Goal: Book appointment/travel/reservation

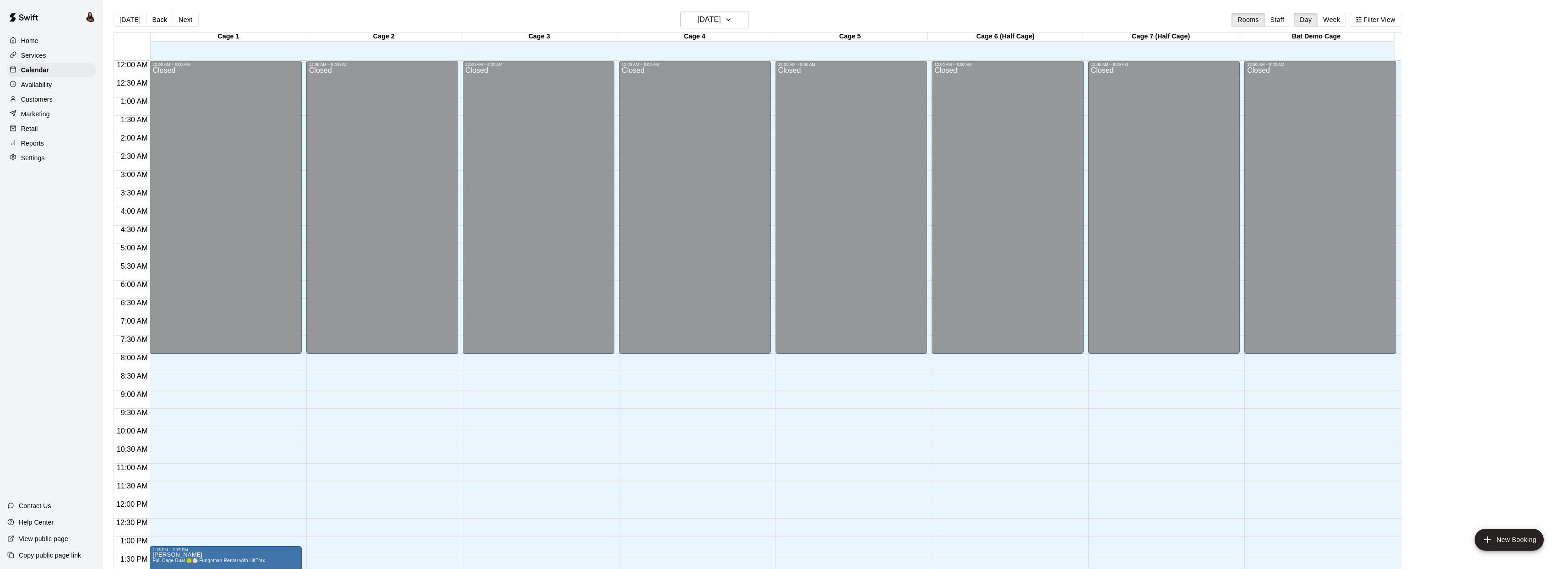
scroll to position [332, 0]
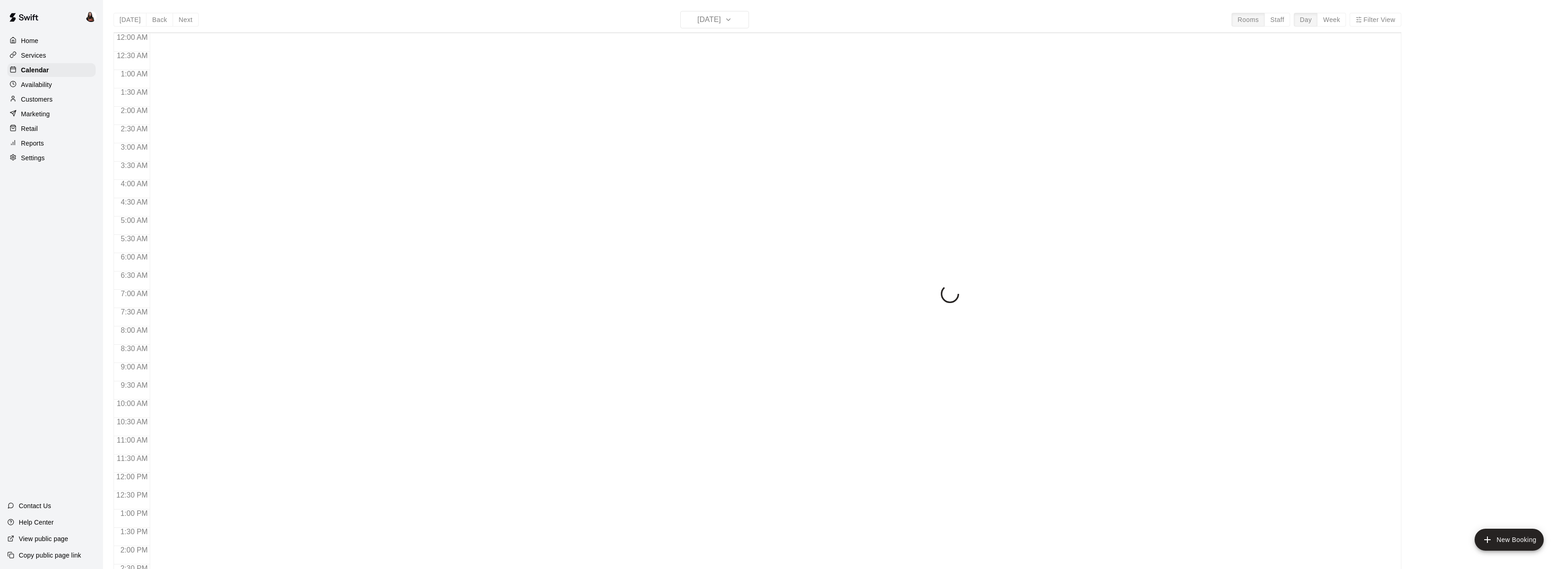
scroll to position [332, 0]
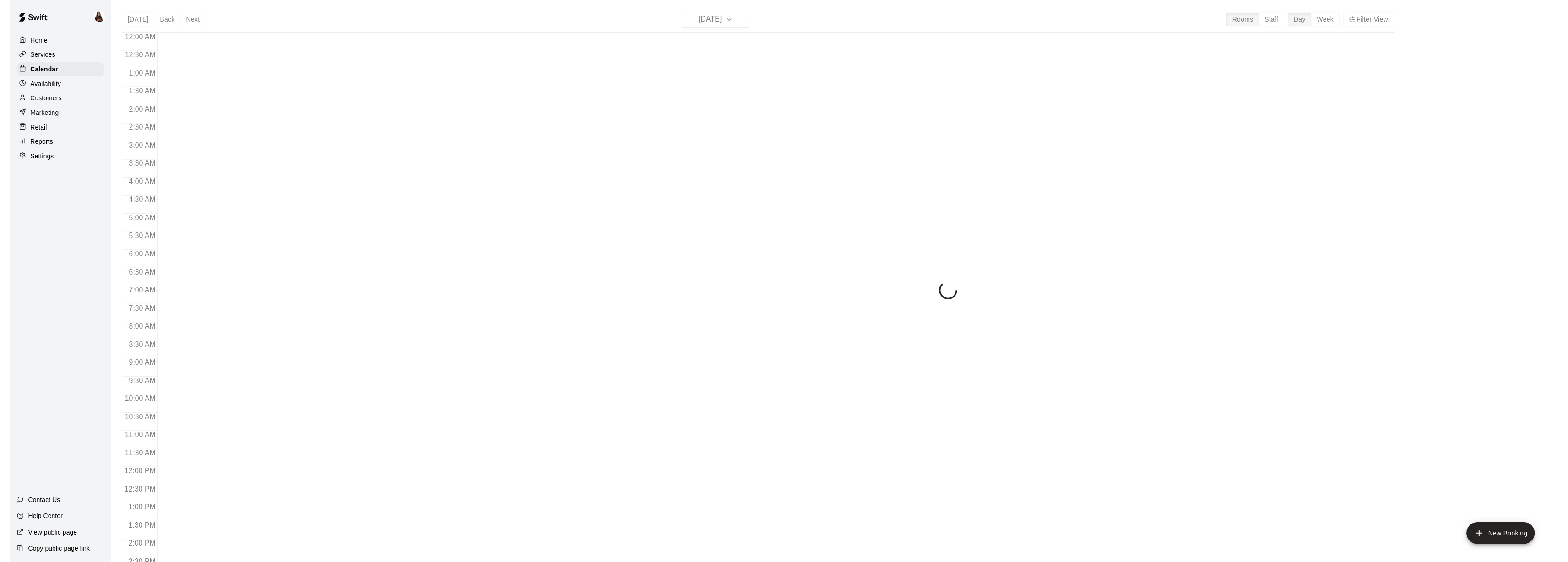
scroll to position [332, 0]
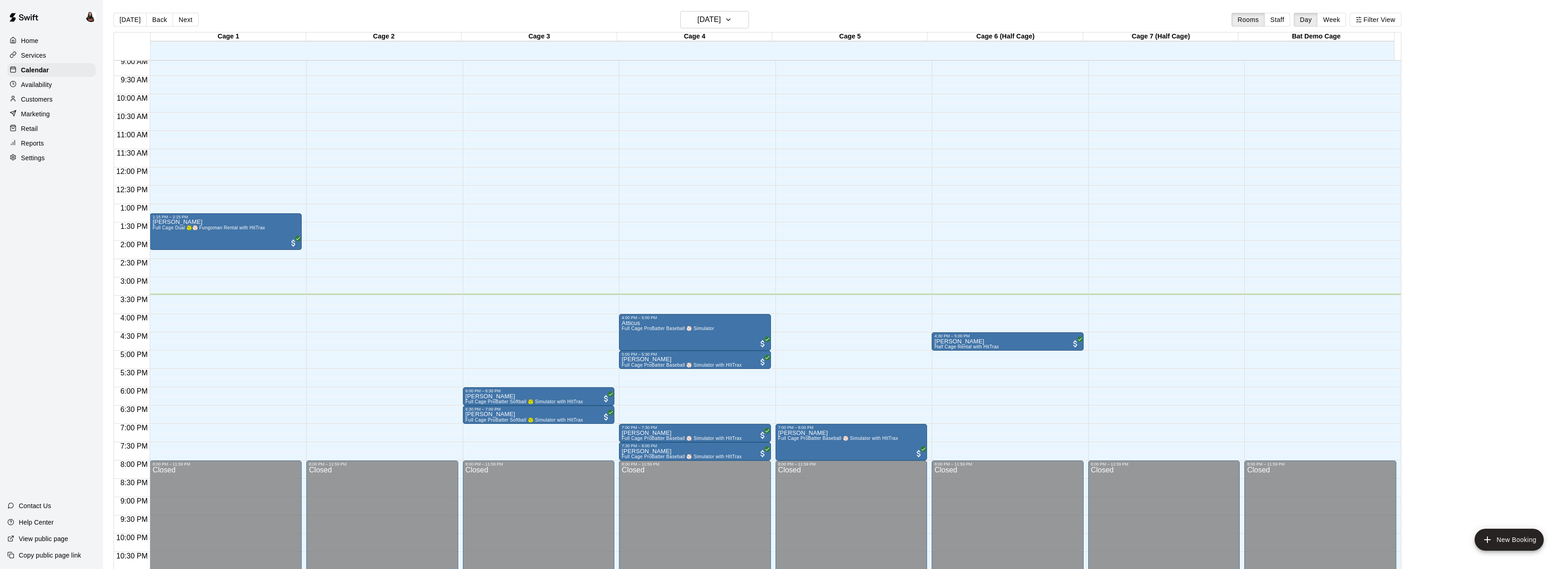
click at [39, 101] on p "Customers" at bounding box center [37, 99] width 32 height 9
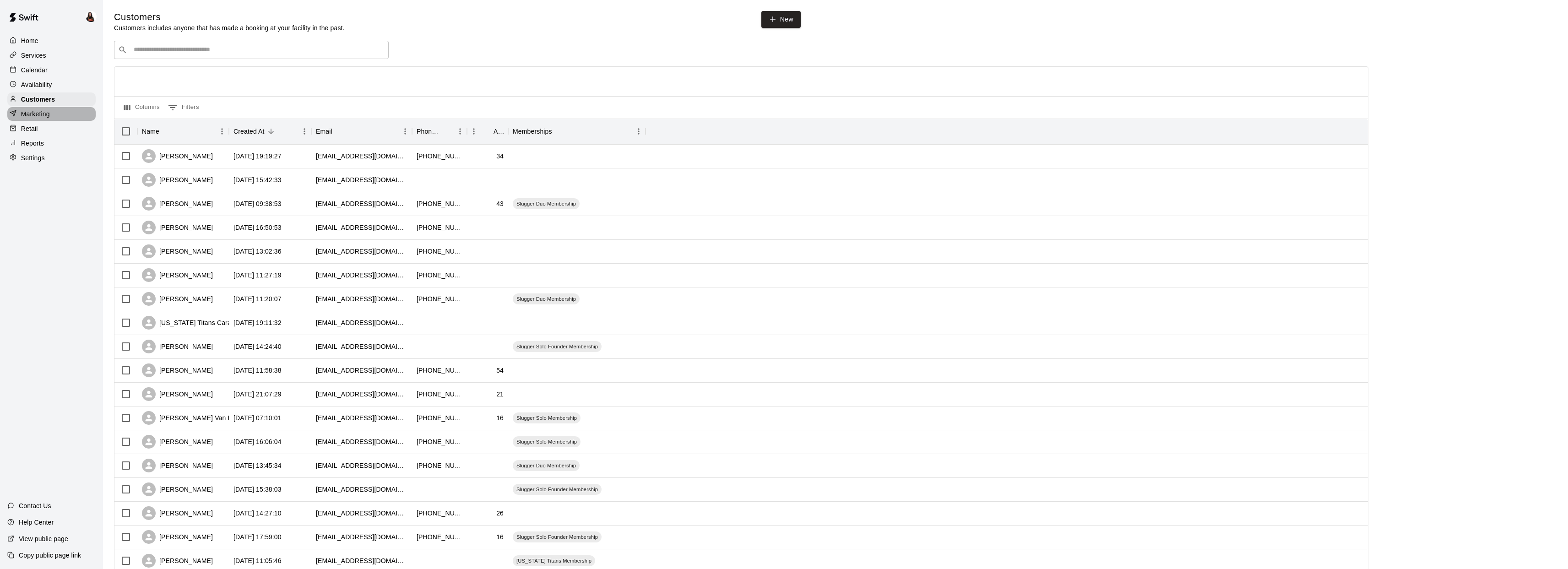
click at [41, 112] on p "Marketing" at bounding box center [35, 114] width 29 height 9
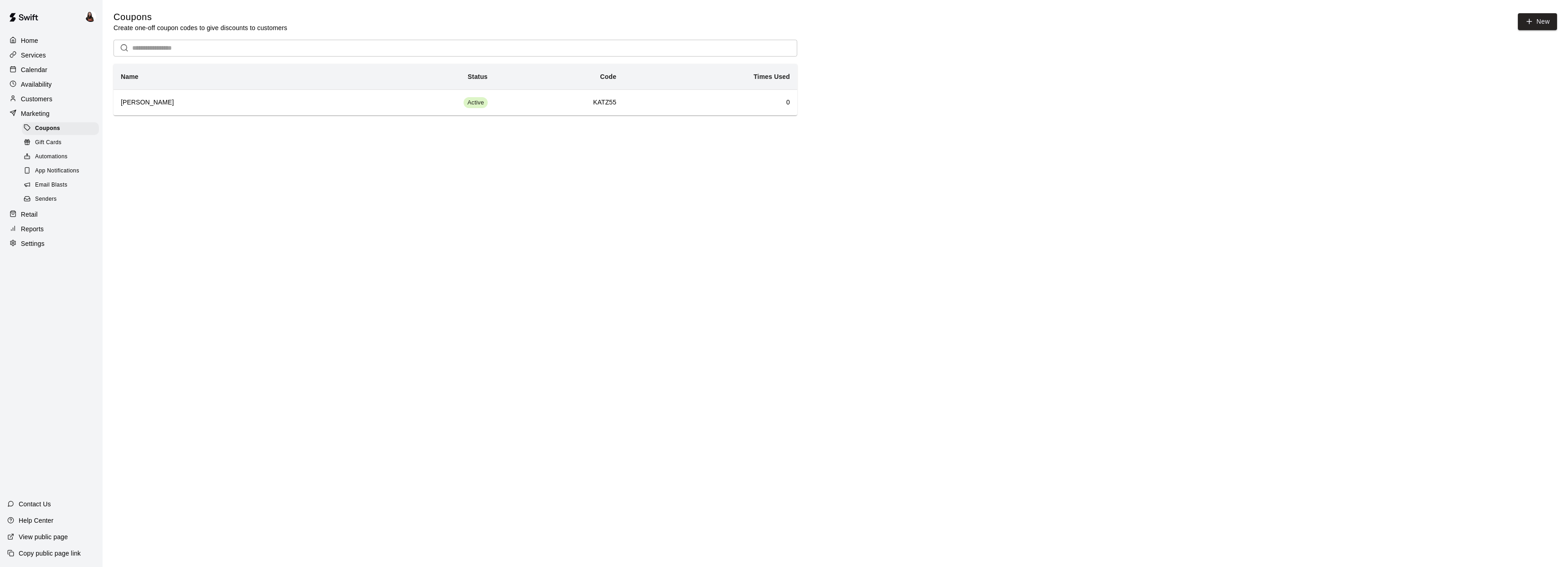
click at [54, 141] on span "Gift Cards" at bounding box center [48, 143] width 26 height 9
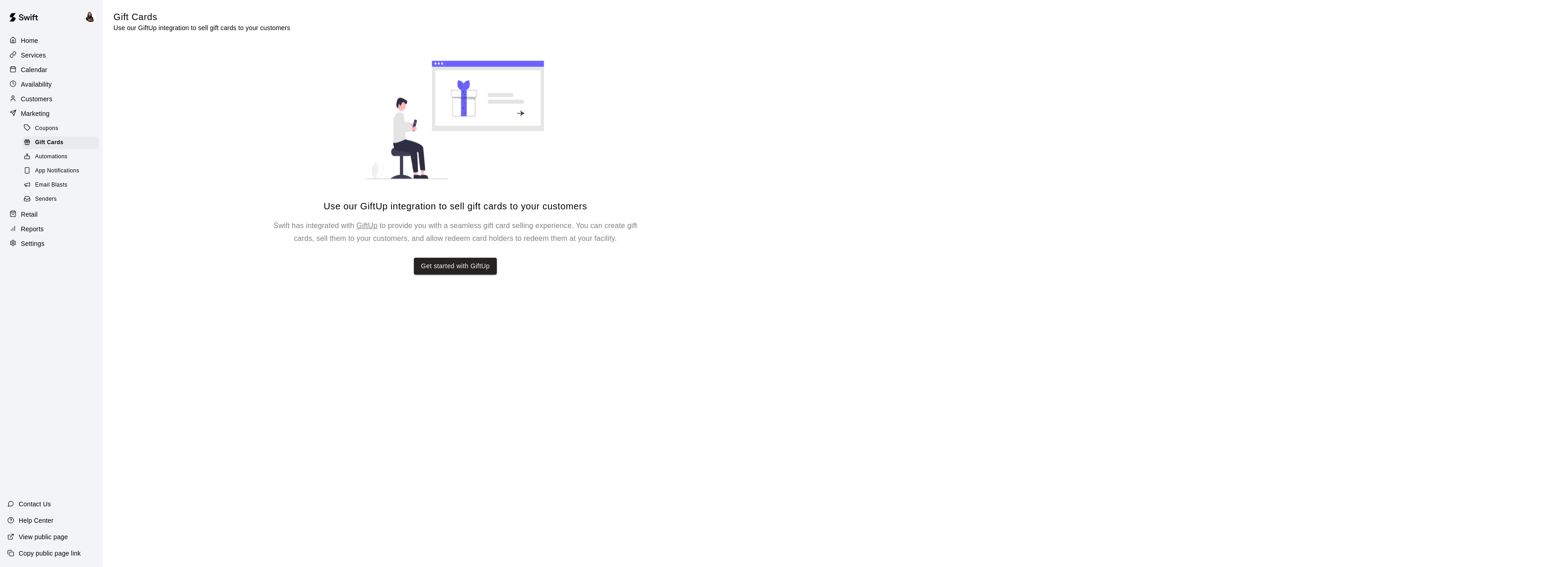
click at [53, 126] on span "Coupons" at bounding box center [47, 129] width 23 height 9
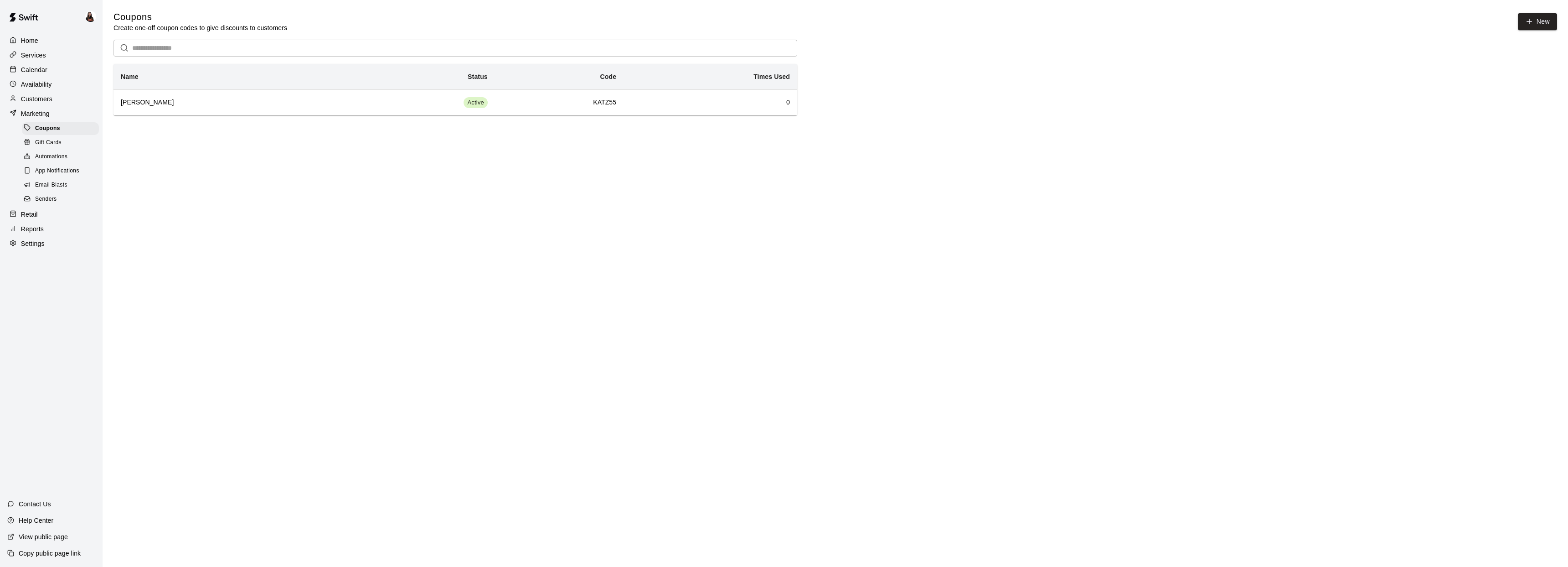
click at [52, 142] on span "Gift Cards" at bounding box center [48, 143] width 26 height 9
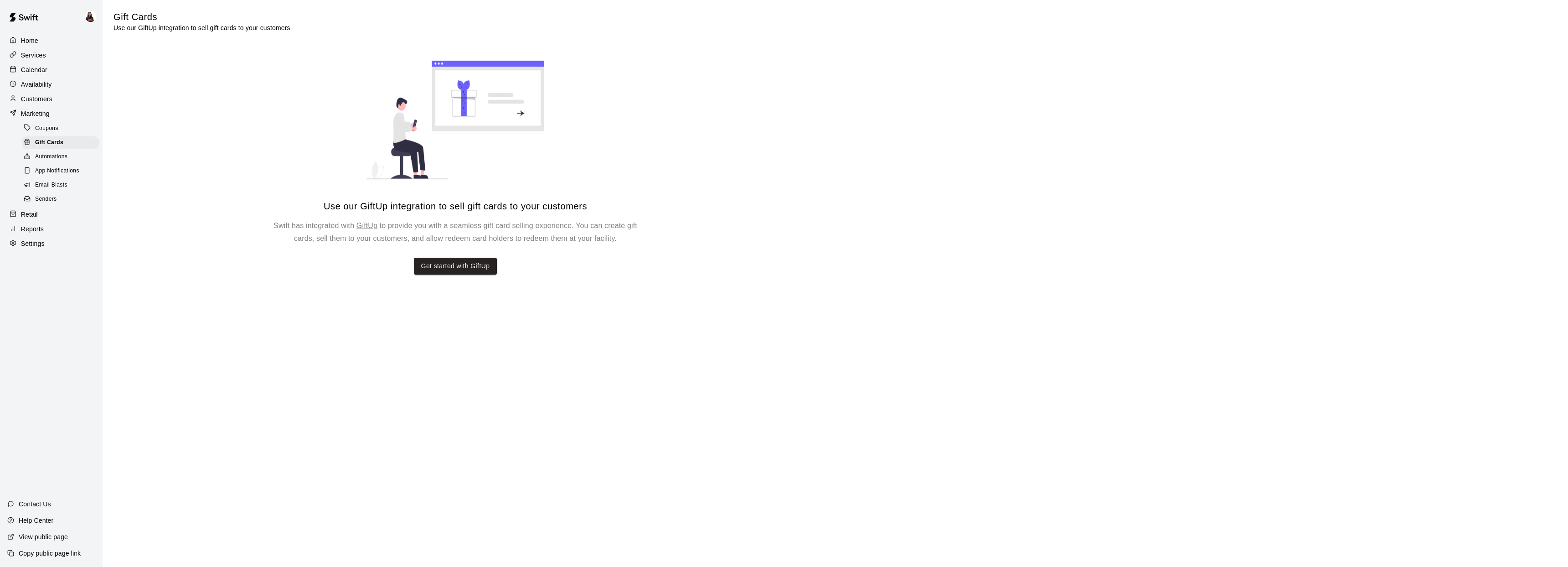
click at [54, 155] on span "Automations" at bounding box center [51, 157] width 32 height 9
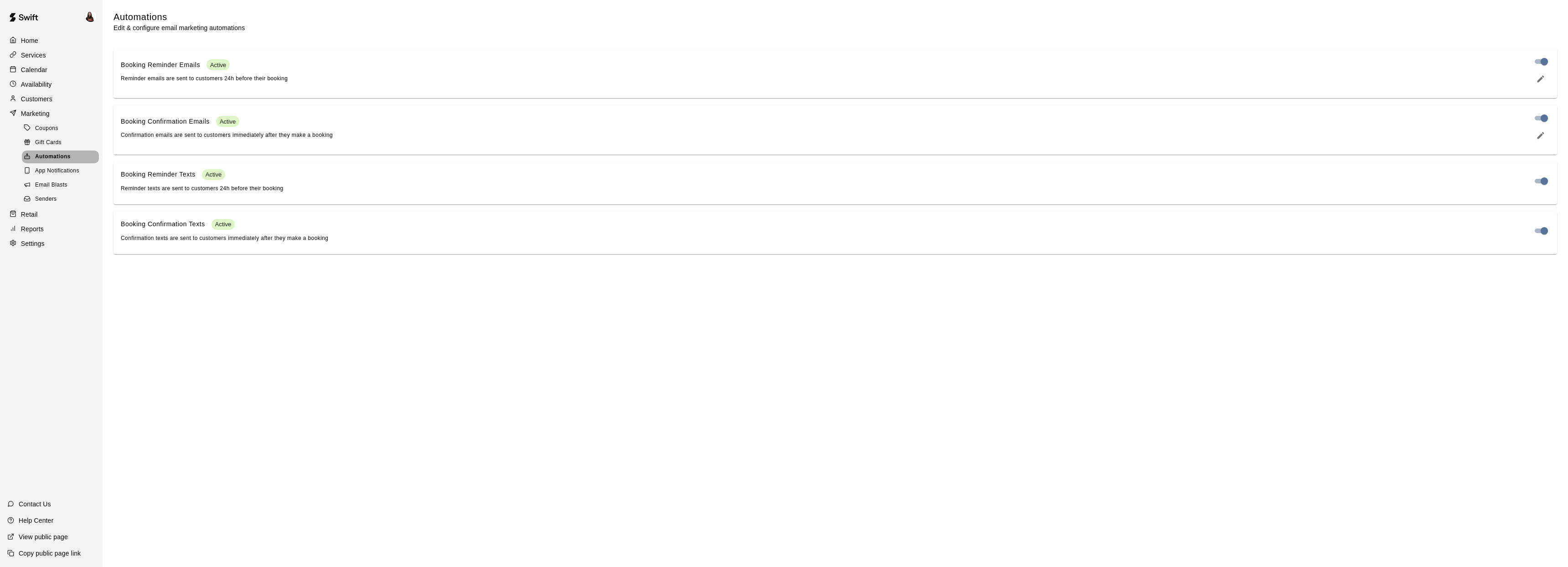
click at [59, 158] on span "Automations" at bounding box center [53, 157] width 35 height 9
click at [57, 168] on span "App Notifications" at bounding box center [57, 171] width 44 height 9
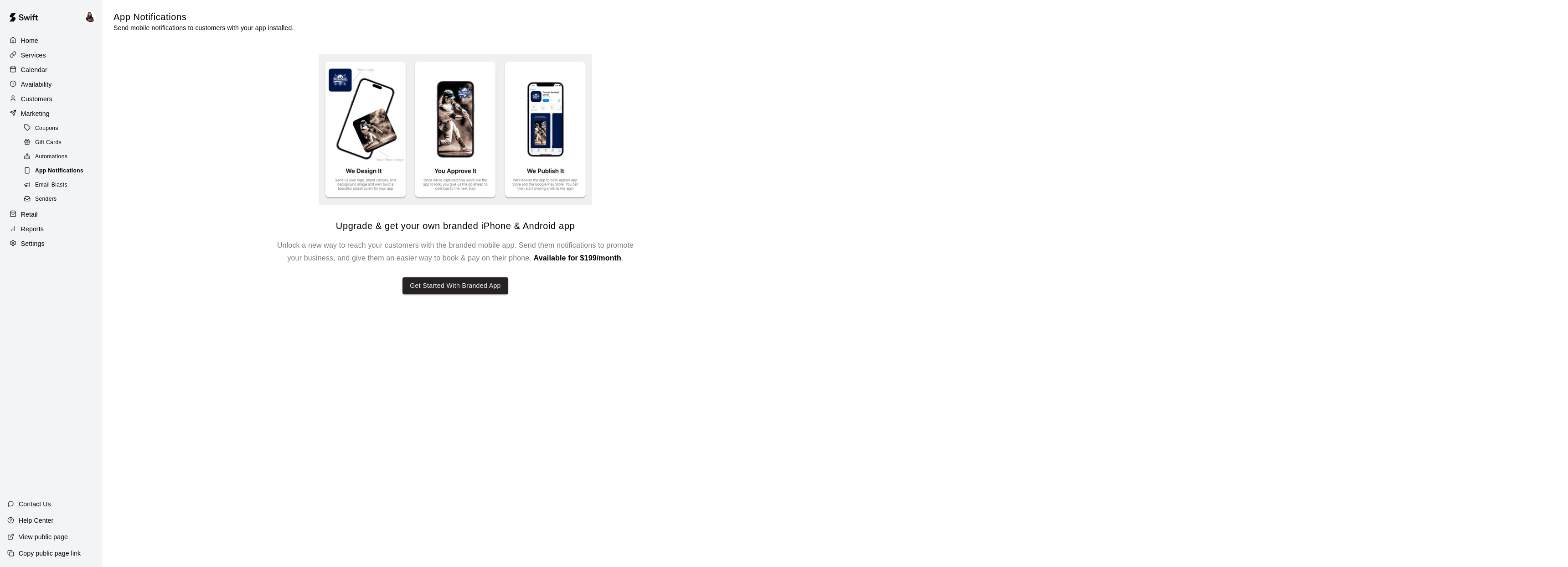
click at [43, 172] on span "App Notifications" at bounding box center [59, 171] width 48 height 9
click at [47, 185] on span "Email Blasts" at bounding box center [51, 185] width 32 height 9
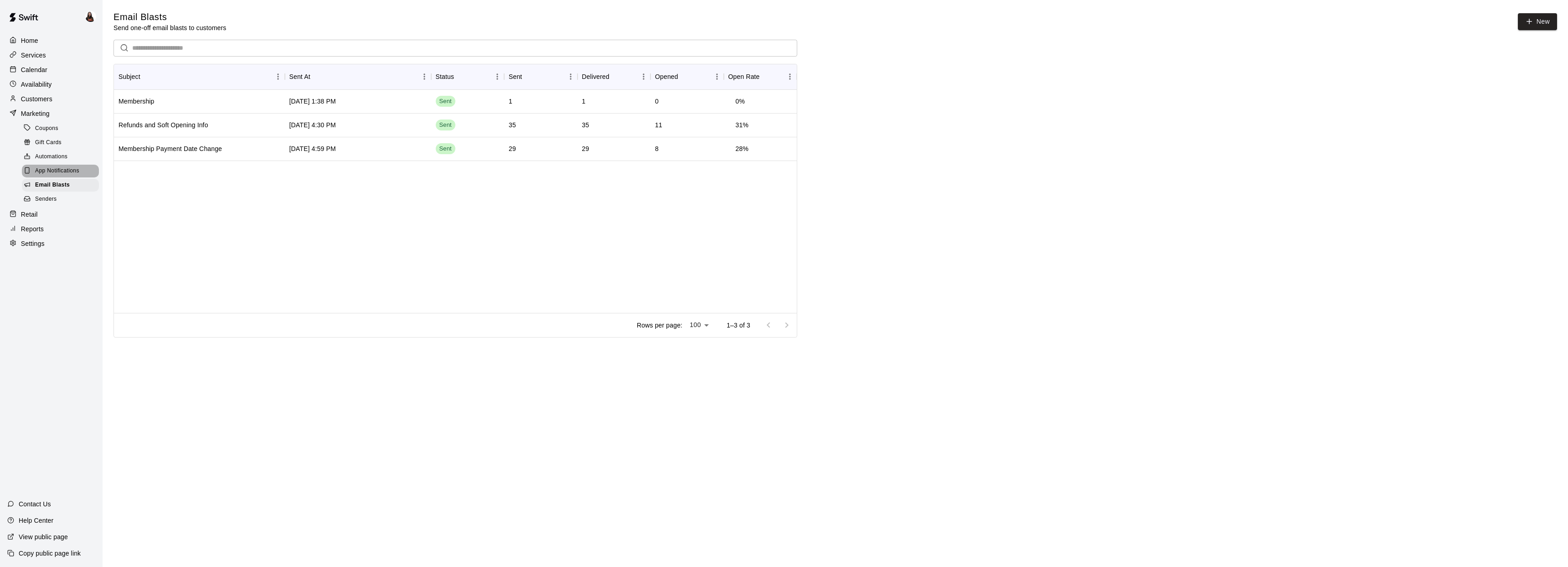
click at [50, 168] on span "App Notifications" at bounding box center [57, 171] width 44 height 9
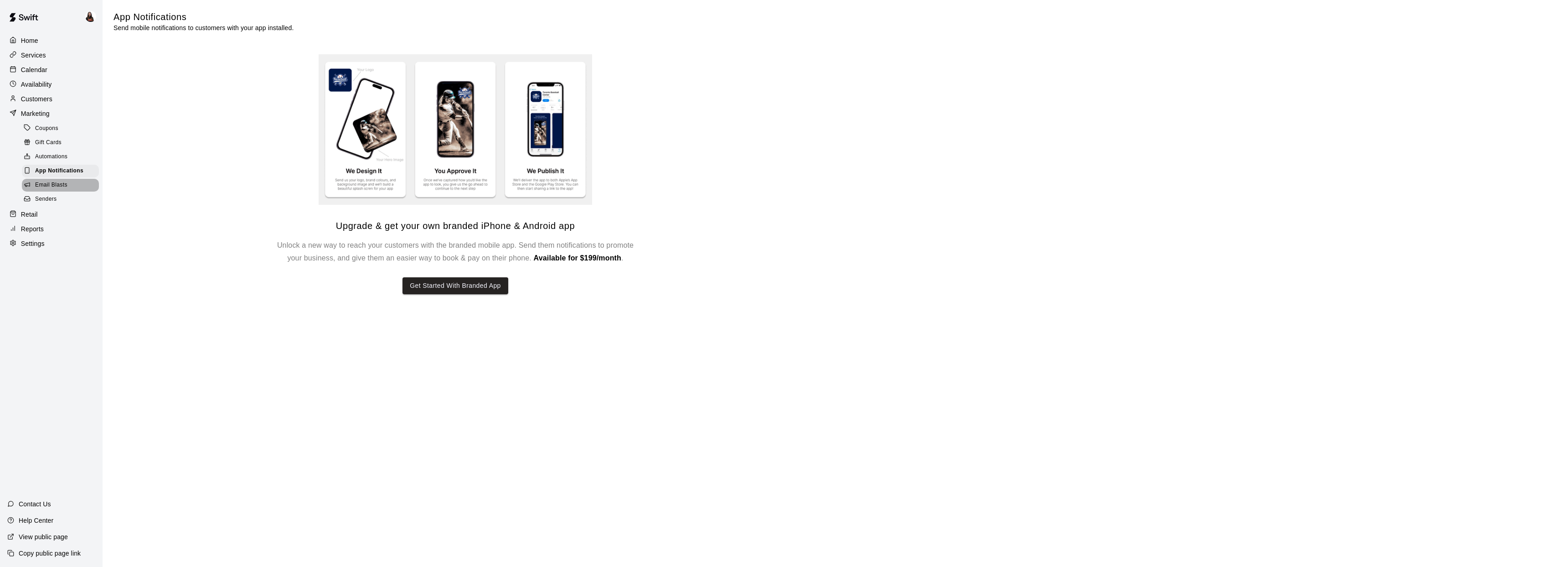
click at [51, 185] on span "Email Blasts" at bounding box center [51, 185] width 32 height 9
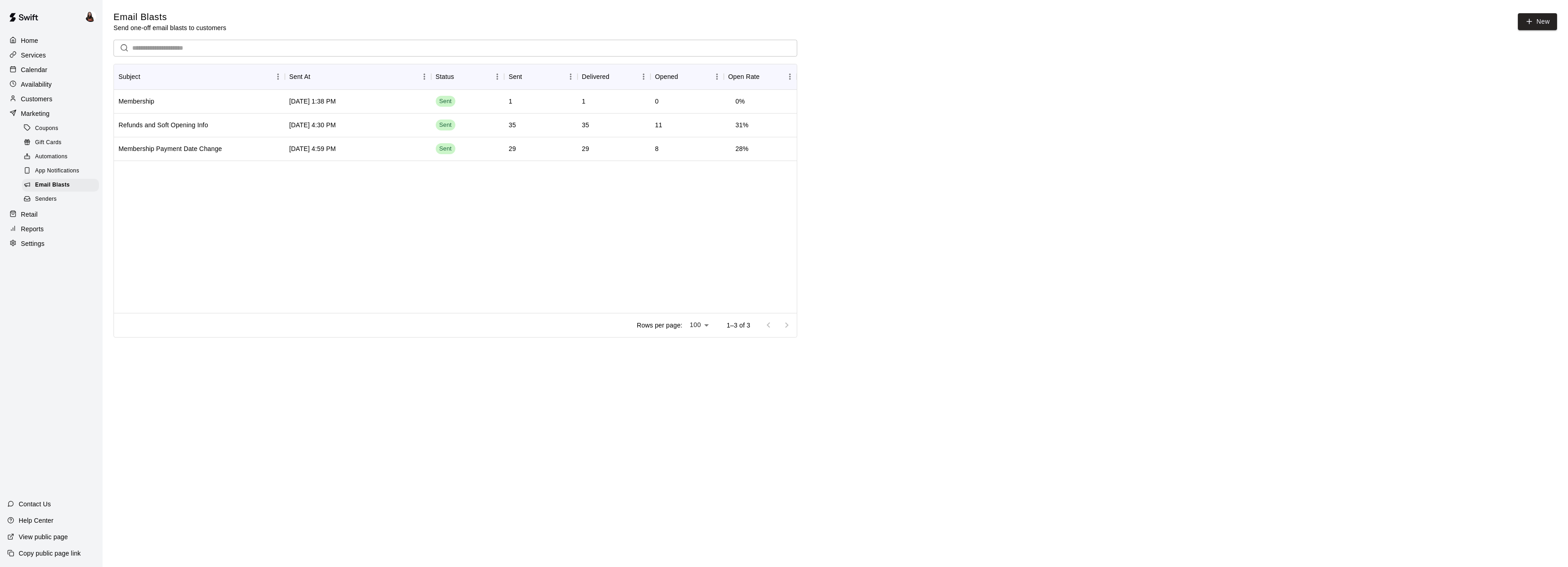
click at [46, 171] on span "App Notifications" at bounding box center [57, 171] width 44 height 9
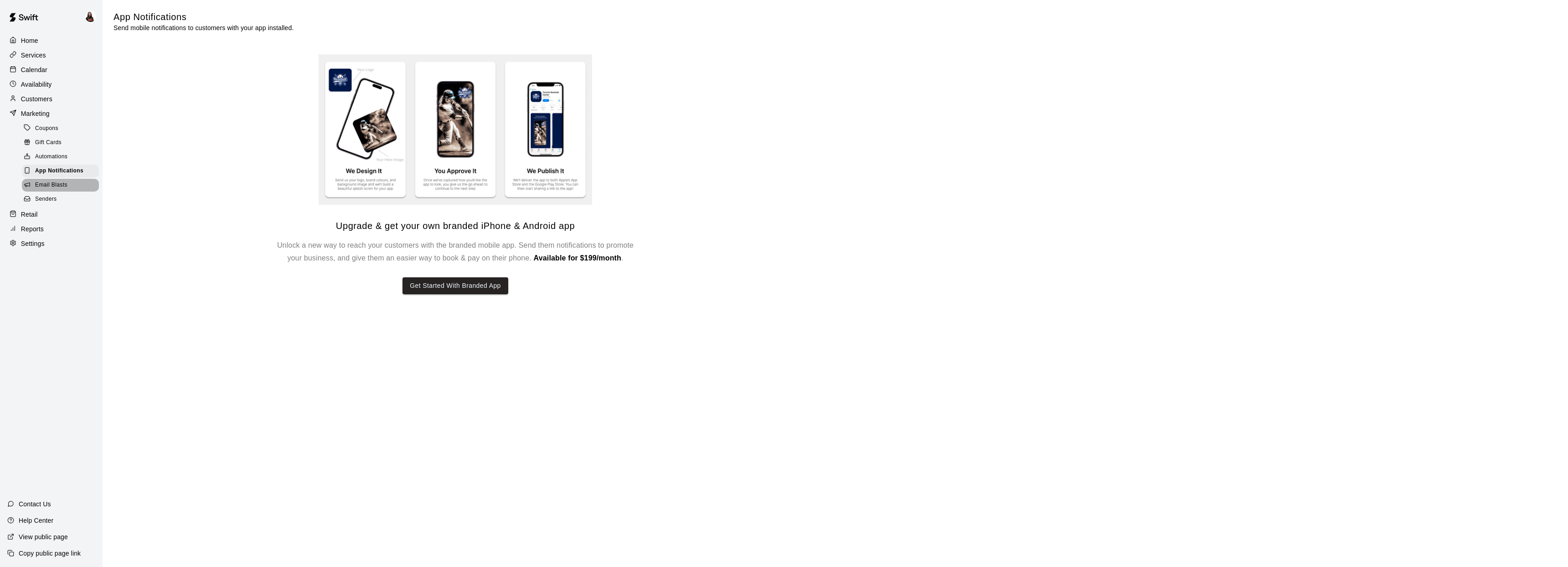
click at [47, 185] on span "Email Blasts" at bounding box center [51, 185] width 32 height 9
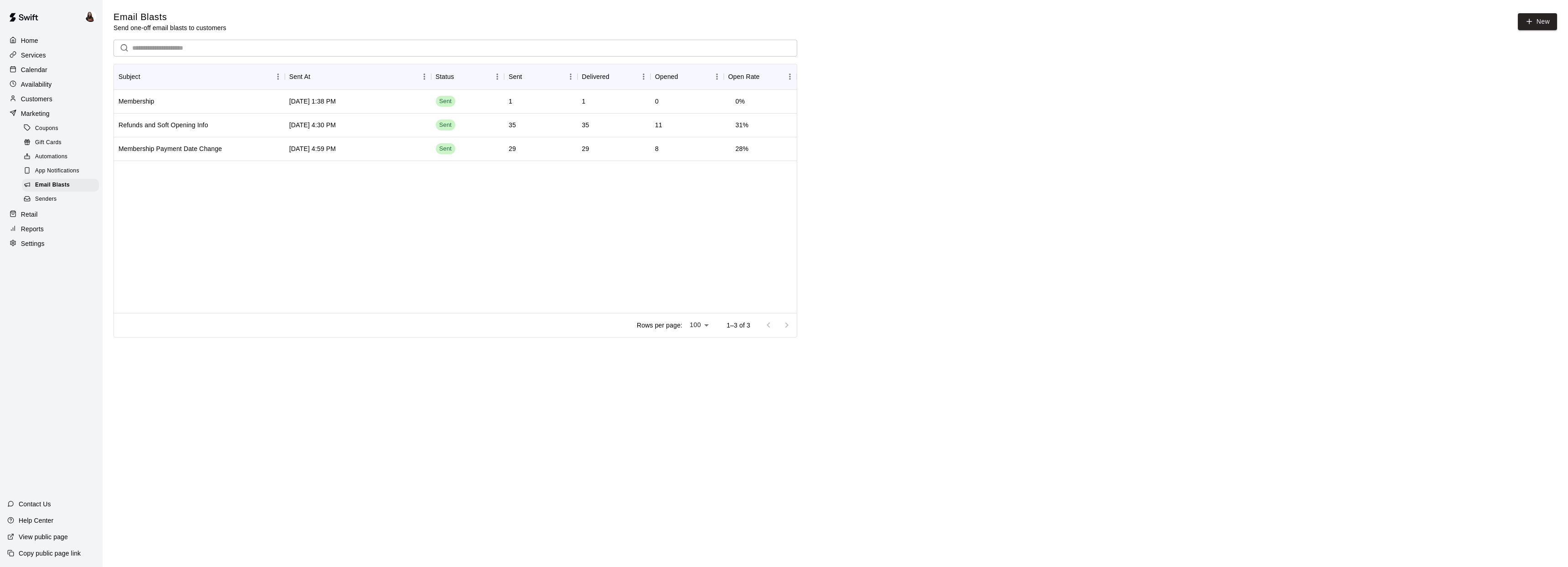
click at [40, 213] on div "Retail" at bounding box center [51, 214] width 88 height 13
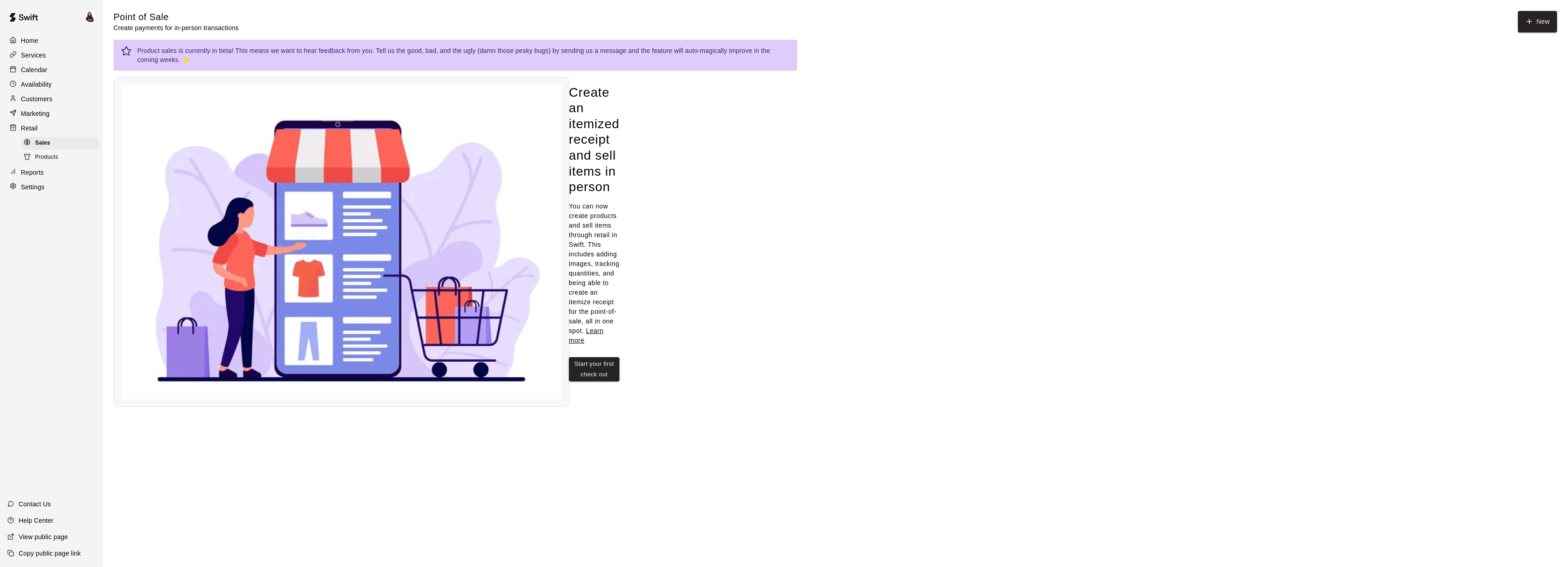
click at [37, 172] on p "Reports" at bounding box center [32, 172] width 23 height 9
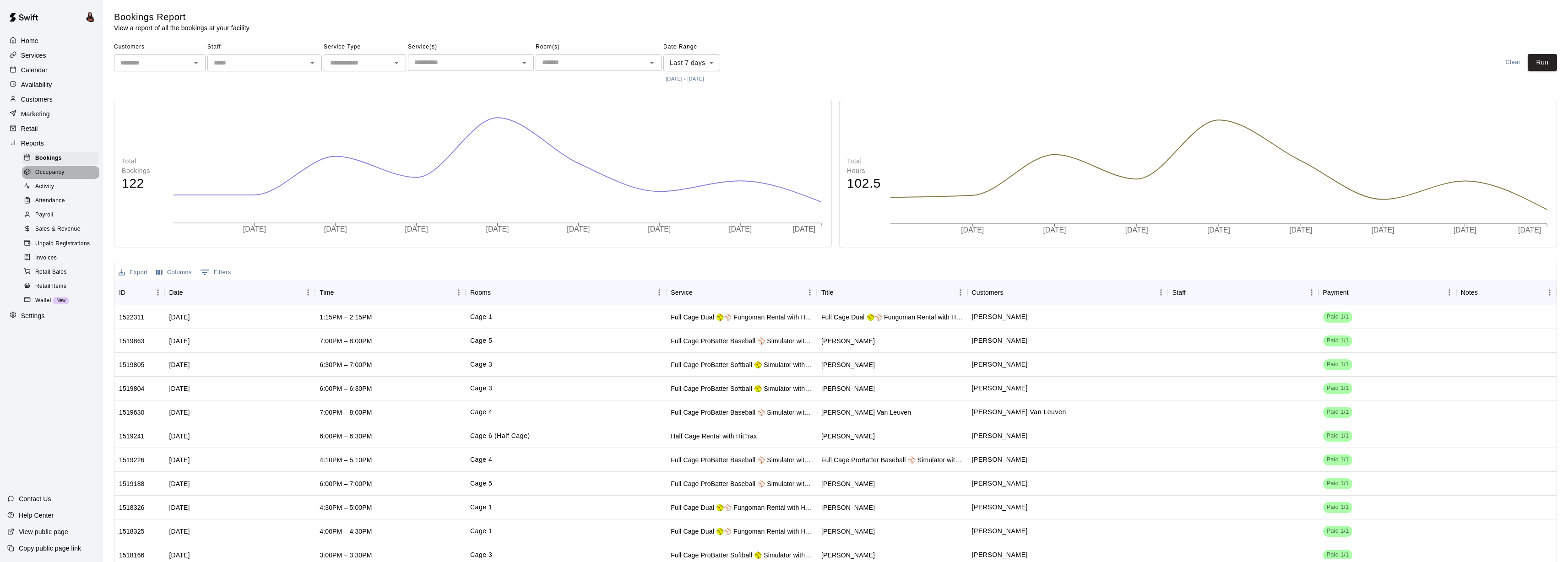
click at [54, 173] on span "Occupancy" at bounding box center [50, 172] width 29 height 9
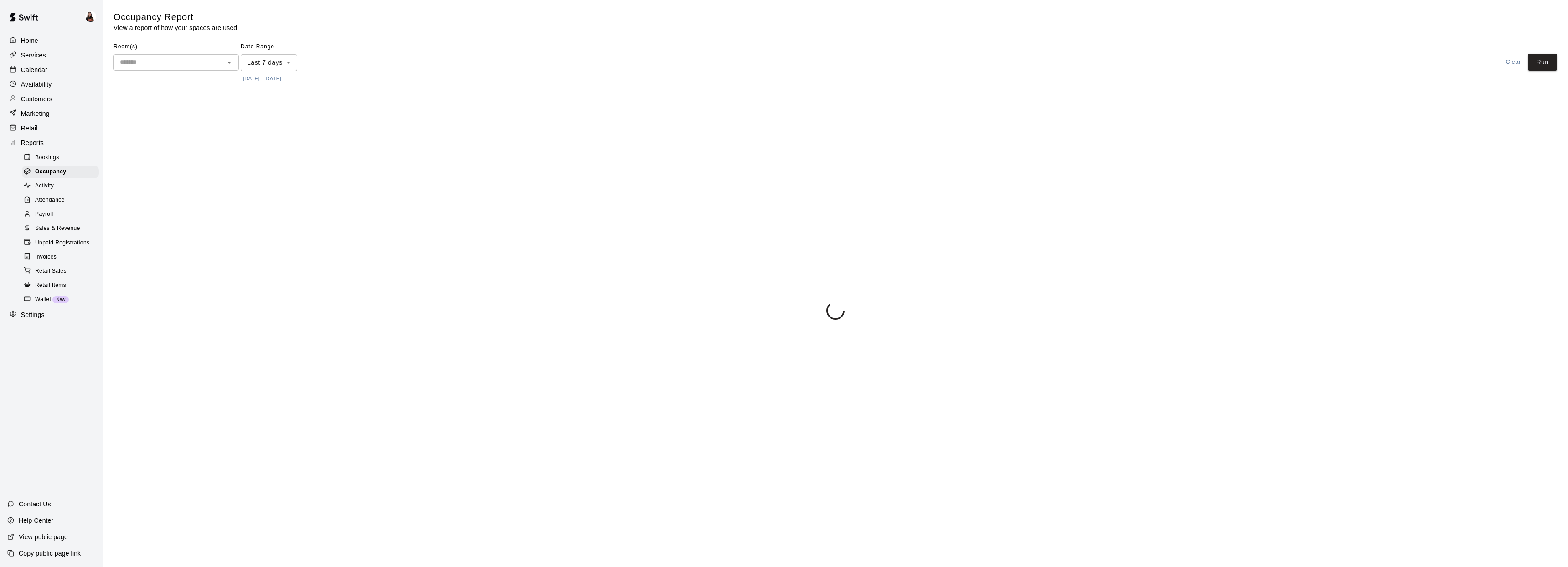
click at [51, 155] on span "Bookings" at bounding box center [47, 158] width 24 height 9
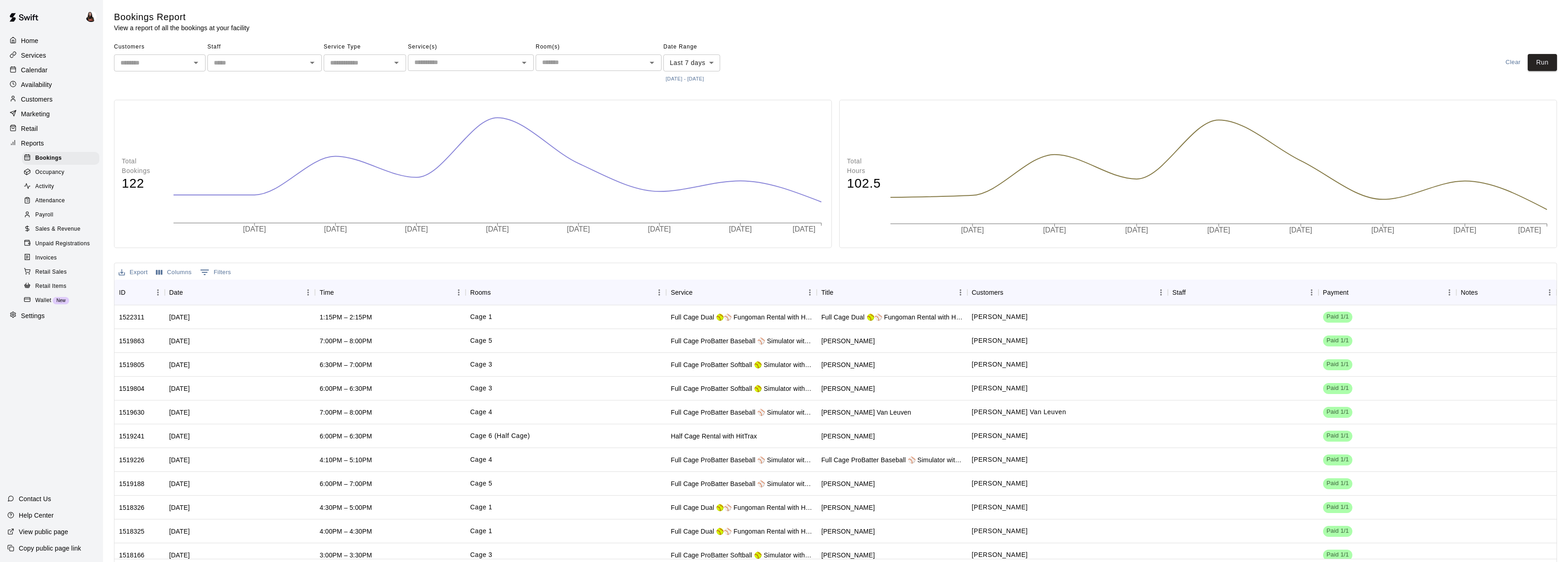
click at [62, 212] on div "Payroll" at bounding box center [61, 214] width 78 height 13
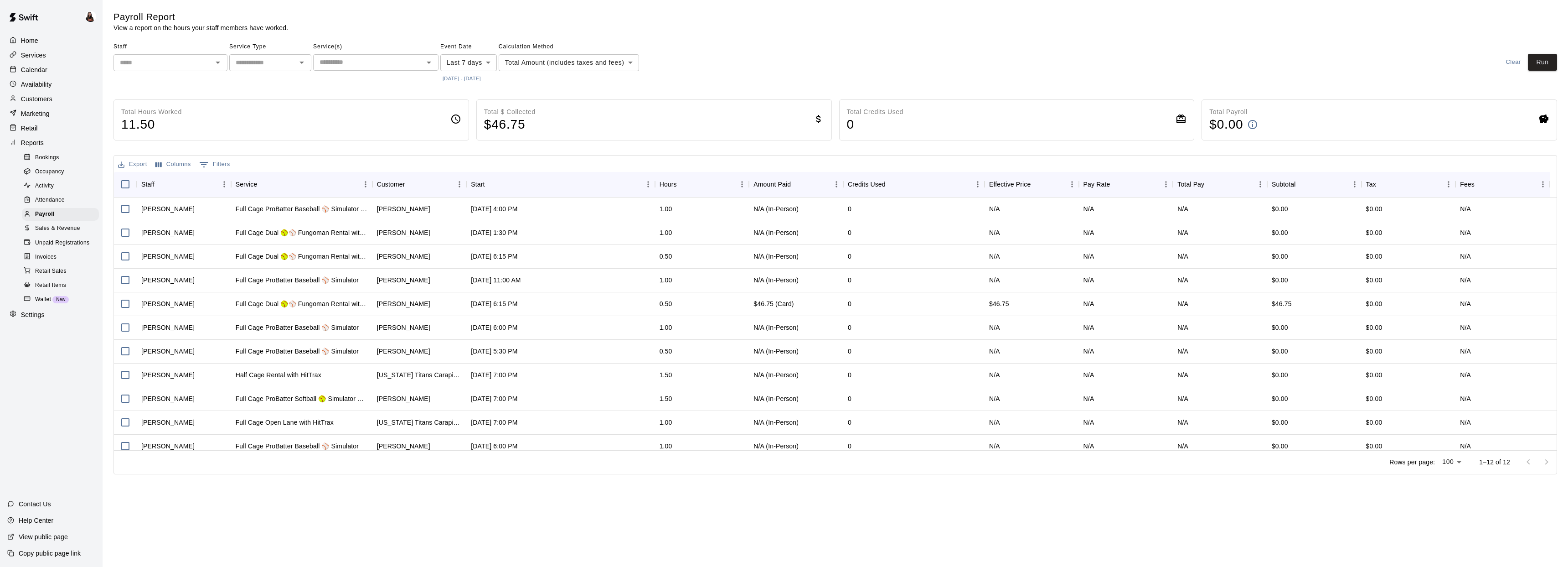
click at [55, 228] on span "Sales & Revenue" at bounding box center [58, 228] width 45 height 9
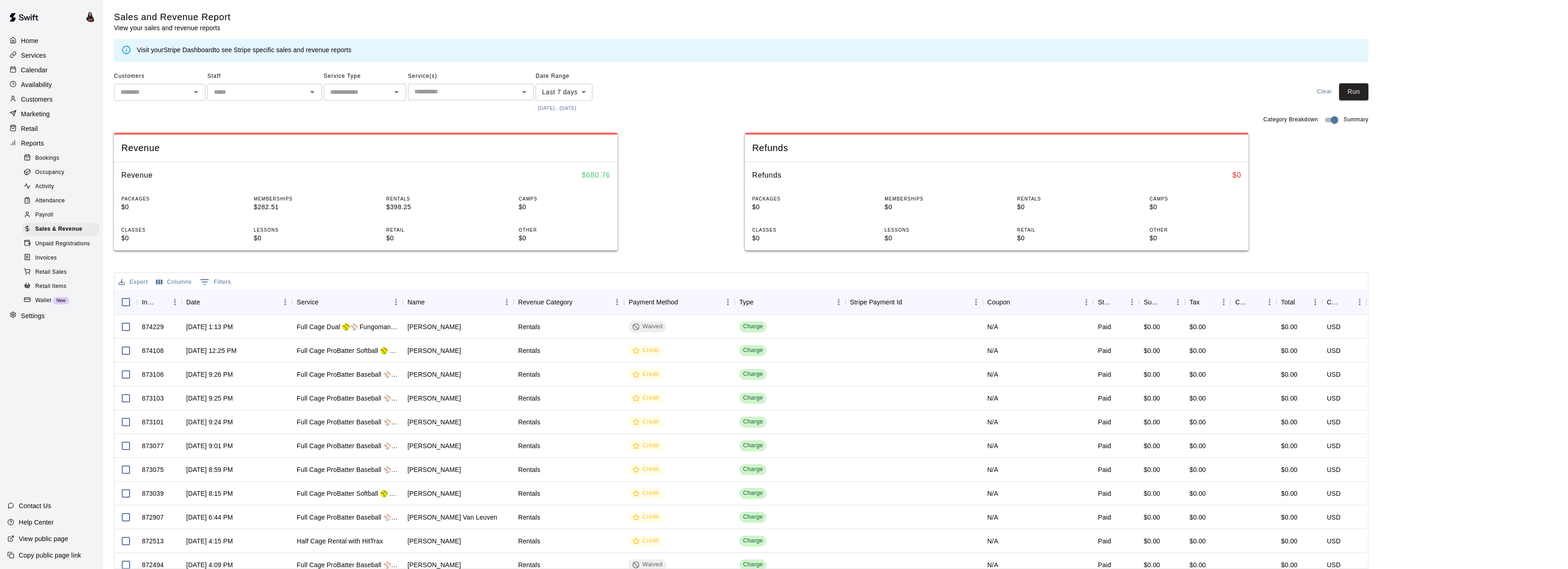
click at [54, 240] on span "Unpaid Registrations" at bounding box center [62, 244] width 54 height 9
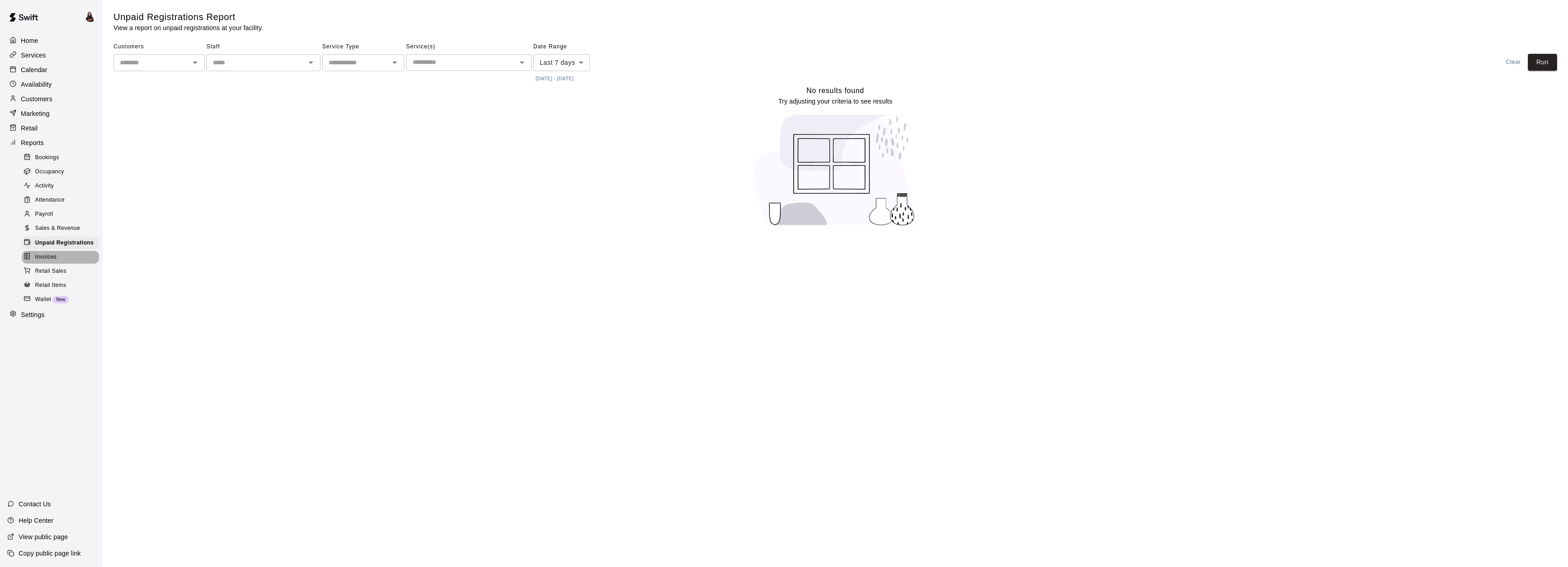
click at [50, 256] on span "Invoices" at bounding box center [46, 257] width 21 height 9
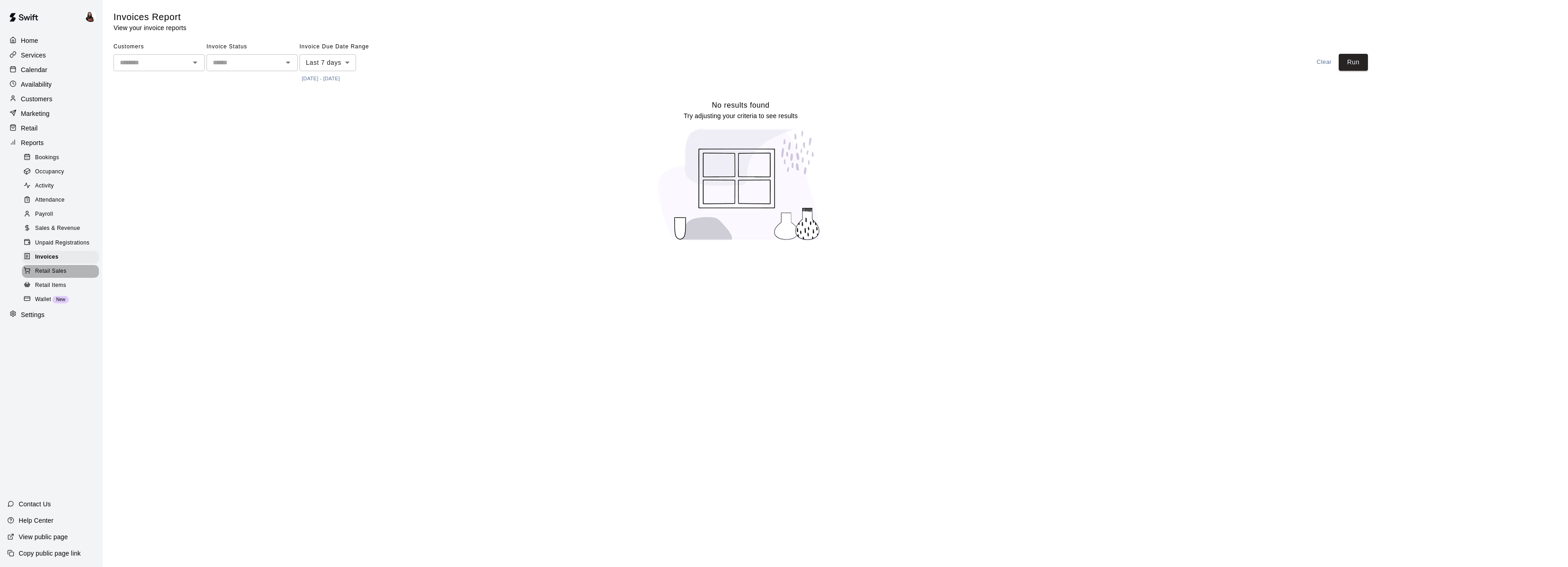
click at [54, 268] on span "Retail Sales" at bounding box center [51, 271] width 32 height 9
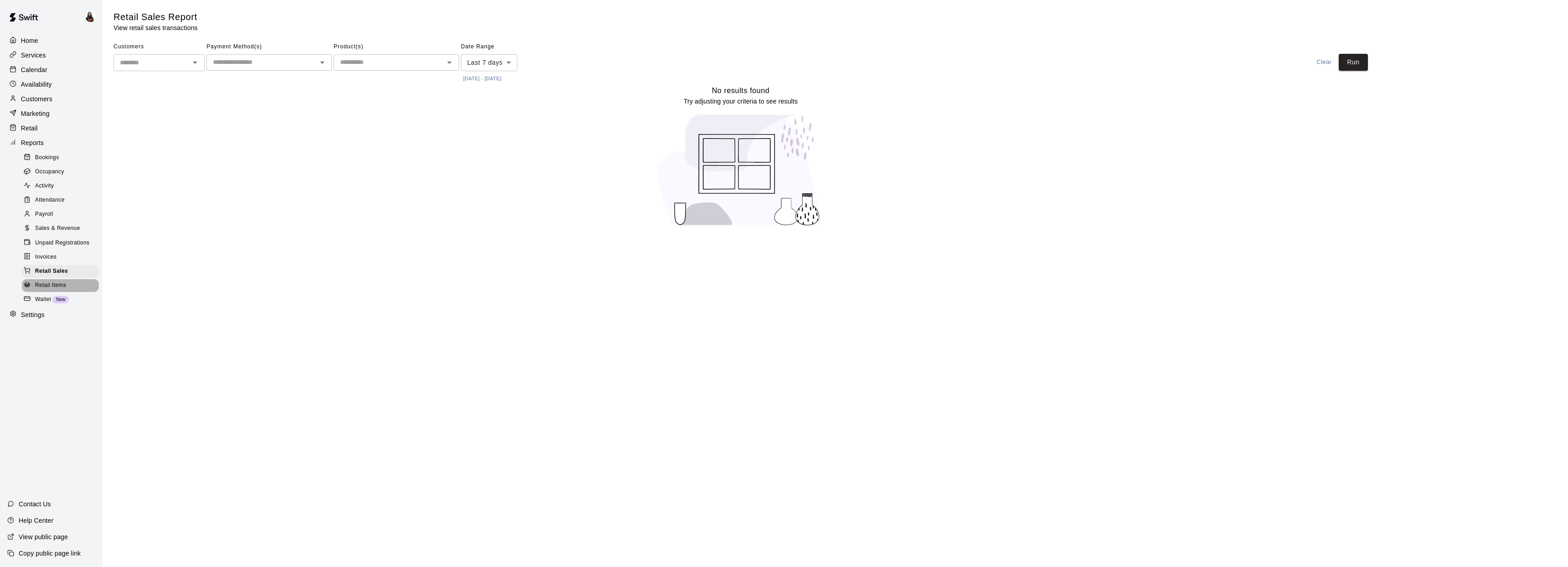
click at [58, 281] on span "Retail Items" at bounding box center [51, 285] width 31 height 9
drag, startPoint x: 57, startPoint y: 297, endPoint x: 58, endPoint y: 264, distance: 33.0
click at [57, 297] on span "New" at bounding box center [60, 299] width 16 height 5
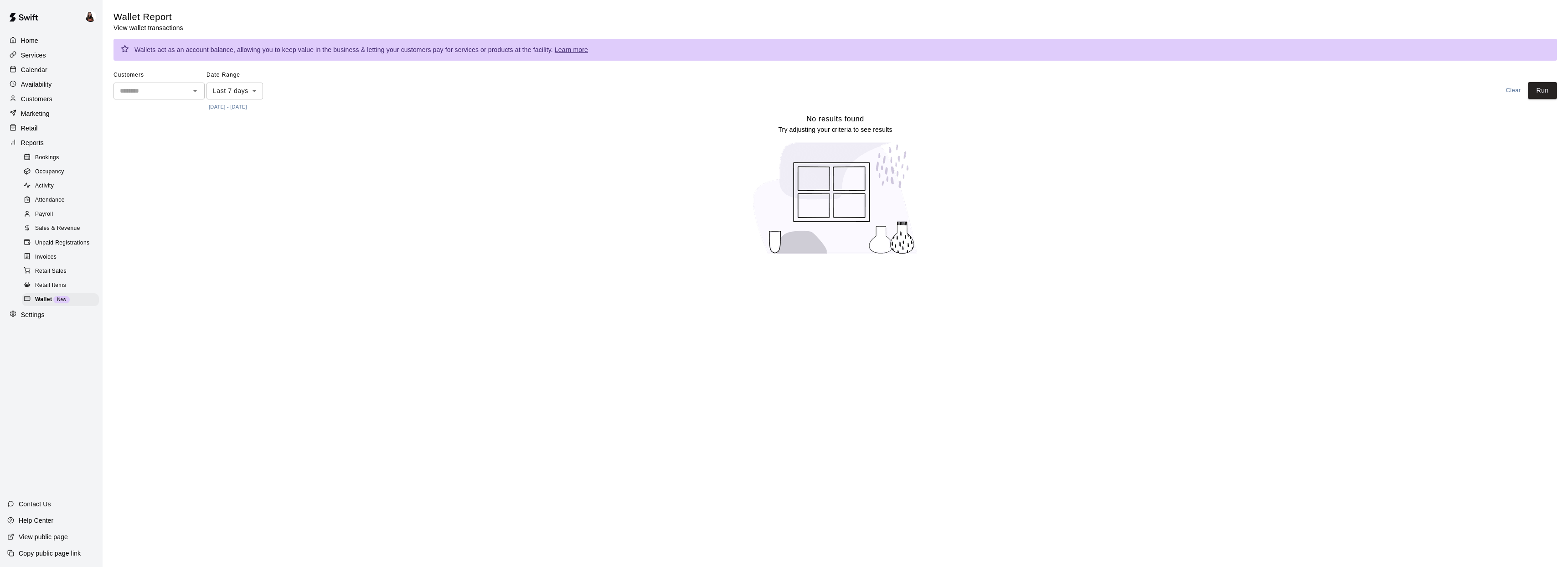
click at [29, 56] on p "Services" at bounding box center [33, 55] width 25 height 9
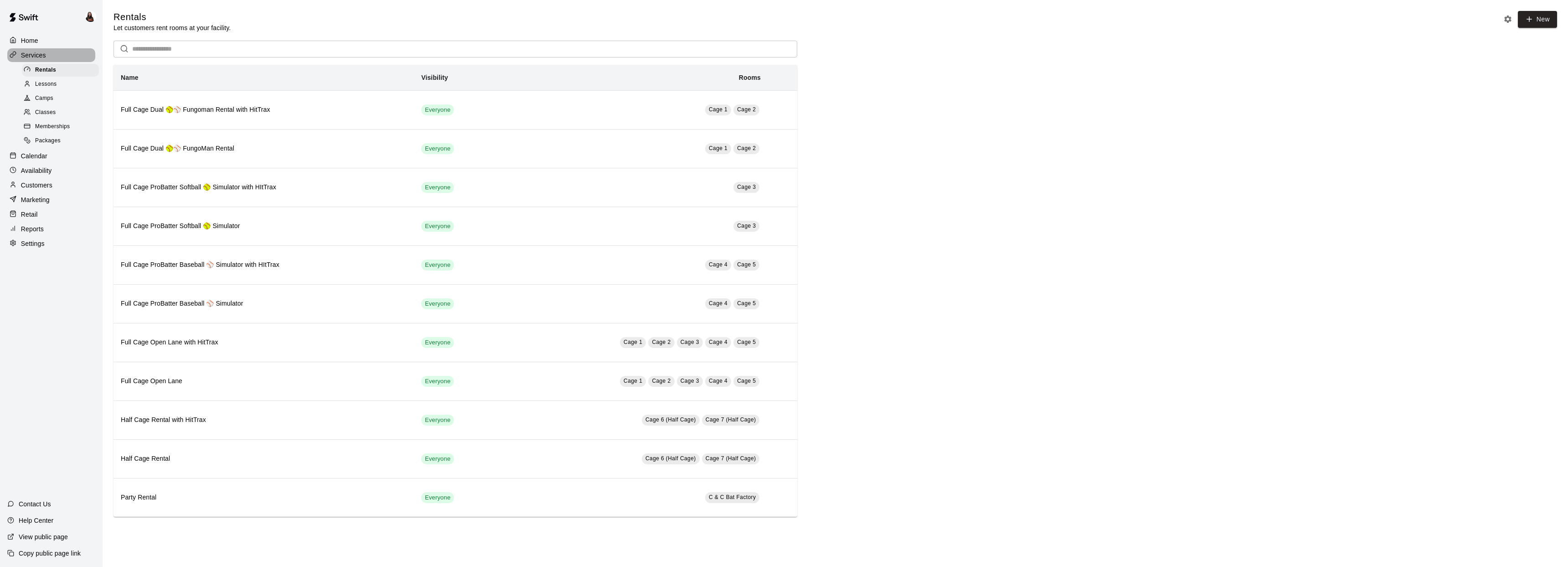
click at [36, 52] on p "Services" at bounding box center [33, 55] width 25 height 9
click at [40, 157] on p "Calendar" at bounding box center [33, 156] width 26 height 9
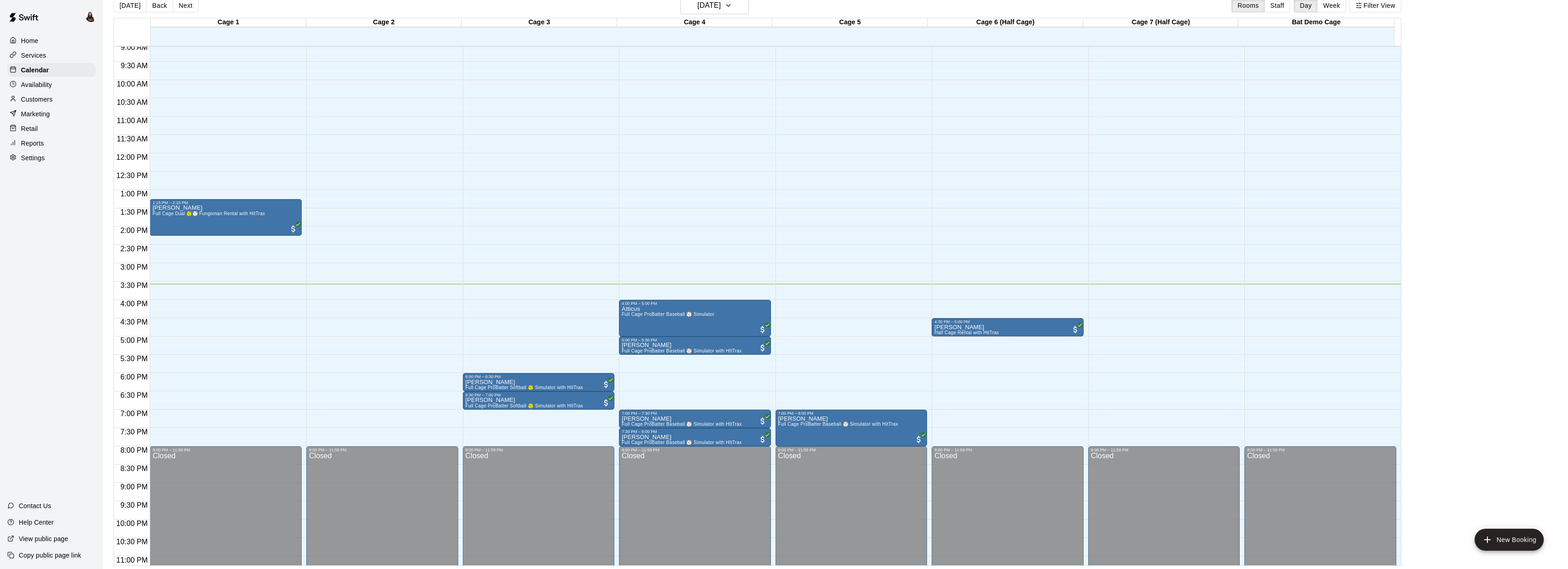
scroll to position [15, 0]
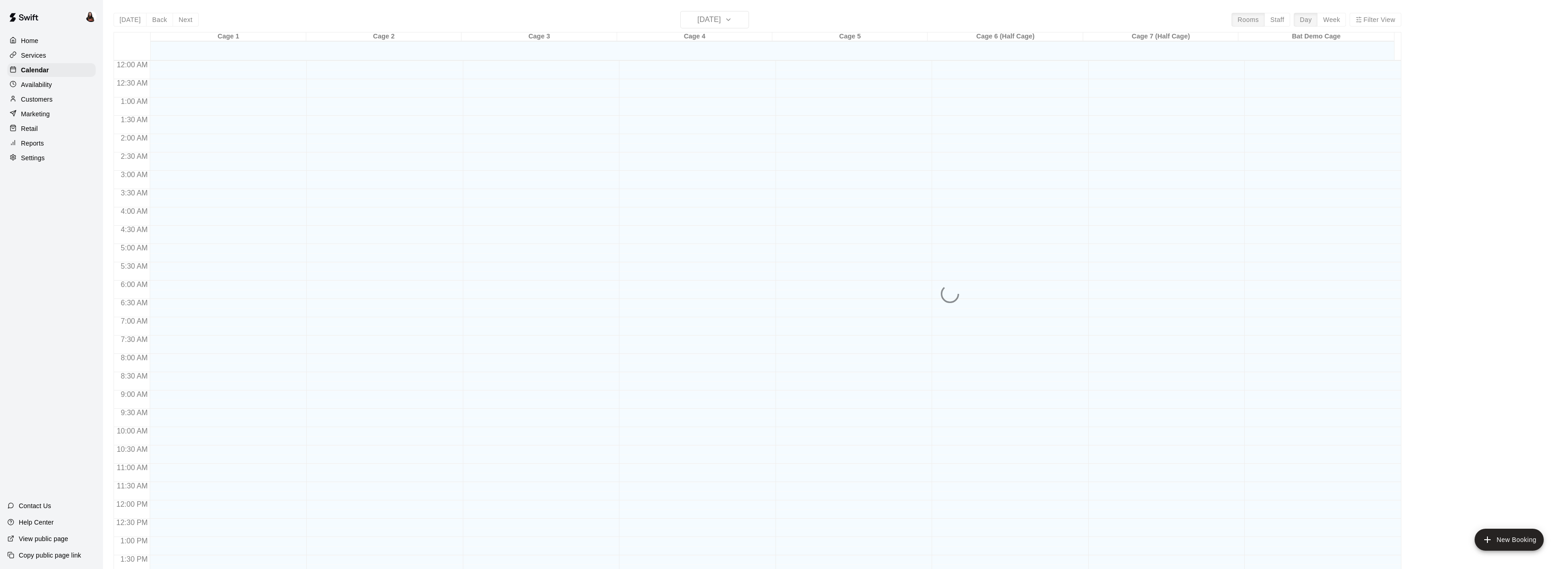
scroll to position [332, 0]
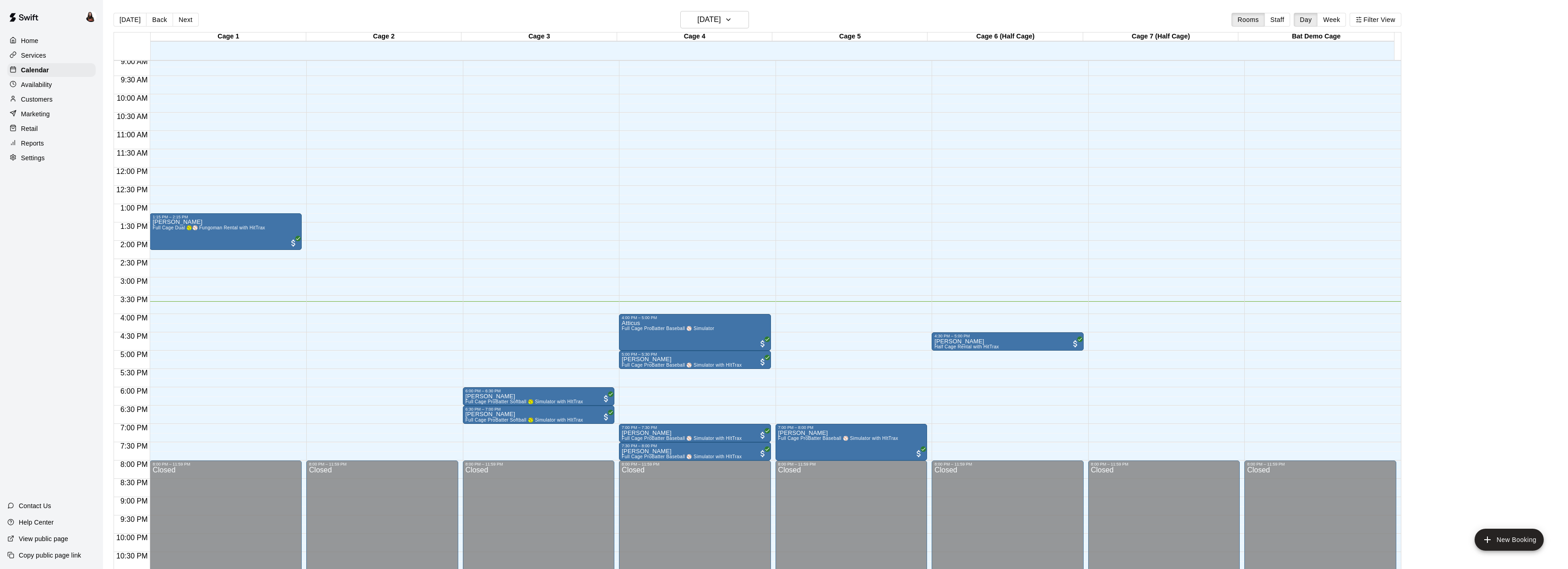
click at [51, 46] on div "Home" at bounding box center [51, 40] width 89 height 13
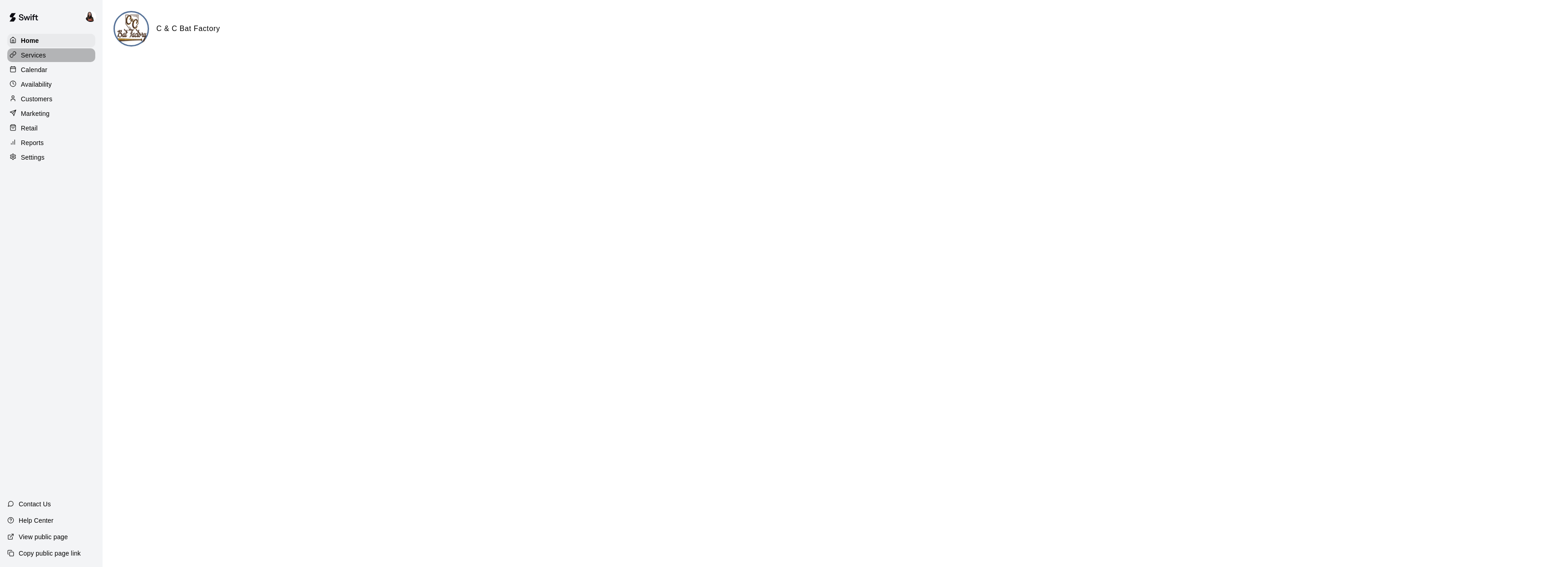
click at [54, 54] on div "Services" at bounding box center [51, 55] width 88 height 13
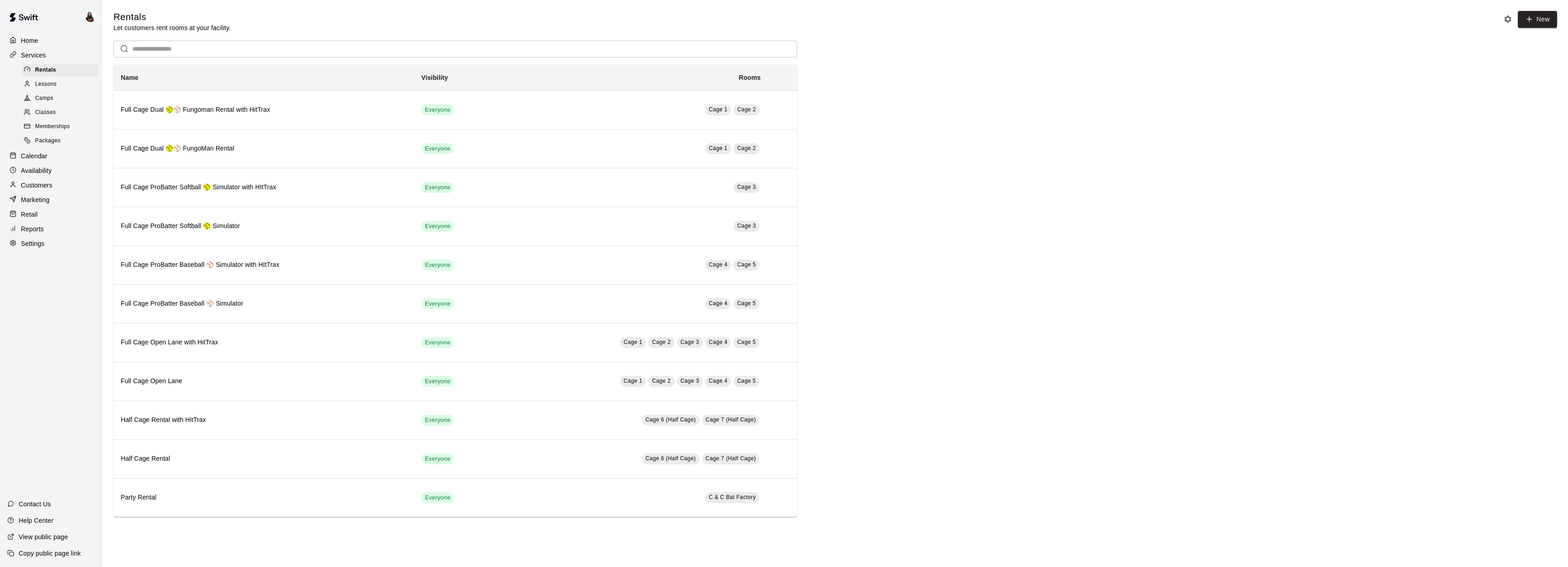
click at [52, 80] on span "Lessons" at bounding box center [46, 84] width 22 height 9
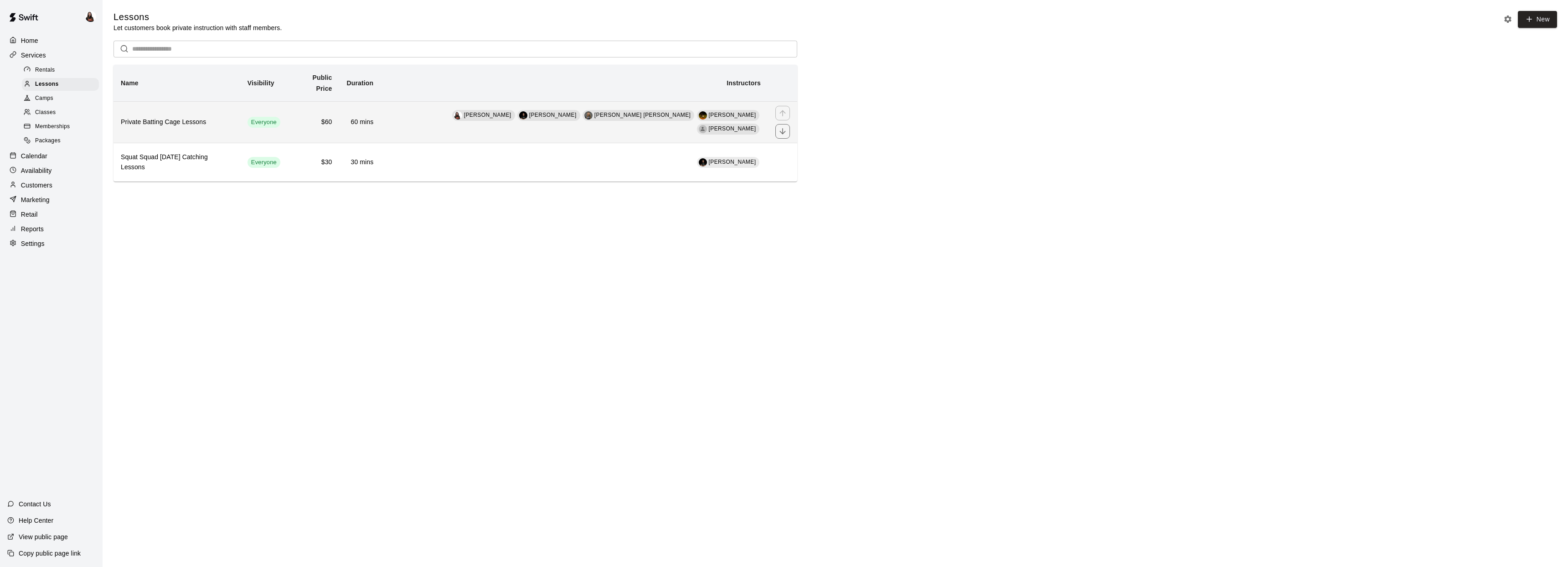
click at [436, 103] on td "Ashton Zeiher Kylie Carapinha Presley Jantzi Grafton Stroup Caitlyn McCarron" at bounding box center [574, 122] width 388 height 41
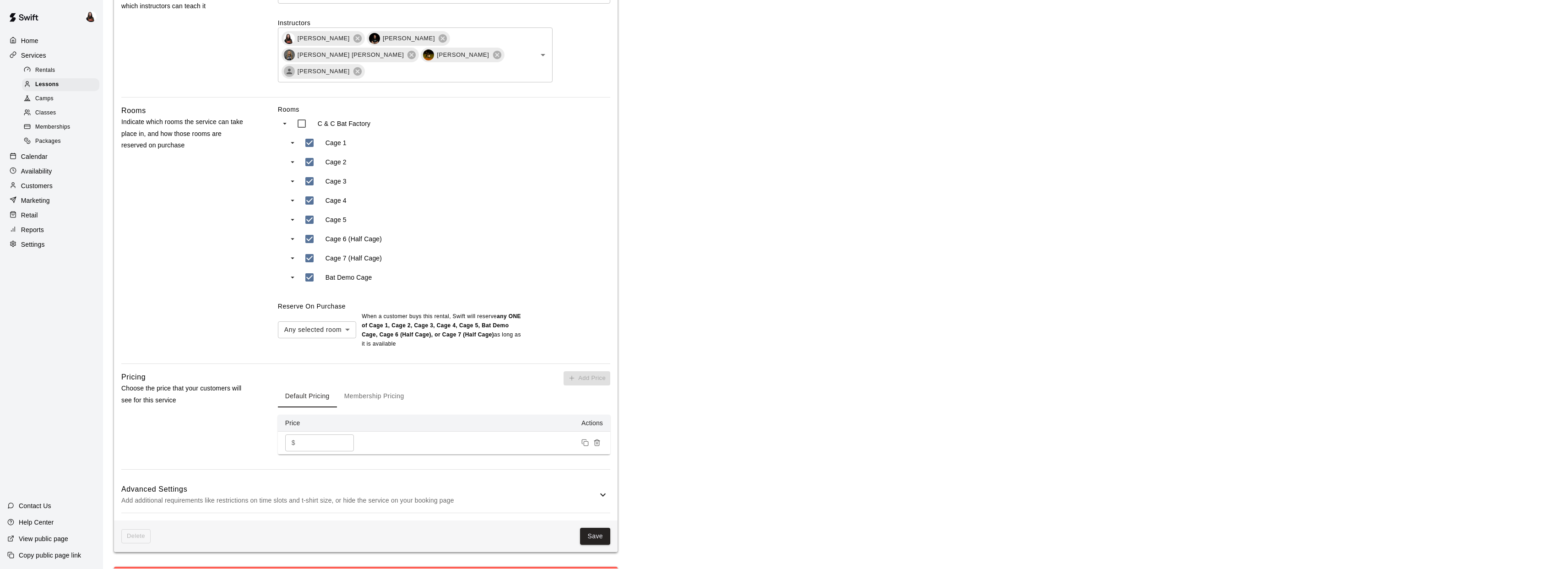
scroll to position [455, 0]
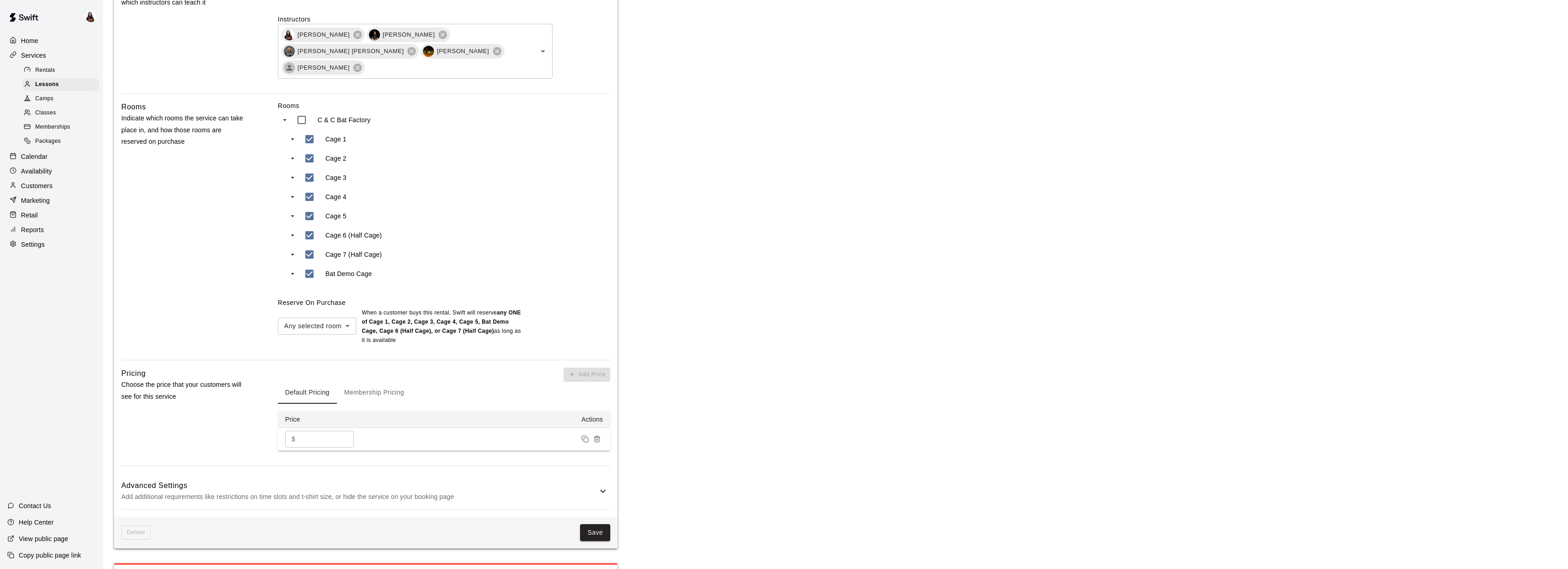
click at [39, 43] on div "Home" at bounding box center [51, 40] width 89 height 13
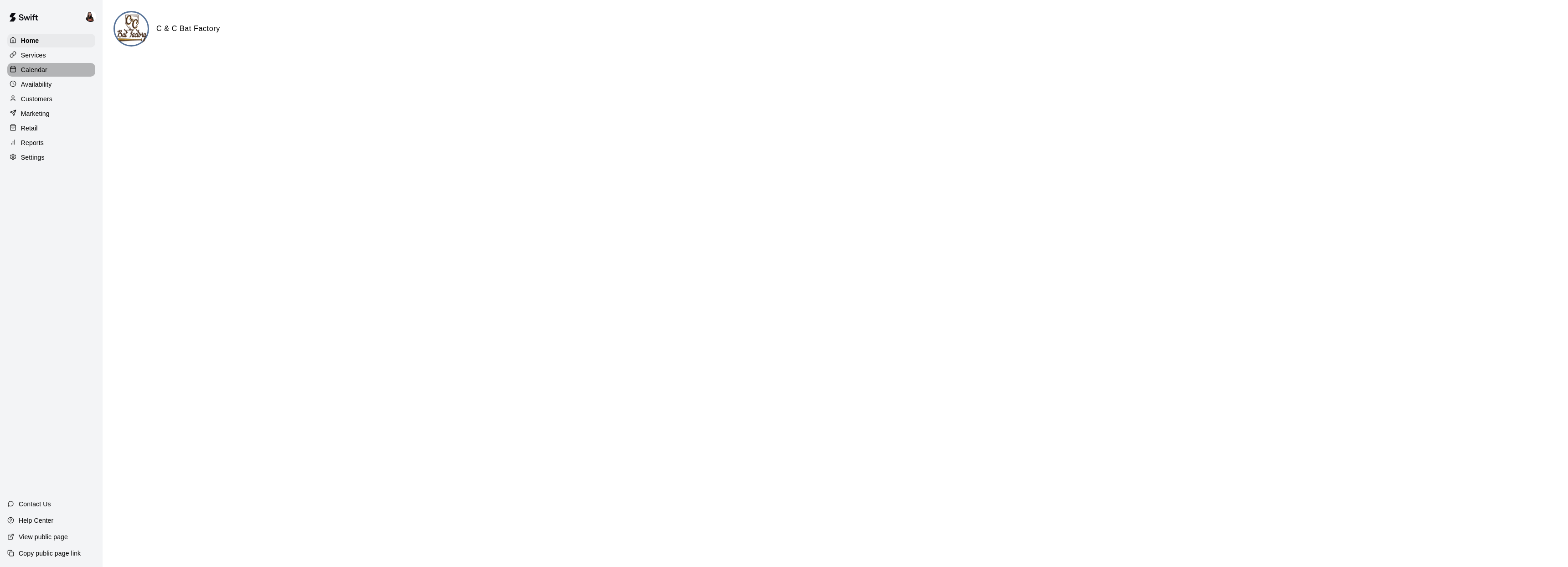
click at [41, 65] on p "Calendar" at bounding box center [33, 69] width 26 height 9
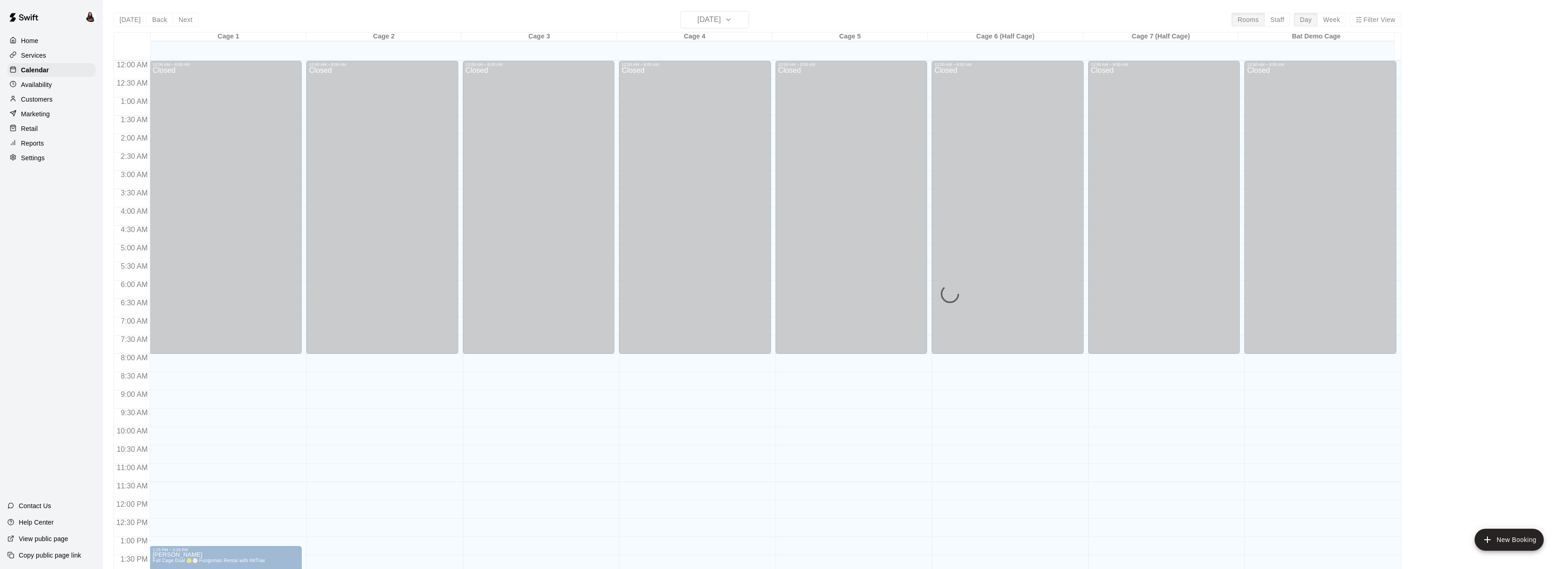
scroll to position [332, 0]
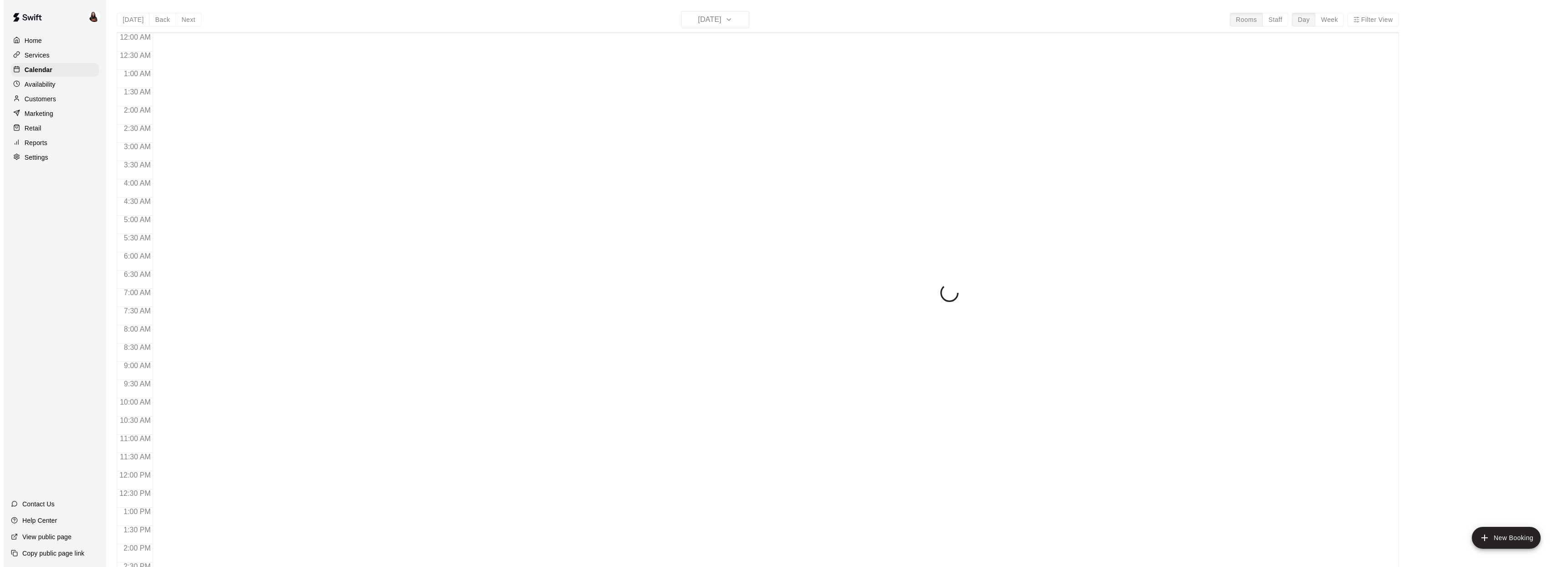
scroll to position [331, 0]
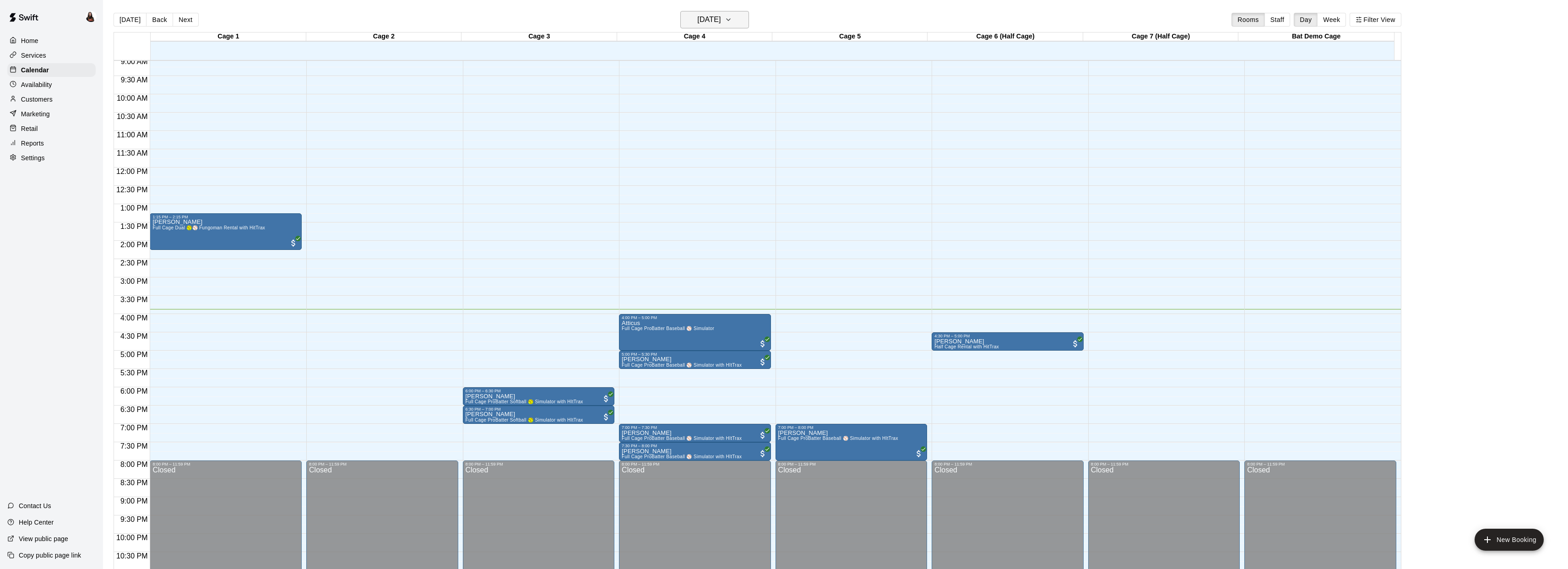
click at [721, 18] on h6 "[DATE]" at bounding box center [709, 20] width 23 height 13
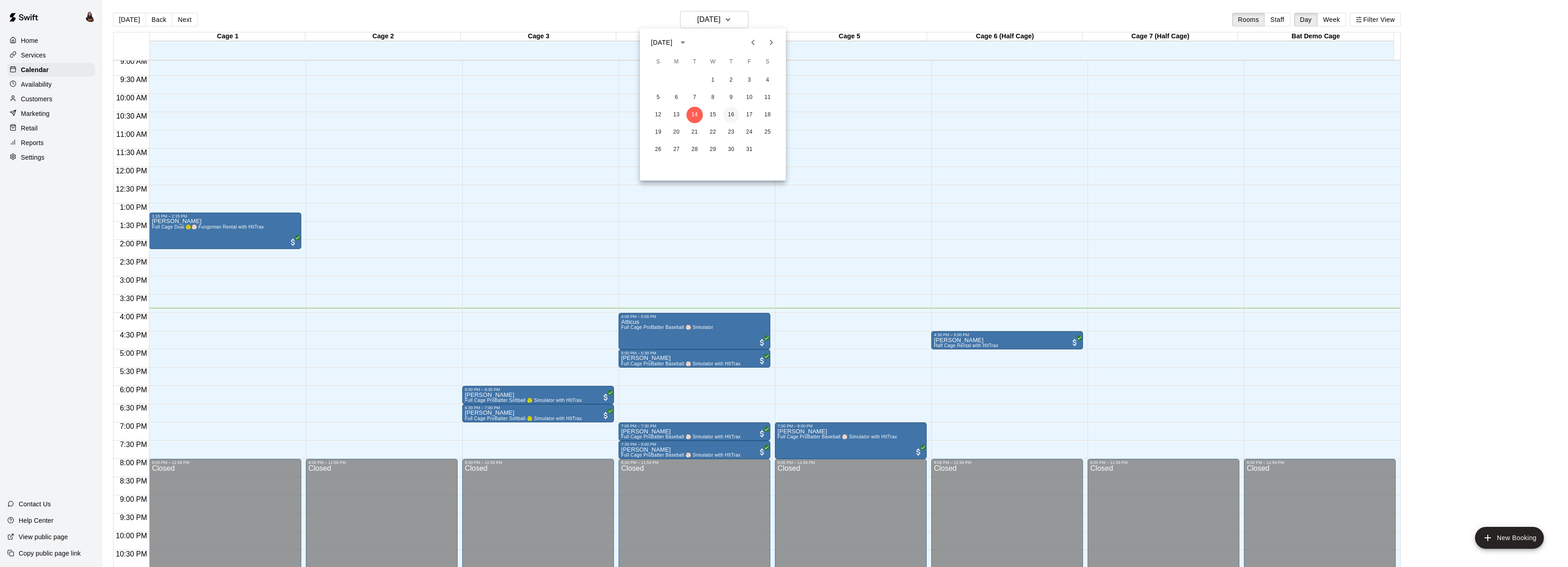
click at [730, 115] on button "16" at bounding box center [731, 114] width 16 height 16
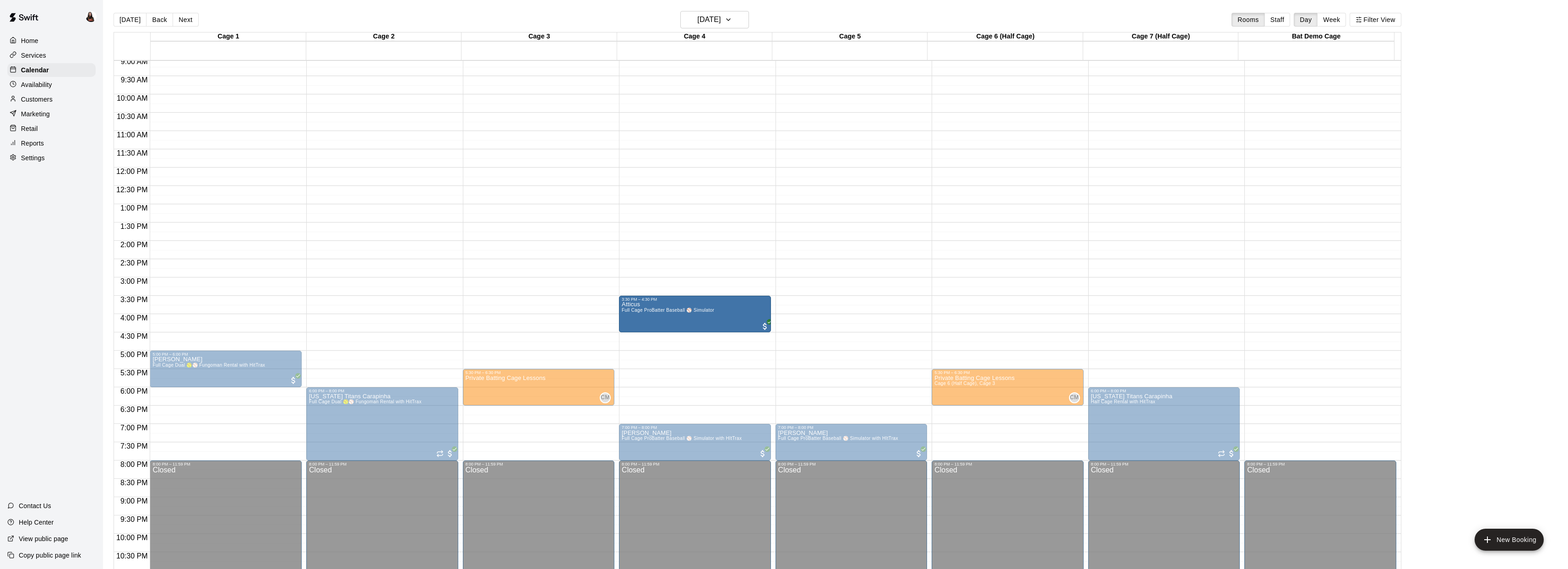
drag, startPoint x: 691, startPoint y: 331, endPoint x: 690, endPoint y: 320, distance: 11.0
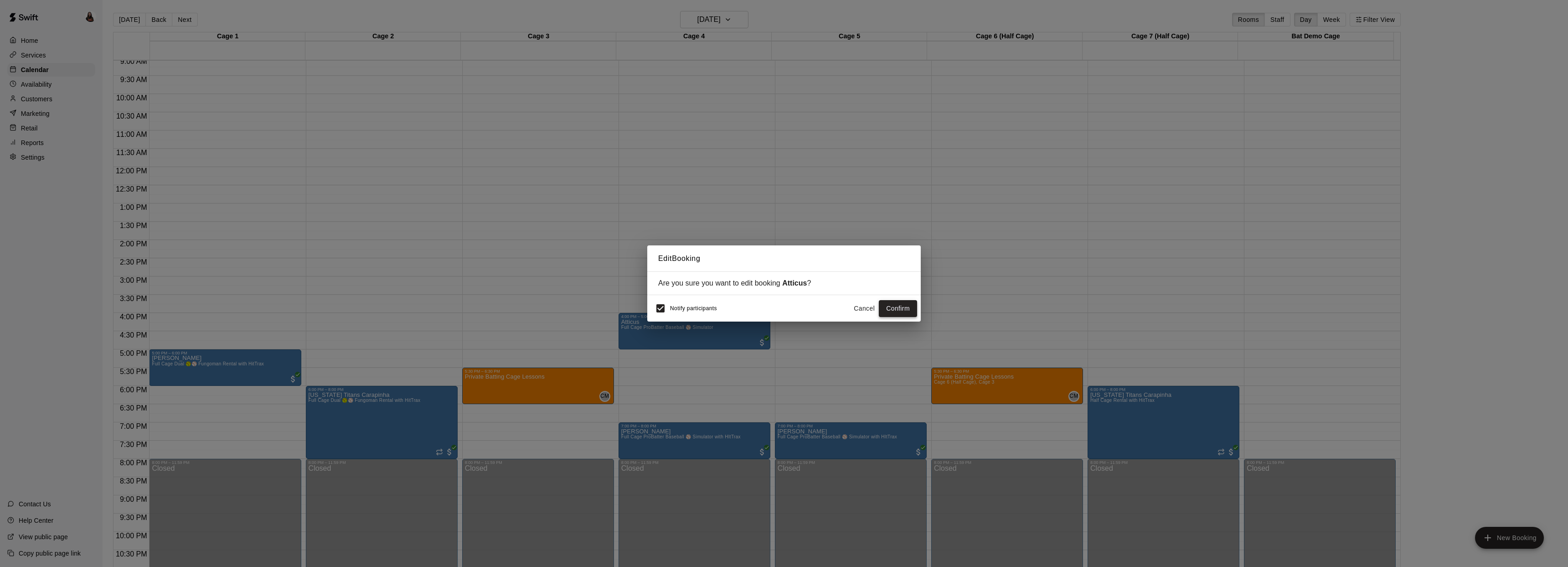
click at [903, 306] on button "Confirm" at bounding box center [898, 309] width 38 height 17
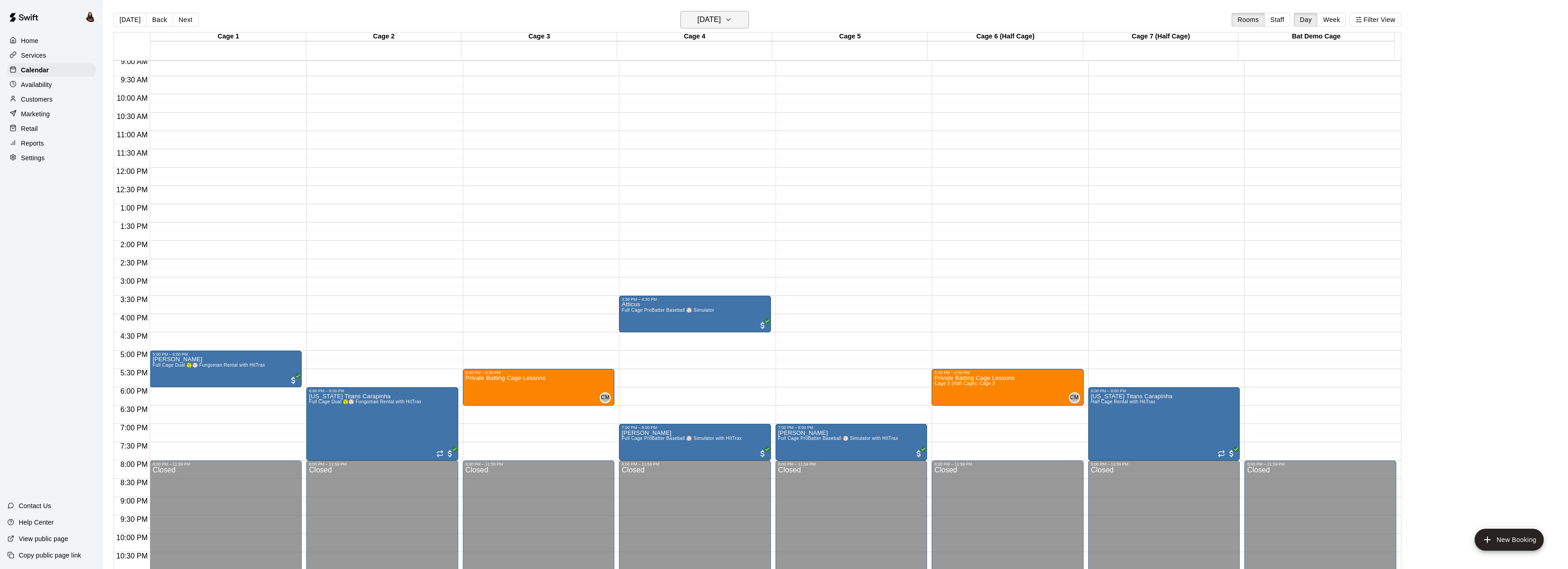
click at [721, 13] on h6 "[DATE]" at bounding box center [709, 20] width 23 height 13
click at [716, 114] on button "15" at bounding box center [716, 115] width 17 height 17
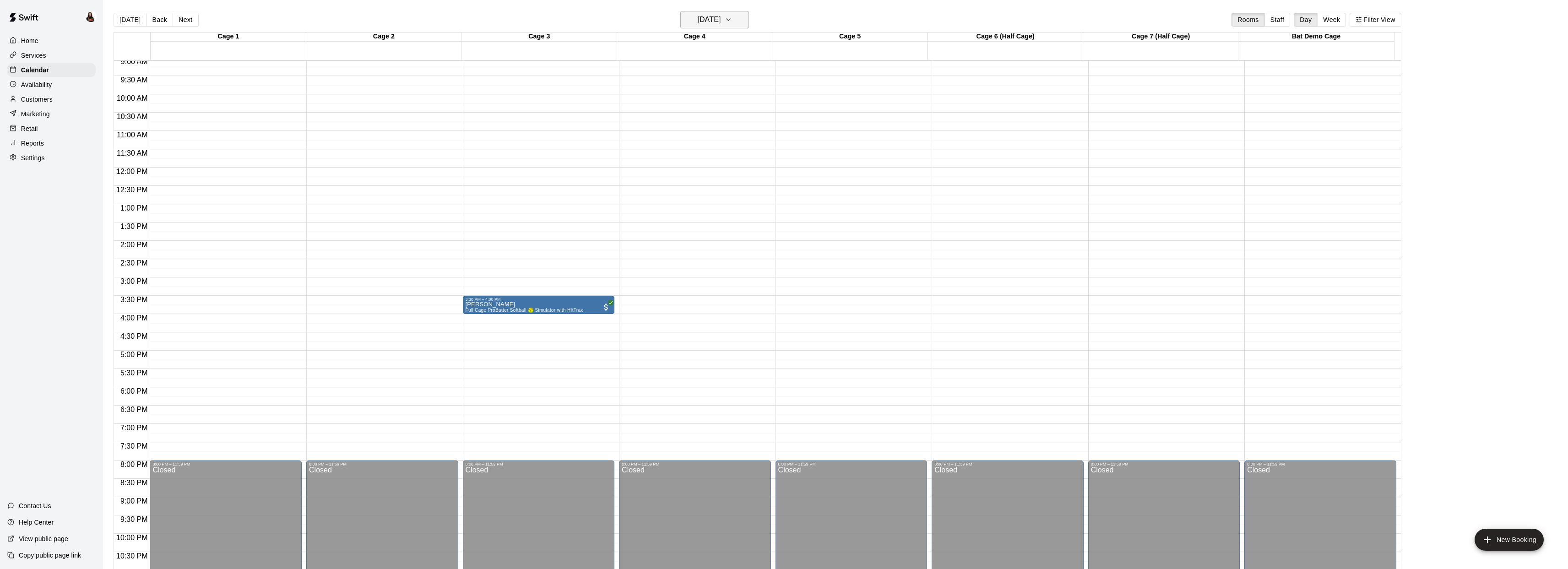
click at [718, 17] on h6 "[DATE]" at bounding box center [709, 20] width 23 height 13
click at [699, 116] on button "14" at bounding box center [698, 115] width 17 height 17
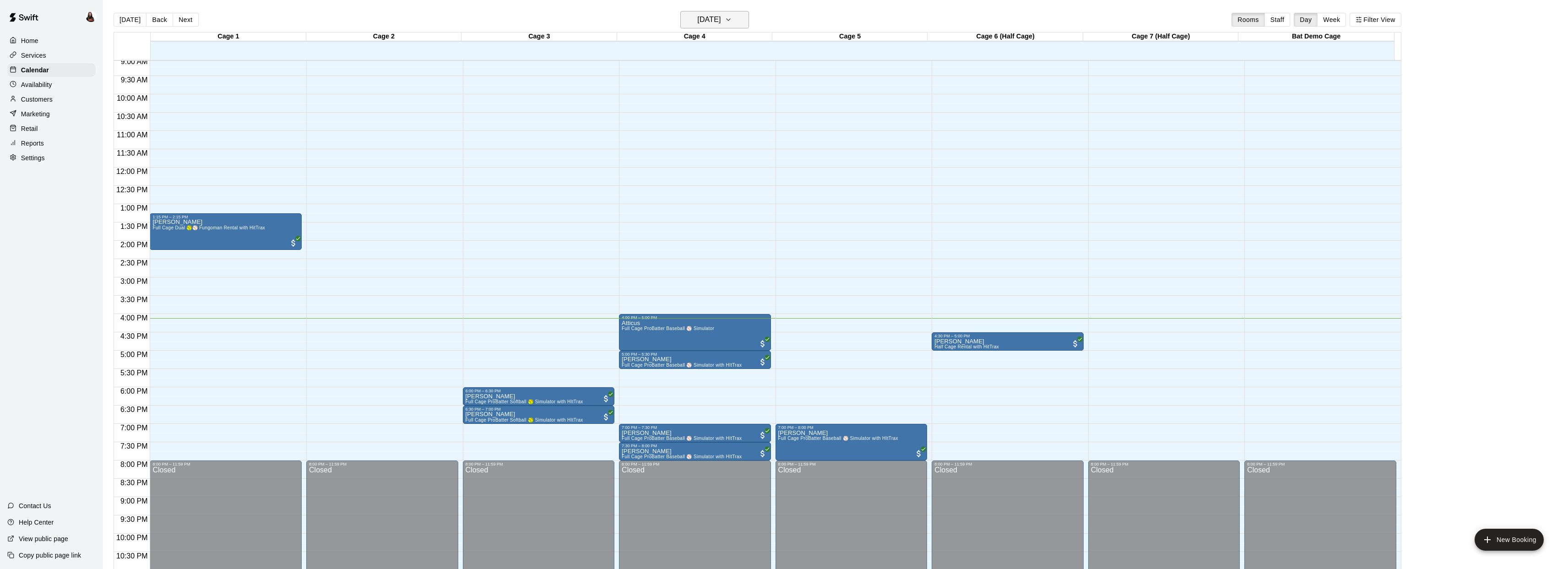
click at [721, 15] on h6 "[DATE]" at bounding box center [709, 20] width 23 height 13
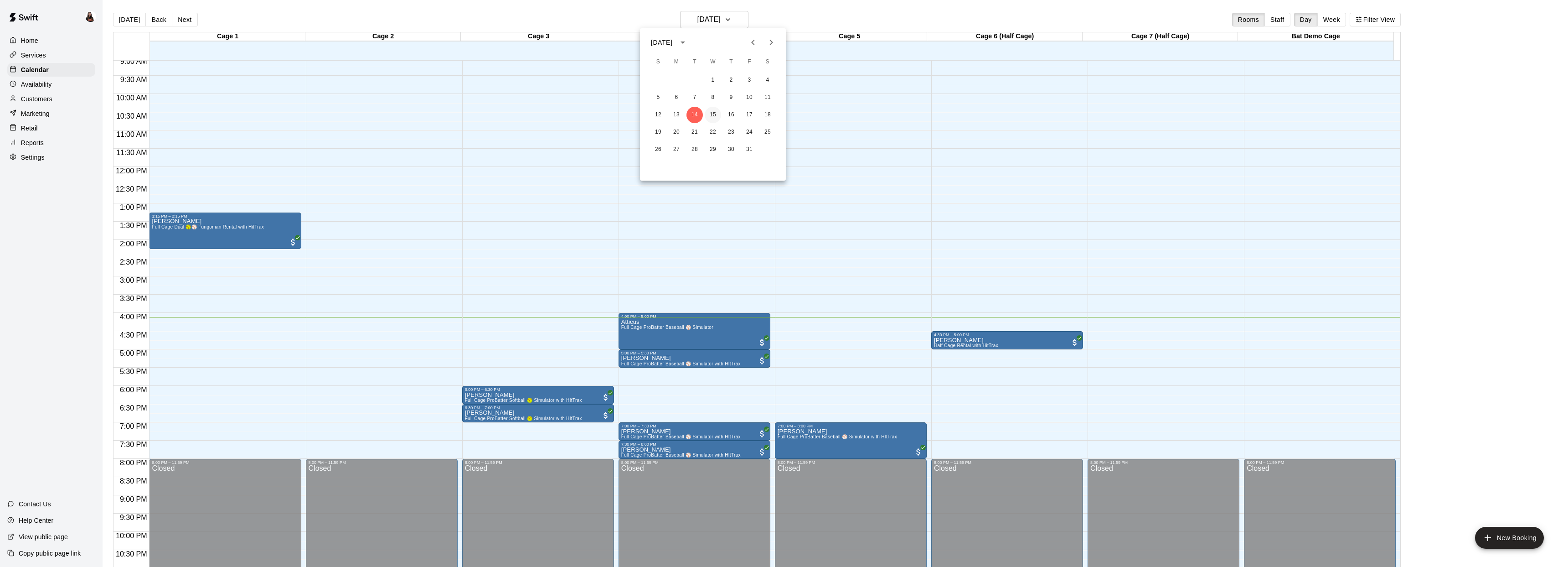
click at [714, 116] on button "15" at bounding box center [713, 114] width 16 height 16
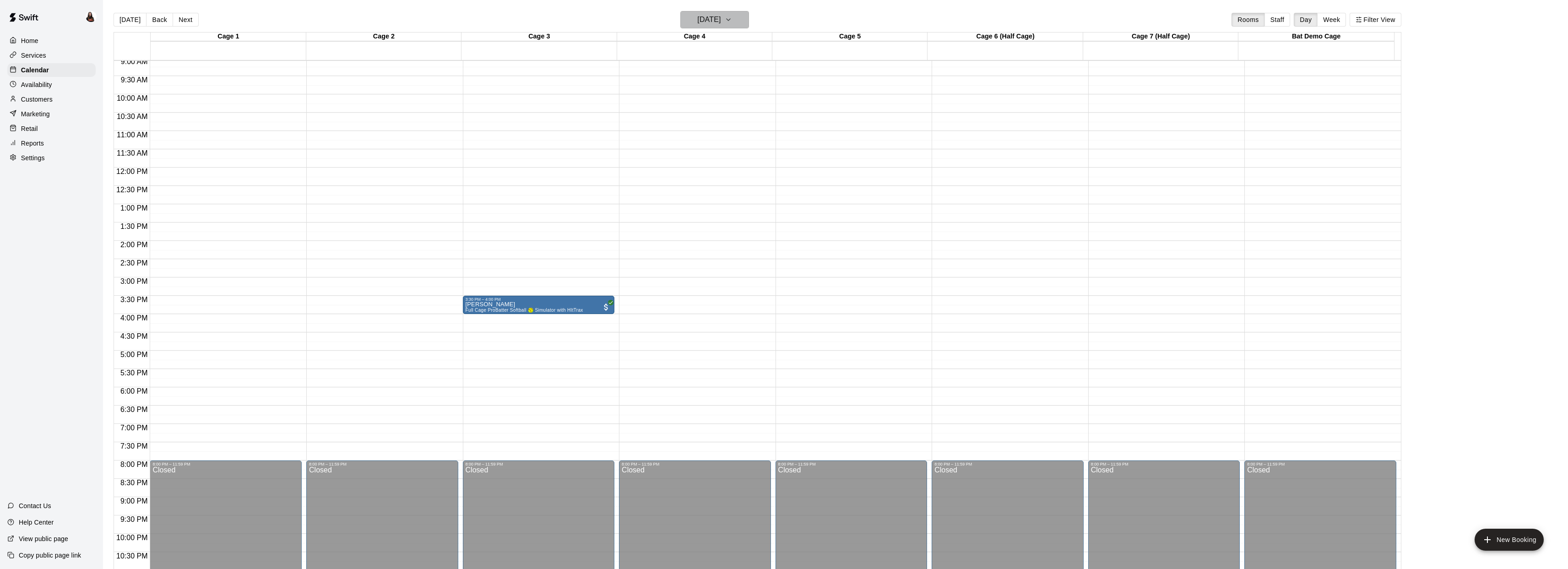
click at [721, 24] on h6 "Wednesday Oct 15" at bounding box center [709, 20] width 23 height 13
click at [699, 115] on button "14" at bounding box center [698, 115] width 17 height 17
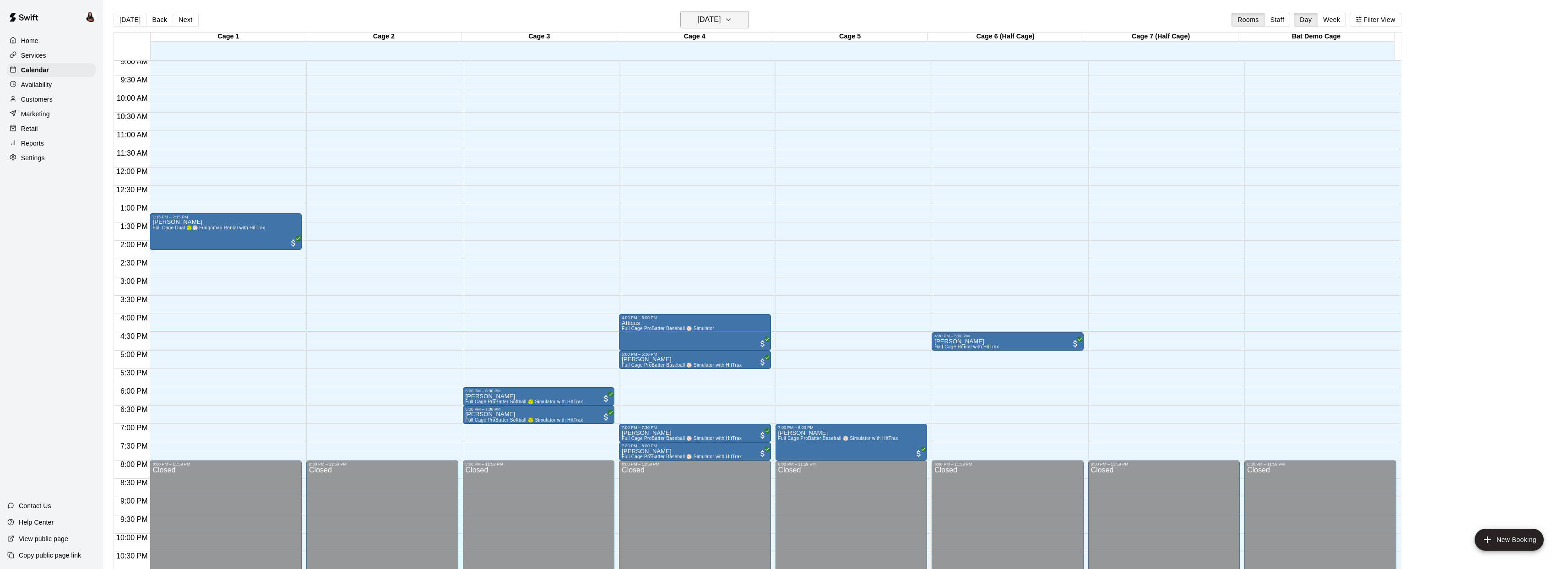
click at [721, 19] on h6 "[DATE]" at bounding box center [709, 20] width 23 height 13
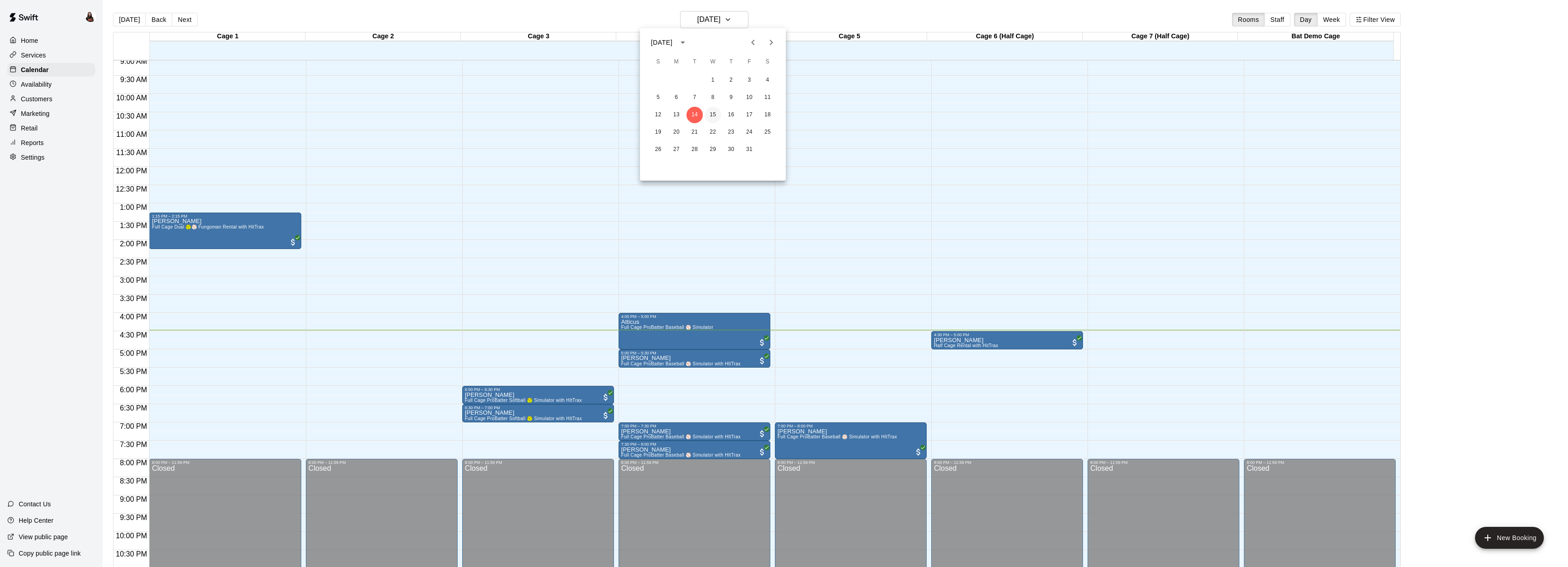
click at [710, 118] on button "15" at bounding box center [713, 114] width 16 height 16
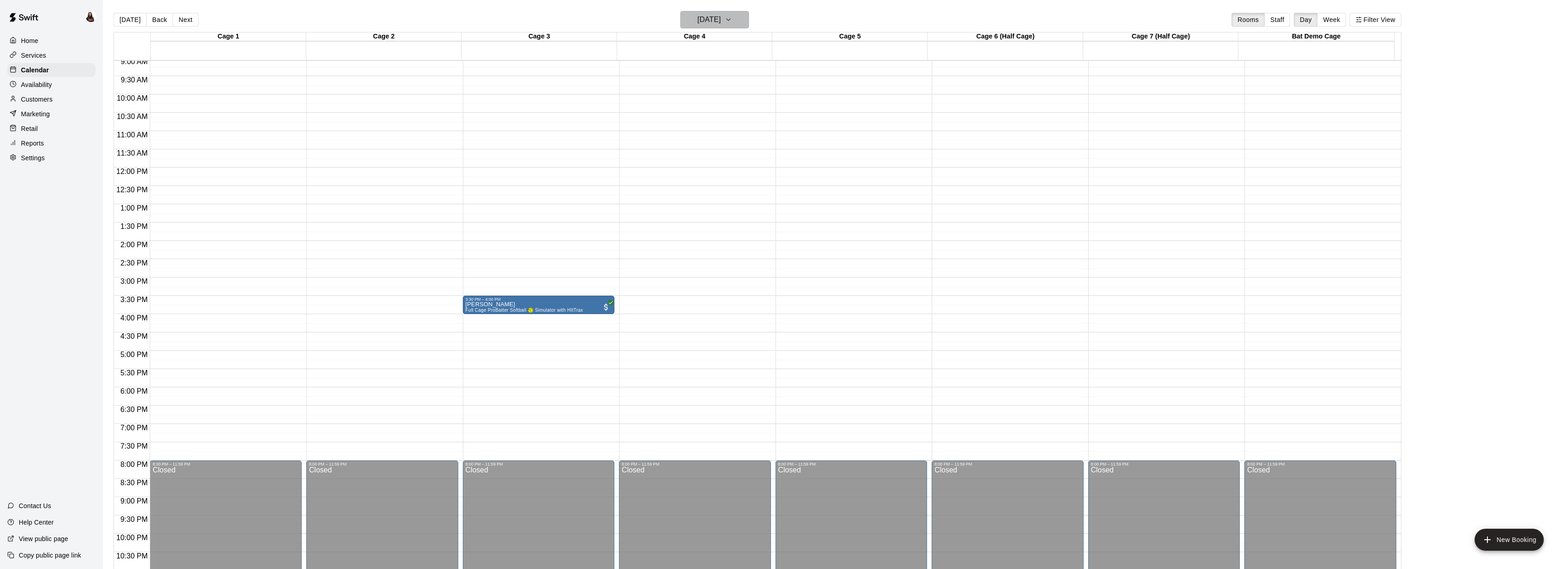
click at [721, 18] on h6 "Wednesday Oct 15" at bounding box center [709, 20] width 23 height 13
click at [699, 120] on button "14" at bounding box center [698, 115] width 17 height 17
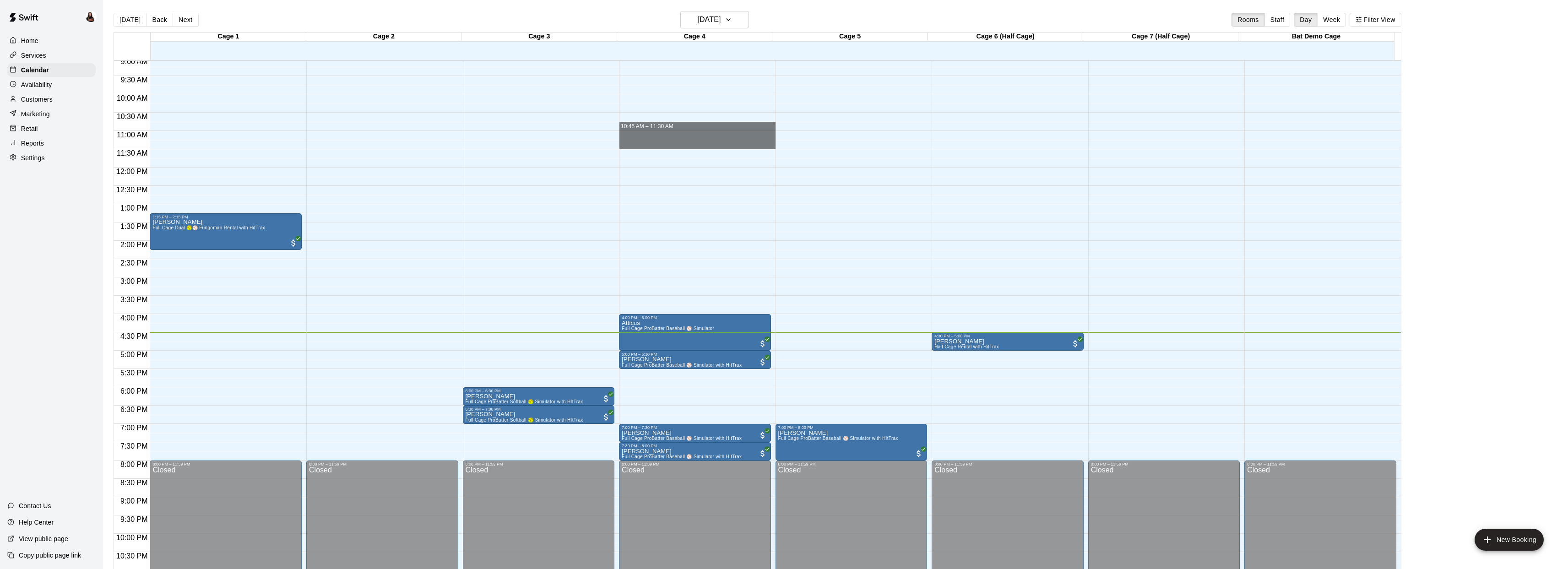
drag, startPoint x: 706, startPoint y: 127, endPoint x: 852, endPoint y: 249, distance: 190.3
click at [851, 249] on div "12:00 AM 12:30 AM 1:00 AM 1:30 AM 2:00 AM 2:30 AM 3:00 AM 3:30 AM 4:00 AM 4:30 …" at bounding box center [757, 320] width 1287 height 519
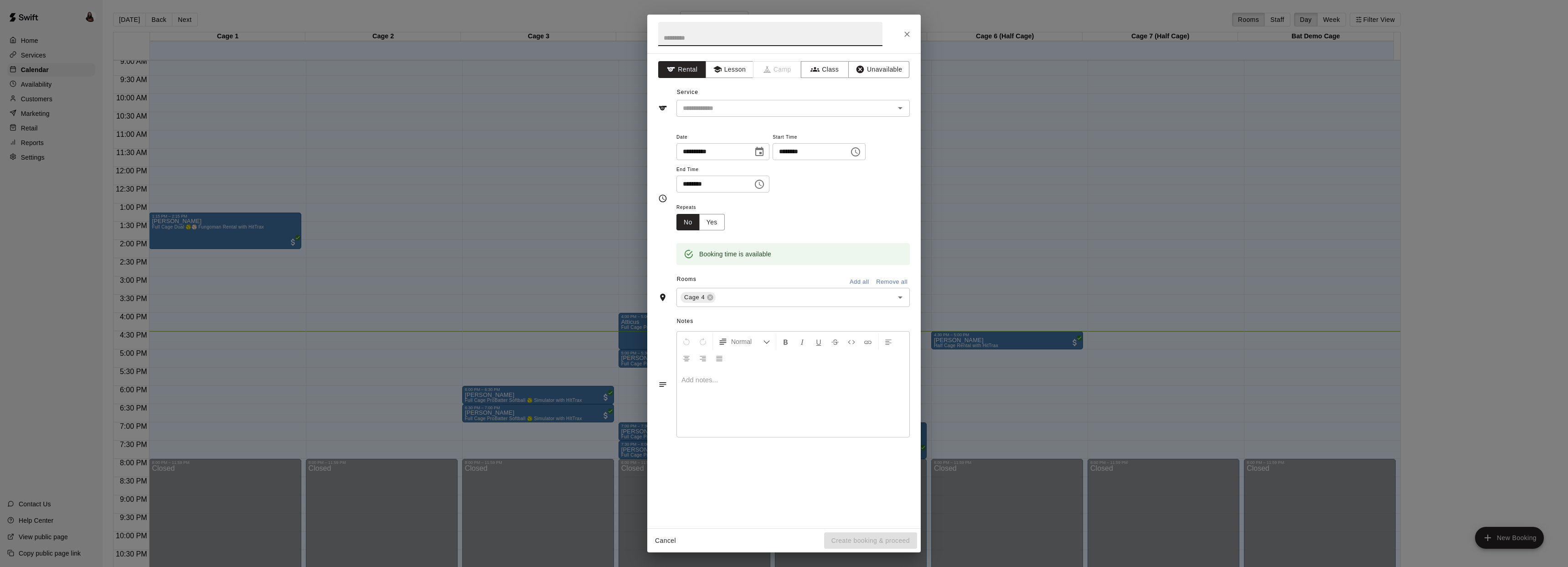
click at [905, 32] on icon "Close" at bounding box center [907, 34] width 9 height 9
drag, startPoint x: 671, startPoint y: 305, endPoint x: 673, endPoint y: 300, distance: 5.4
click at [675, 300] on div "Cage 4 ​" at bounding box center [783, 297] width 251 height 19
click at [910, 34] on icon "Close" at bounding box center [907, 34] width 9 height 9
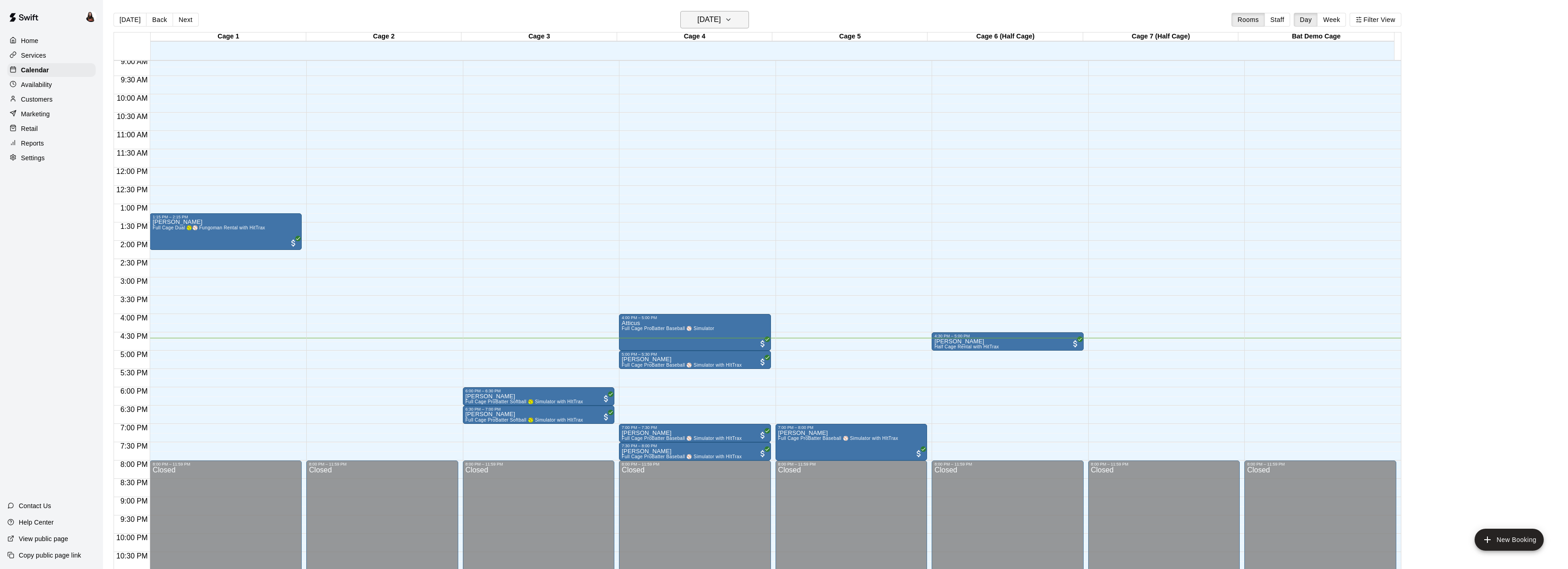
click at [732, 23] on icon "button" at bounding box center [728, 20] width 7 height 11
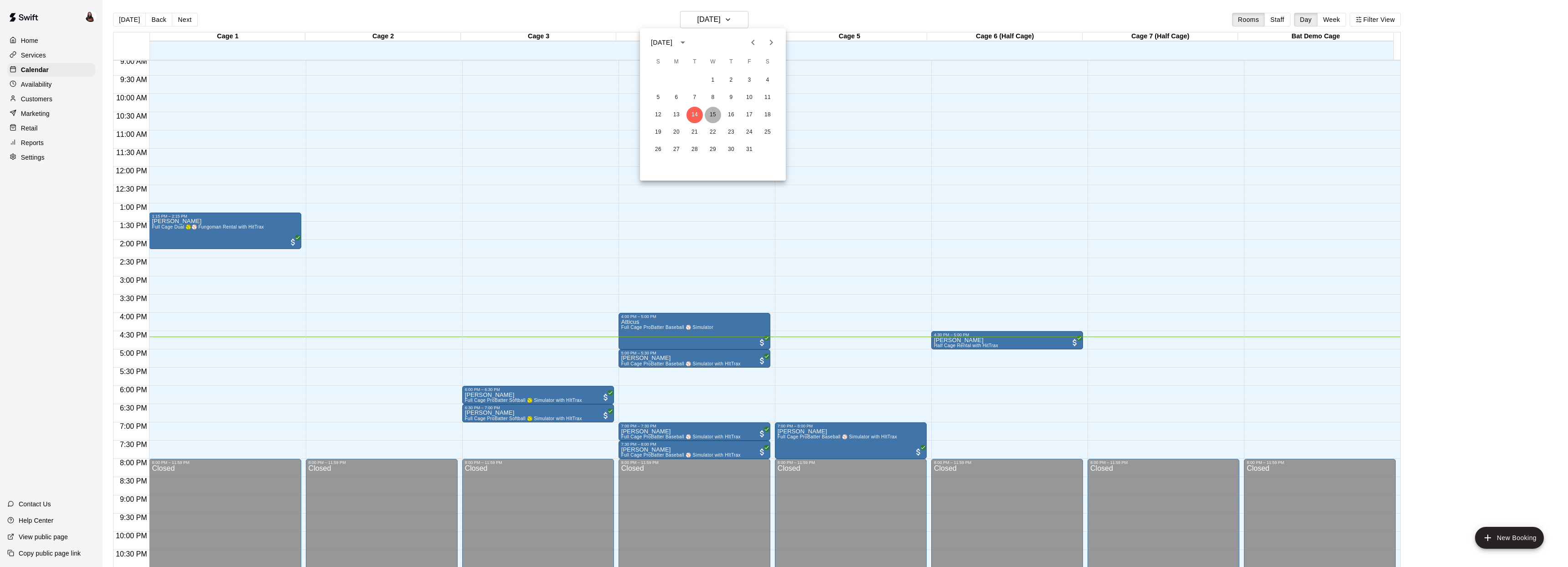
click at [715, 113] on button "15" at bounding box center [713, 114] width 16 height 16
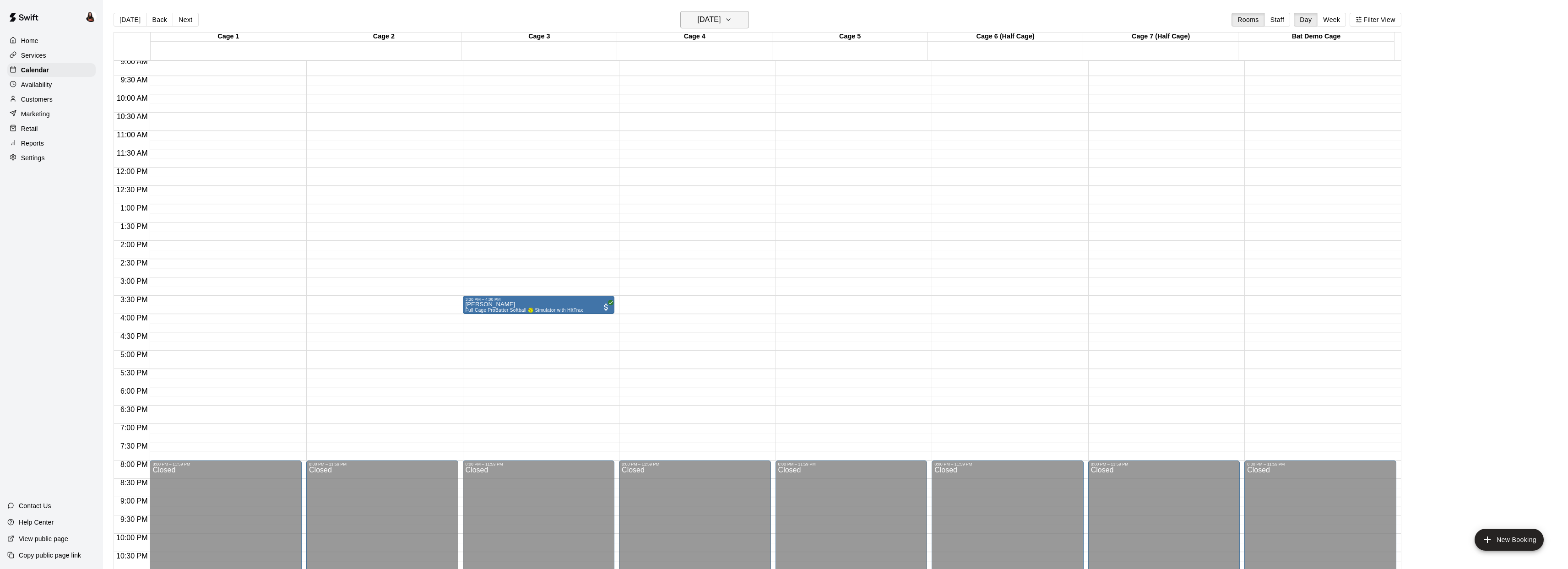
click at [732, 23] on icon "button" at bounding box center [728, 20] width 7 height 11
click at [701, 113] on button "14" at bounding box center [698, 115] width 17 height 17
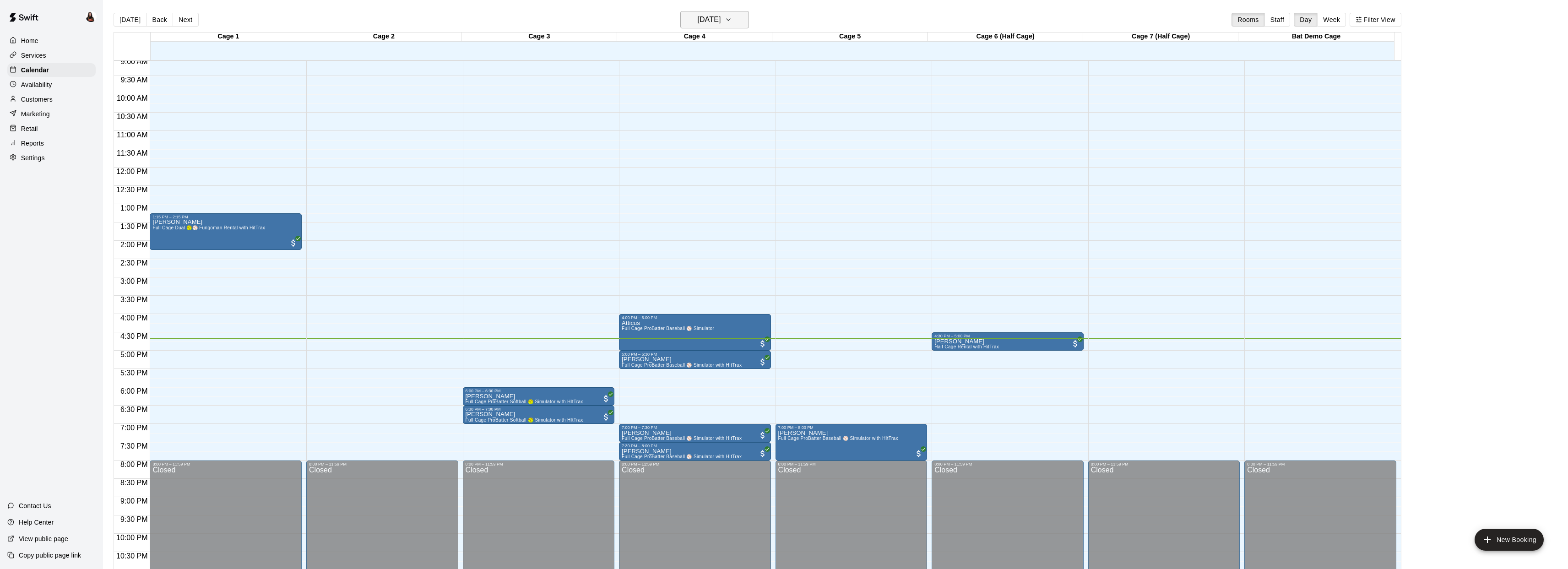
click at [713, 17] on h6 "[DATE]" at bounding box center [709, 20] width 23 height 13
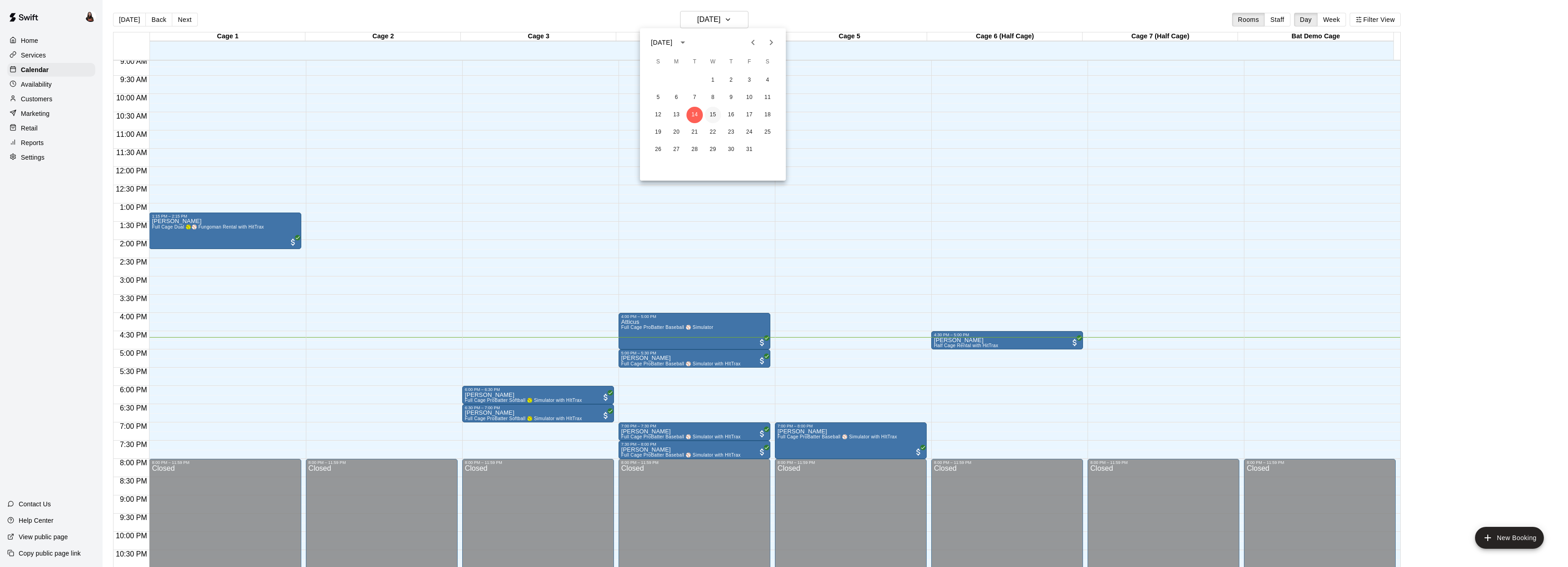
click at [715, 110] on button "15" at bounding box center [713, 114] width 16 height 16
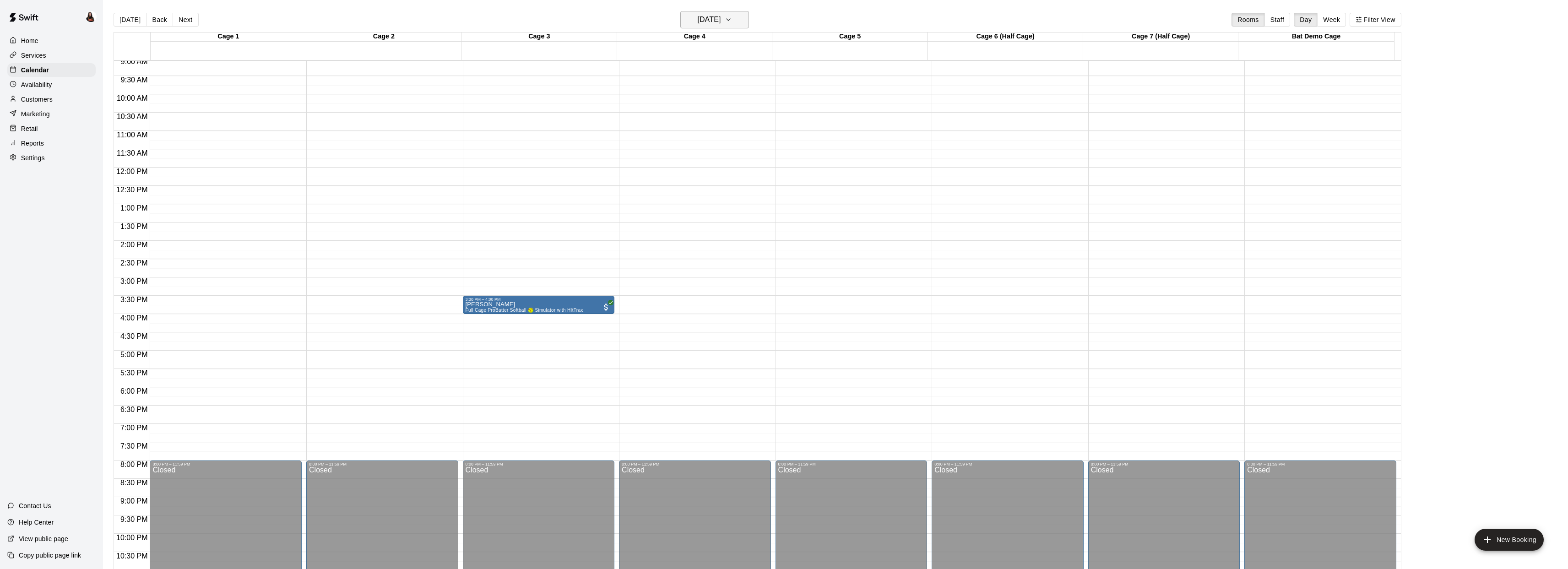
click at [697, 21] on h6 "Wednesday Oct 15" at bounding box center [709, 20] width 23 height 13
click at [701, 113] on button "14" at bounding box center [698, 115] width 17 height 17
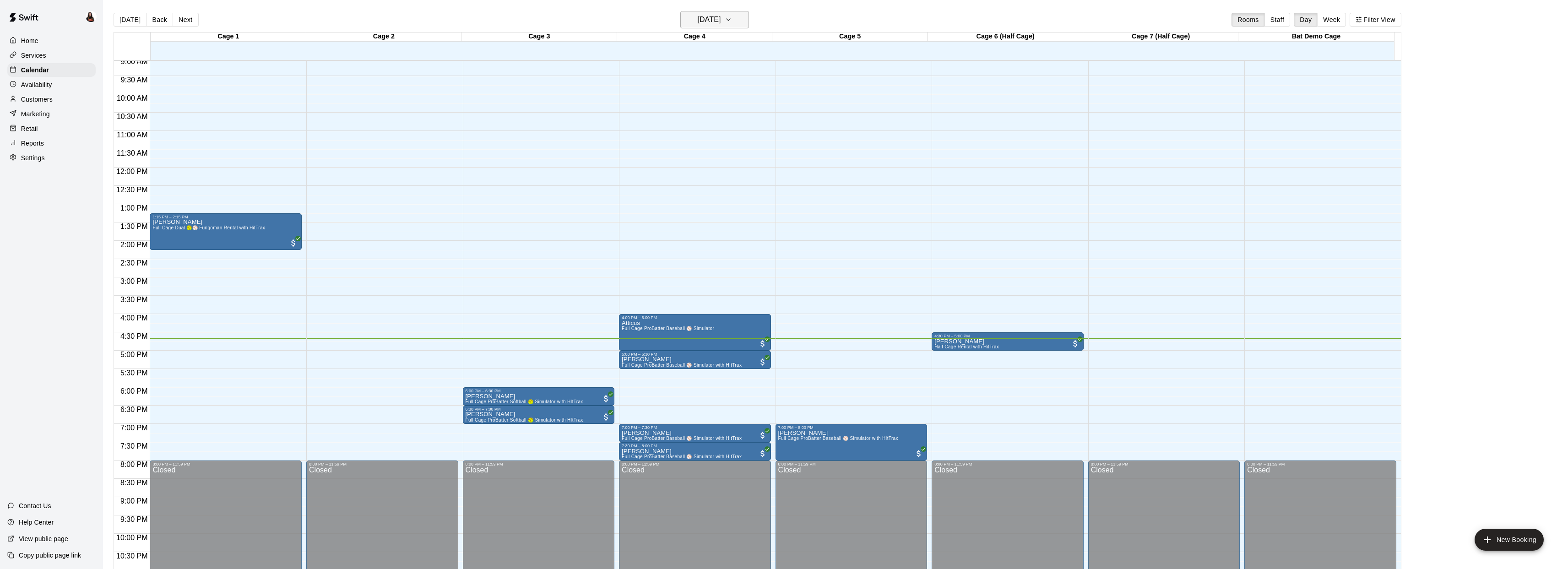
click at [732, 21] on icon "button" at bounding box center [728, 20] width 7 height 11
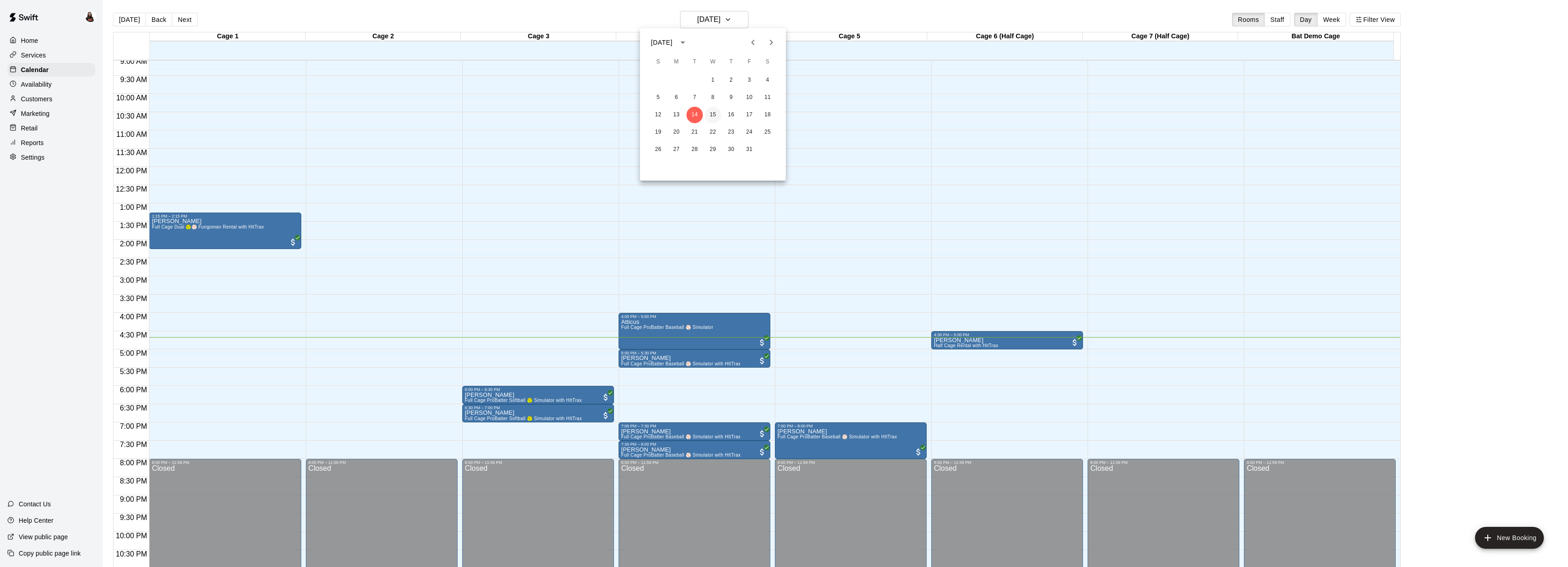
click at [715, 113] on button "15" at bounding box center [713, 114] width 16 height 16
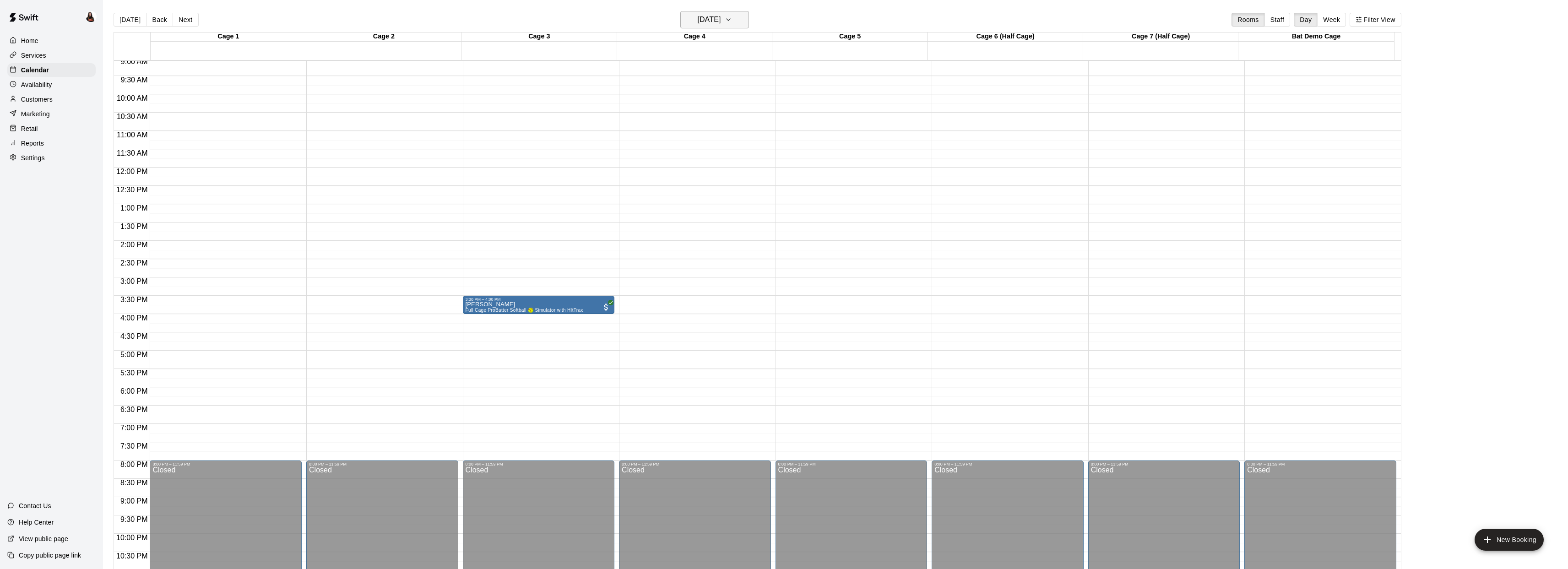
click at [721, 23] on h6 "Wednesday Oct 15" at bounding box center [709, 20] width 23 height 13
click at [735, 111] on button "16" at bounding box center [734, 115] width 17 height 17
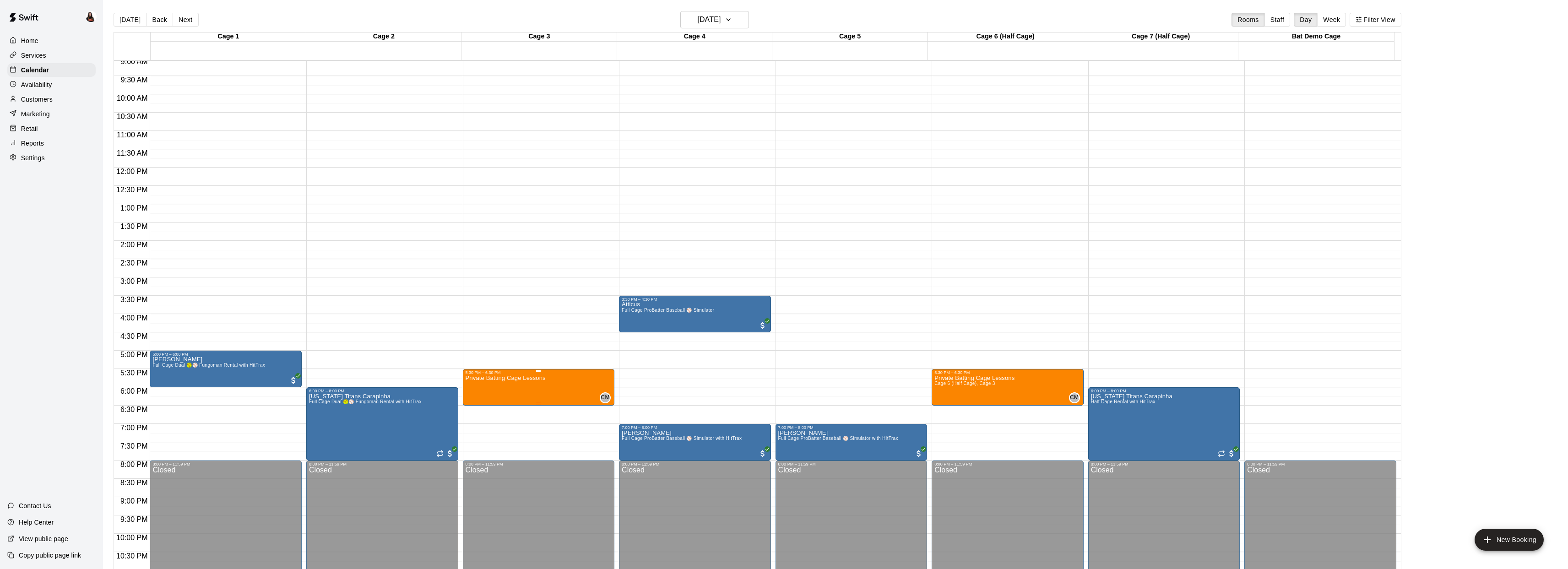
click at [590, 384] on div at bounding box center [787, 284] width 1575 height 569
click at [721, 23] on h6 "Thursday Oct 16" at bounding box center [709, 20] width 23 height 13
click at [715, 117] on button "15" at bounding box center [716, 115] width 17 height 17
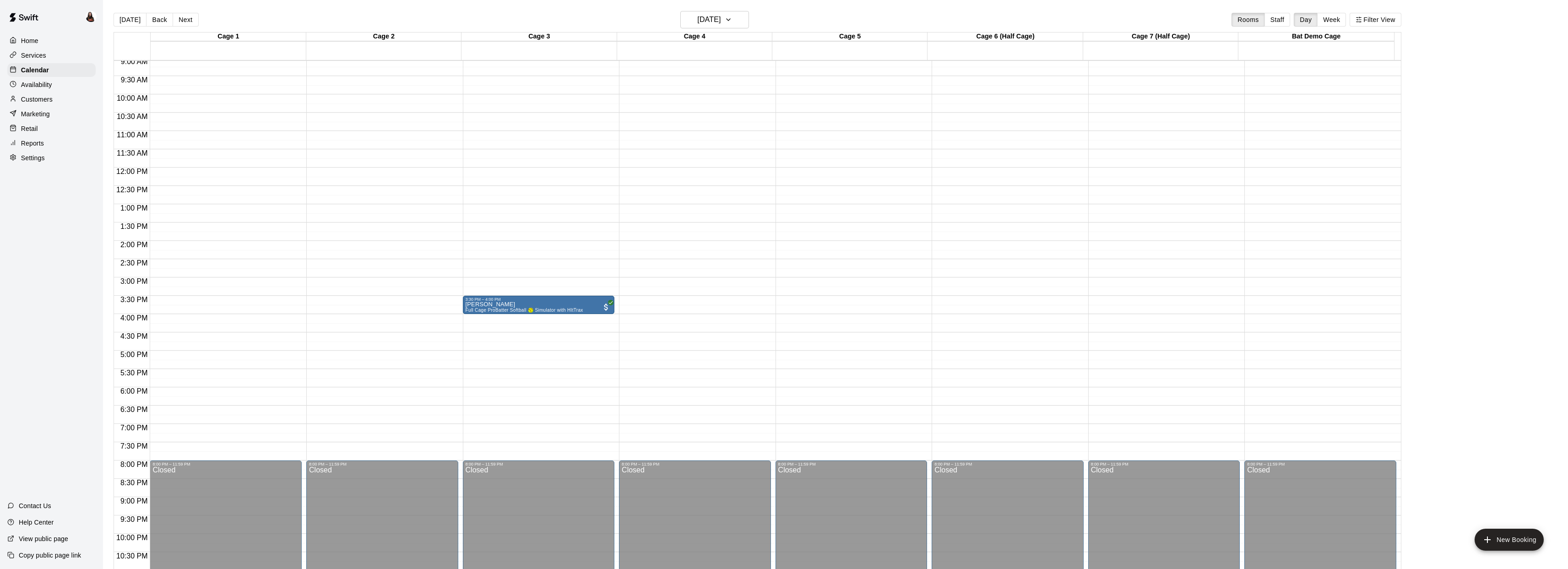
click at [519, 413] on div "12:00 AM – 8:00 AM Closed 3:30 PM – 4:00 PM Kaitlyn Brewer Full Cage ProBatter …" at bounding box center [539, 167] width 152 height 879
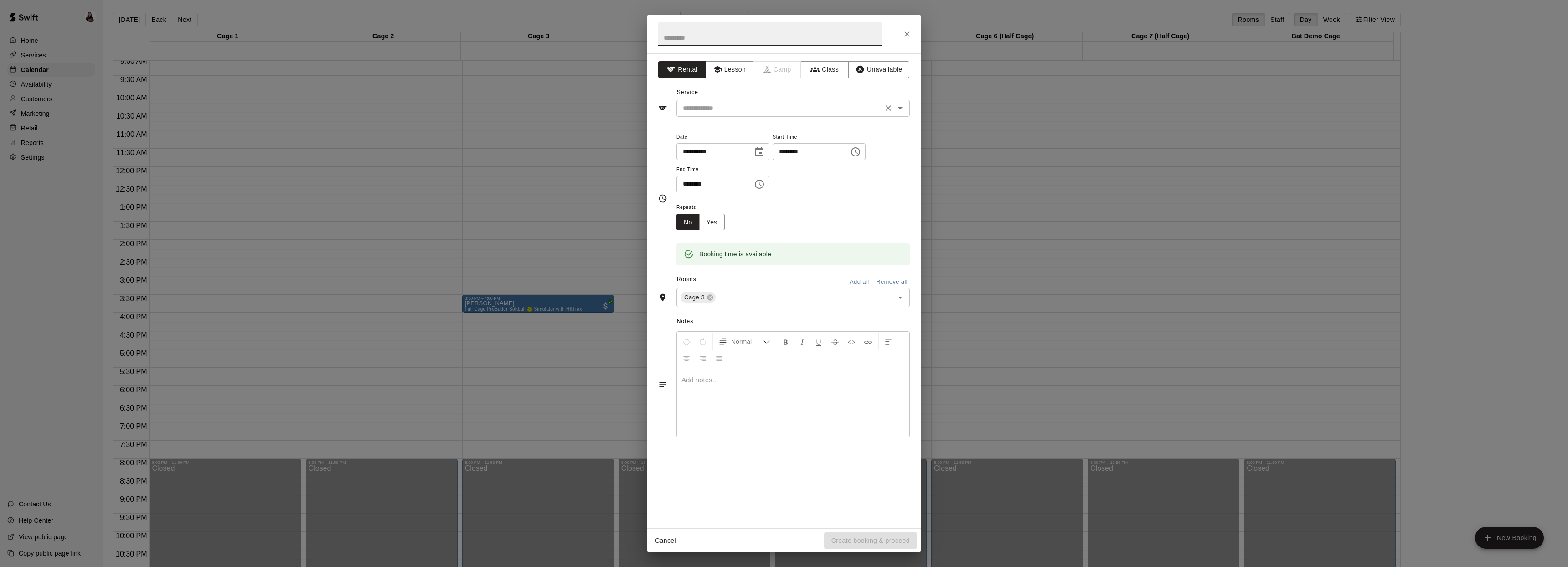
click at [704, 111] on input "text" at bounding box center [780, 108] width 201 height 12
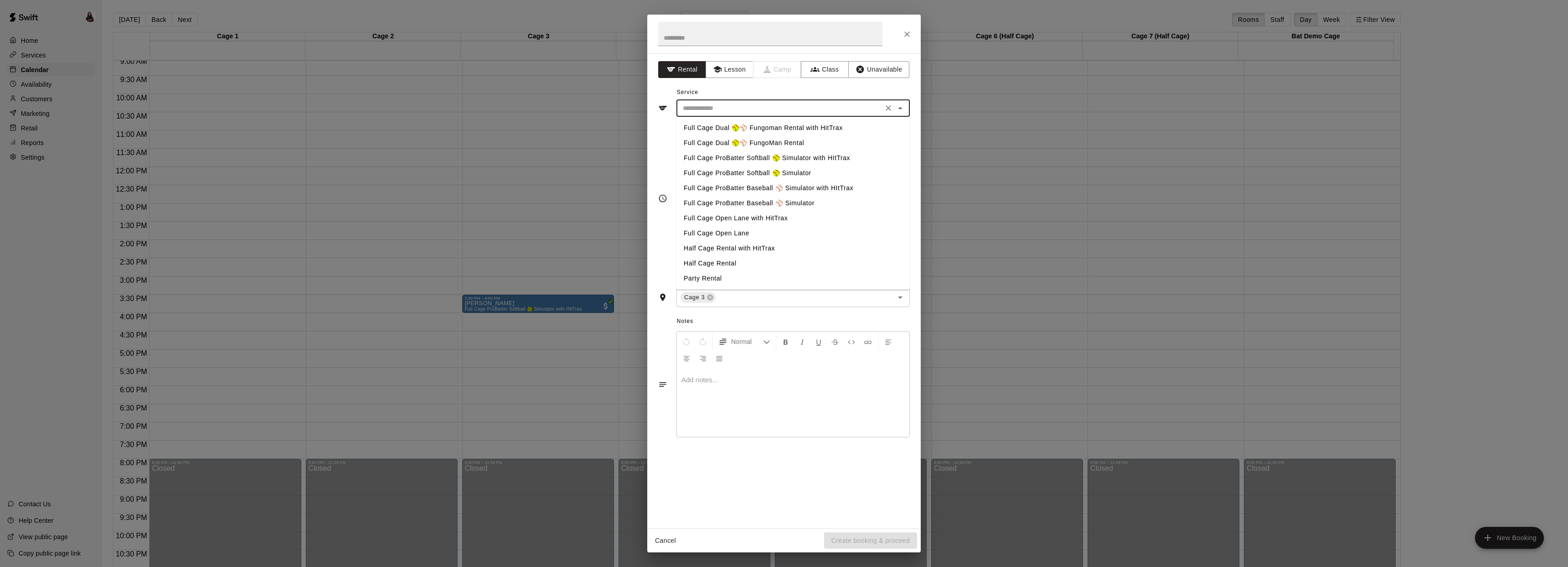
click at [712, 157] on li "Full Cage ProBatter Softball 🥎 Simulator with HItTrax" at bounding box center [793, 158] width 233 height 15
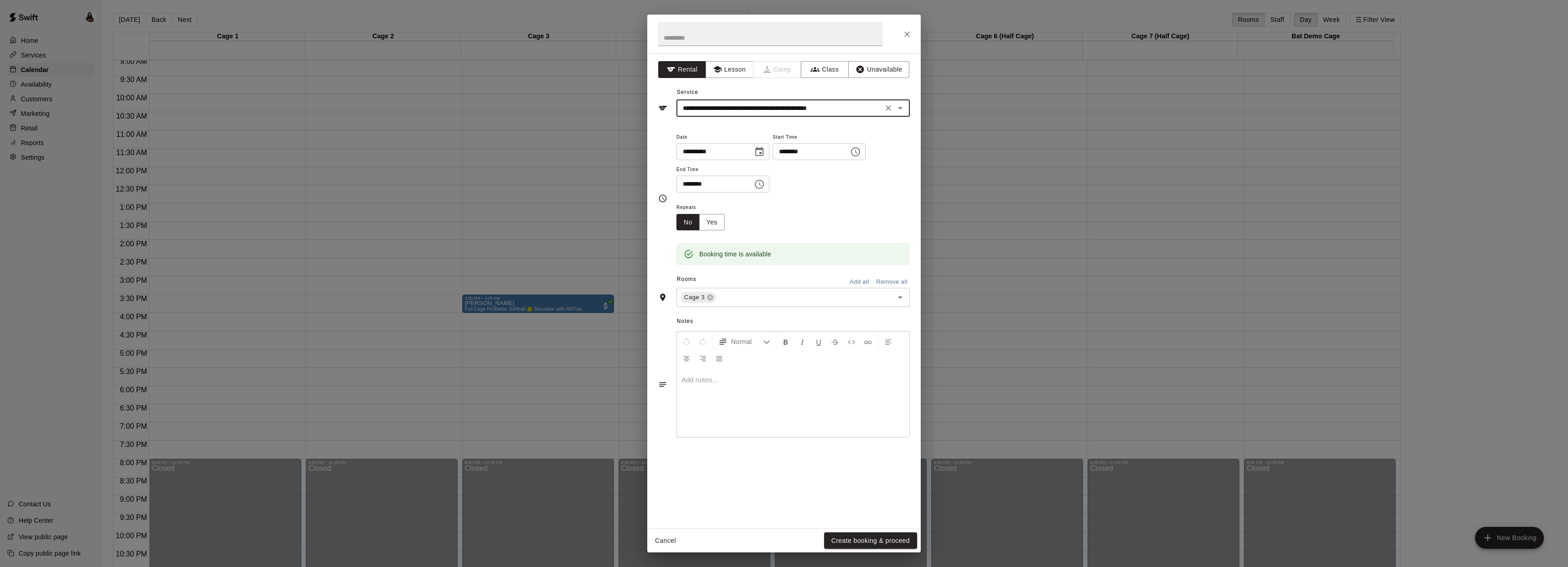
click at [869, 110] on input "**********" at bounding box center [780, 108] width 201 height 12
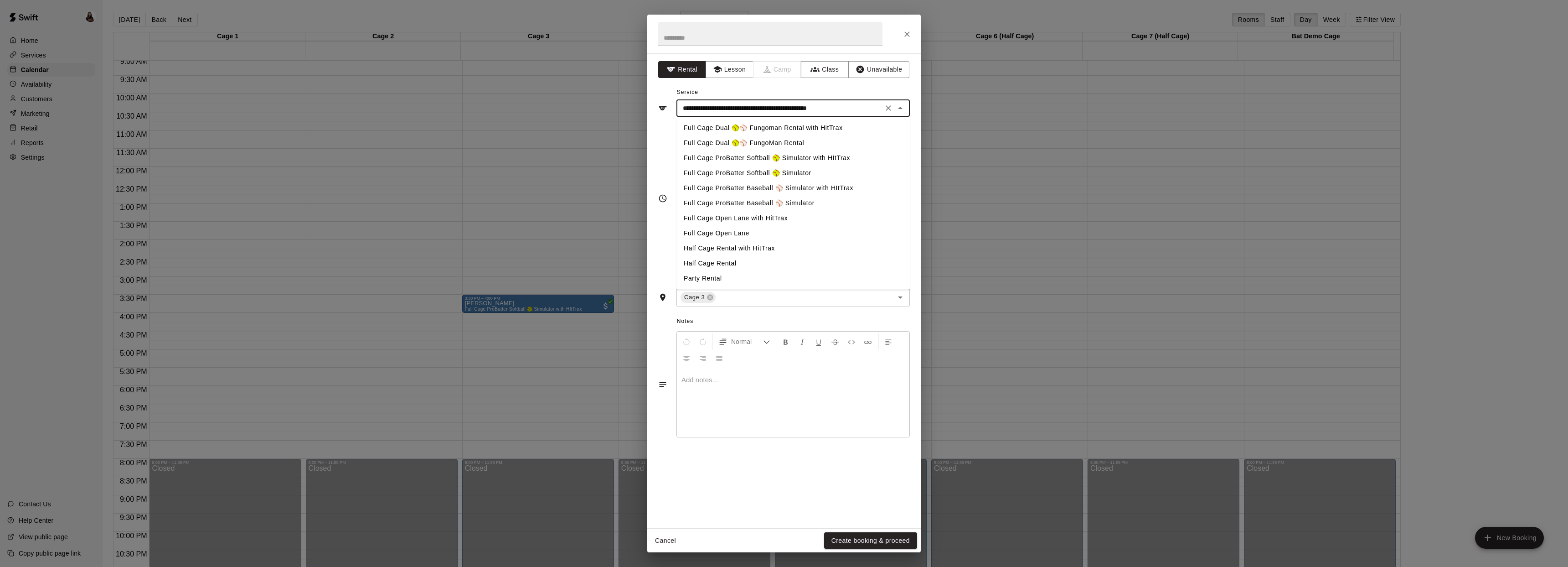
click at [756, 172] on li "Full Cage ProBatter Softball 🥎 Simulator" at bounding box center [793, 173] width 233 height 15
type input "**********"
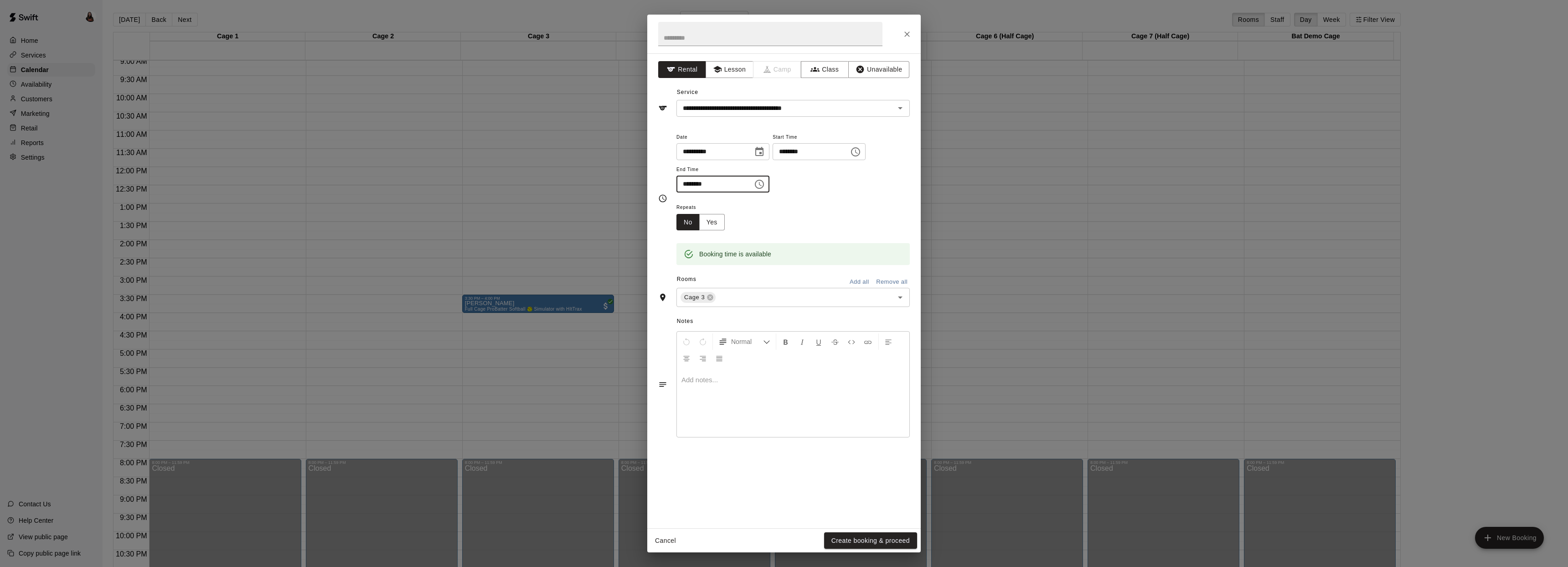
click at [704, 186] on input "********" at bounding box center [711, 184] width 70 height 17
click at [702, 185] on input "********" at bounding box center [711, 184] width 70 height 17
click at [701, 185] on input "********" at bounding box center [711, 184] width 70 height 17
click at [756, 185] on icon "Choose time, selected time is 7:00 PM" at bounding box center [760, 185] width 11 height 11
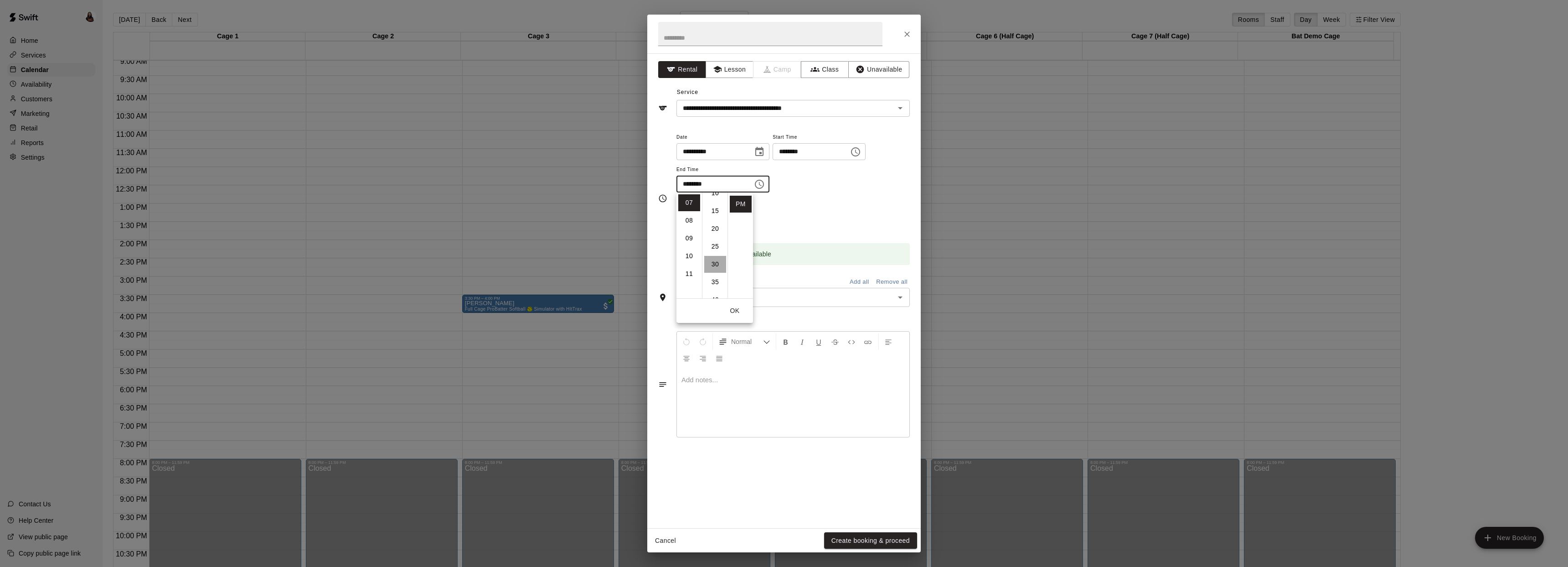
click at [719, 259] on li "30" at bounding box center [715, 264] width 22 height 17
click at [691, 220] on li "08" at bounding box center [689, 220] width 22 height 17
type input "********"
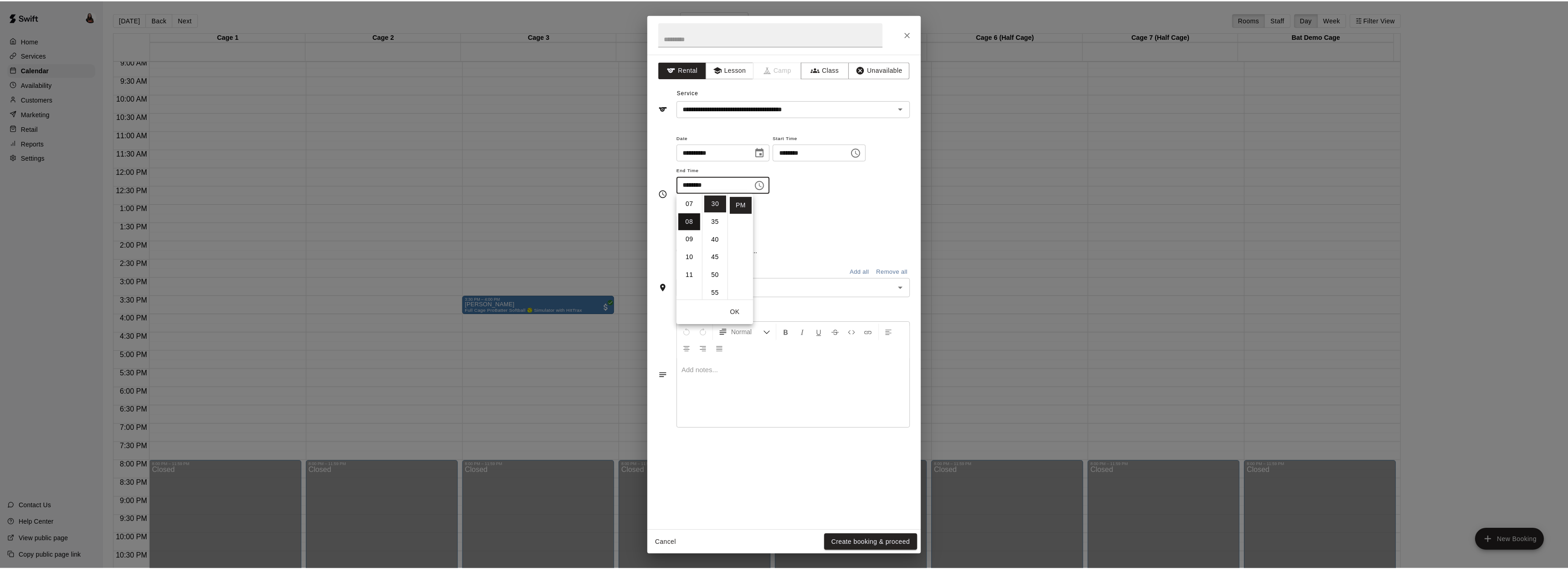
scroll to position [143, 0]
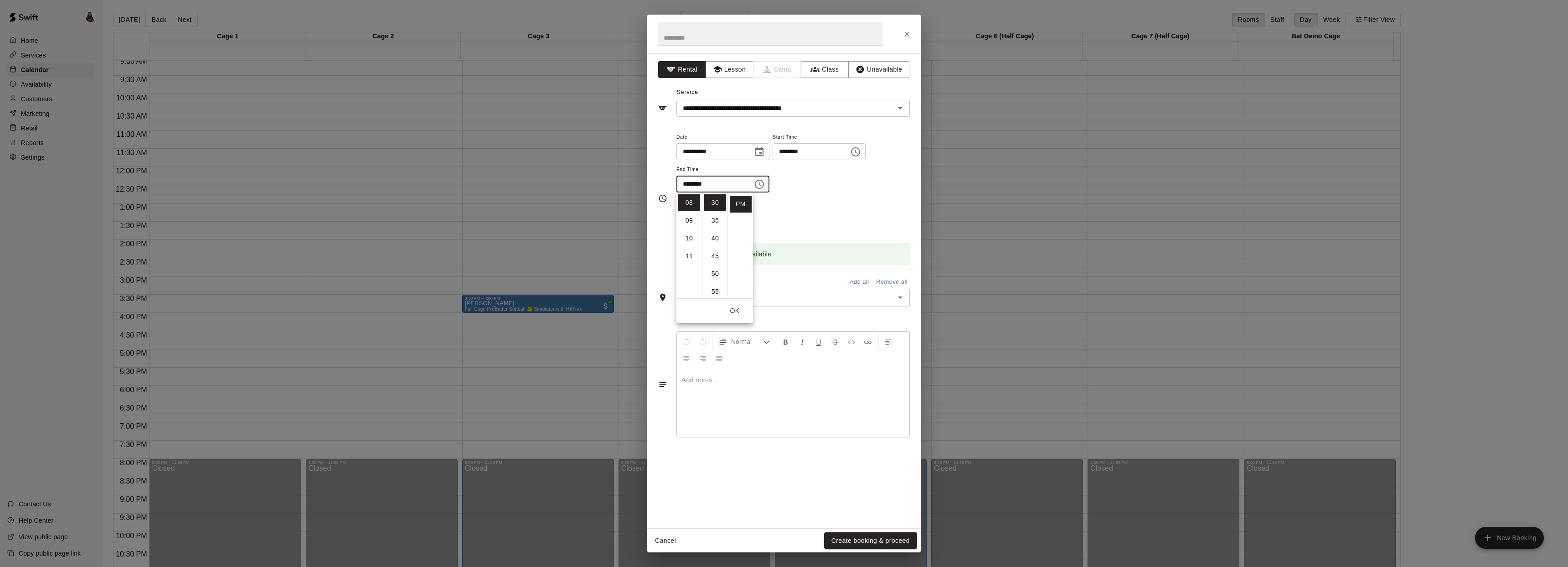
click at [738, 314] on button "OK" at bounding box center [735, 311] width 29 height 17
click at [875, 539] on button "Create booking & proceed" at bounding box center [870, 541] width 93 height 17
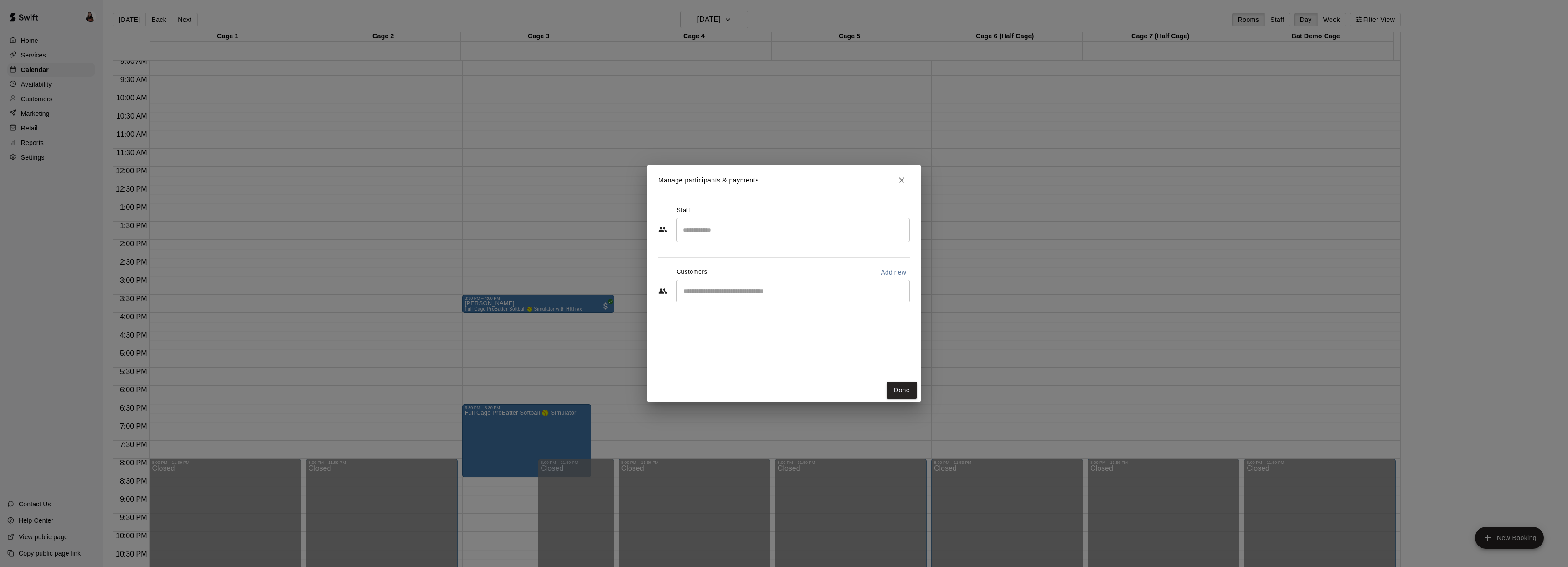
click at [752, 225] on input "Search staff" at bounding box center [793, 230] width 225 height 16
type input "*"
click at [726, 262] on div "Grafton Stroup Staff" at bounding box center [727, 261] width 55 height 18
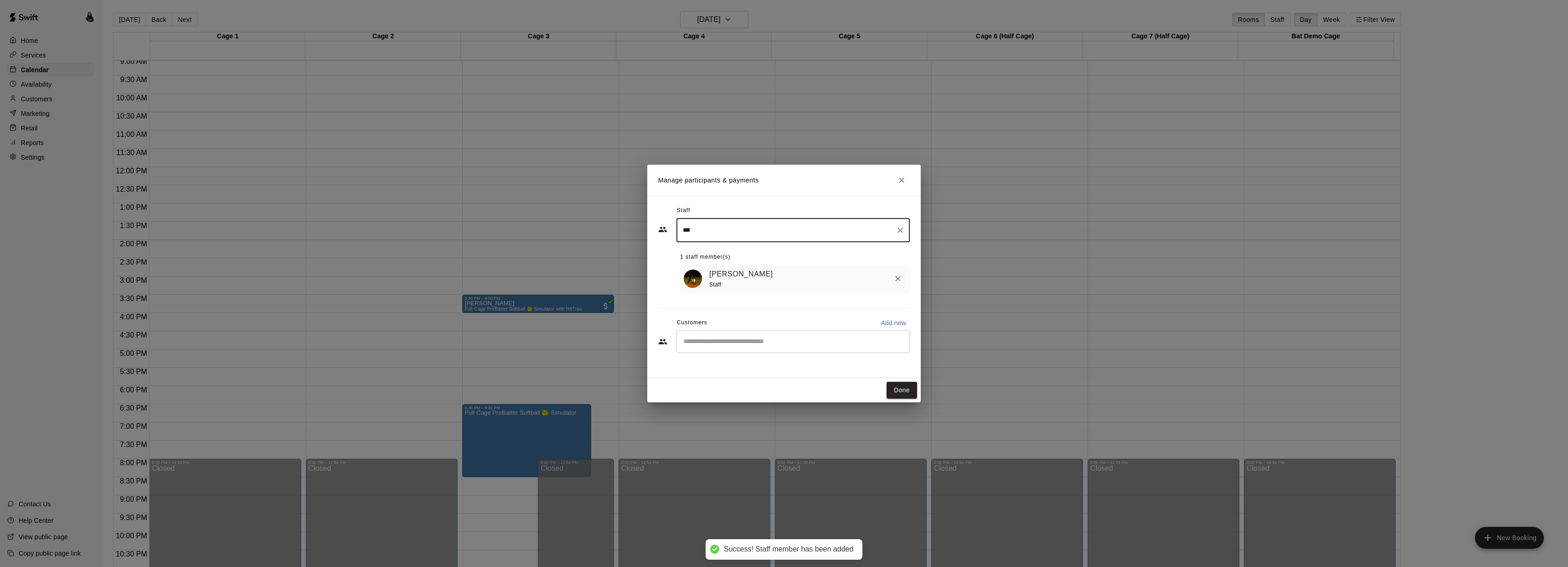
type input "***"
click at [724, 289] on div "Staff" at bounding box center [743, 285] width 68 height 10
click at [729, 343] on input "Start typing to search customers..." at bounding box center [793, 341] width 225 height 9
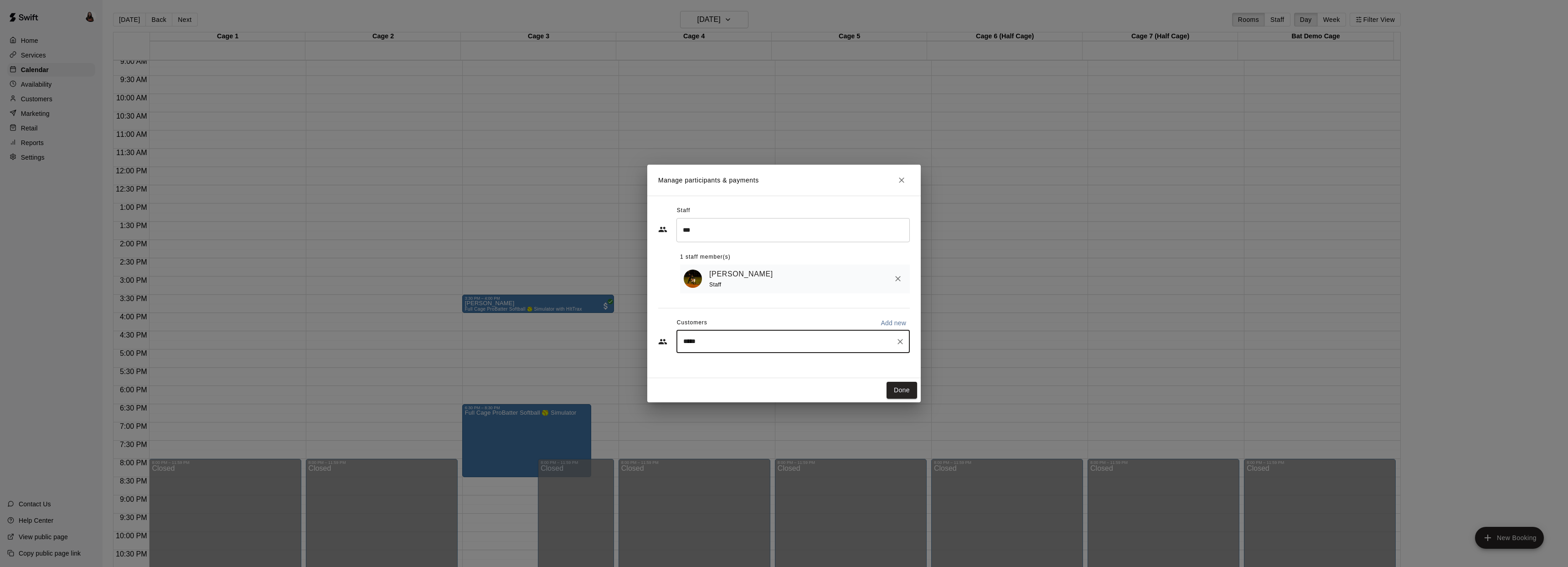
type input "******"
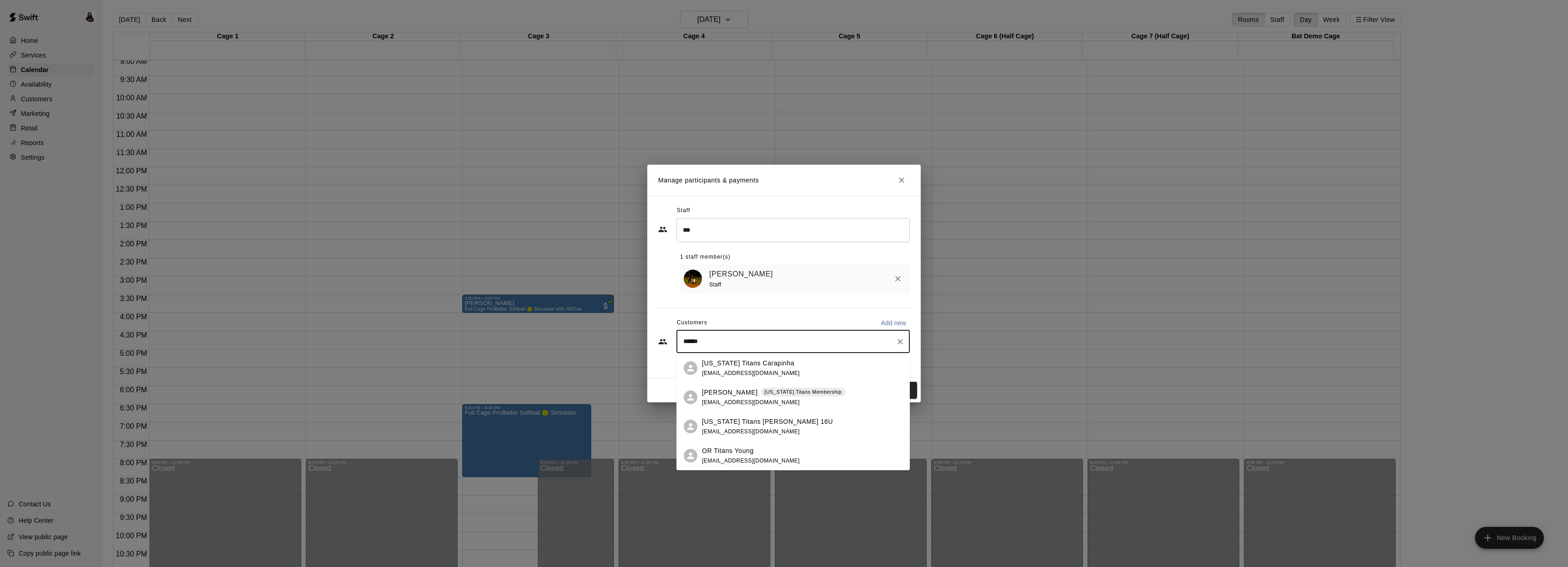
click at [723, 364] on p "Oregon Titans Carapinha" at bounding box center [748, 364] width 93 height 10
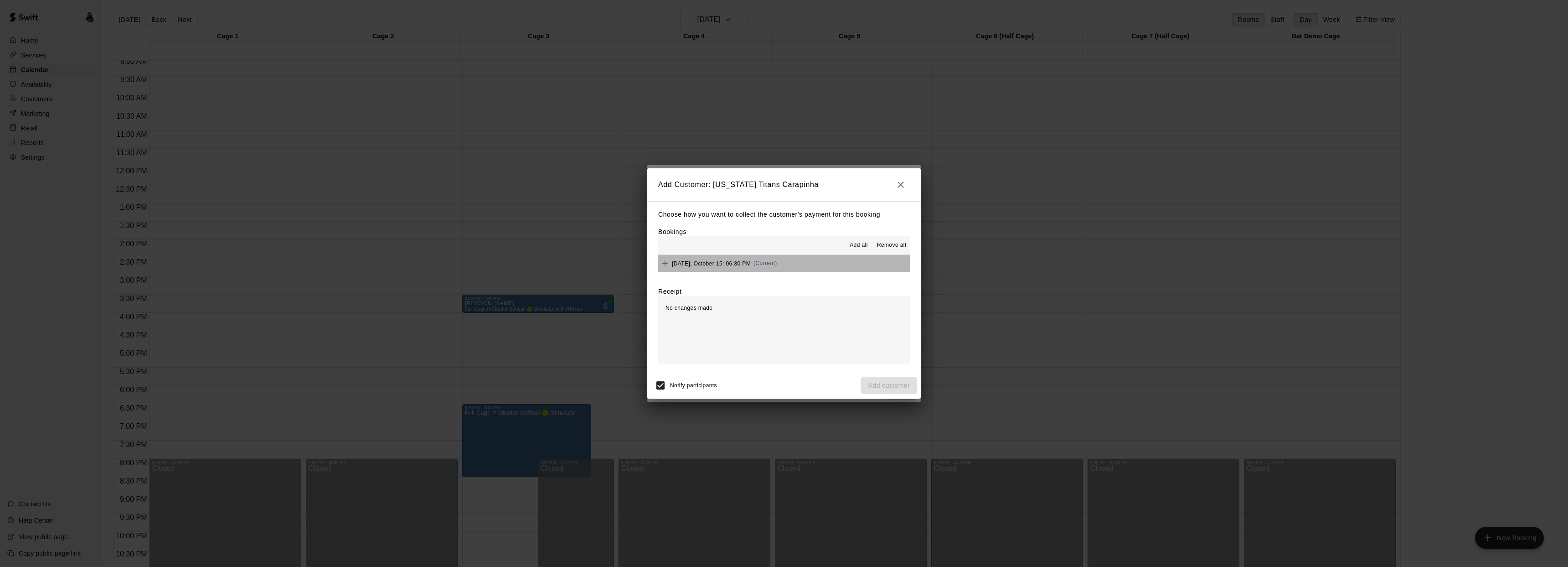
click at [849, 262] on button "Wednesday, October 15: 06:30 PM (Current)" at bounding box center [783, 264] width 251 height 17
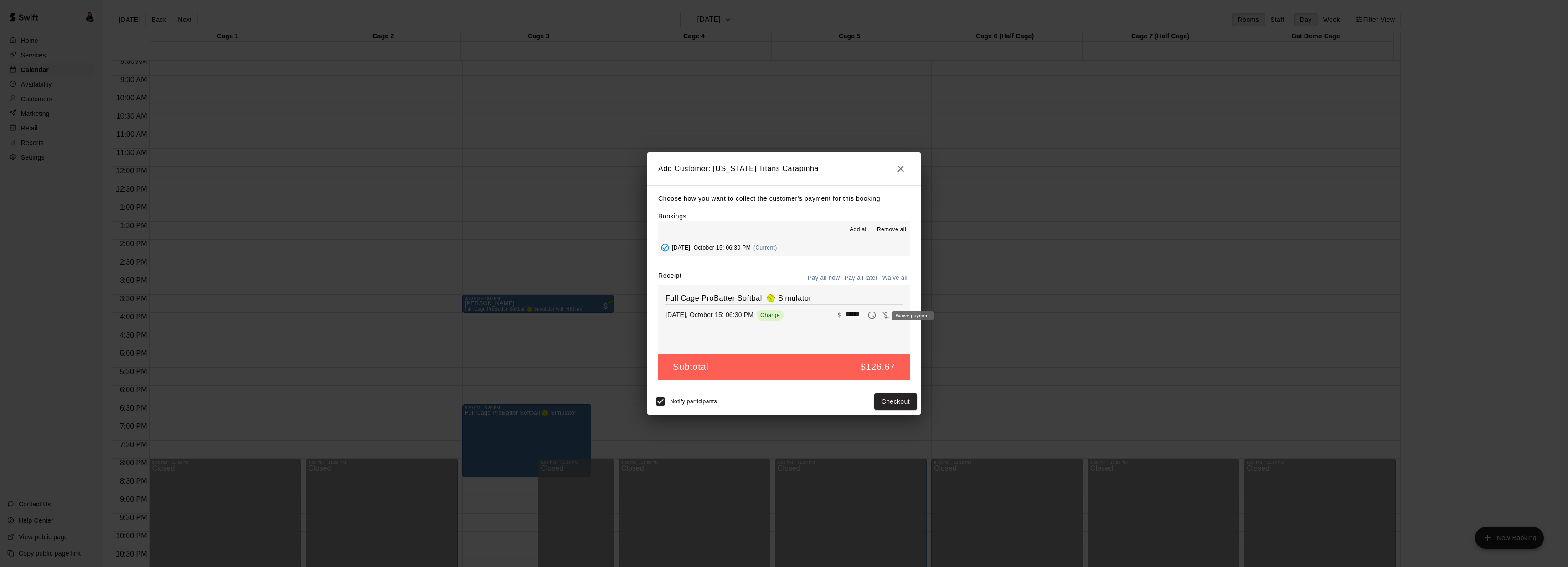
click at [881, 316] on icon "Waive payment" at bounding box center [886, 315] width 9 height 9
type input "*"
click at [886, 400] on button "Add customer" at bounding box center [889, 401] width 56 height 17
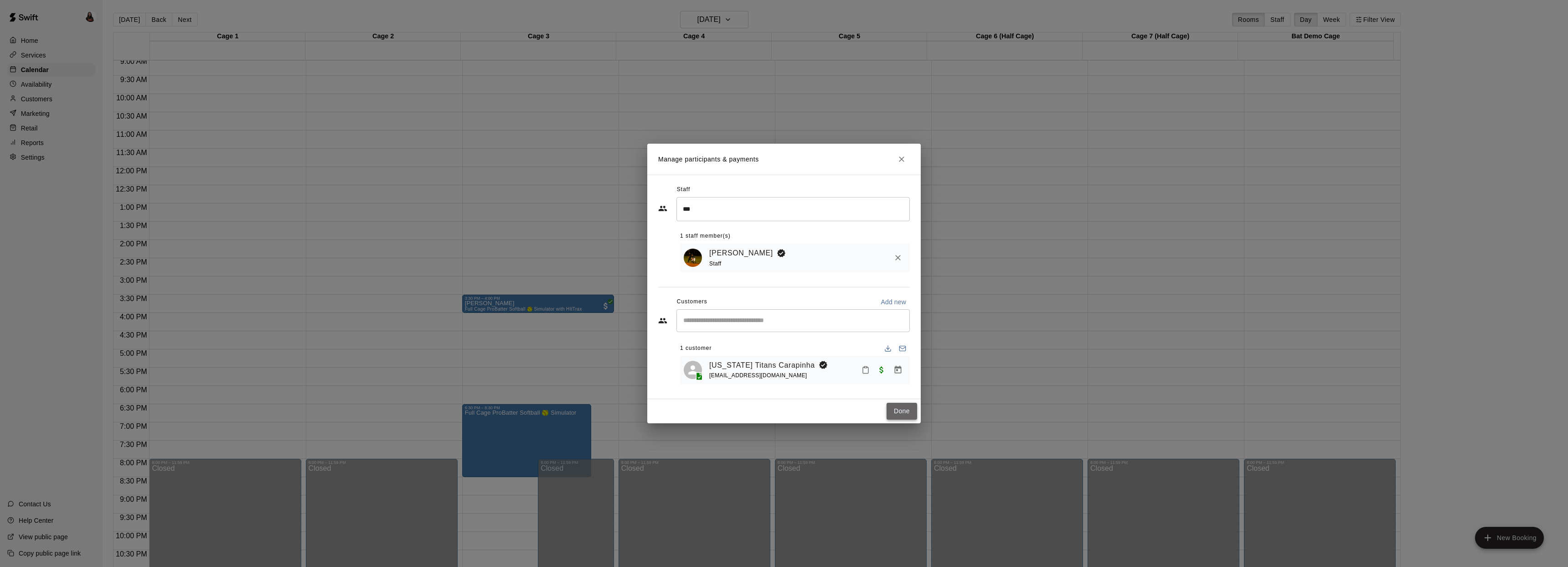
click at [910, 413] on button "Done" at bounding box center [901, 411] width 30 height 17
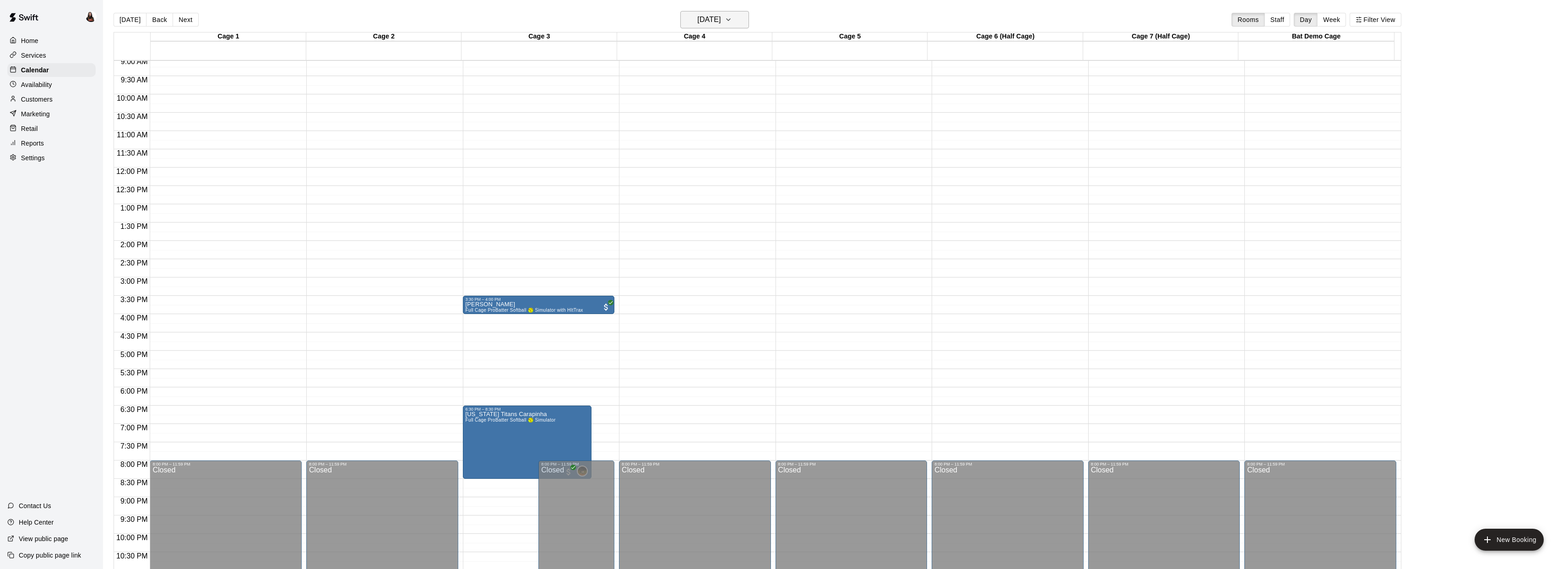
click at [697, 20] on h6 "Wednesday Oct 15" at bounding box center [709, 20] width 23 height 13
click at [702, 114] on button "14" at bounding box center [698, 115] width 17 height 17
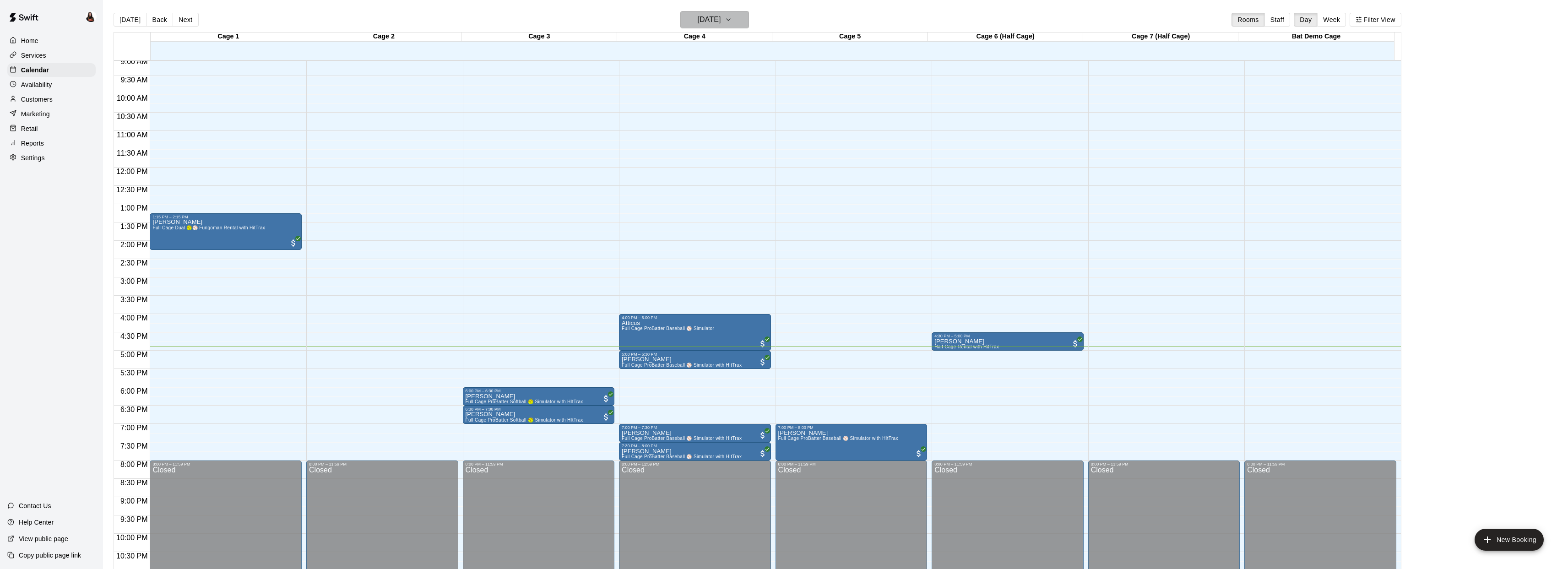
click at [697, 21] on h6 "[DATE]" at bounding box center [709, 20] width 23 height 13
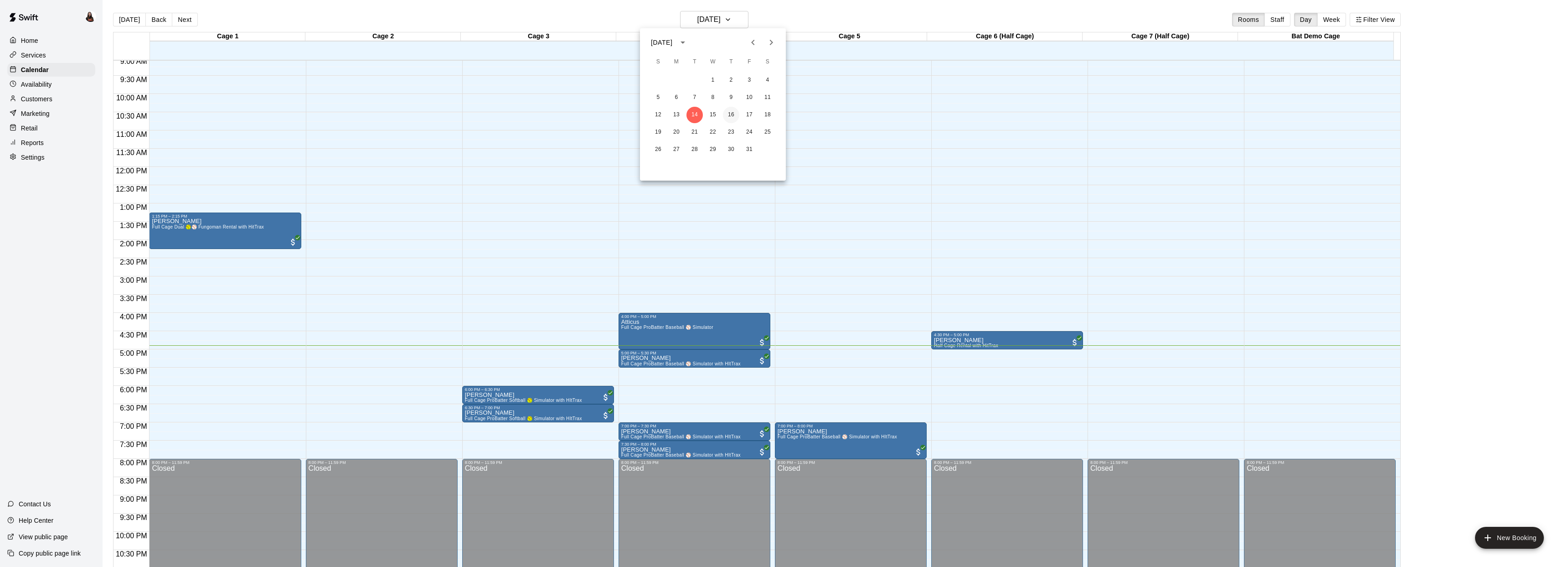
click at [730, 114] on button "16" at bounding box center [731, 114] width 16 height 16
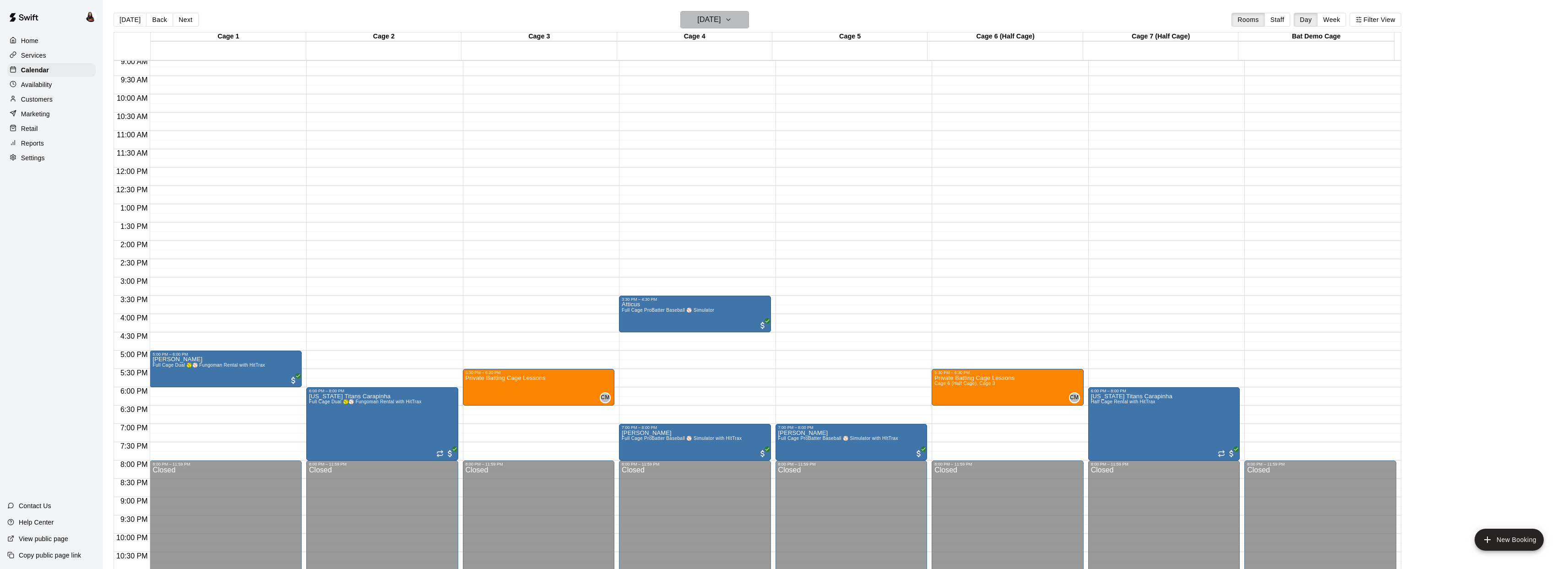
click at [721, 15] on h6 "Thursday Oct 16" at bounding box center [709, 20] width 23 height 13
click at [717, 111] on button "15" at bounding box center [716, 115] width 17 height 17
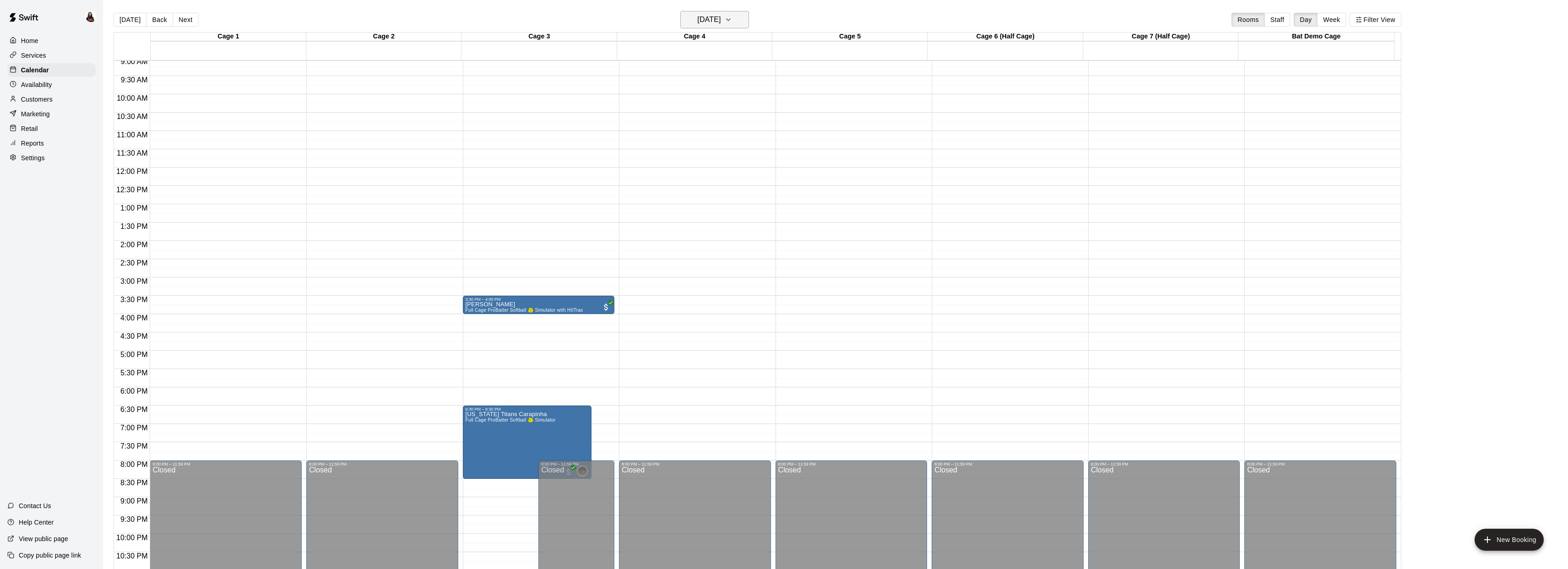
click at [721, 26] on h6 "Wednesday Oct 15" at bounding box center [709, 20] width 23 height 13
click at [737, 114] on button "16" at bounding box center [734, 115] width 17 height 17
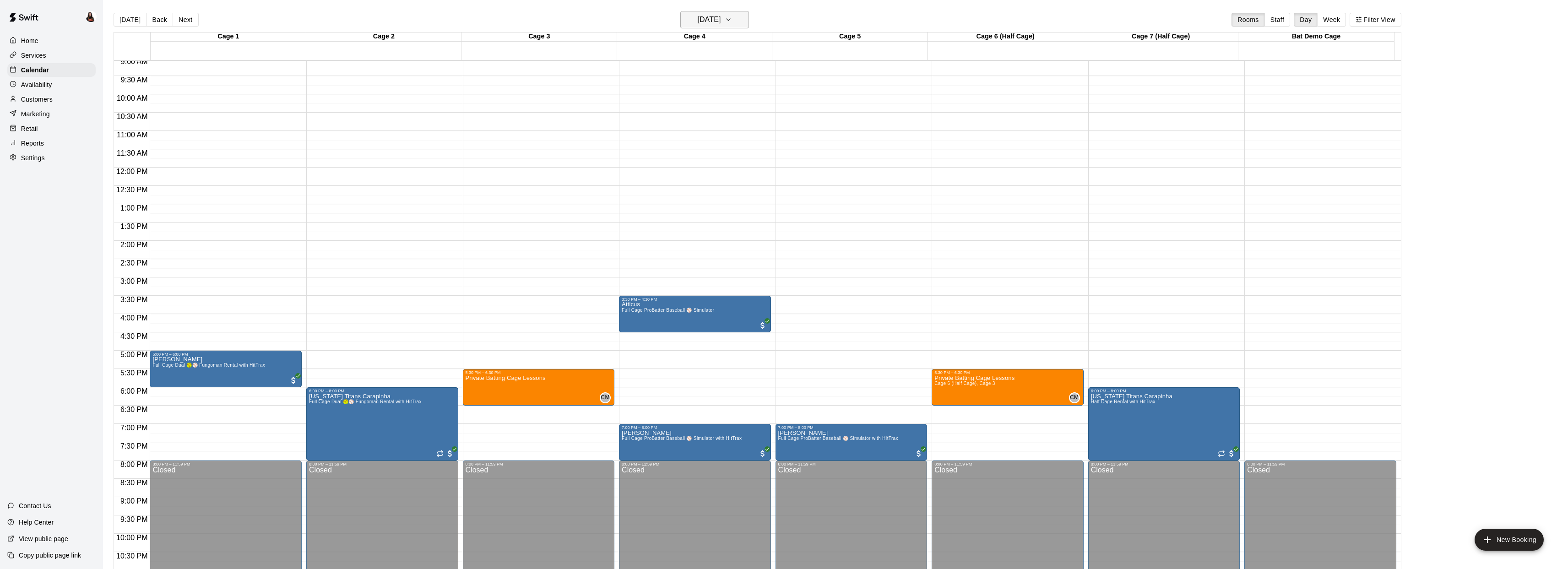
click at [721, 21] on h6 "Thursday Oct 16" at bounding box center [709, 20] width 23 height 13
click at [752, 112] on button "17" at bounding box center [753, 115] width 17 height 17
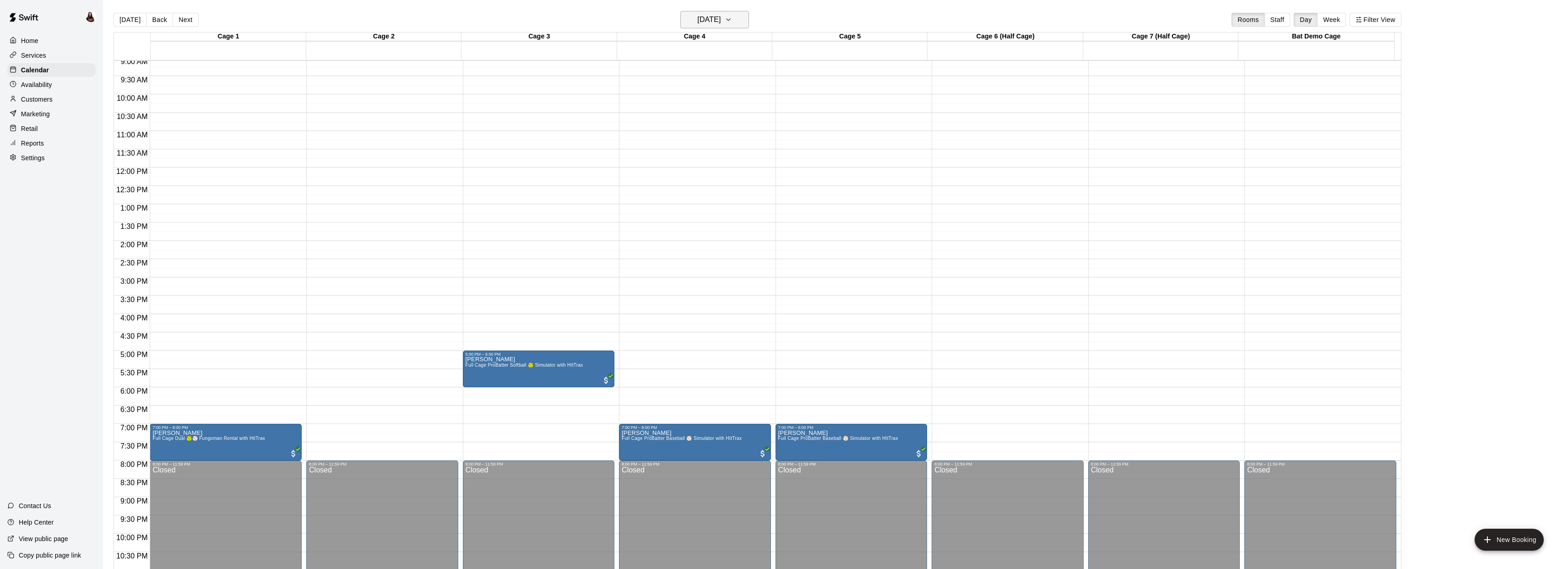
click at [721, 24] on h6 "Friday Oct 17" at bounding box center [709, 20] width 23 height 13
click at [771, 116] on button "18" at bounding box center [771, 115] width 17 height 17
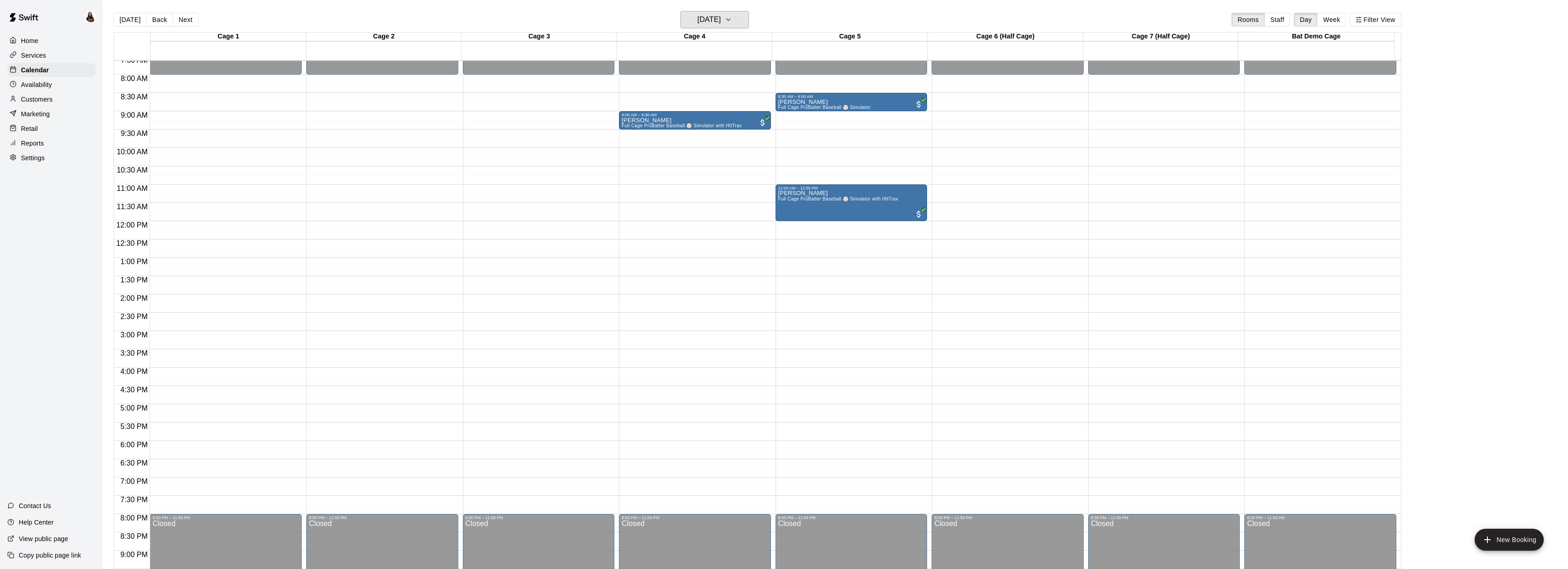
scroll to position [279, 0]
click at [721, 23] on h6 "Saturday Oct 18" at bounding box center [709, 20] width 23 height 13
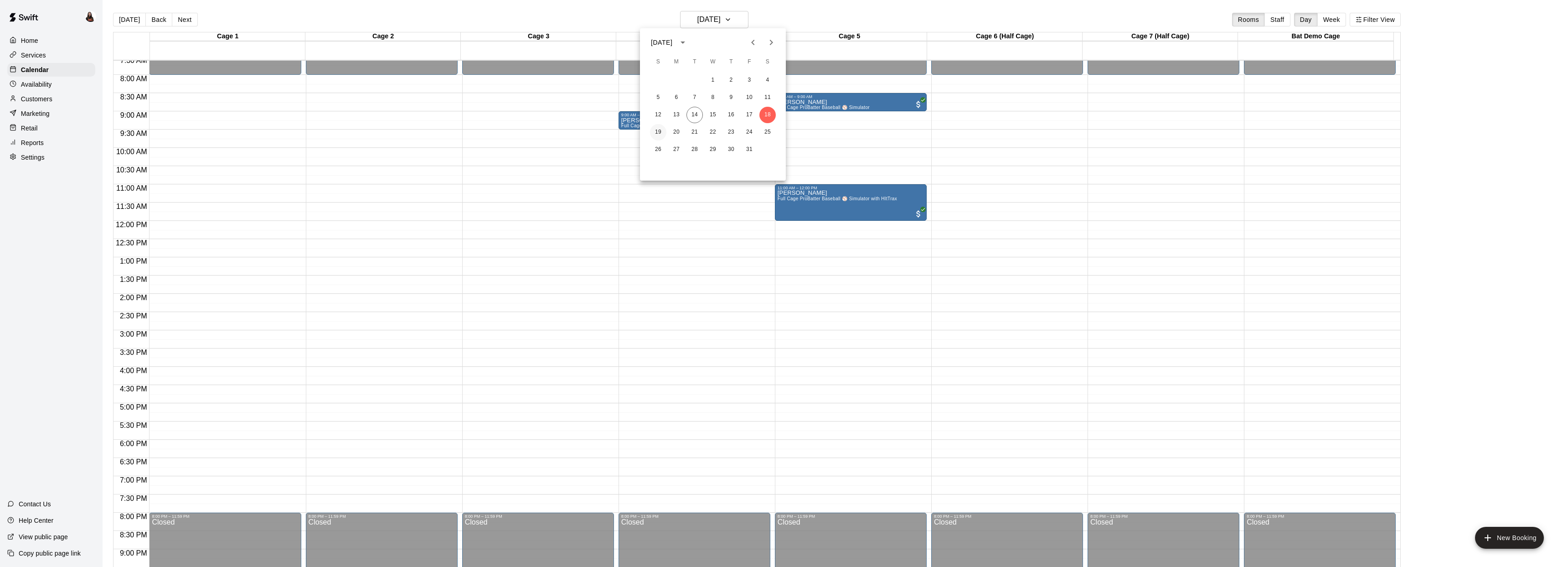
click at [660, 131] on button "19" at bounding box center [658, 132] width 16 height 16
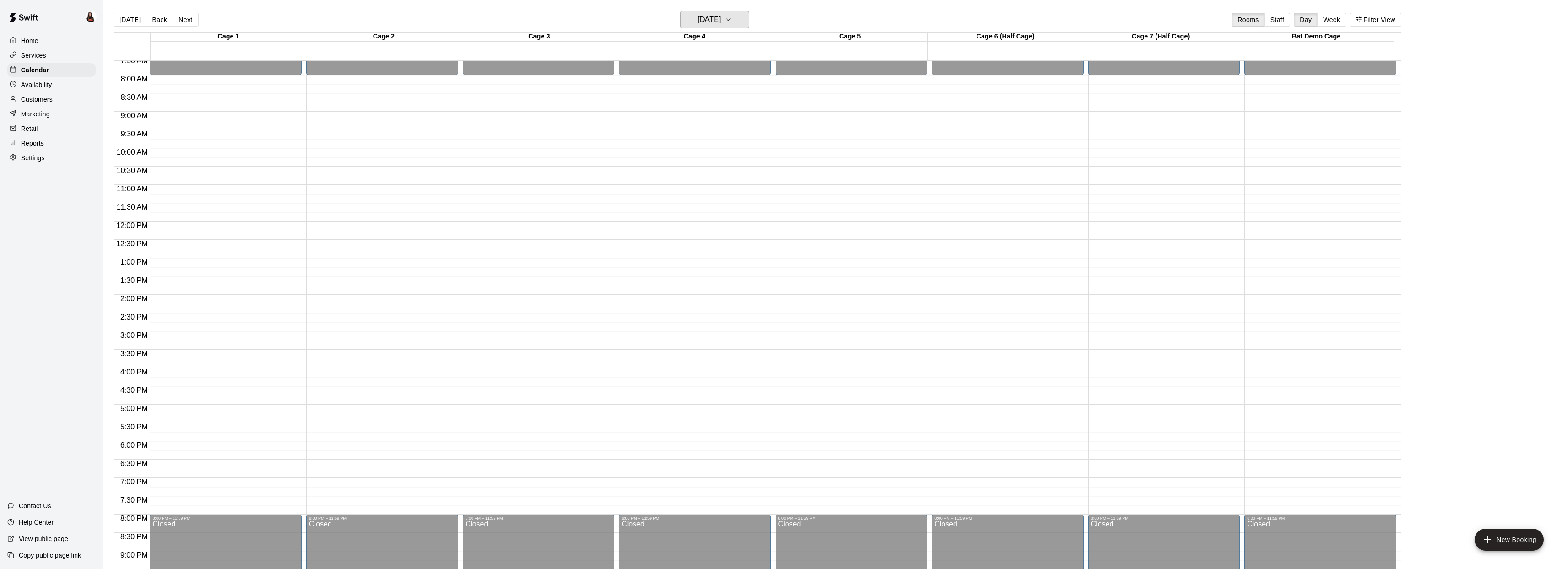
scroll to position [277, 0]
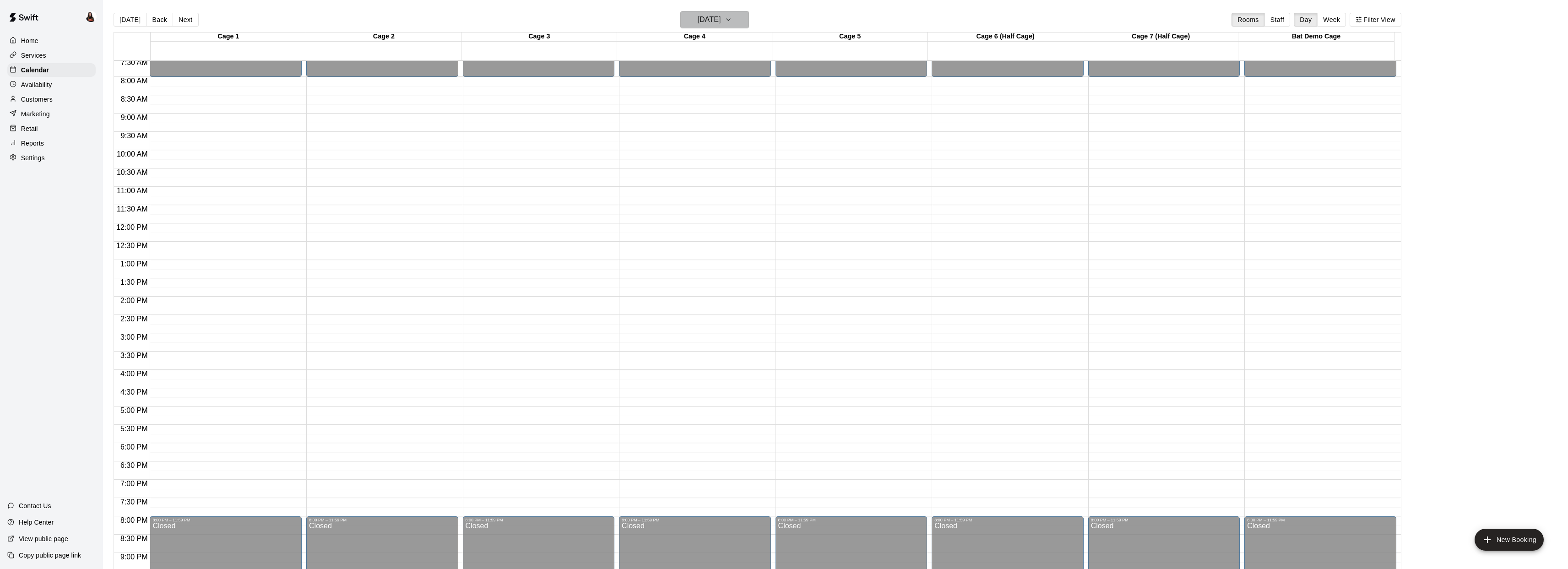
click at [720, 21] on h6 "Sunday Oct 19" at bounding box center [709, 20] width 23 height 13
click at [699, 114] on button "14" at bounding box center [698, 115] width 17 height 17
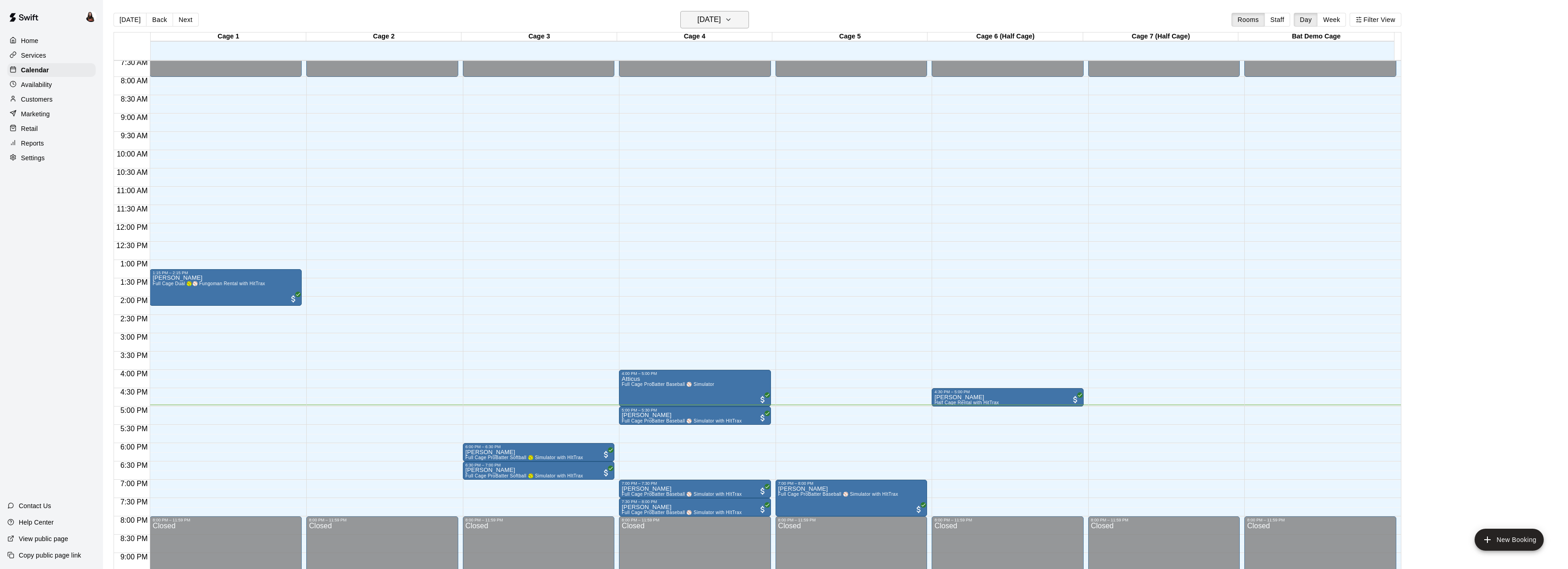
click at [706, 15] on h6 "[DATE]" at bounding box center [709, 20] width 23 height 13
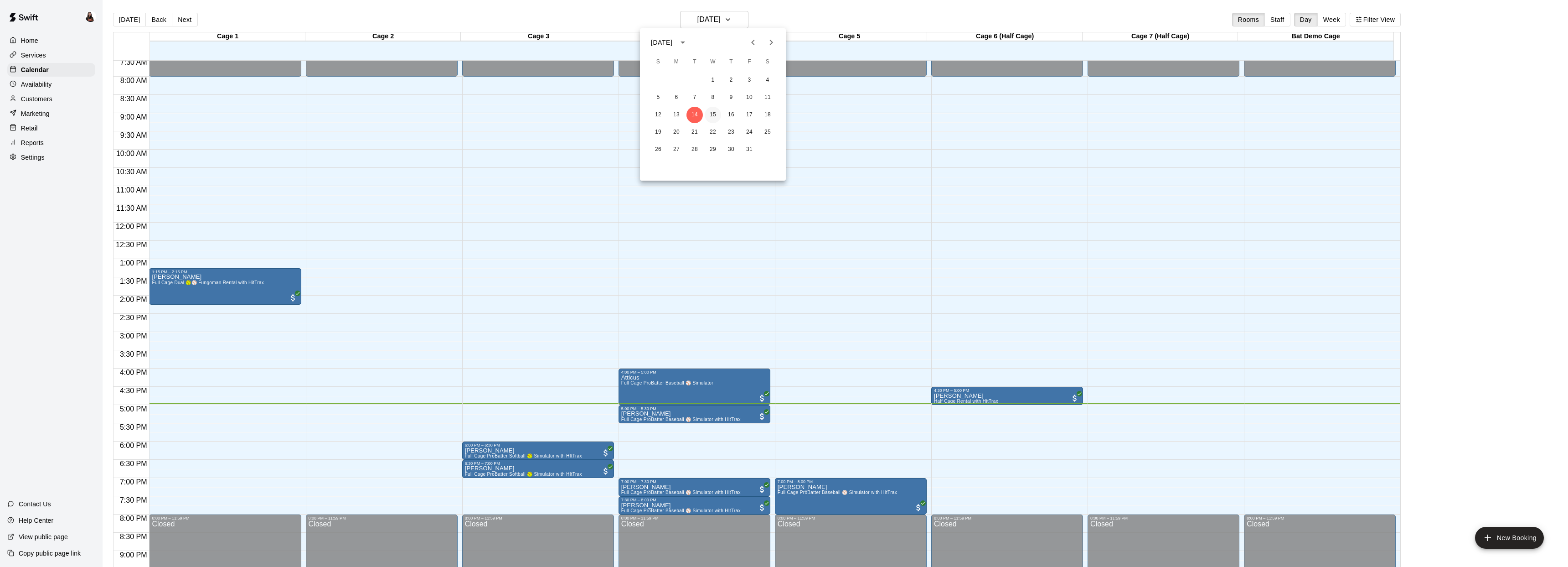
click at [710, 112] on button "15" at bounding box center [713, 114] width 16 height 16
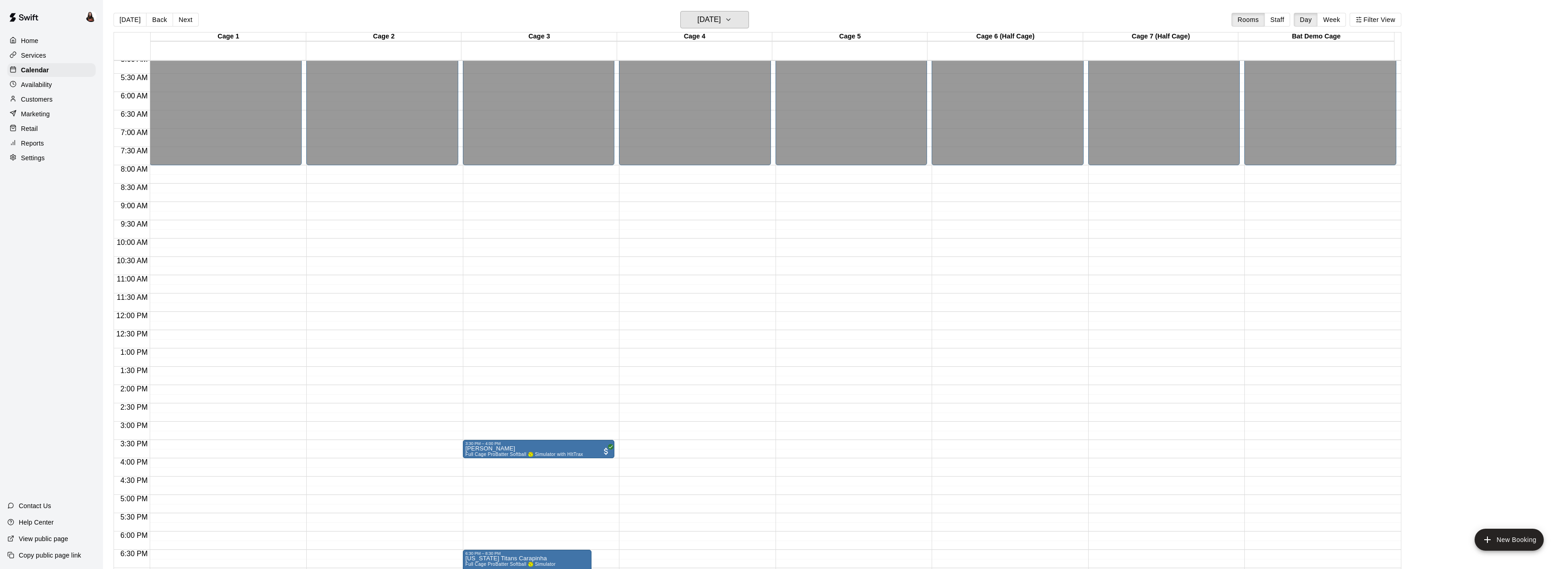
scroll to position [188, 0]
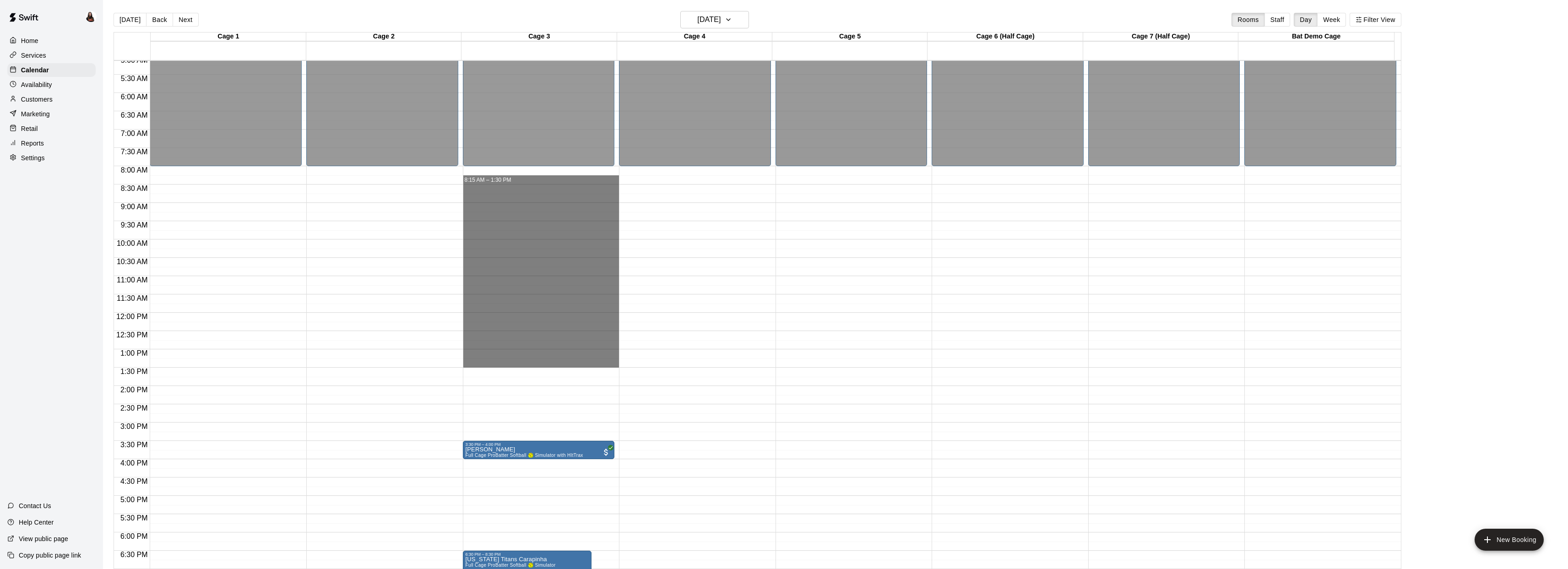
drag, startPoint x: 564, startPoint y: 182, endPoint x: 536, endPoint y: 358, distance: 178.2
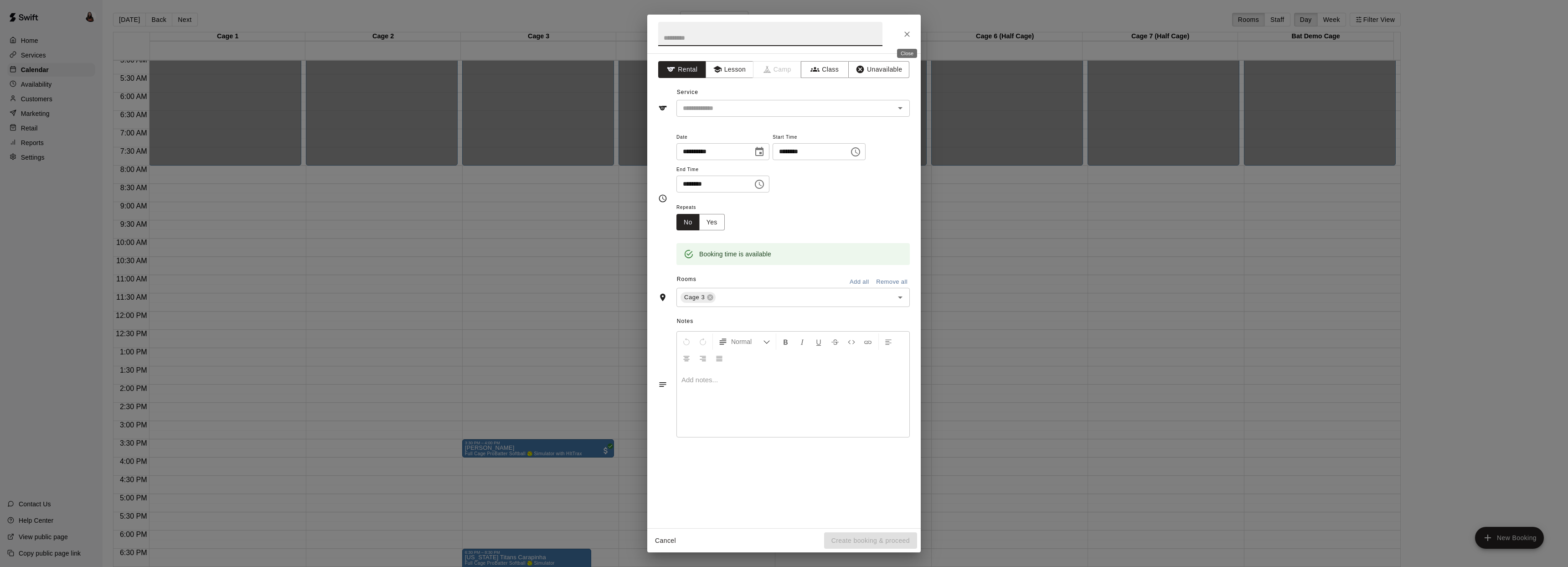
click at [907, 37] on icon "Close" at bounding box center [907, 34] width 9 height 9
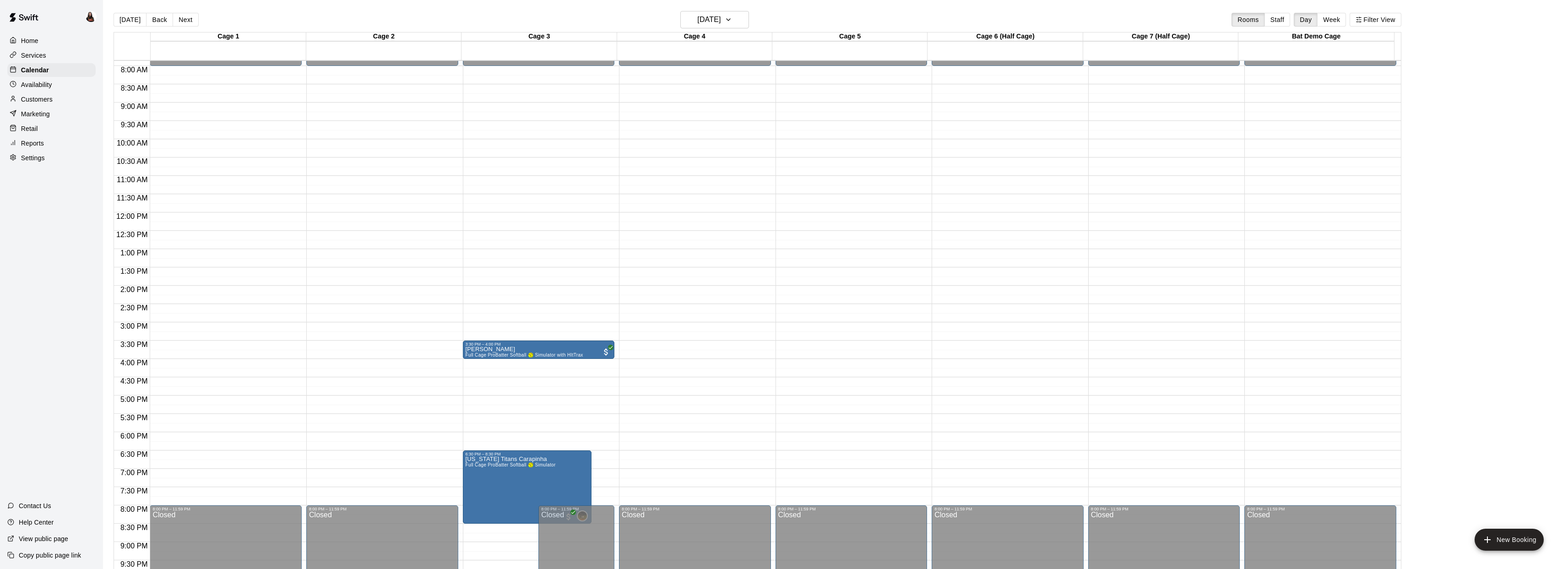
scroll to position [289, 0]
click at [713, 15] on h6 "Wednesday Oct 15" at bounding box center [709, 20] width 23 height 13
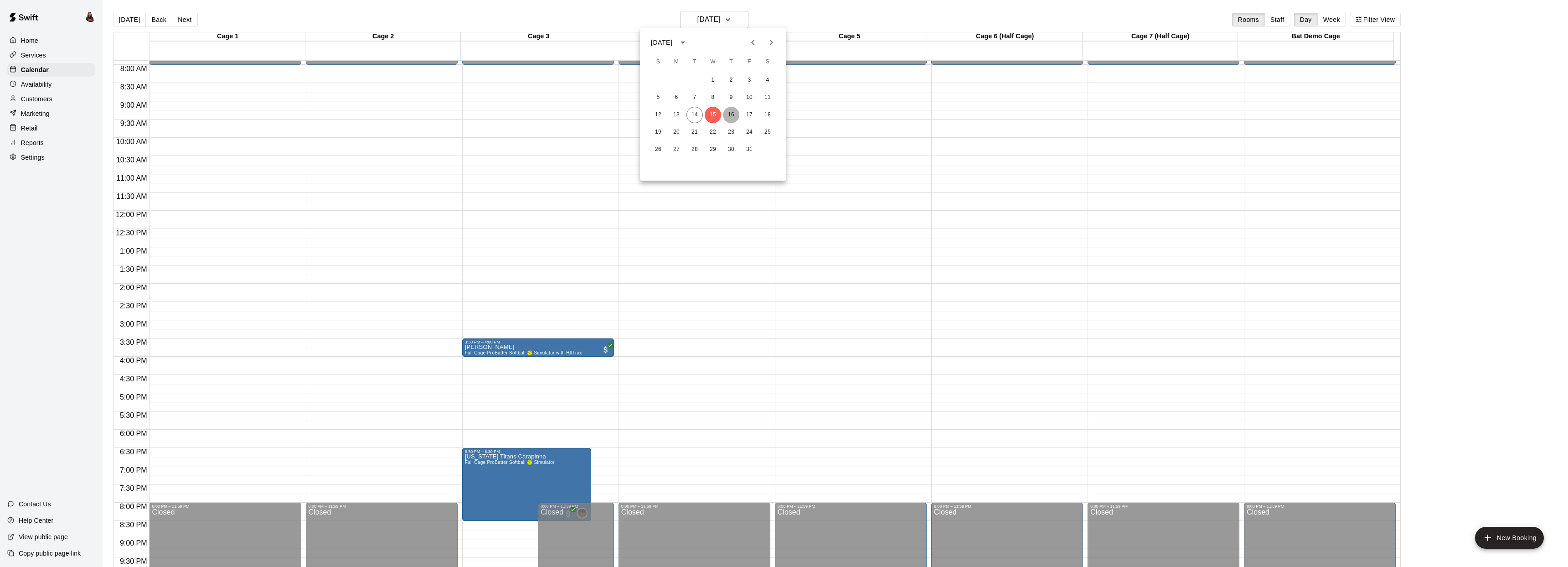
click at [732, 114] on button "16" at bounding box center [731, 114] width 16 height 16
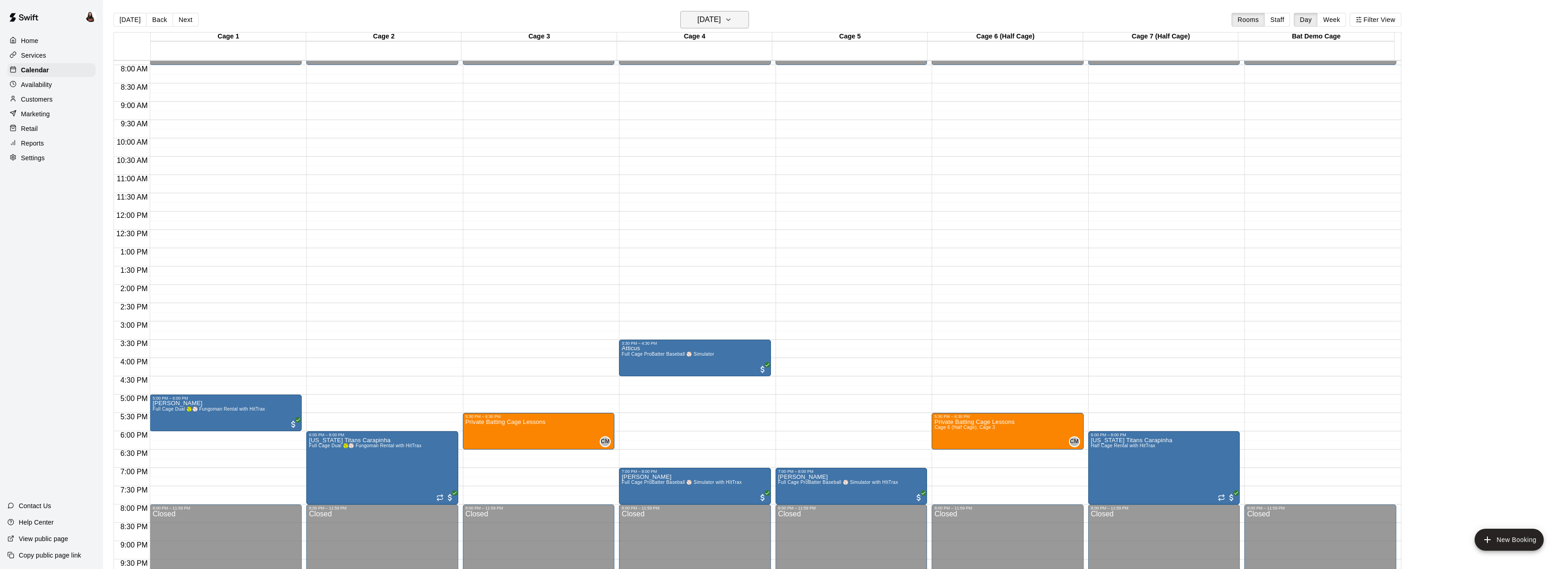
click at [721, 21] on h6 "Thursday Oct 16" at bounding box center [709, 20] width 23 height 13
click at [757, 114] on button "17" at bounding box center [753, 115] width 17 height 17
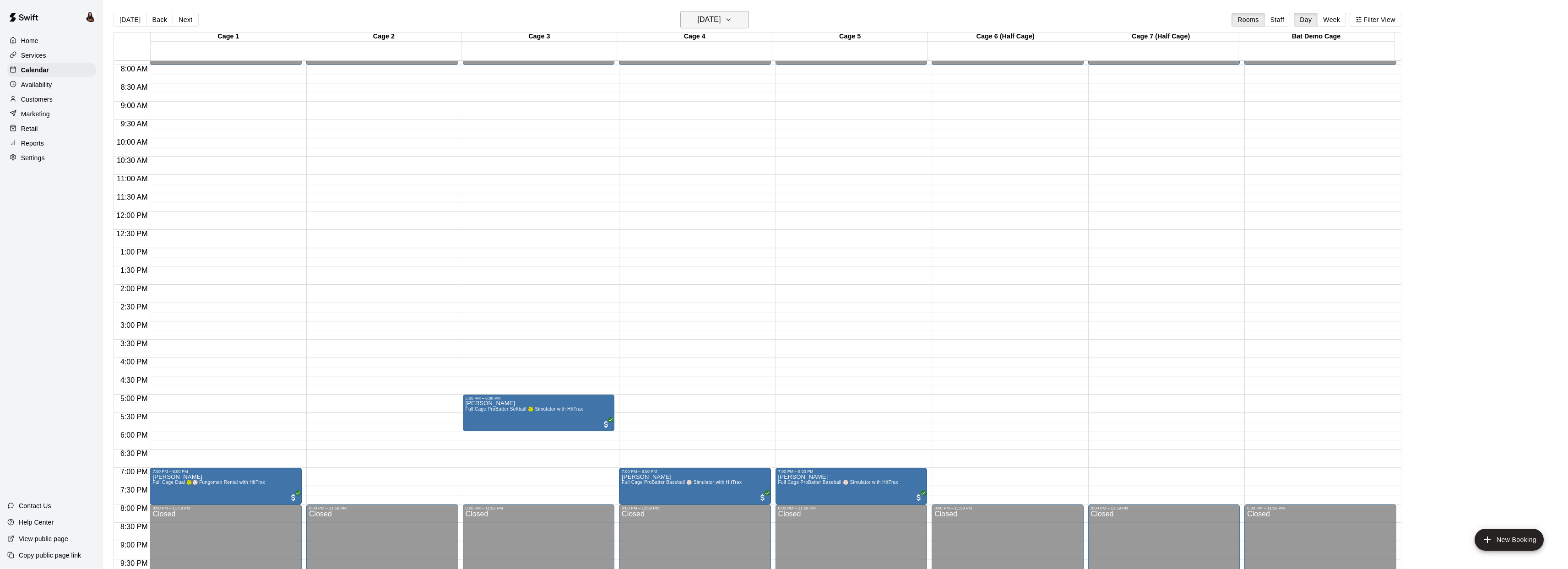
click at [721, 25] on h6 "Friday Oct 17" at bounding box center [709, 20] width 23 height 13
click at [772, 113] on button "18" at bounding box center [771, 115] width 17 height 17
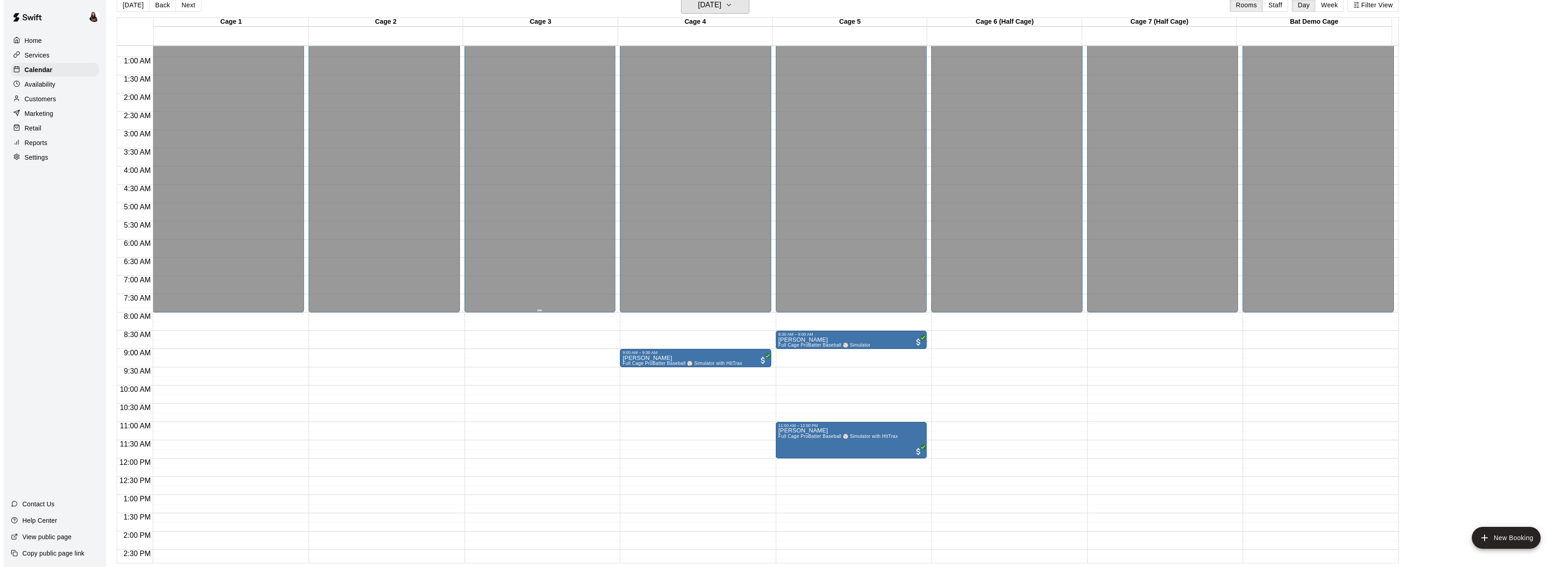
scroll to position [0, 0]
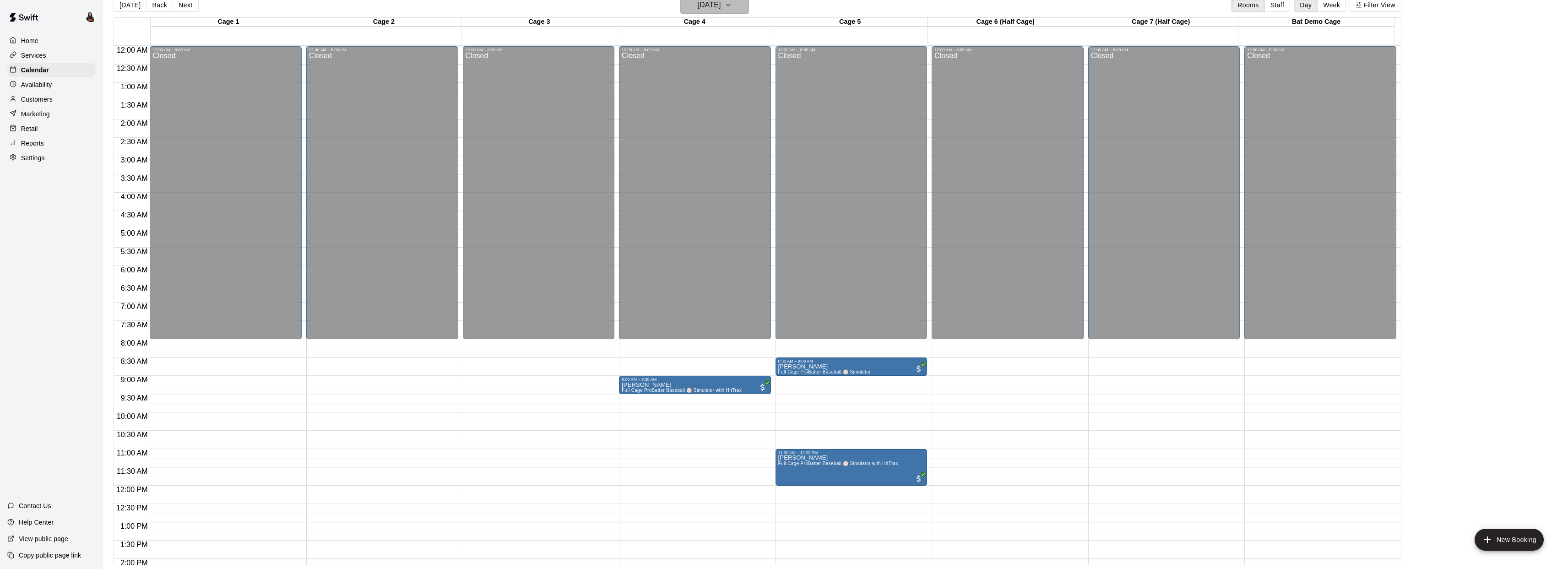
click at [699, 12] on button "Saturday Oct 18" at bounding box center [715, 5] width 68 height 17
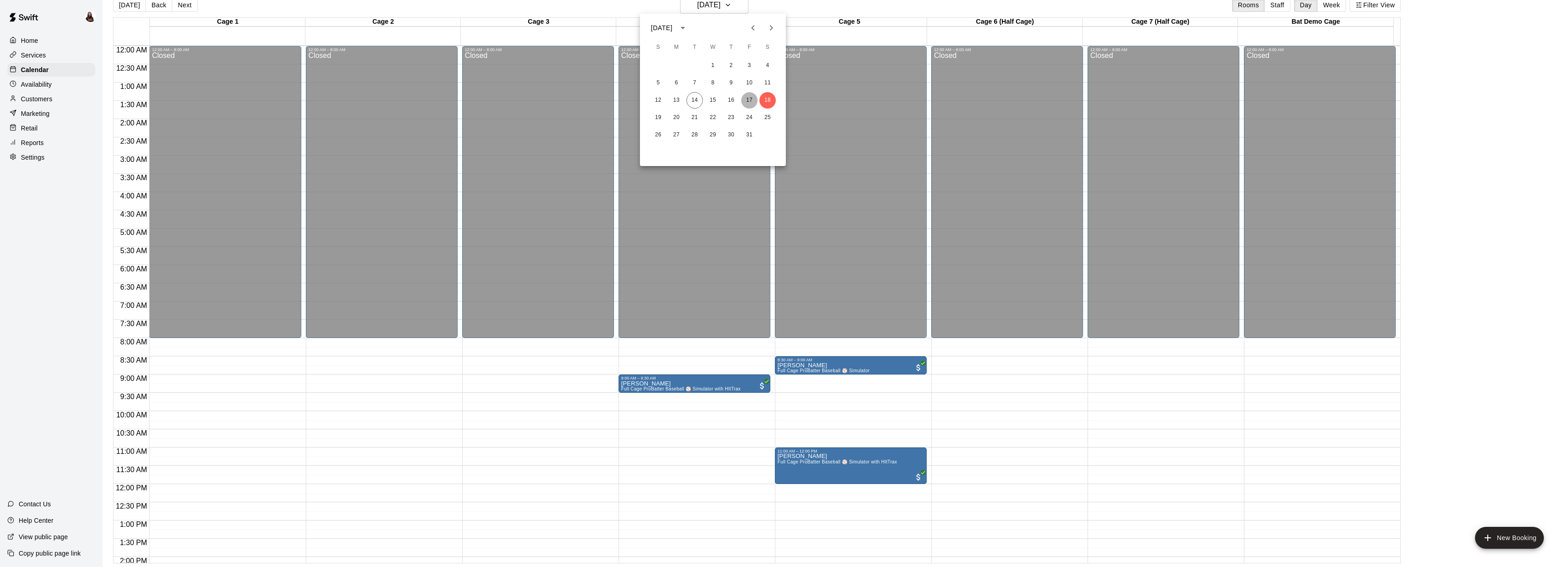
click at [752, 97] on button "17" at bounding box center [749, 100] width 16 height 16
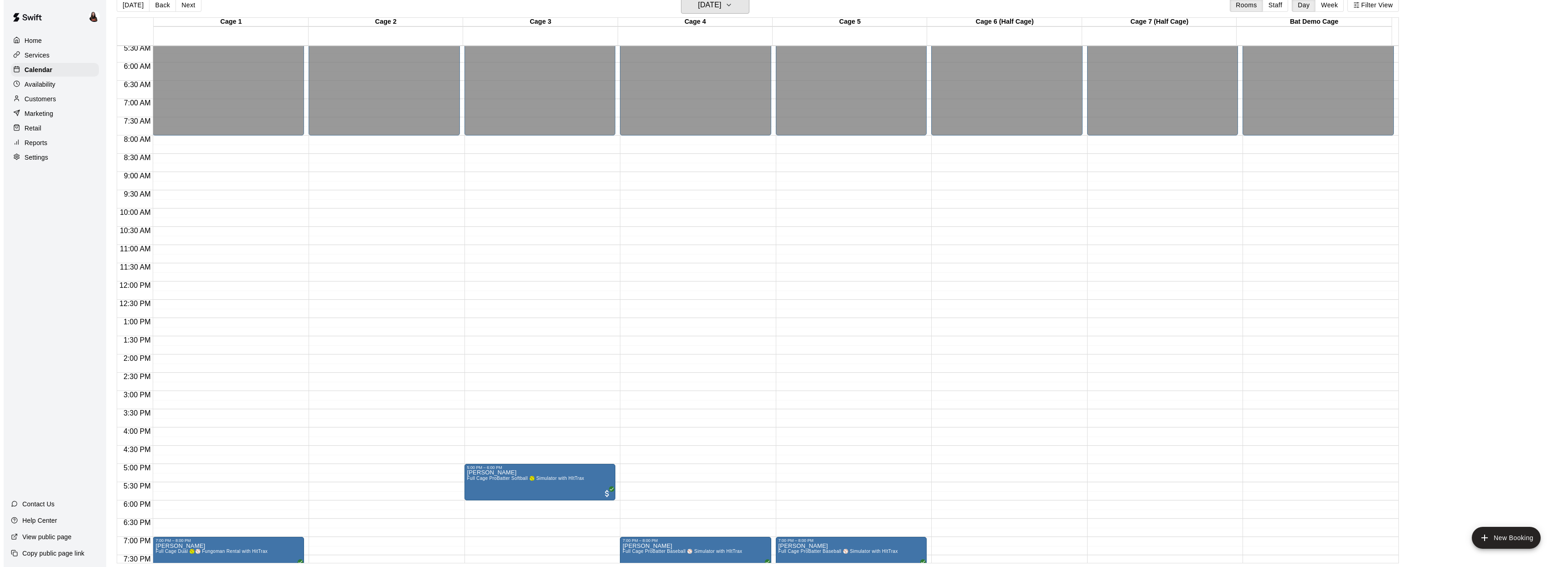
scroll to position [194, 0]
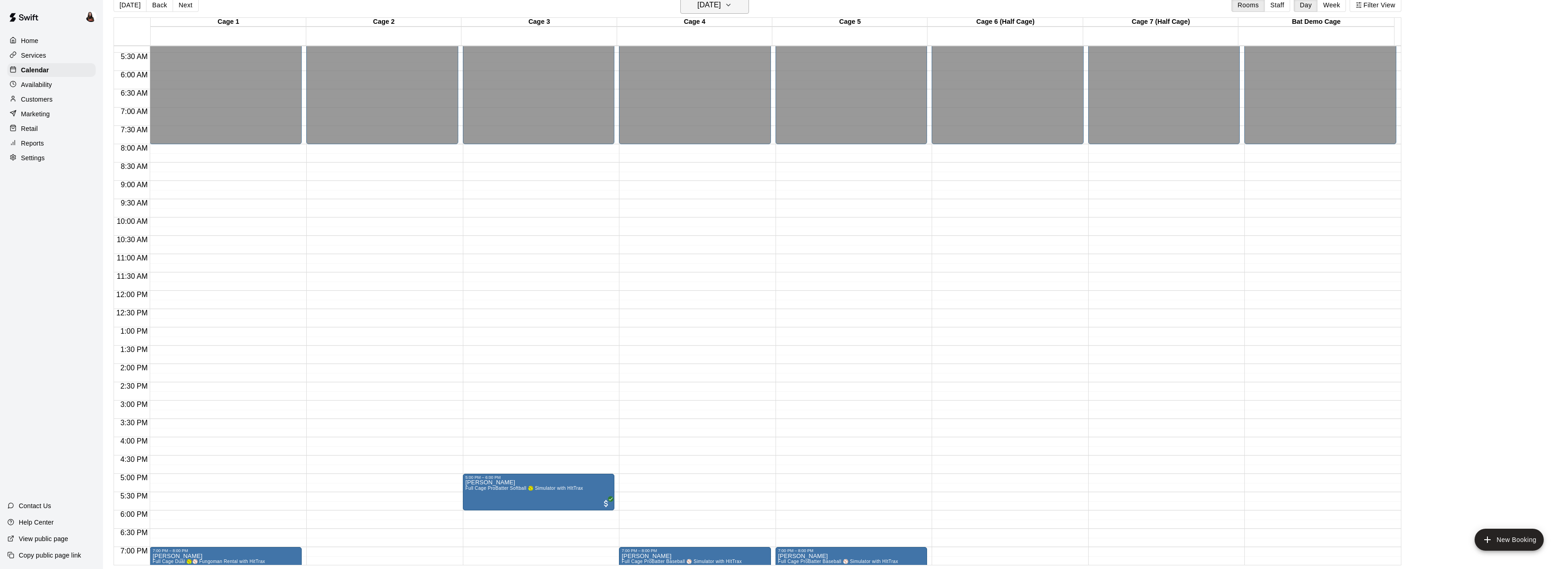
click at [697, 4] on h6 "Friday Oct 17" at bounding box center [709, 5] width 23 height 13
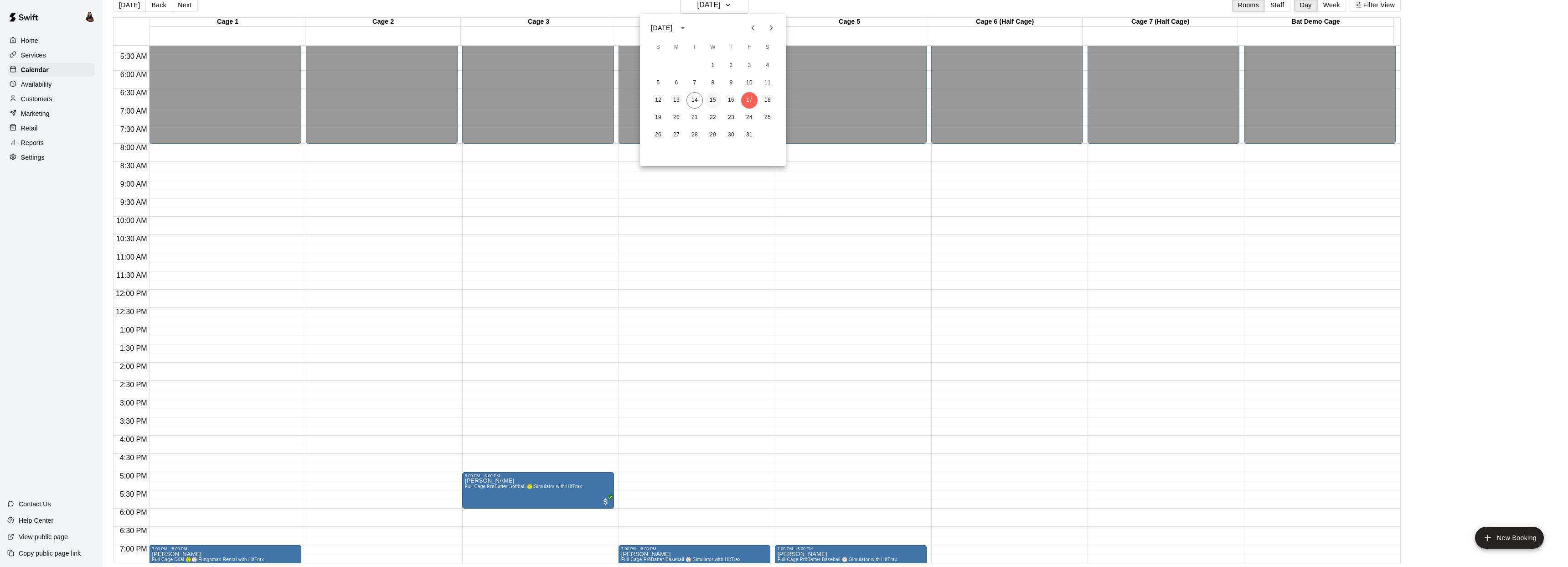
click at [716, 103] on button "15" at bounding box center [713, 100] width 16 height 16
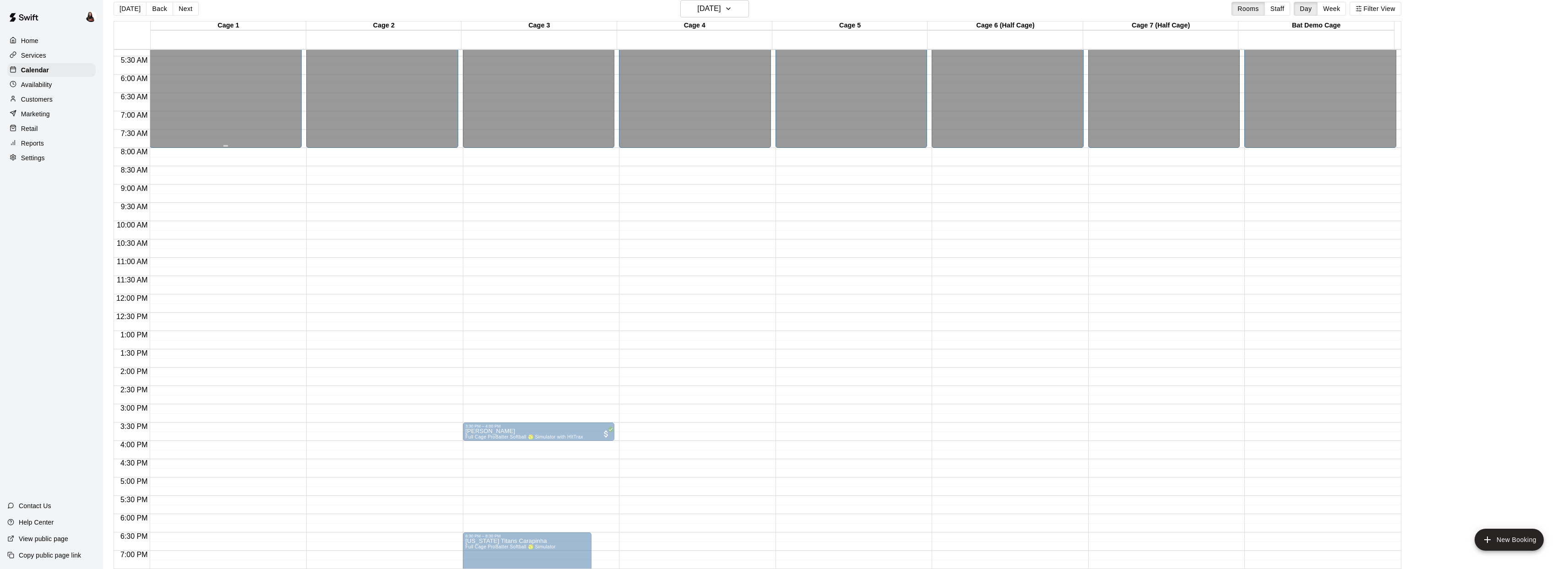
scroll to position [0, 0]
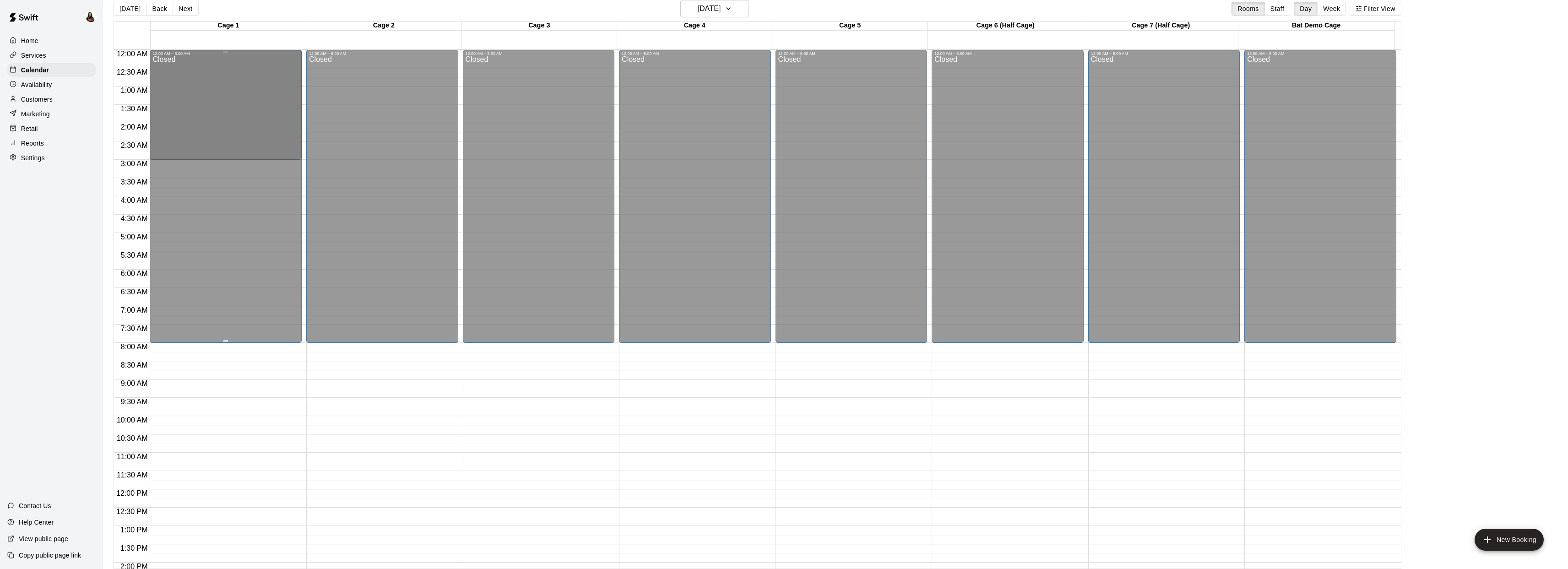
drag, startPoint x: 226, startPoint y: 145, endPoint x: 229, endPoint y: 161, distance: 16.3
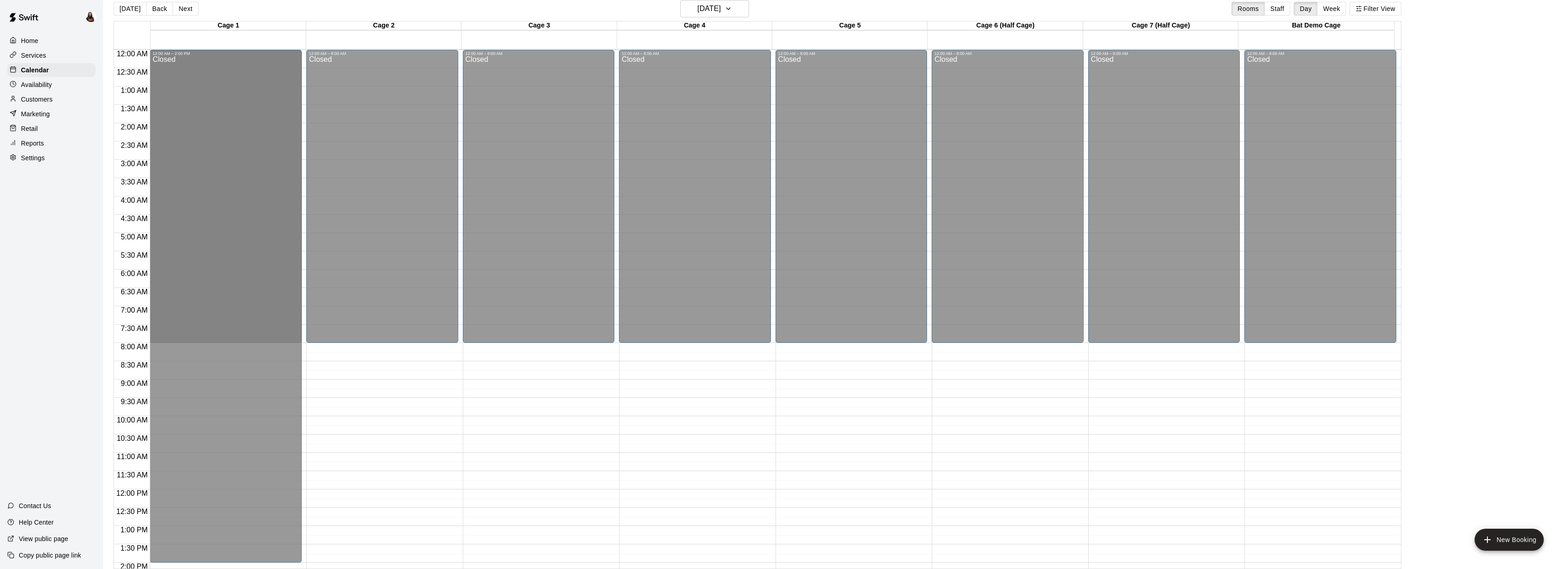
drag, startPoint x: 227, startPoint y: 193, endPoint x: 263, endPoint y: 564, distance: 372.7
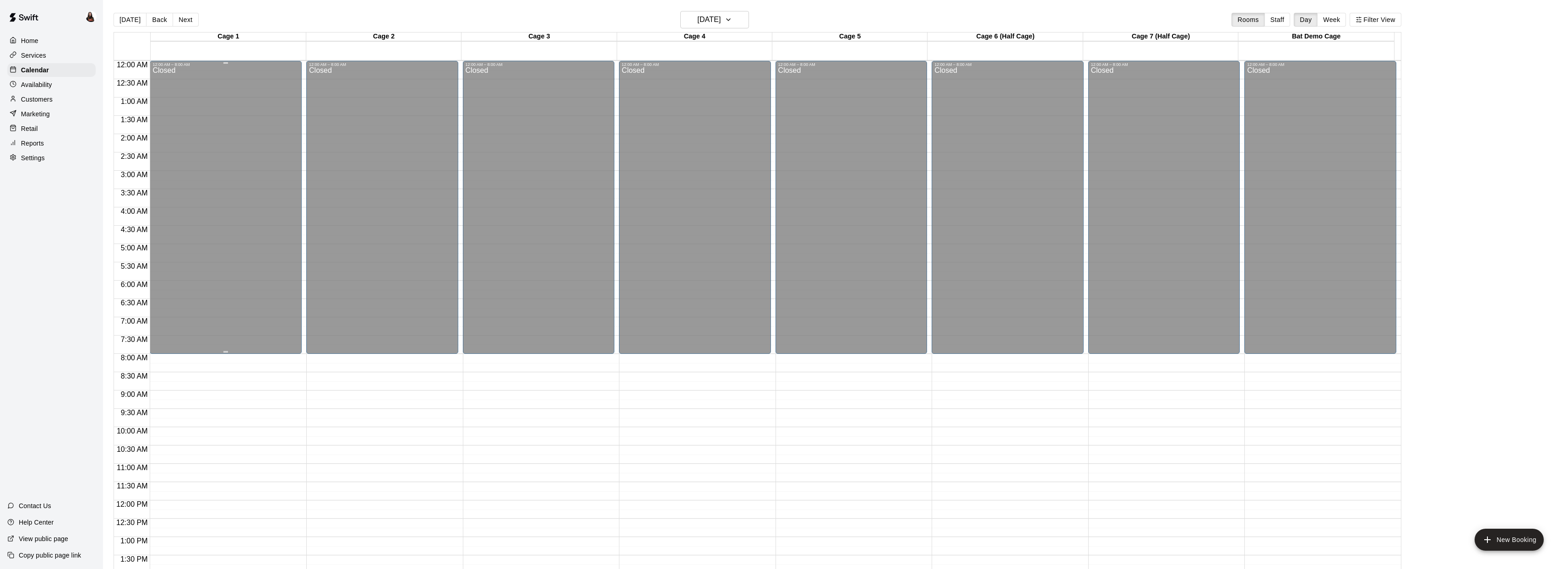
click at [226, 64] on div "12:00 AM – 8:00 AM" at bounding box center [226, 64] width 147 height 4
click at [50, 83] on p "Availability" at bounding box center [36, 84] width 31 height 9
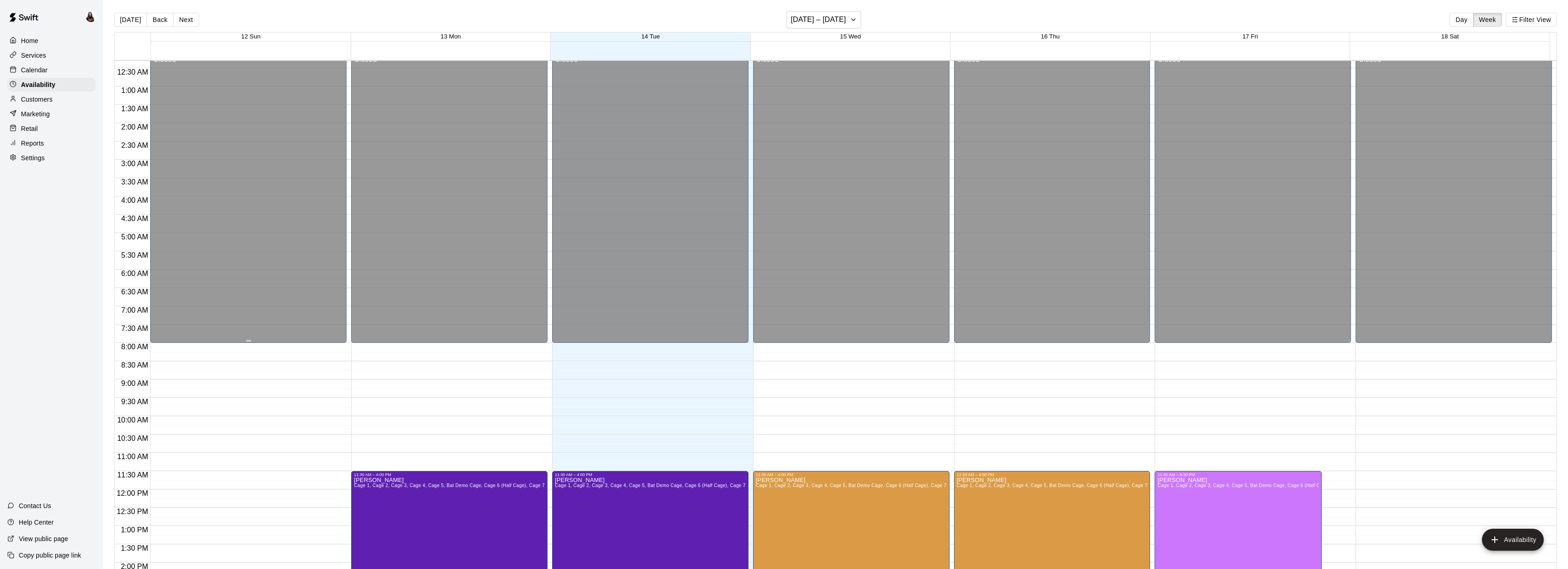
scroll to position [12, 0]
click at [41, 53] on p "Services" at bounding box center [33, 55] width 25 height 9
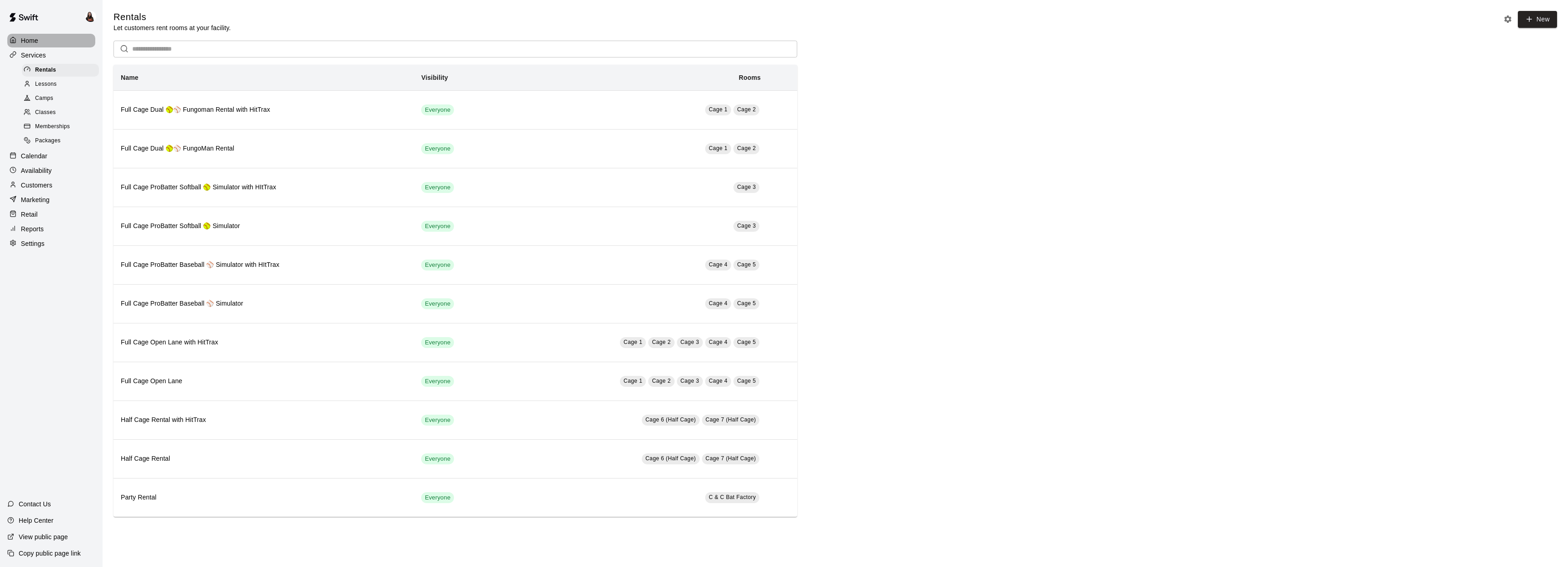
click at [30, 42] on p "Home" at bounding box center [29, 40] width 17 height 9
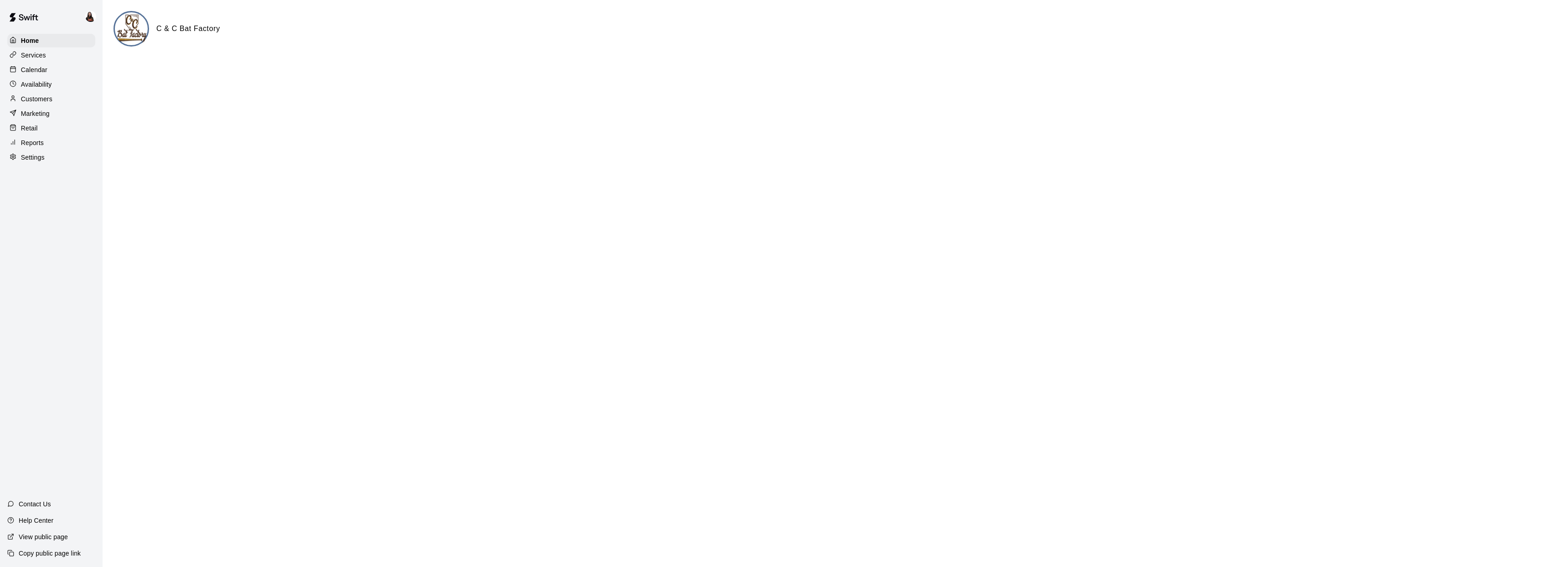
click at [30, 68] on p "Calendar" at bounding box center [33, 69] width 26 height 9
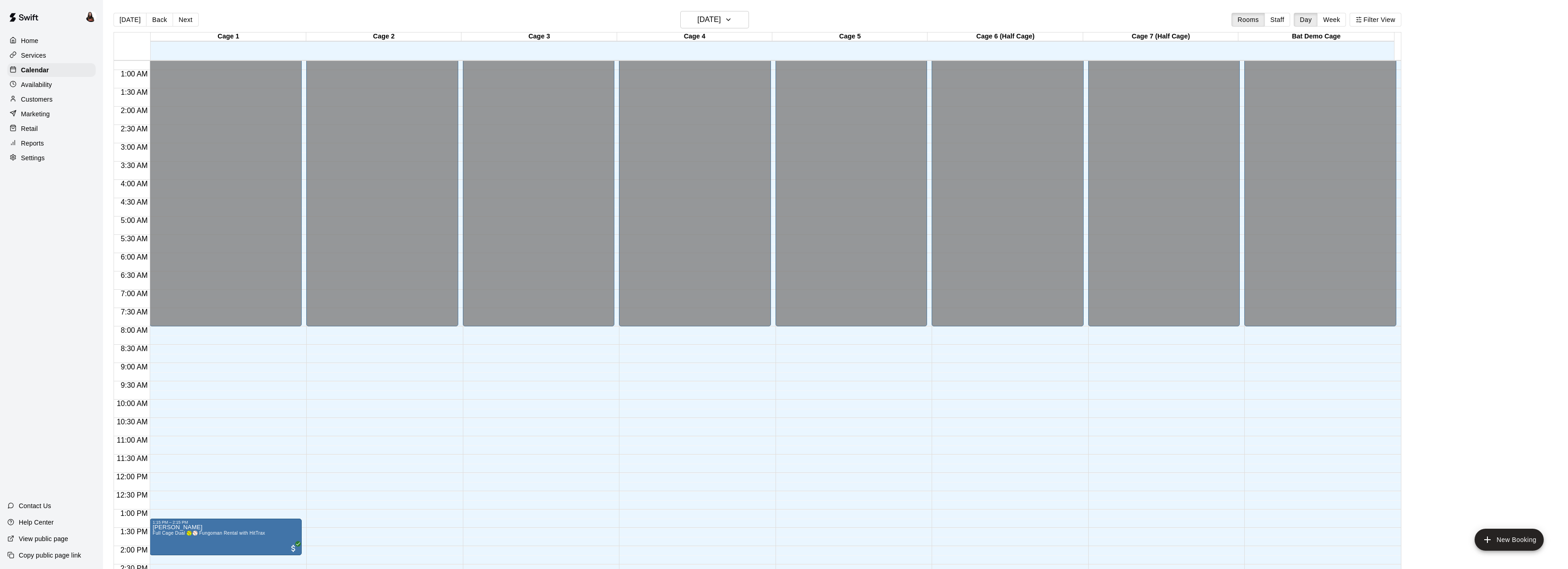
scroll to position [28, 0]
click at [697, 15] on h6 "[DATE]" at bounding box center [709, 20] width 23 height 13
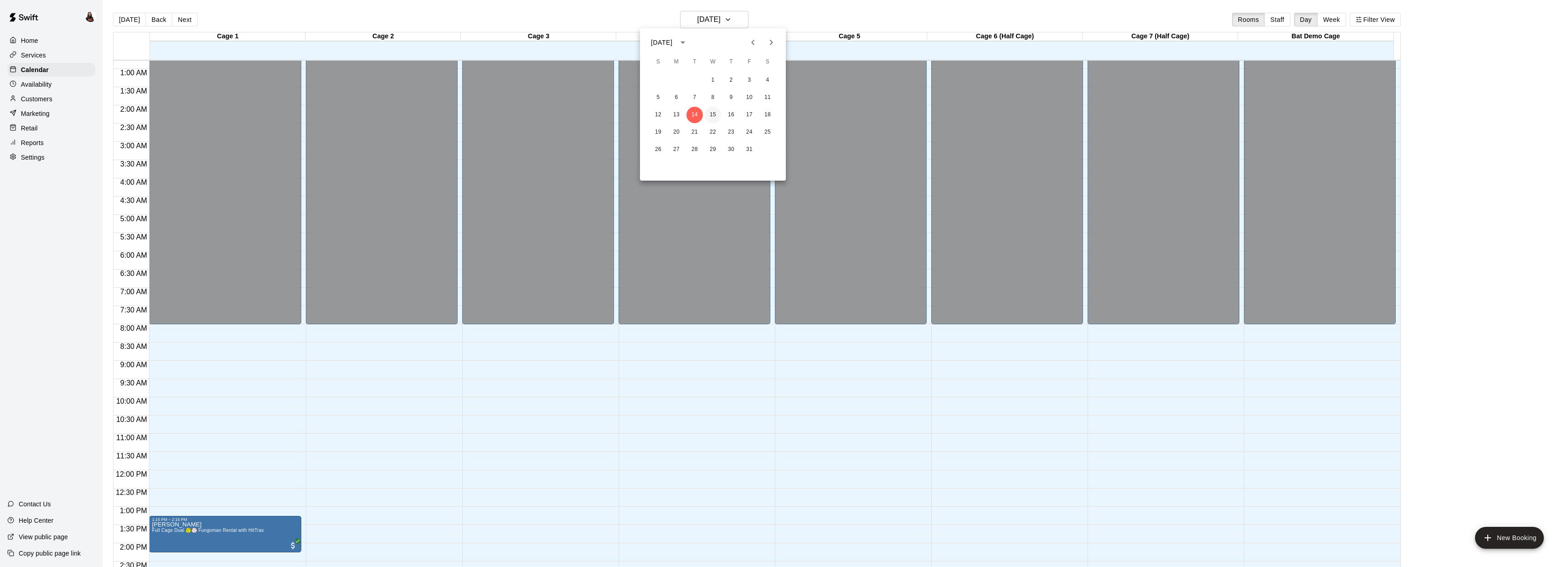
click at [712, 115] on button "15" at bounding box center [713, 114] width 16 height 16
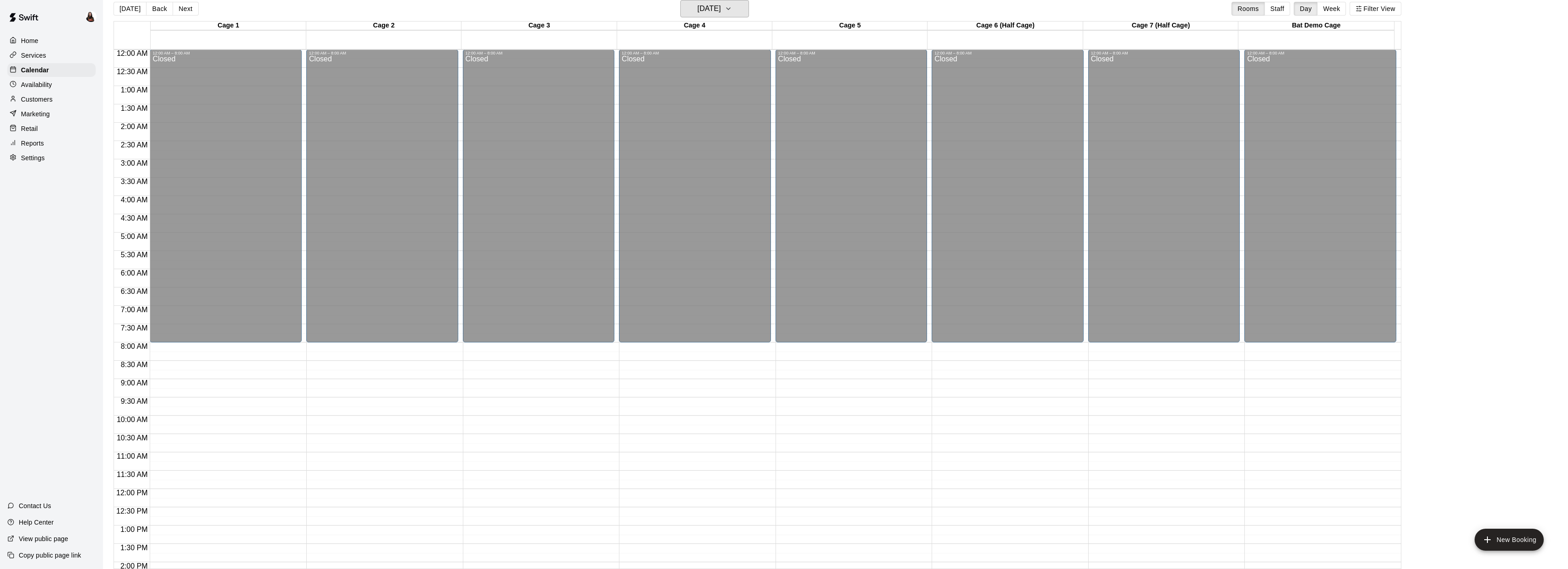
scroll to position [0, 0]
click at [45, 130] on div "Retail" at bounding box center [51, 128] width 89 height 13
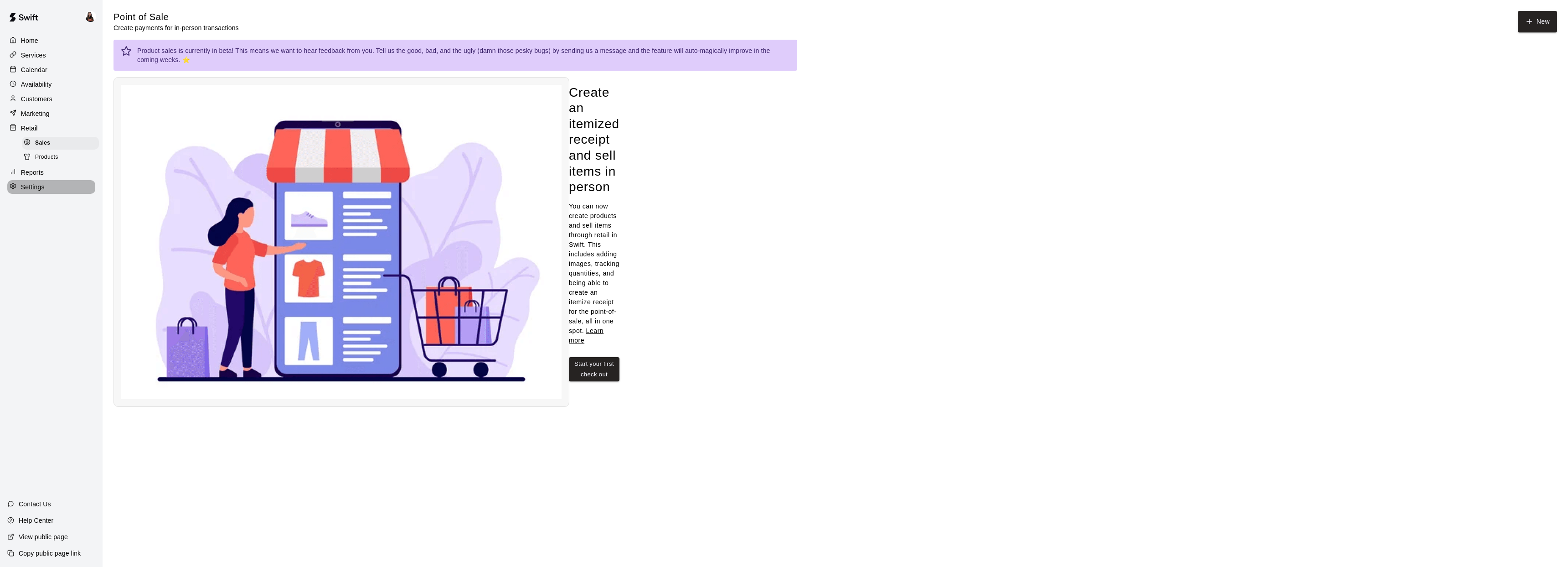
click at [39, 191] on p "Settings" at bounding box center [32, 187] width 24 height 9
select select "**"
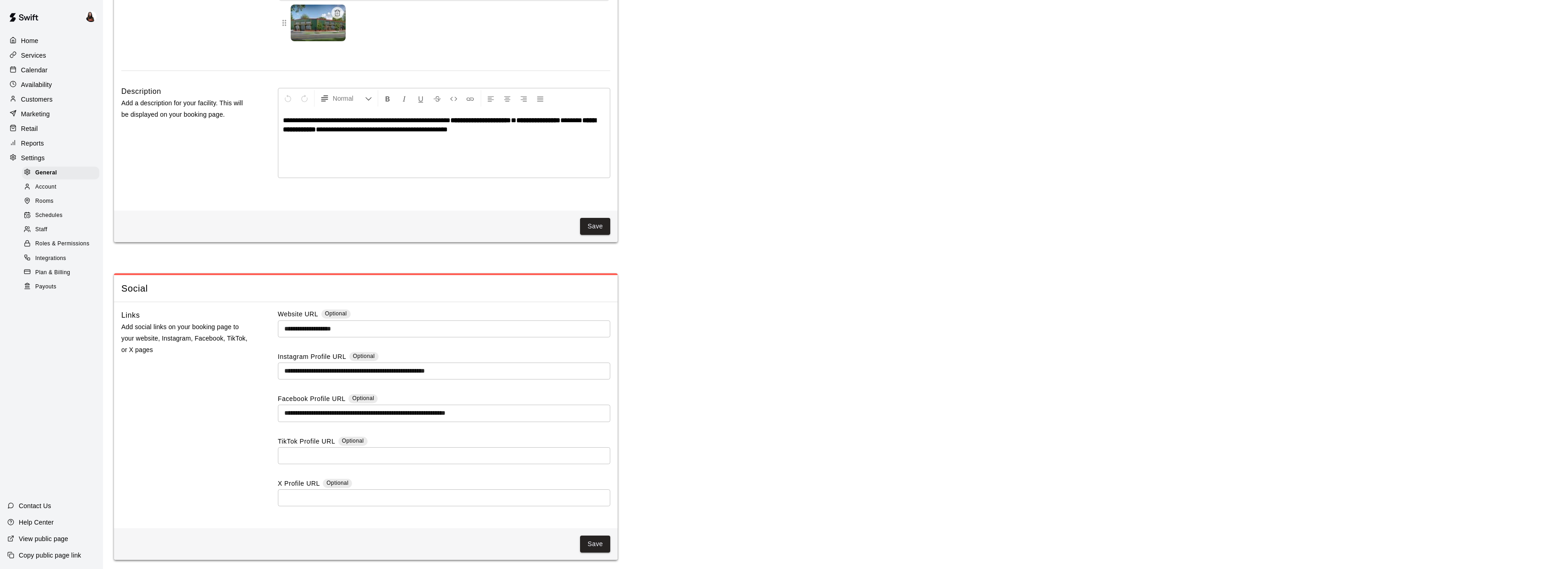
scroll to position [2267, 0]
click at [58, 215] on span "Schedules" at bounding box center [49, 215] width 28 height 9
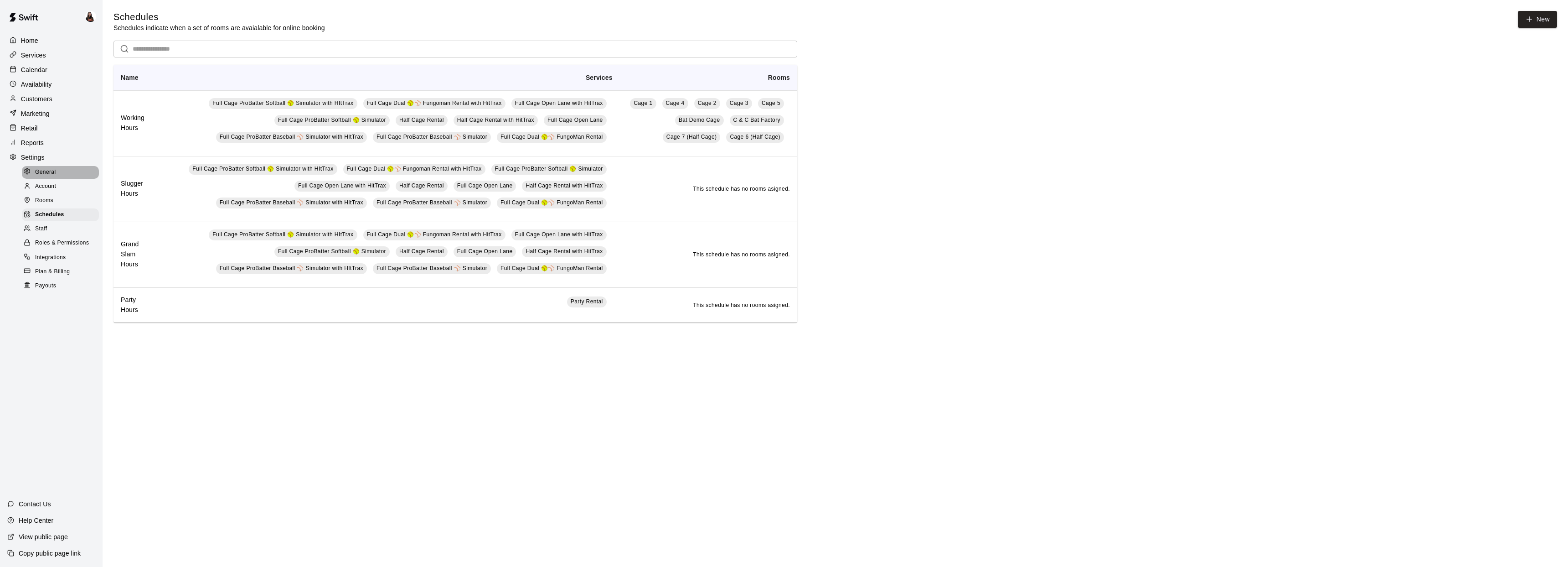
click at [50, 174] on span "General" at bounding box center [46, 172] width 21 height 9
select select "**"
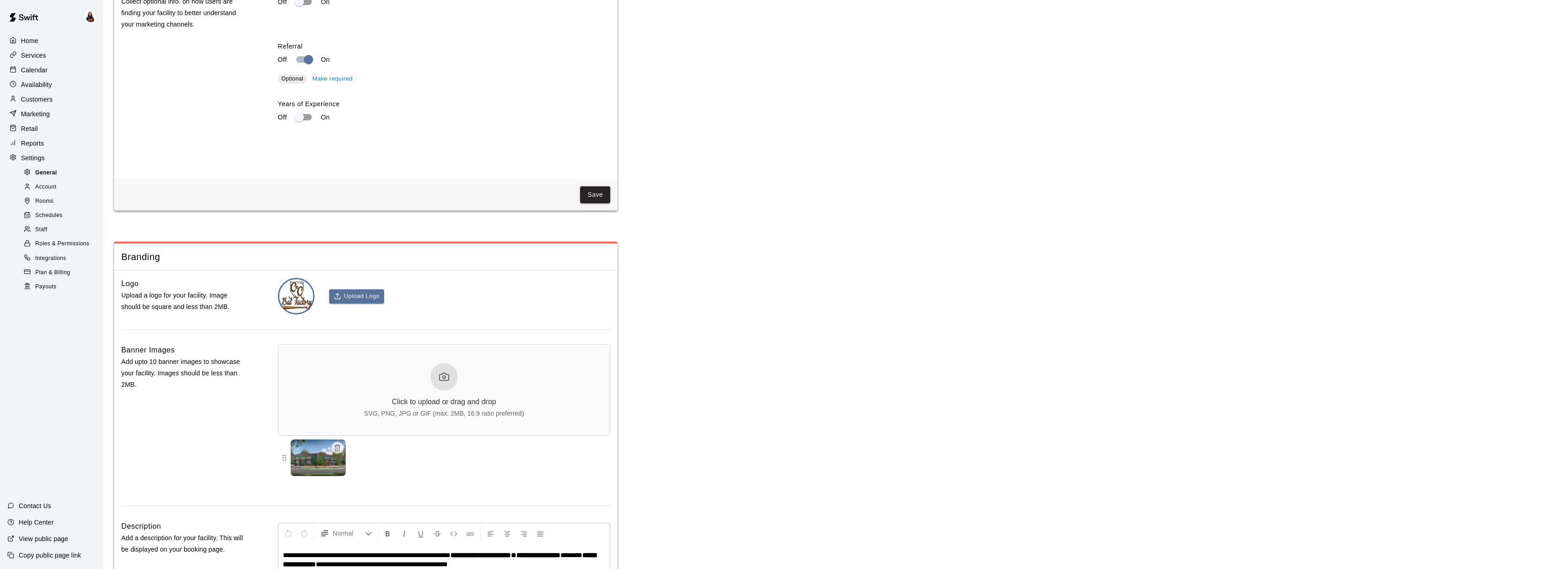
scroll to position [1724, 0]
click at [30, 156] on p "Settings" at bounding box center [32, 158] width 24 height 9
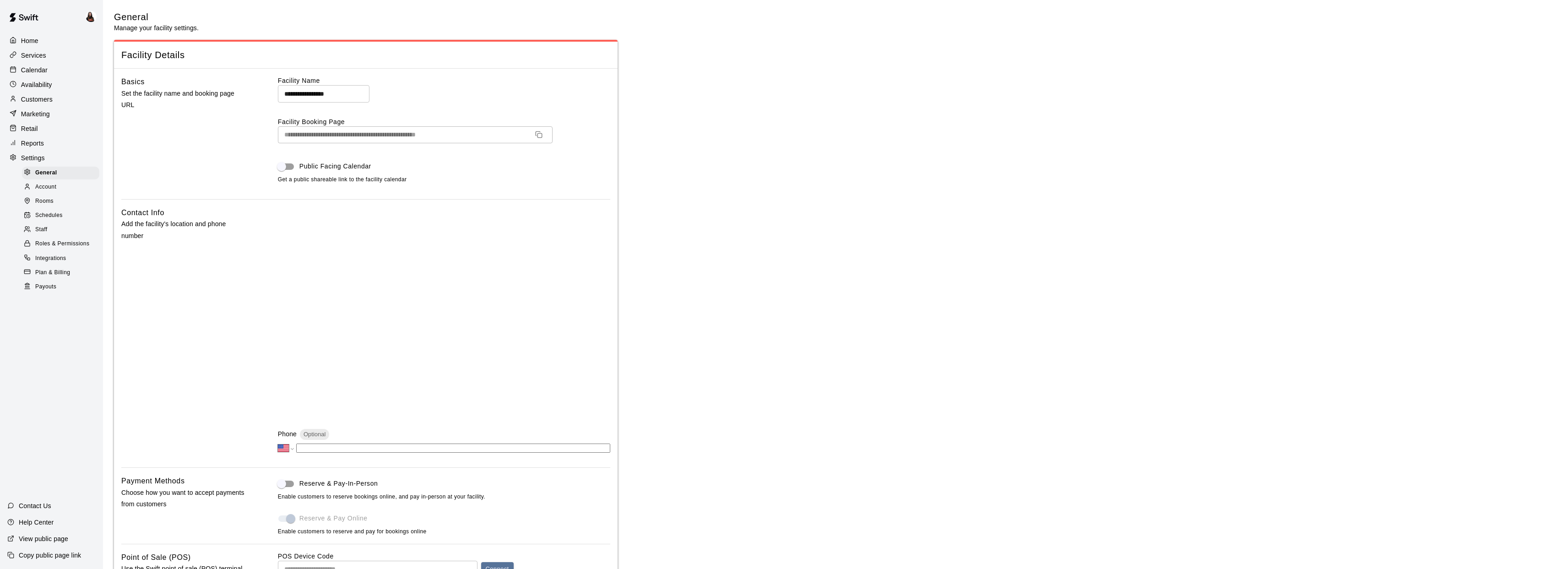
click at [45, 197] on span "Rooms" at bounding box center [45, 201] width 18 height 9
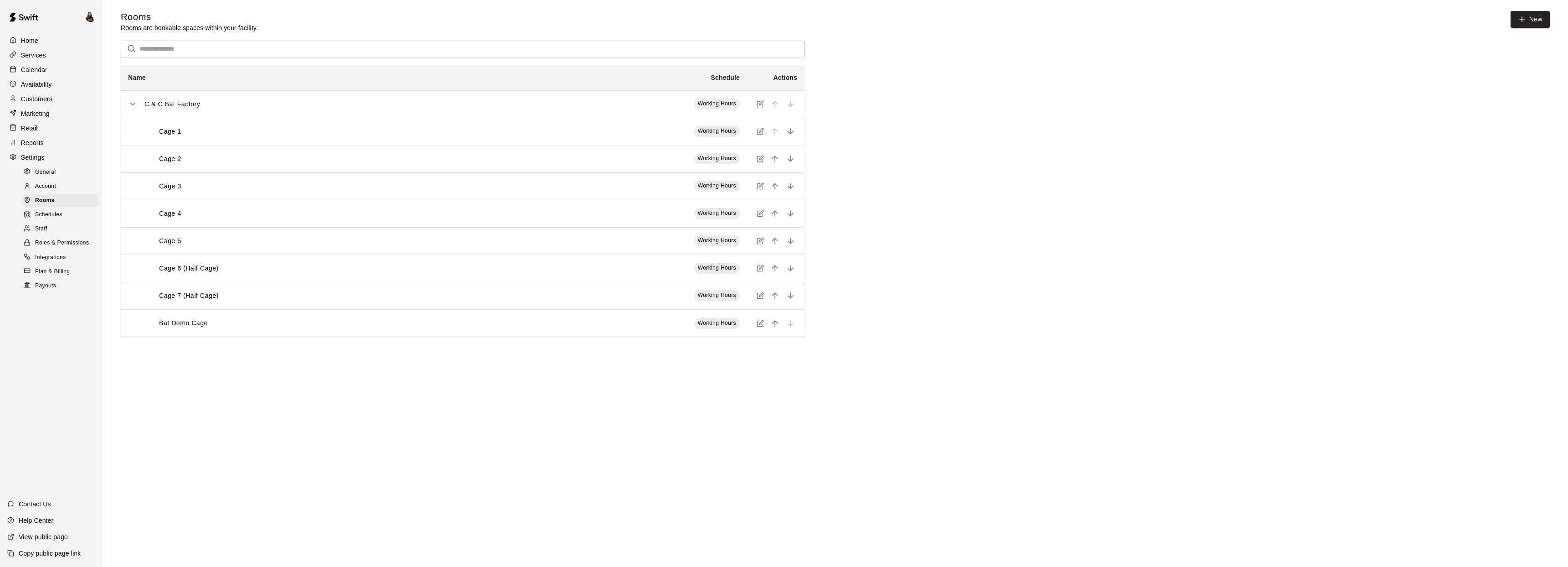
click at [709, 104] on span "Working Hours" at bounding box center [716, 104] width 38 height 6
click at [758, 104] on icon "simple table" at bounding box center [760, 104] width 7 height 7
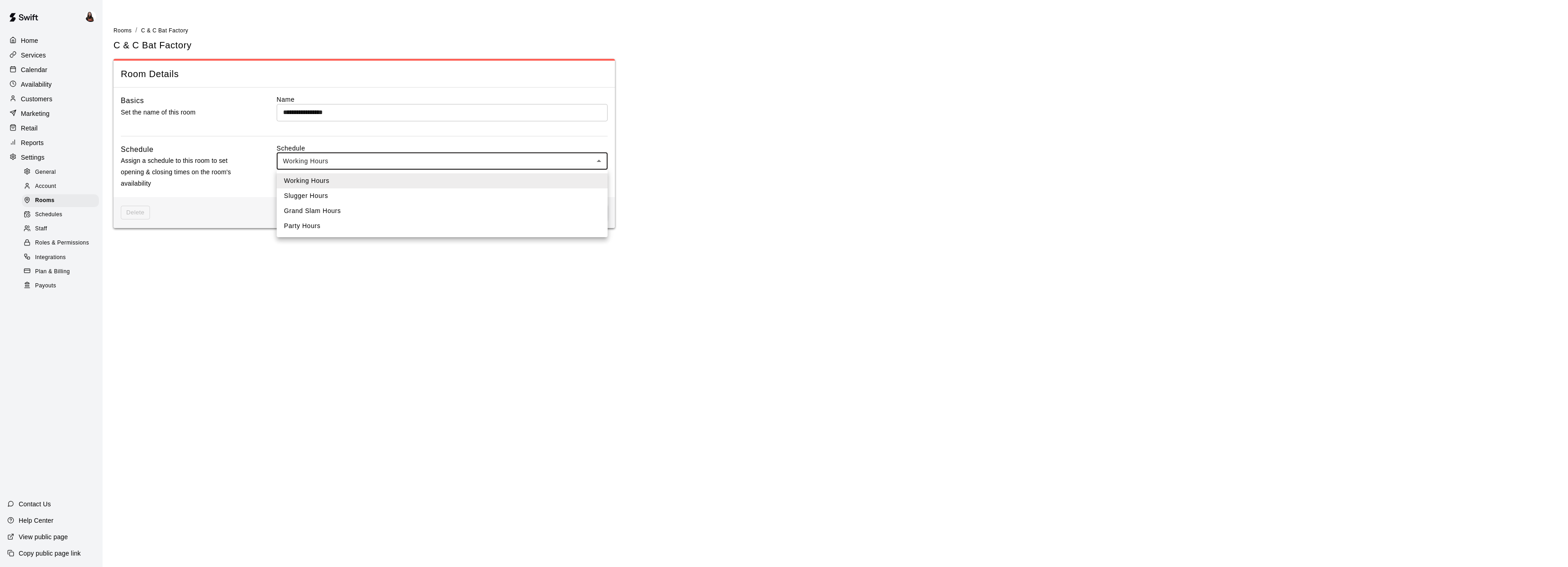
click at [601, 161] on body "**********" at bounding box center [784, 119] width 1568 height 239
click at [654, 144] on div at bounding box center [784, 283] width 1568 height 567
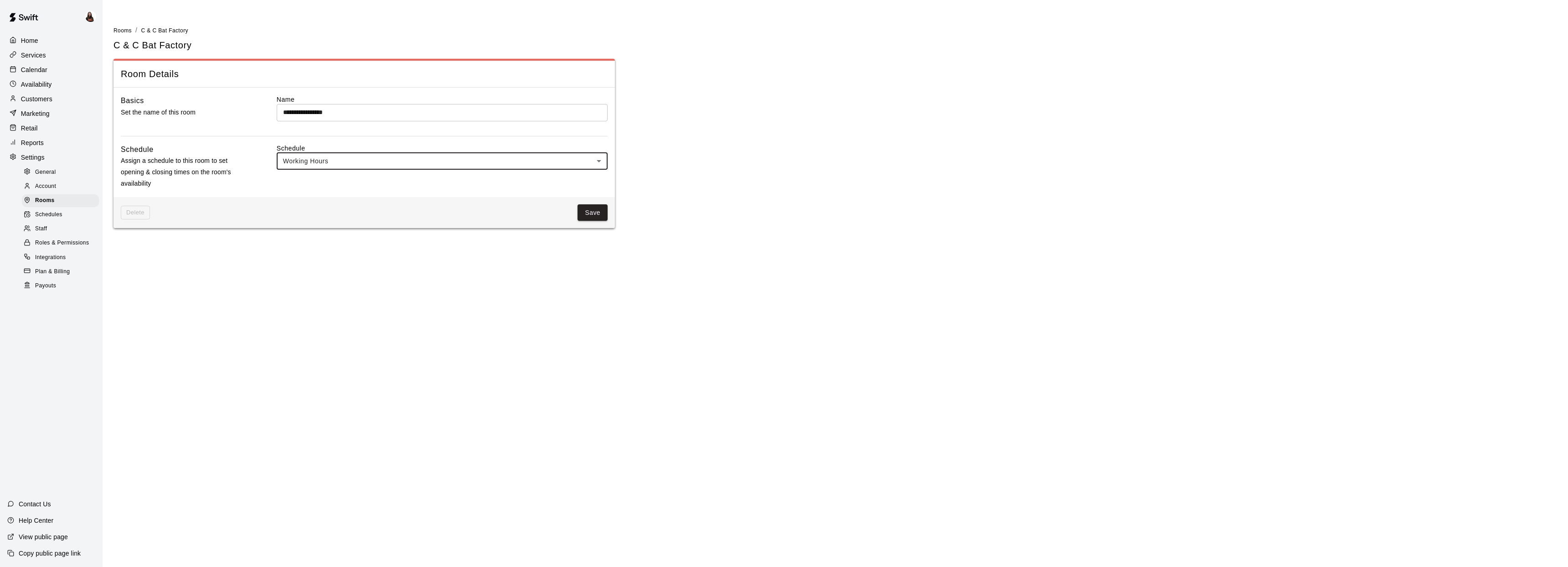
click at [30, 159] on p "Settings" at bounding box center [32, 157] width 24 height 9
select select "**"
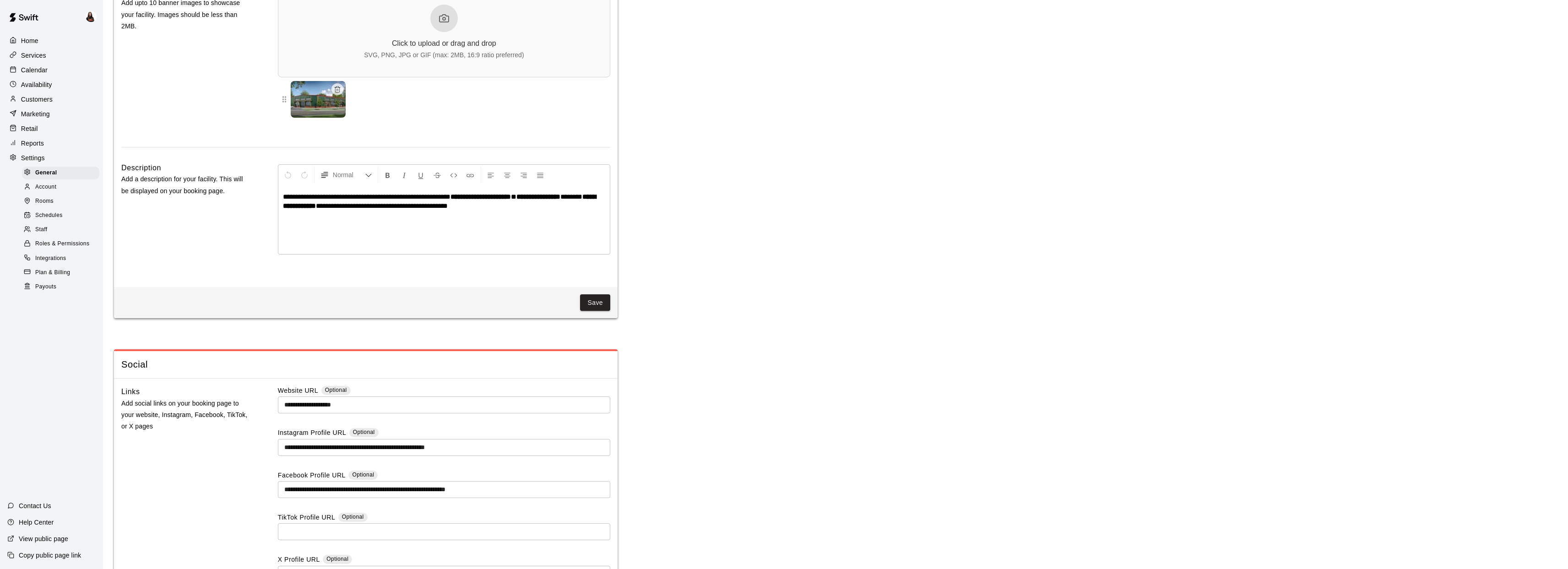
scroll to position [2160, 0]
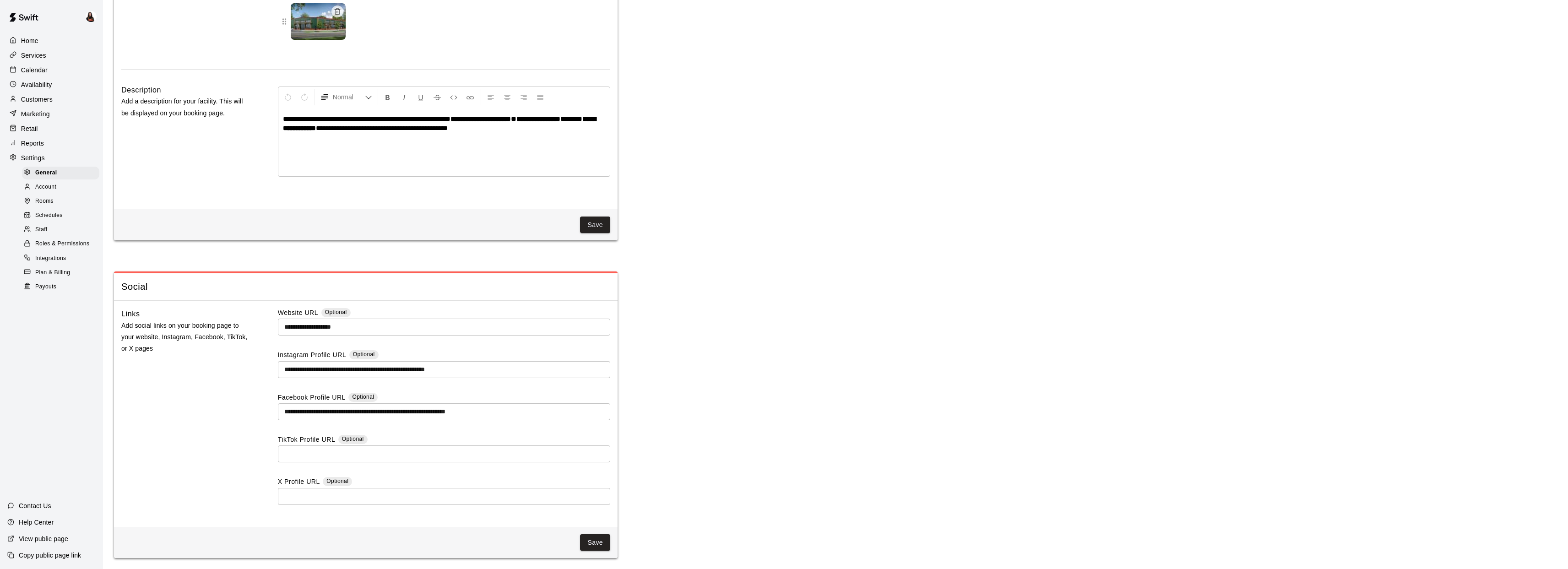
click at [18, 159] on div at bounding box center [15, 158] width 12 height 9
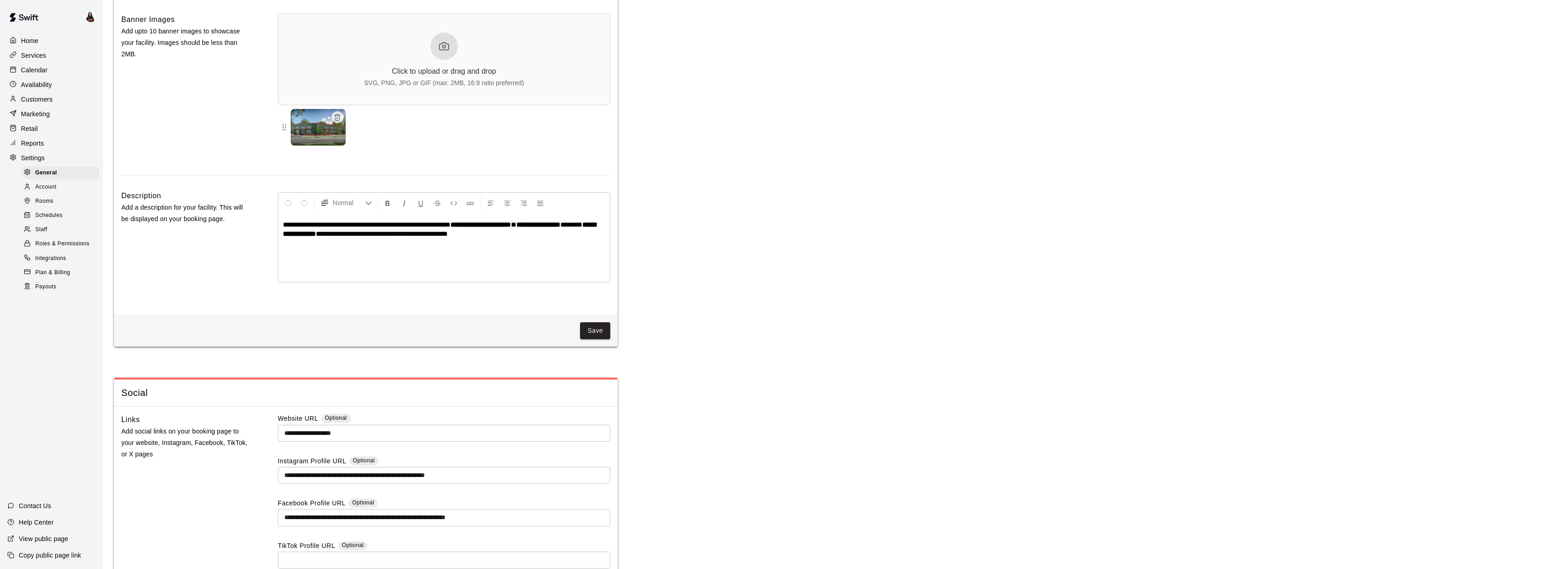
scroll to position [0, 0]
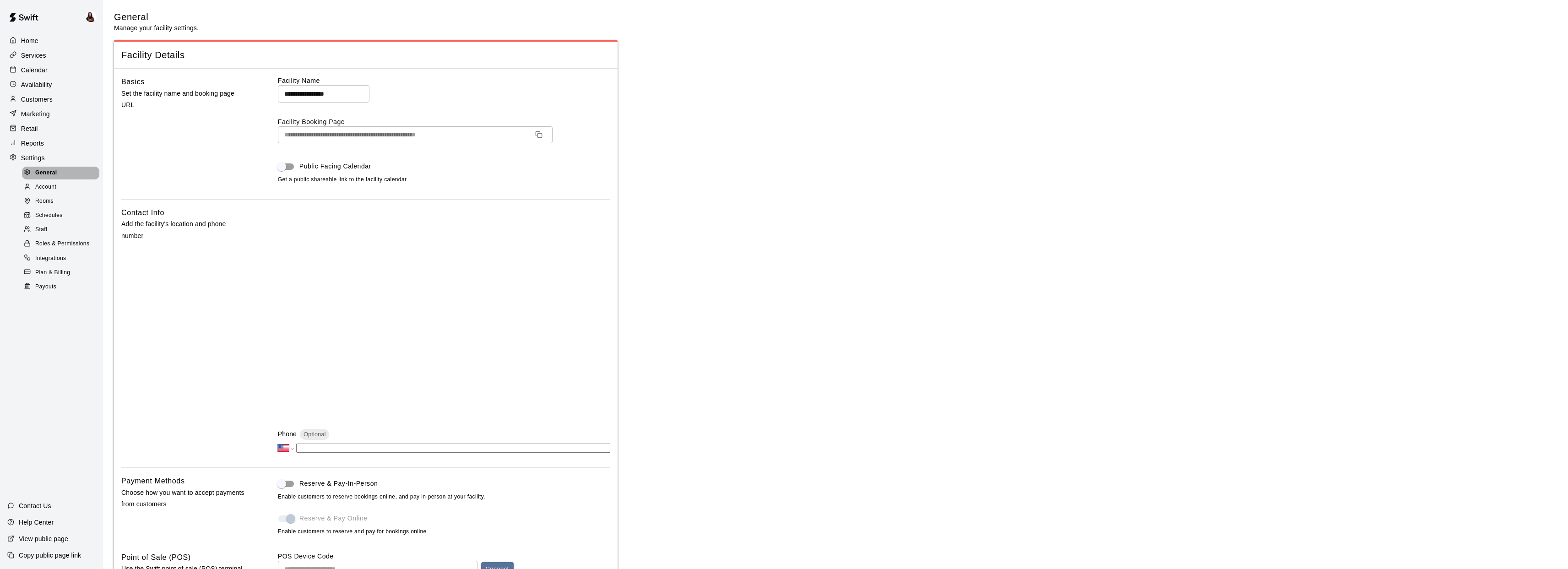
click at [29, 169] on icon at bounding box center [27, 172] width 7 height 7
click at [39, 43] on div "Home" at bounding box center [51, 40] width 89 height 13
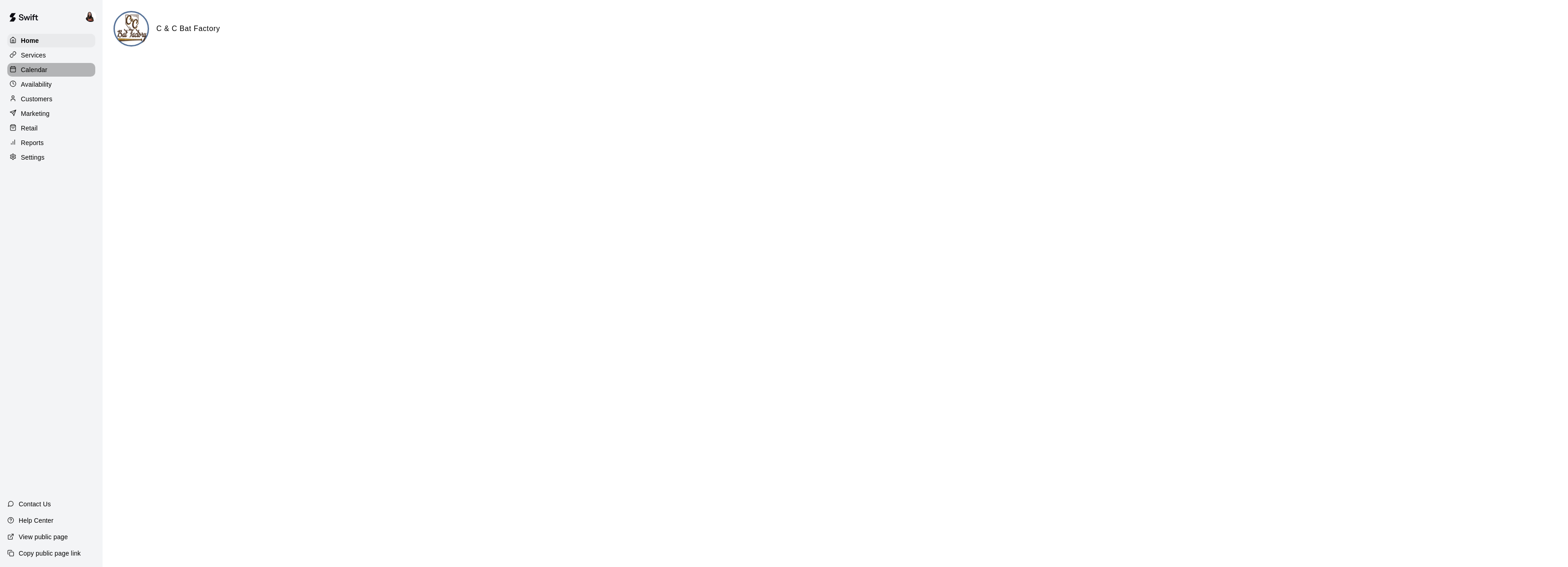
click at [39, 74] on p "Calendar" at bounding box center [33, 69] width 26 height 9
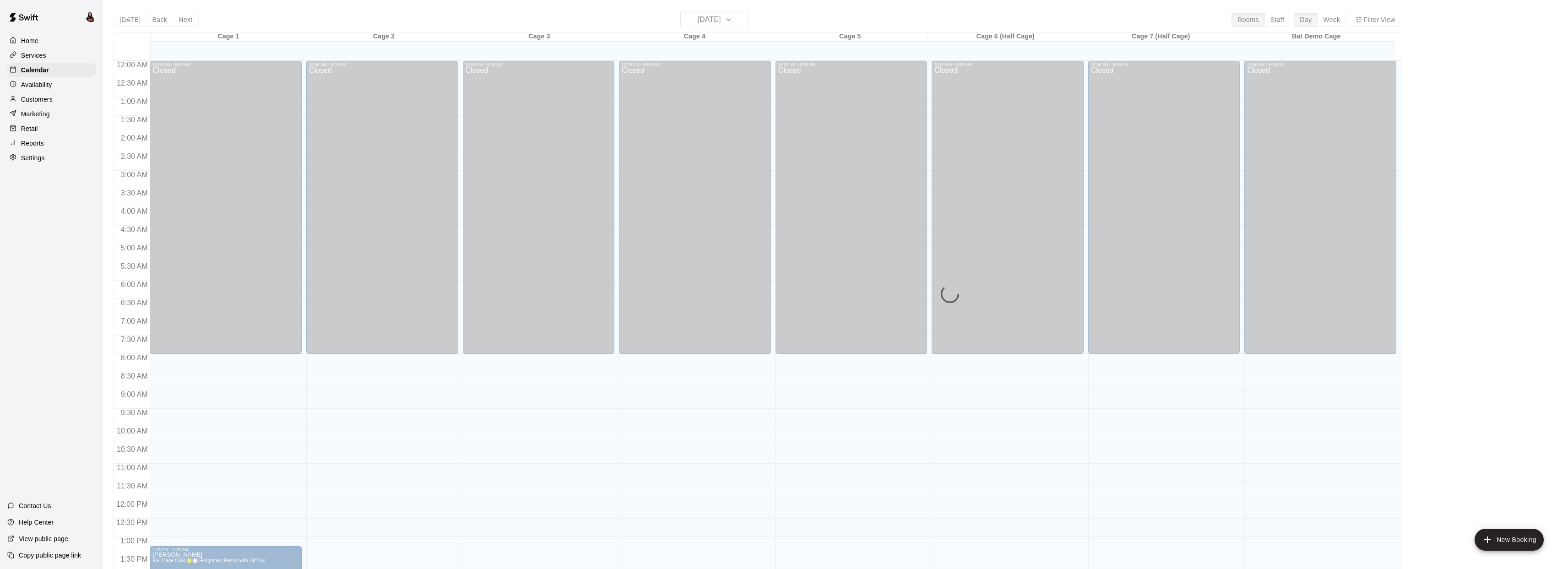
scroll to position [332, 0]
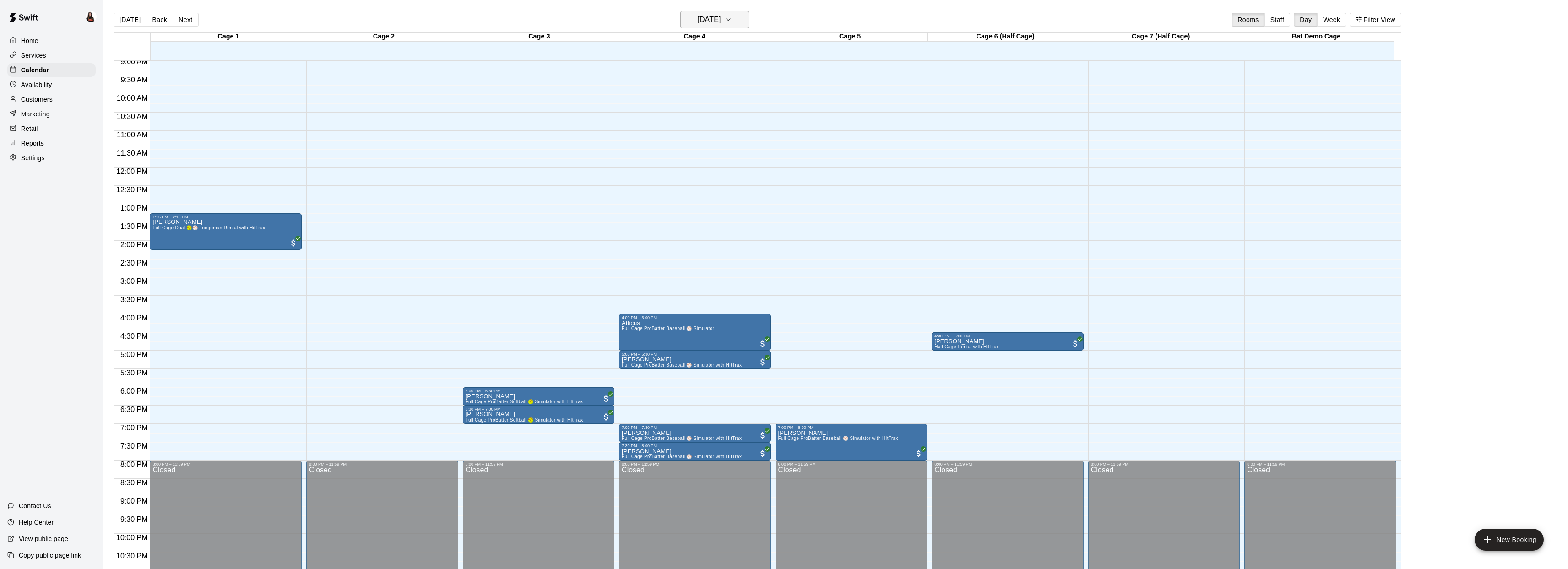
click at [721, 19] on h6 "[DATE]" at bounding box center [709, 20] width 23 height 13
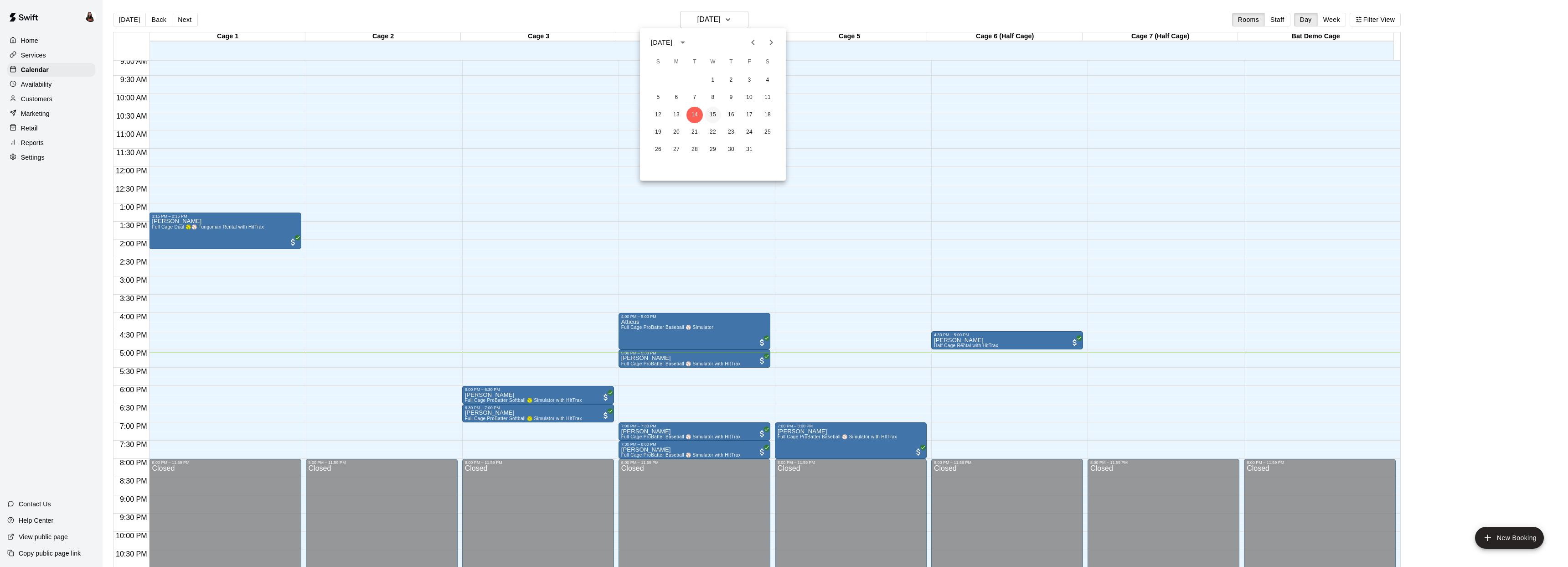
click at [715, 111] on button "15" at bounding box center [713, 114] width 16 height 16
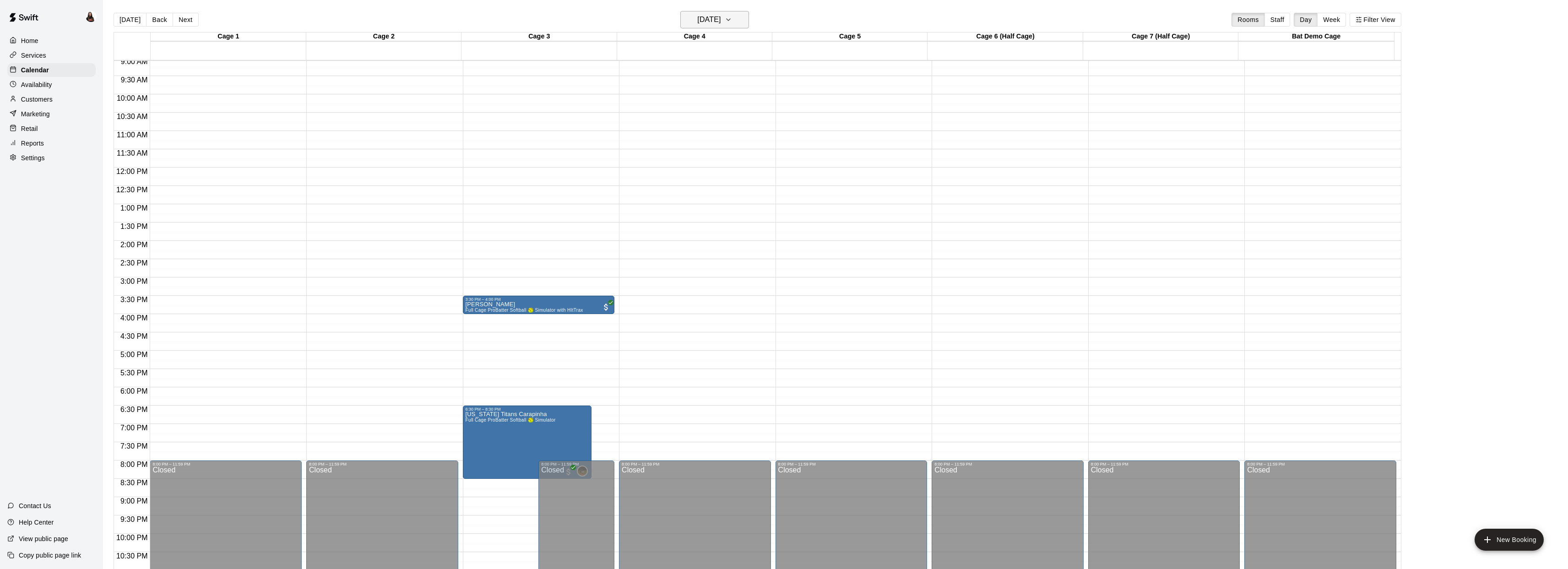
click at [721, 23] on h6 "Wednesday Oct 15" at bounding box center [709, 20] width 23 height 13
click at [731, 112] on button "16" at bounding box center [734, 115] width 17 height 17
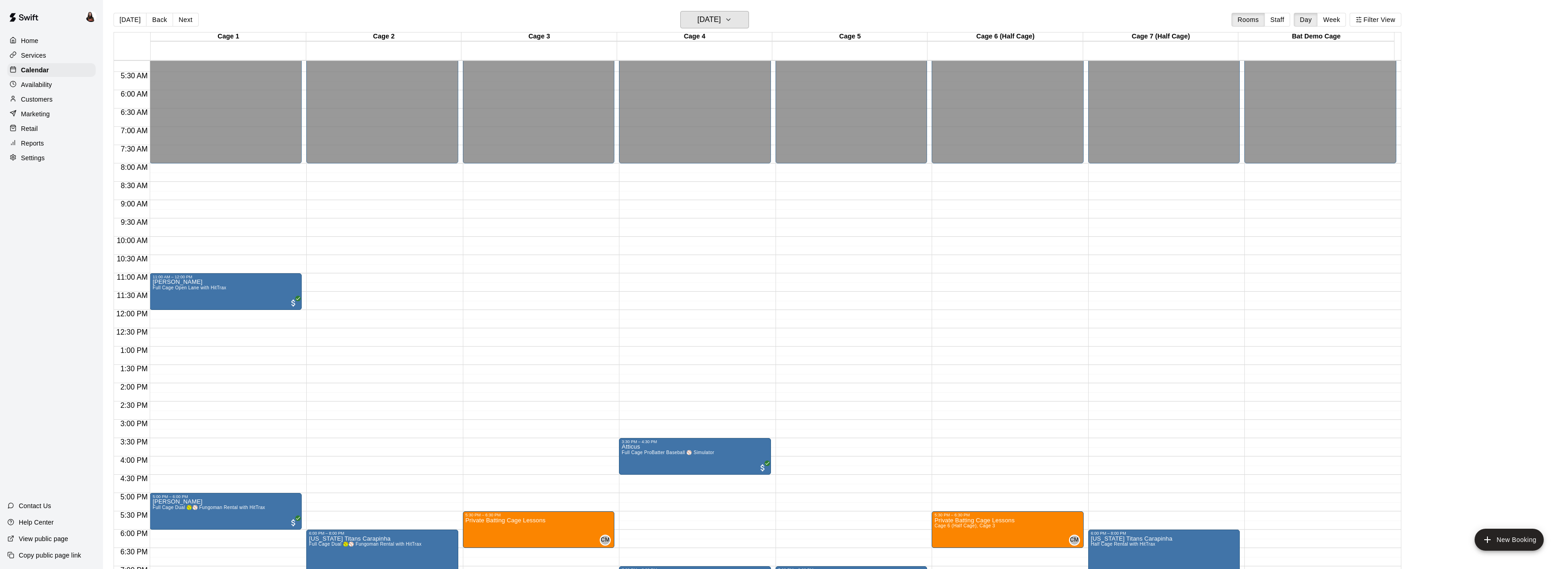
scroll to position [189, 0]
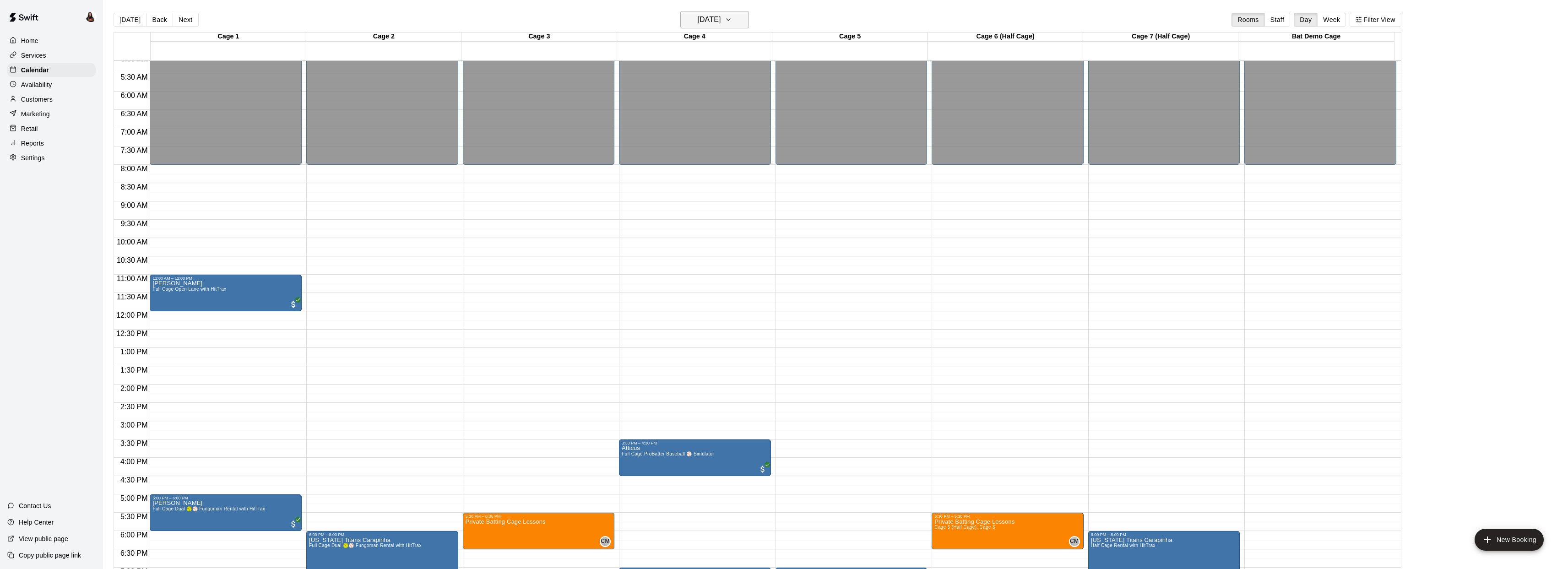
click at [697, 17] on h6 "Thursday Oct 16" at bounding box center [709, 20] width 23 height 13
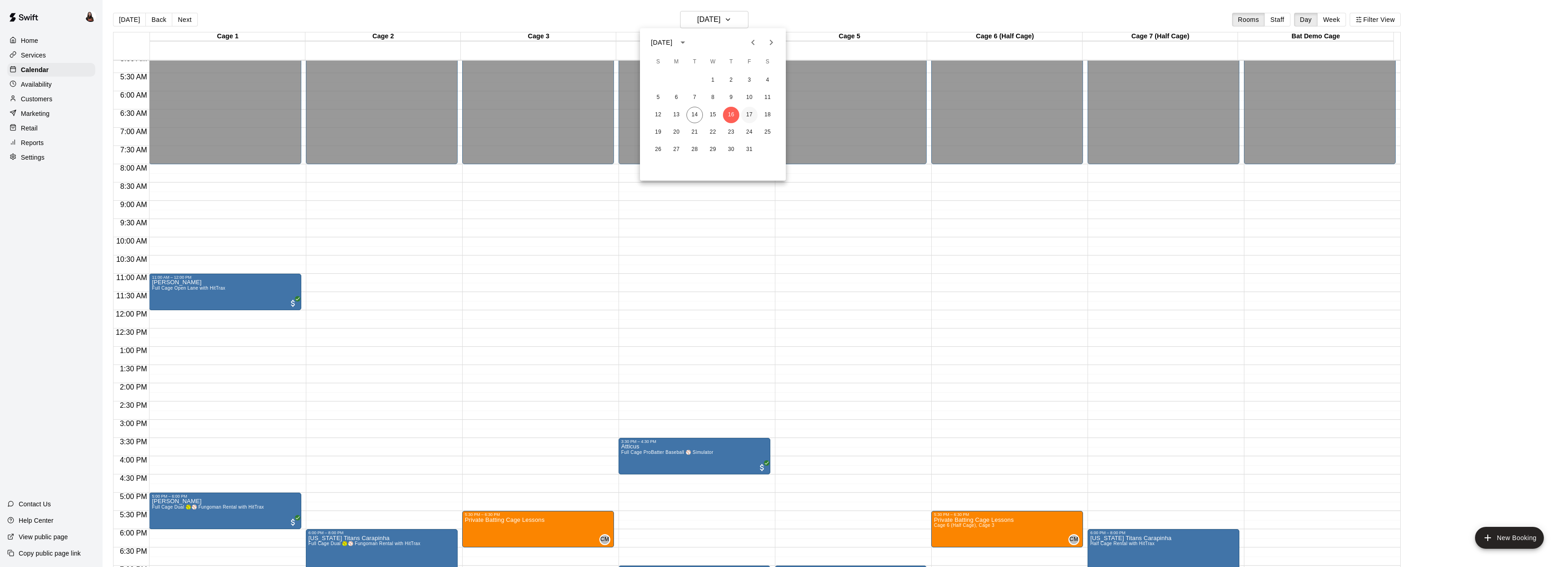
click at [747, 113] on button "17" at bounding box center [749, 114] width 16 height 16
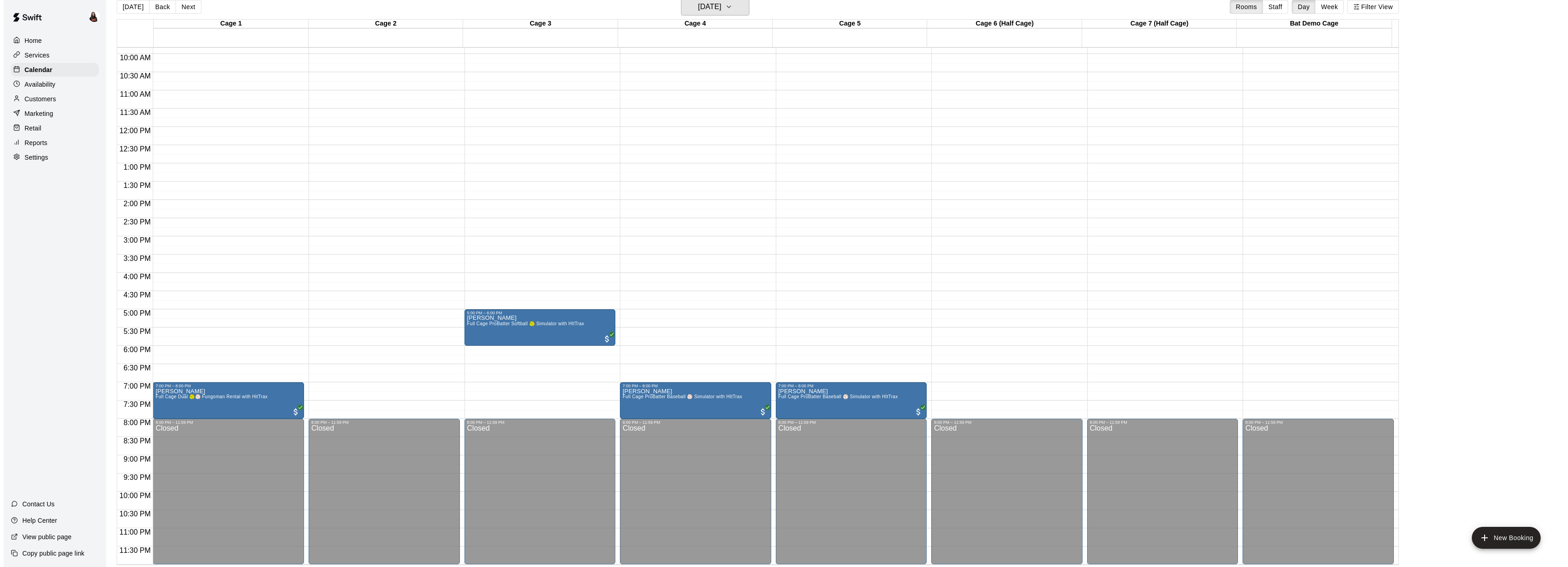
scroll to position [15, 0]
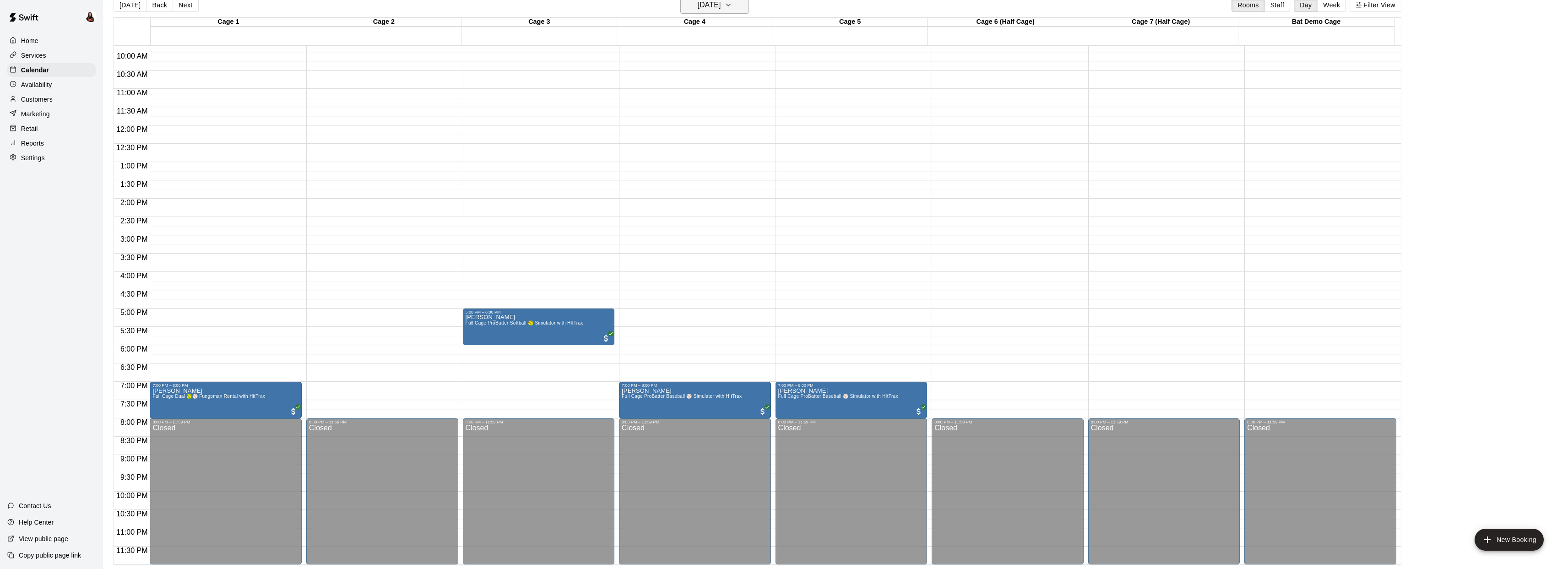
click at [702, 9] on h6 "Friday Oct 17" at bounding box center [709, 5] width 23 height 13
click at [735, 101] on button "16" at bounding box center [734, 100] width 17 height 17
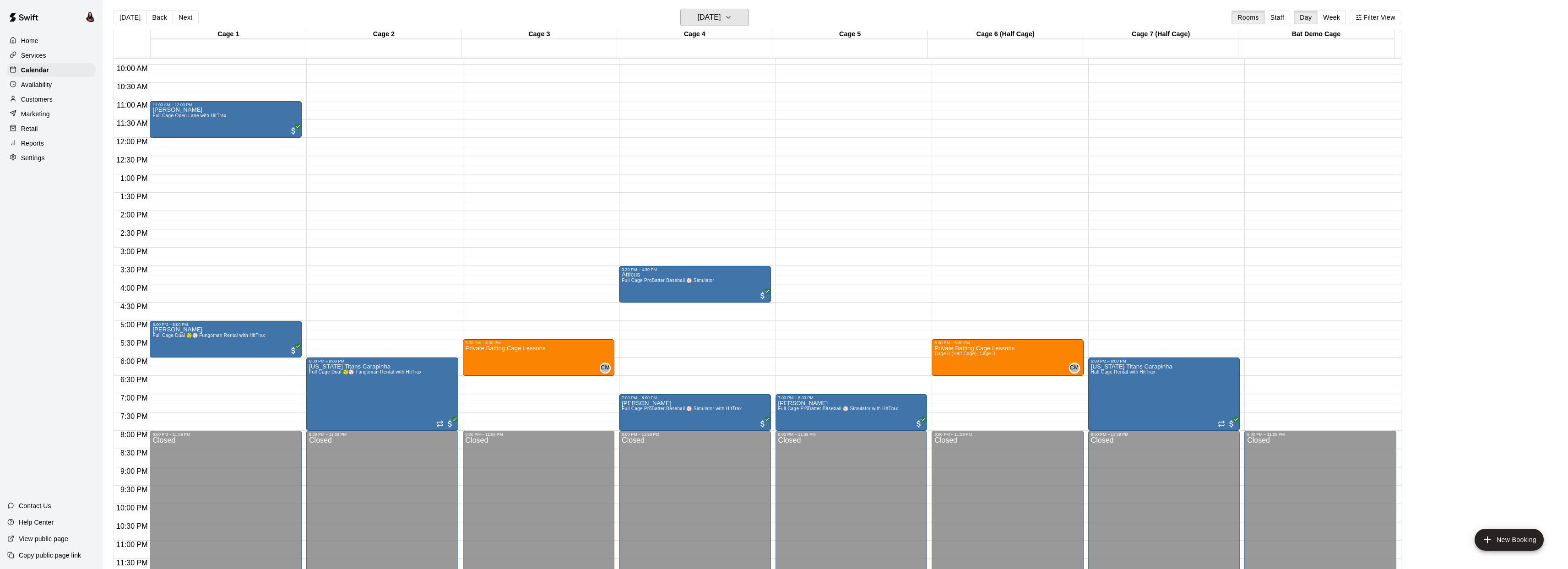
scroll to position [0, 0]
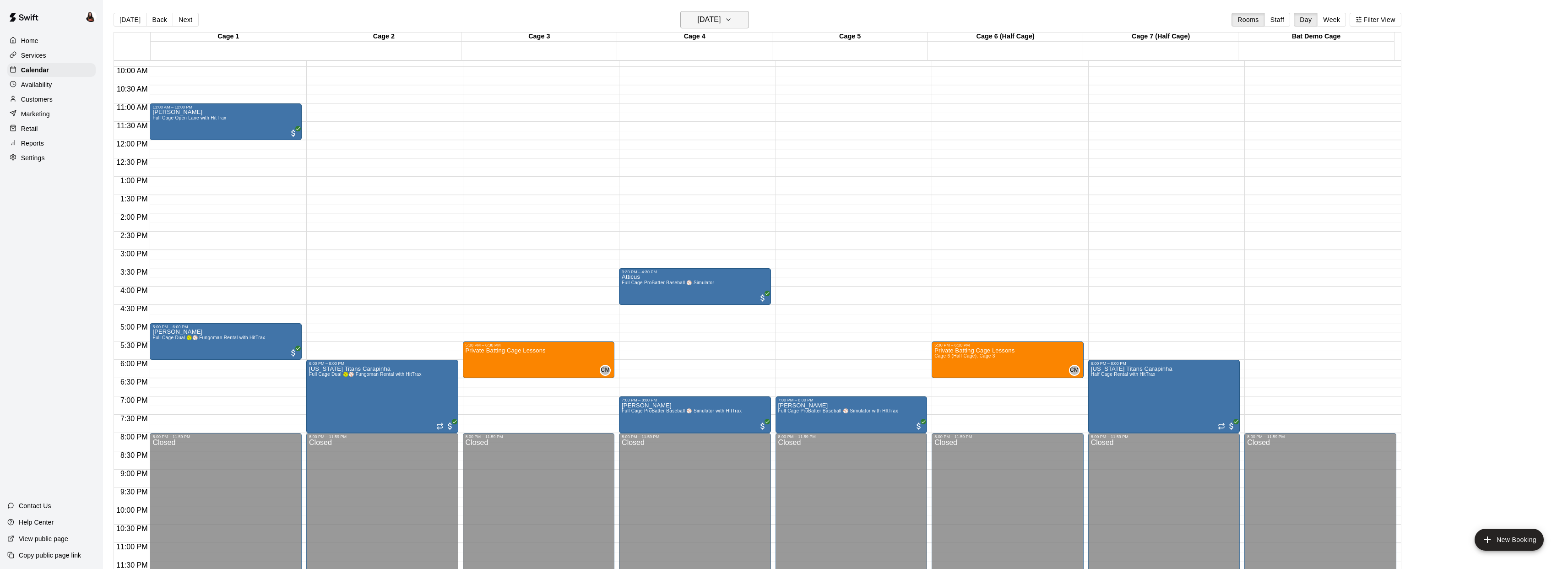
click at [708, 17] on h6 "Thursday Oct 16" at bounding box center [709, 20] width 23 height 13
click at [713, 112] on button "15" at bounding box center [716, 115] width 17 height 17
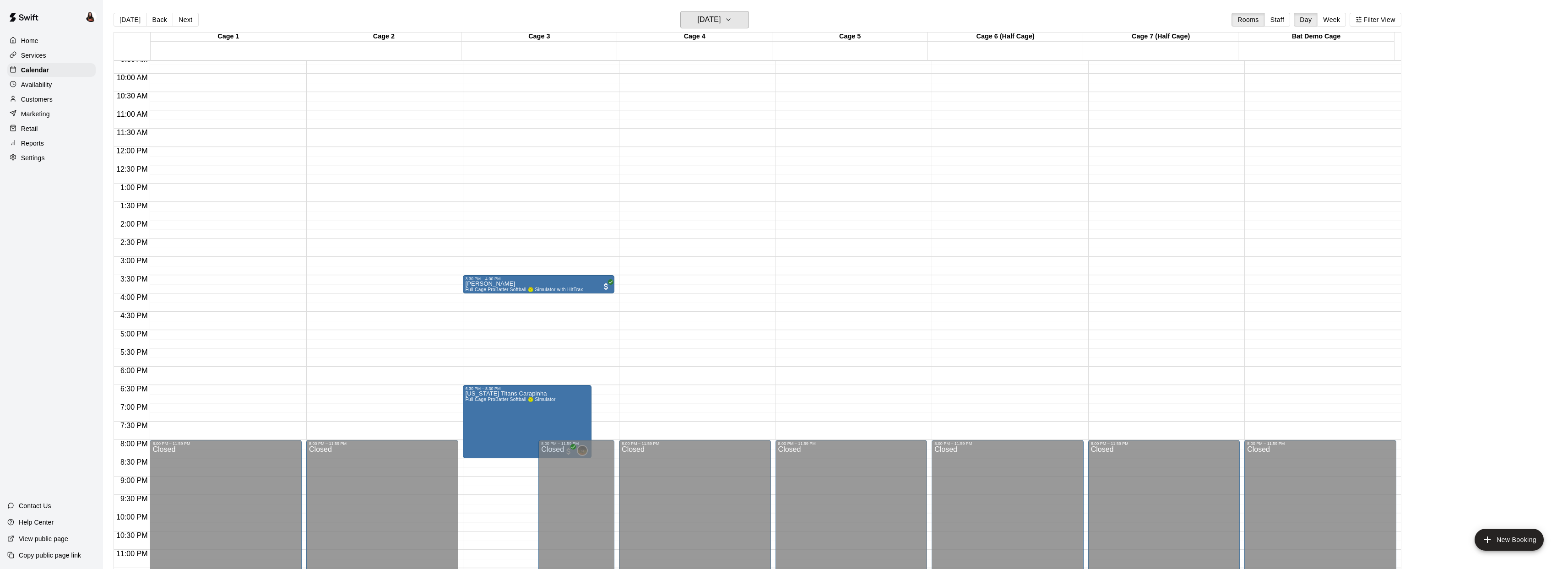
scroll to position [353, 0]
click at [697, 17] on h6 "Wednesday Oct 15" at bounding box center [709, 20] width 23 height 13
click at [731, 114] on button "16" at bounding box center [734, 115] width 17 height 17
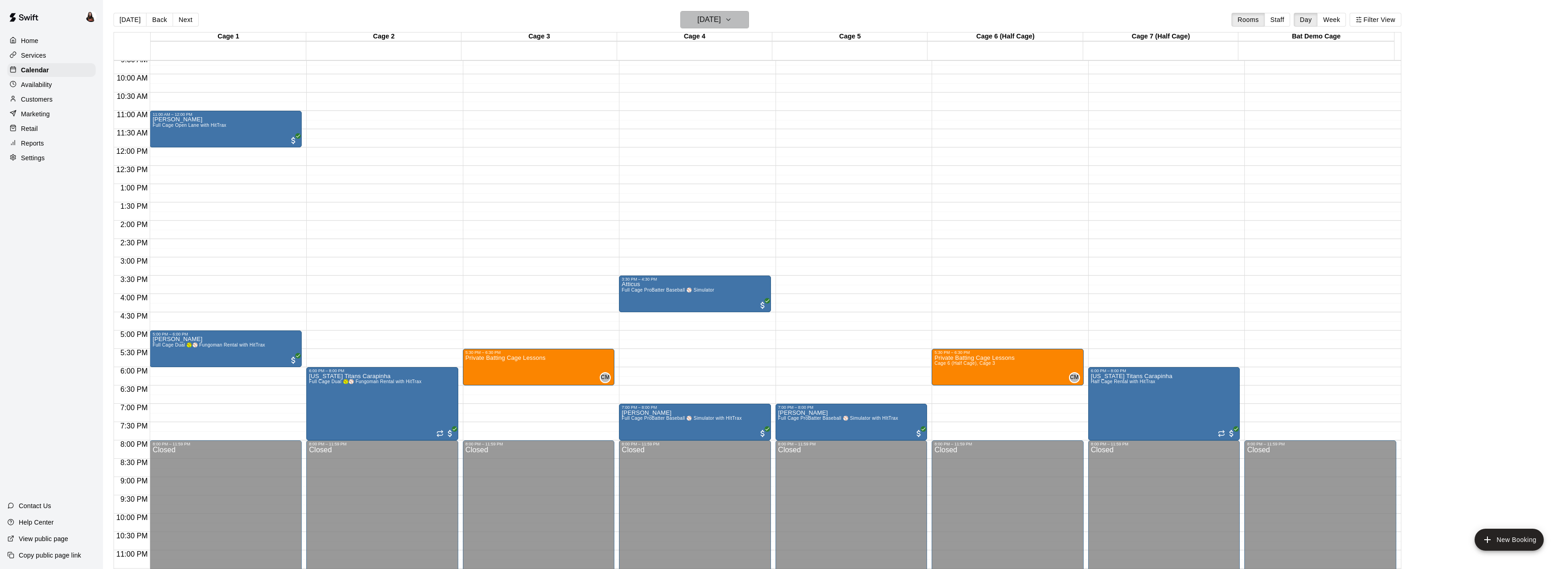
click at [711, 21] on h6 "Thursday Oct 16" at bounding box center [709, 20] width 23 height 13
click at [715, 114] on button "15" at bounding box center [716, 115] width 17 height 17
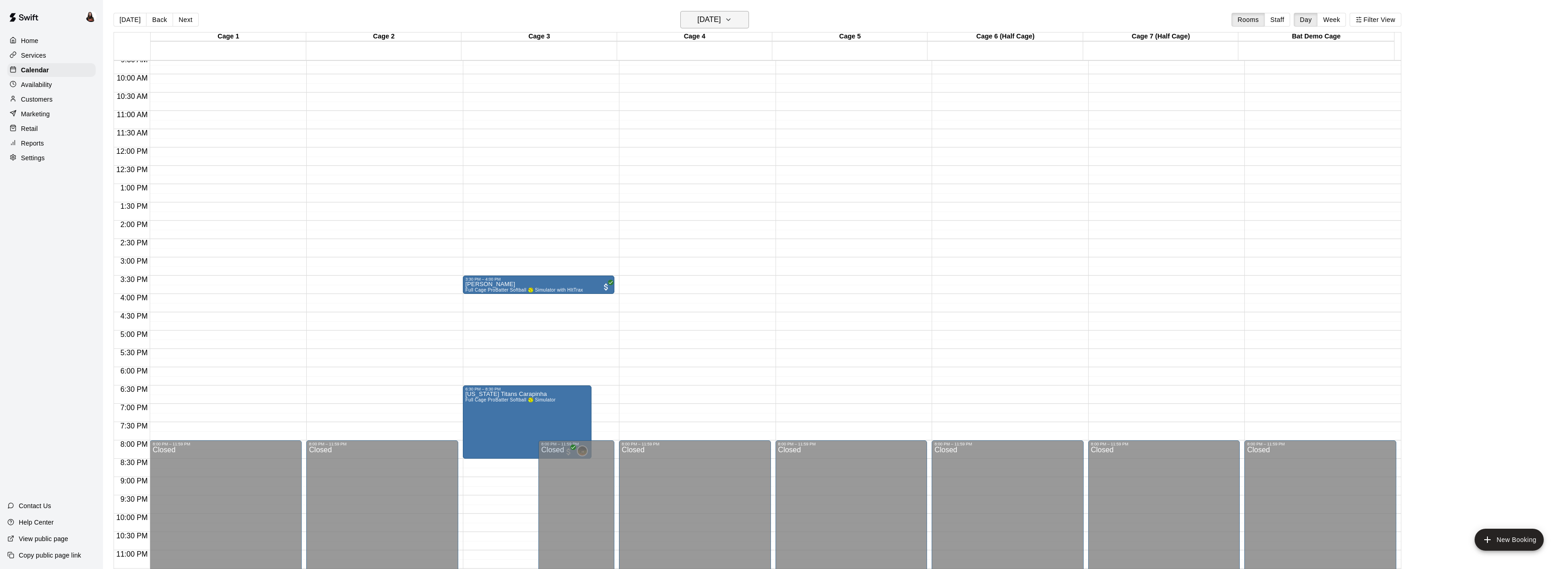
click at [697, 21] on h6 "Wednesday Oct 15" at bounding box center [709, 20] width 23 height 13
click at [715, 117] on button "15" at bounding box center [716, 115] width 17 height 17
click at [697, 18] on h6 "Wednesday Oct 15" at bounding box center [709, 20] width 23 height 13
click at [732, 114] on button "16" at bounding box center [734, 115] width 17 height 17
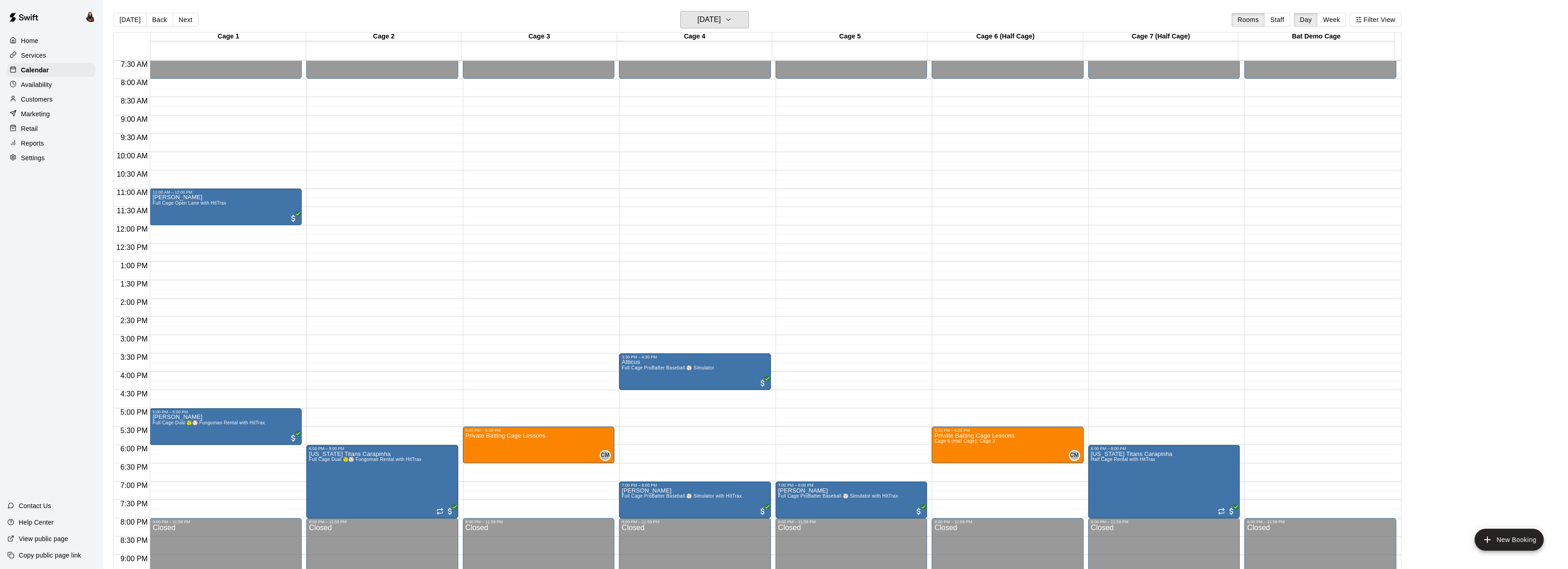
scroll to position [360, 0]
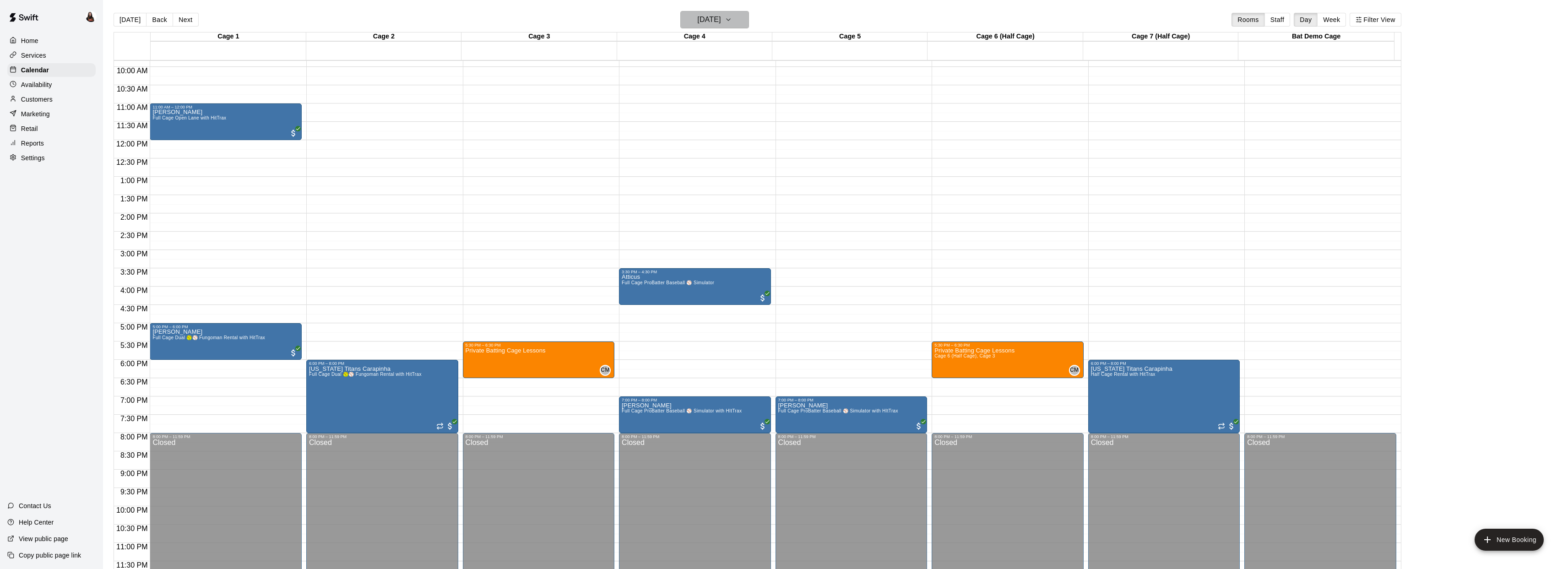
click at [697, 24] on h6 "Thursday Oct 16" at bounding box center [709, 20] width 23 height 13
click at [718, 116] on button "15" at bounding box center [716, 115] width 17 height 17
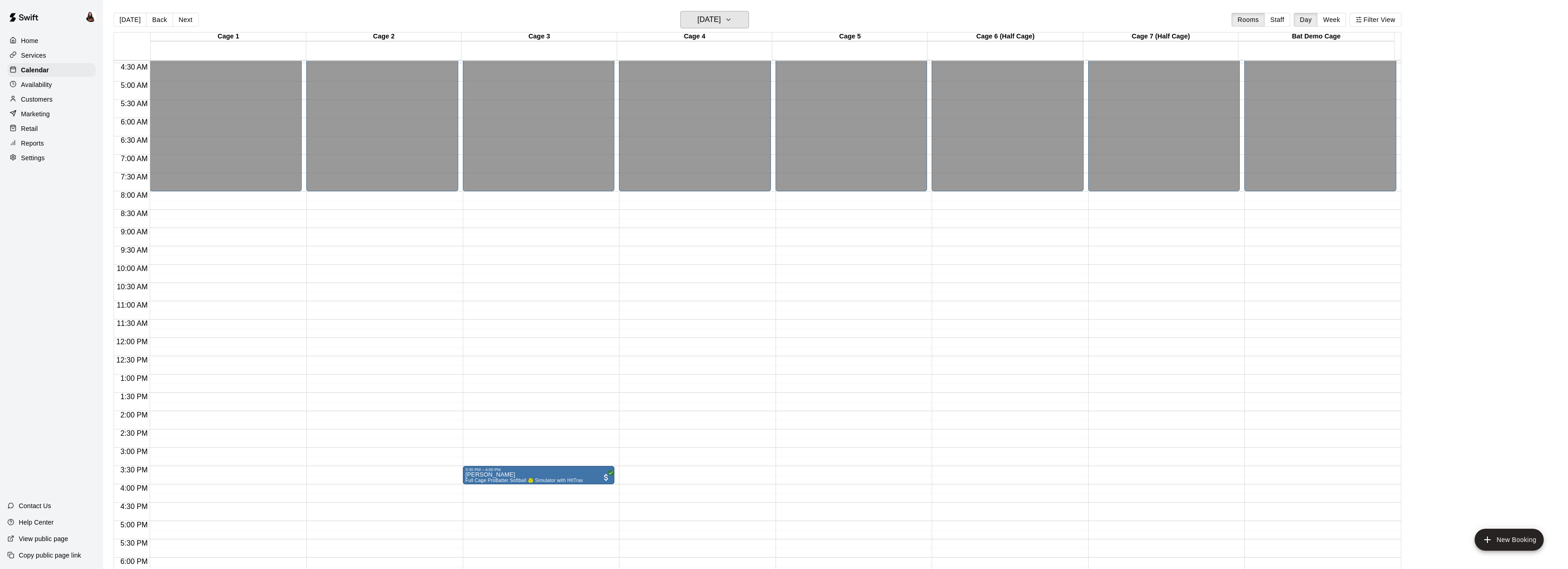
scroll to position [162, 0]
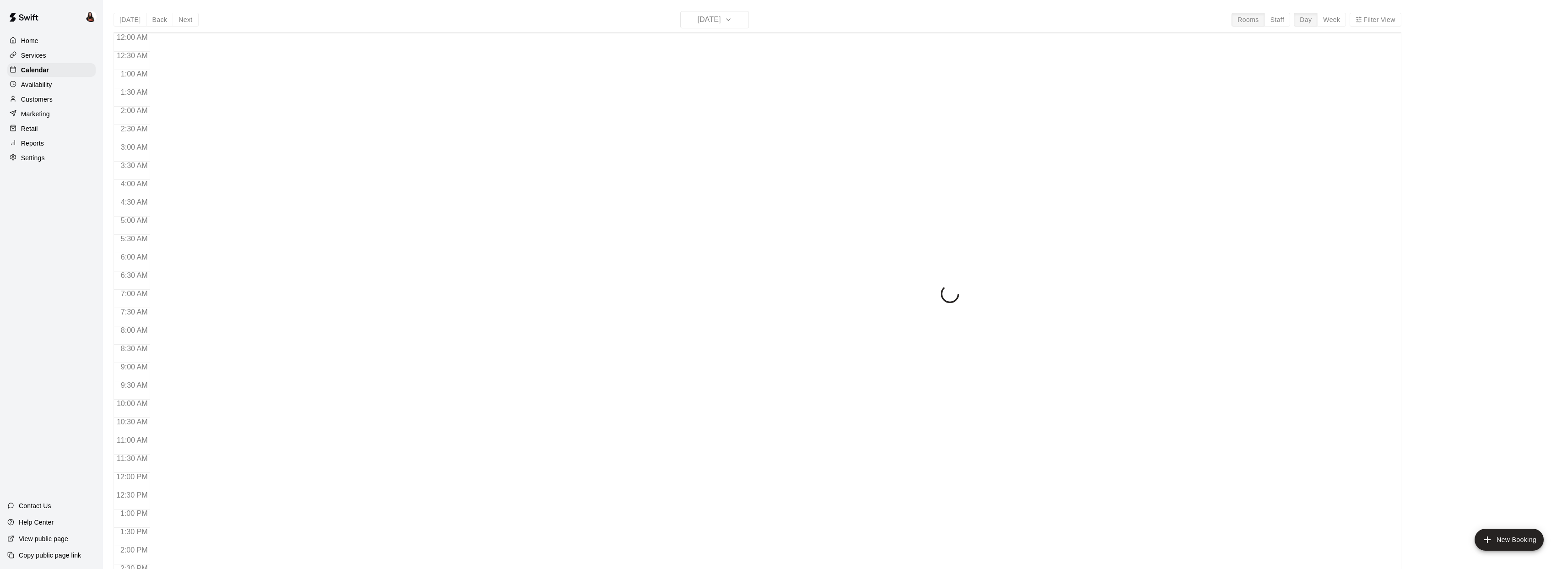
scroll to position [332, 0]
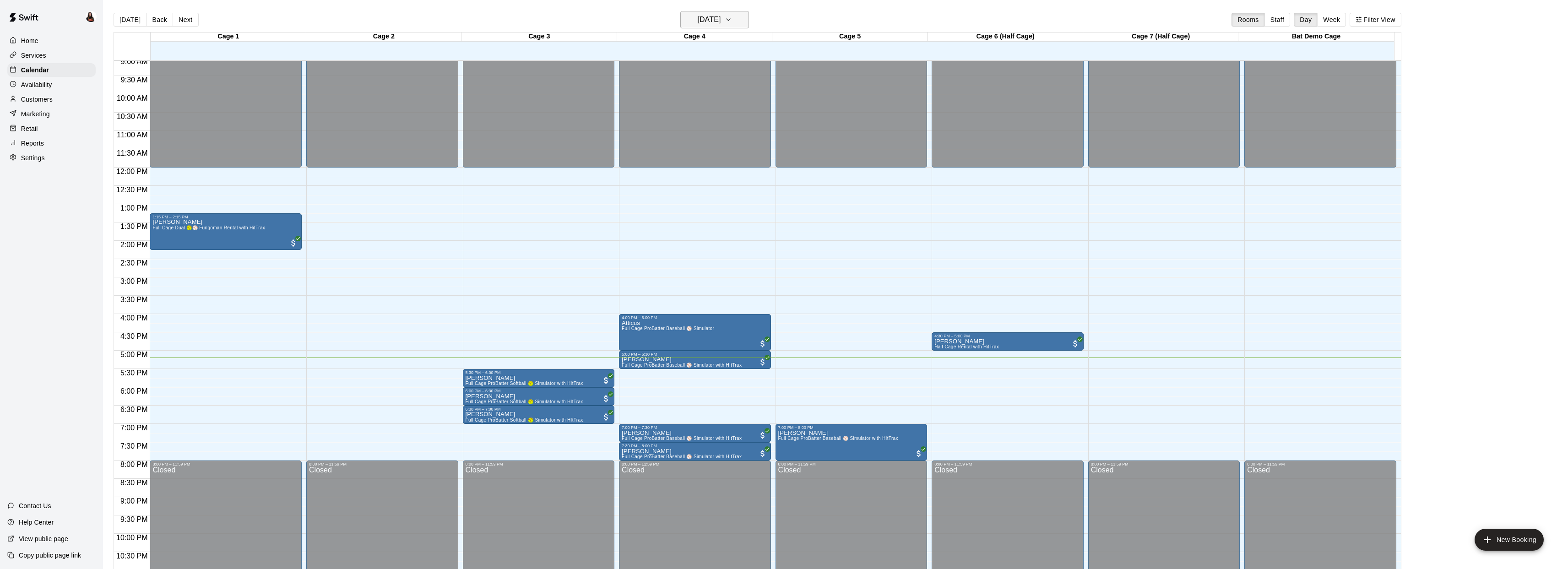
click at [697, 21] on h6 "[DATE]" at bounding box center [709, 20] width 23 height 13
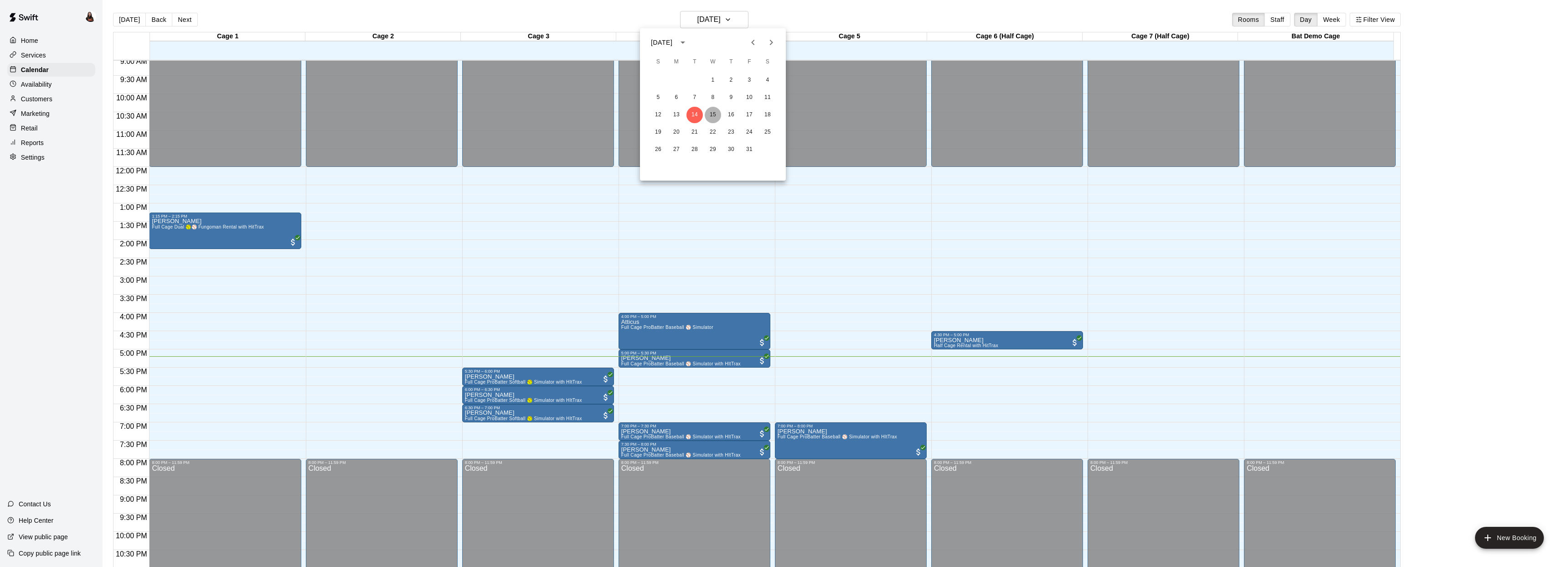
click at [714, 113] on button "15" at bounding box center [713, 114] width 16 height 16
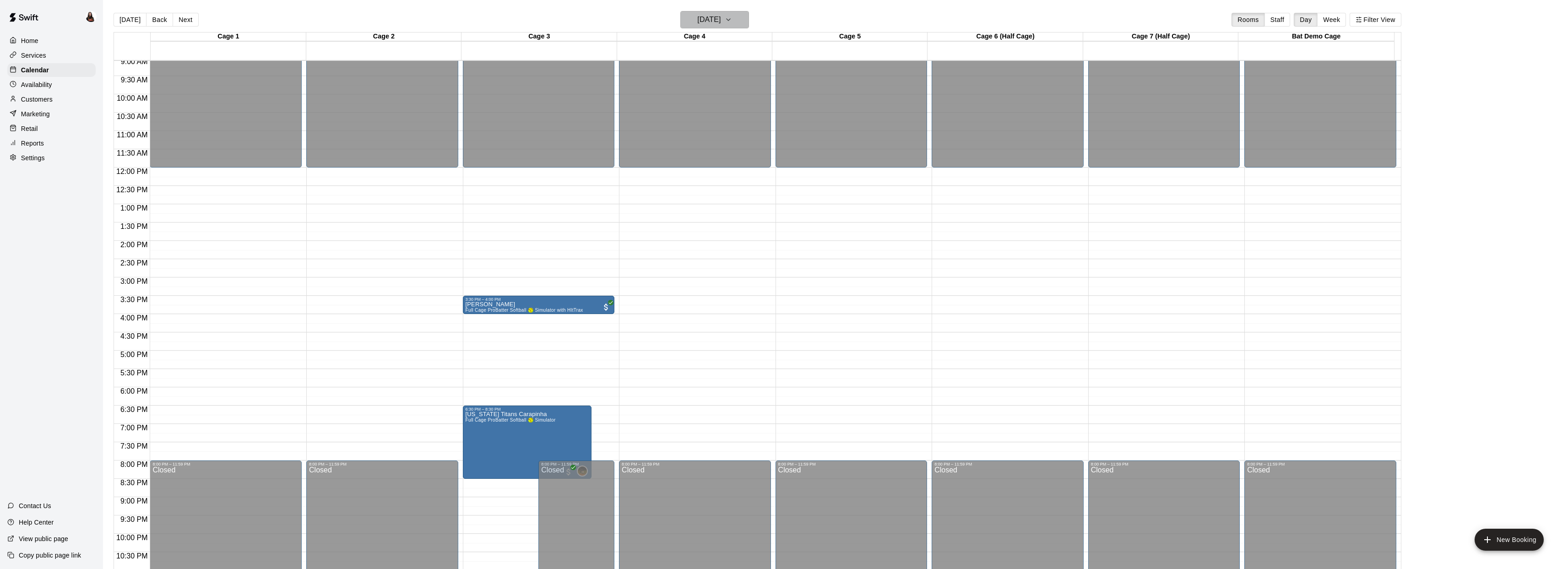
click at [705, 19] on h6 "Wednesday Oct 15" at bounding box center [709, 20] width 23 height 13
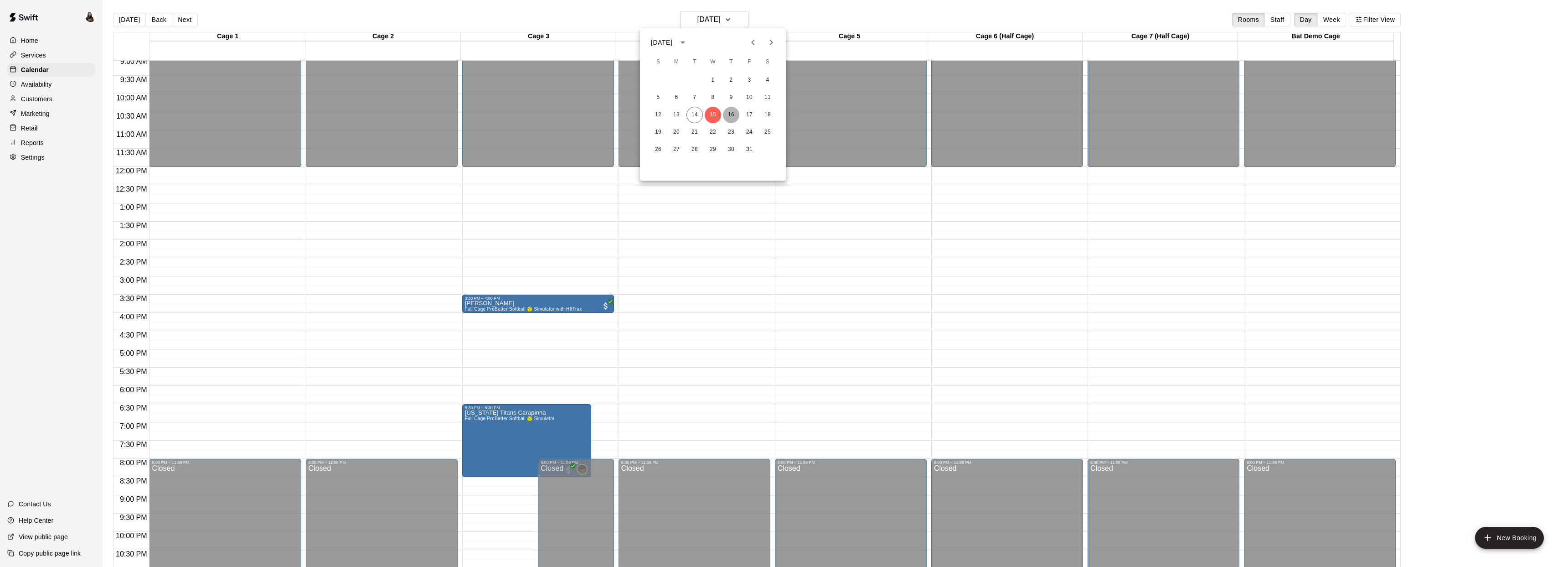
click at [730, 112] on button "16" at bounding box center [731, 114] width 16 height 16
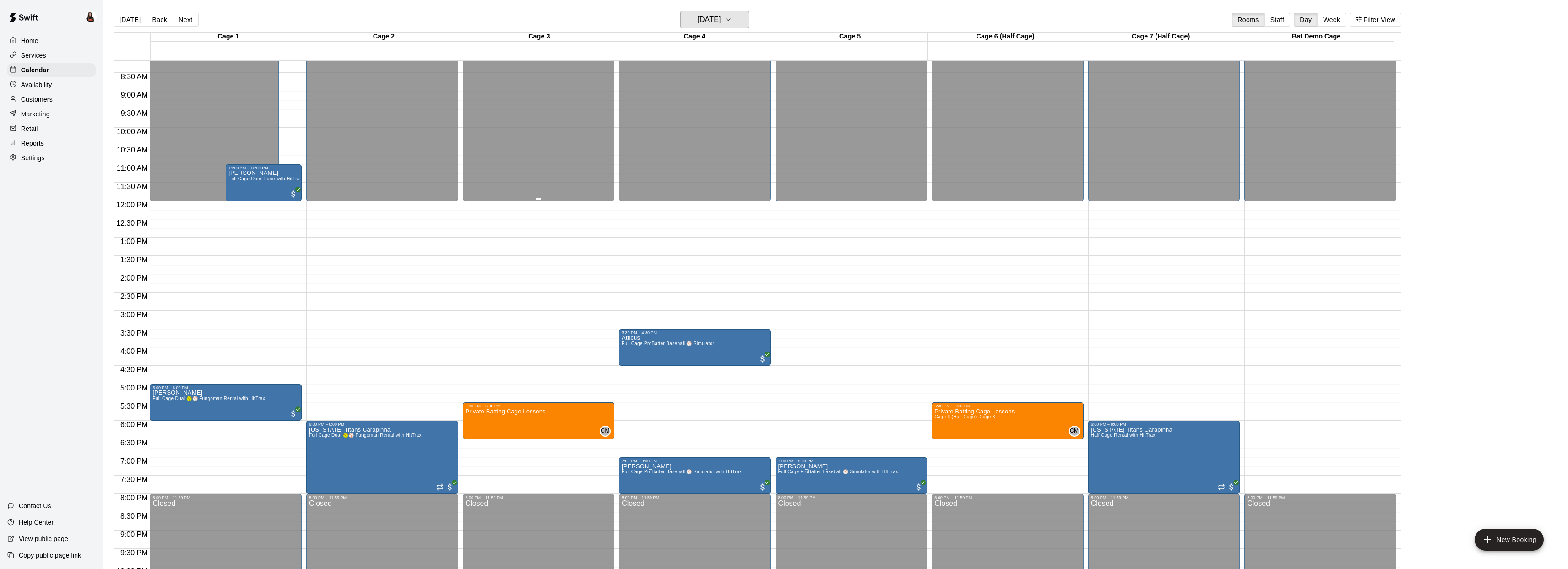
scroll to position [295, 0]
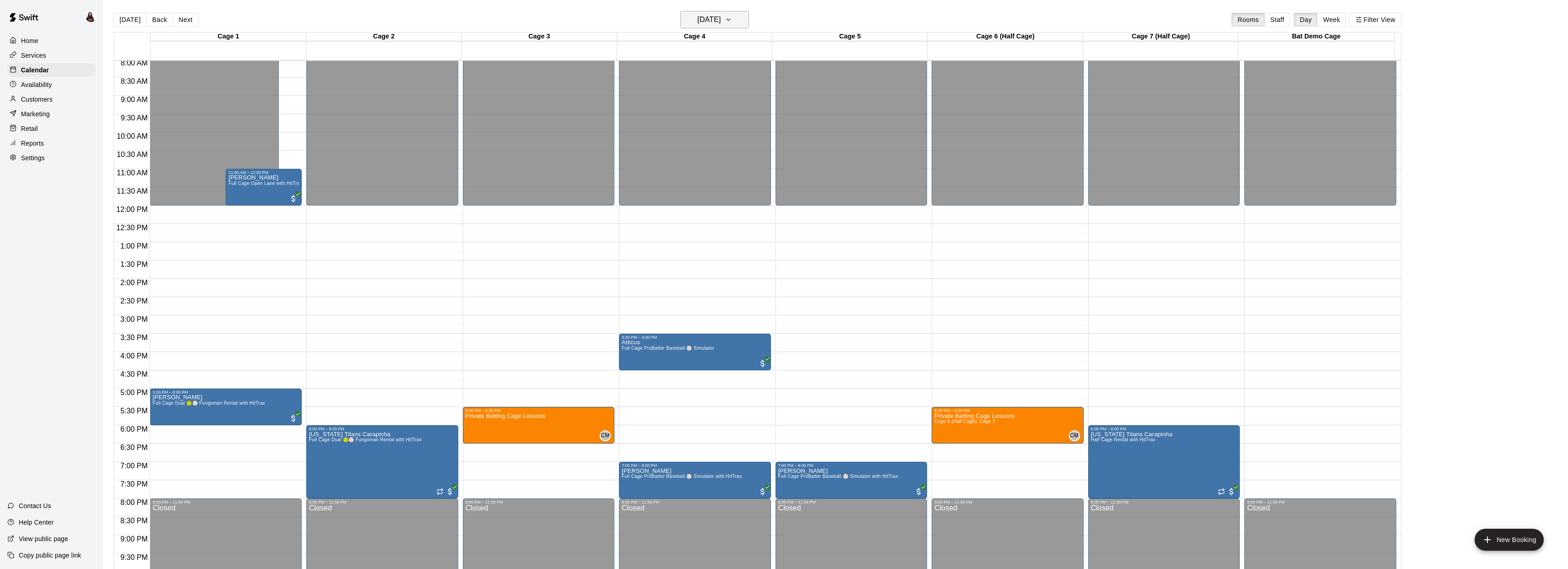
click at [713, 23] on h6 "Thursday Oct 16" at bounding box center [709, 20] width 23 height 13
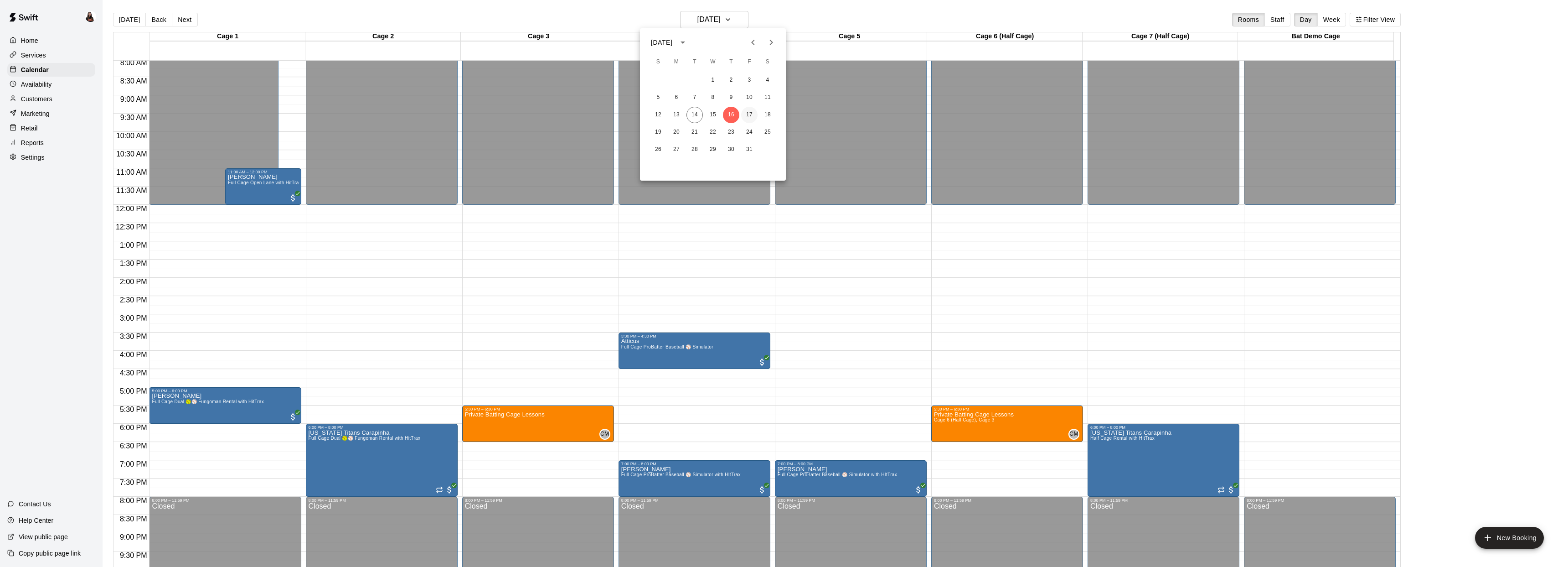
click at [744, 113] on button "17" at bounding box center [749, 114] width 16 height 16
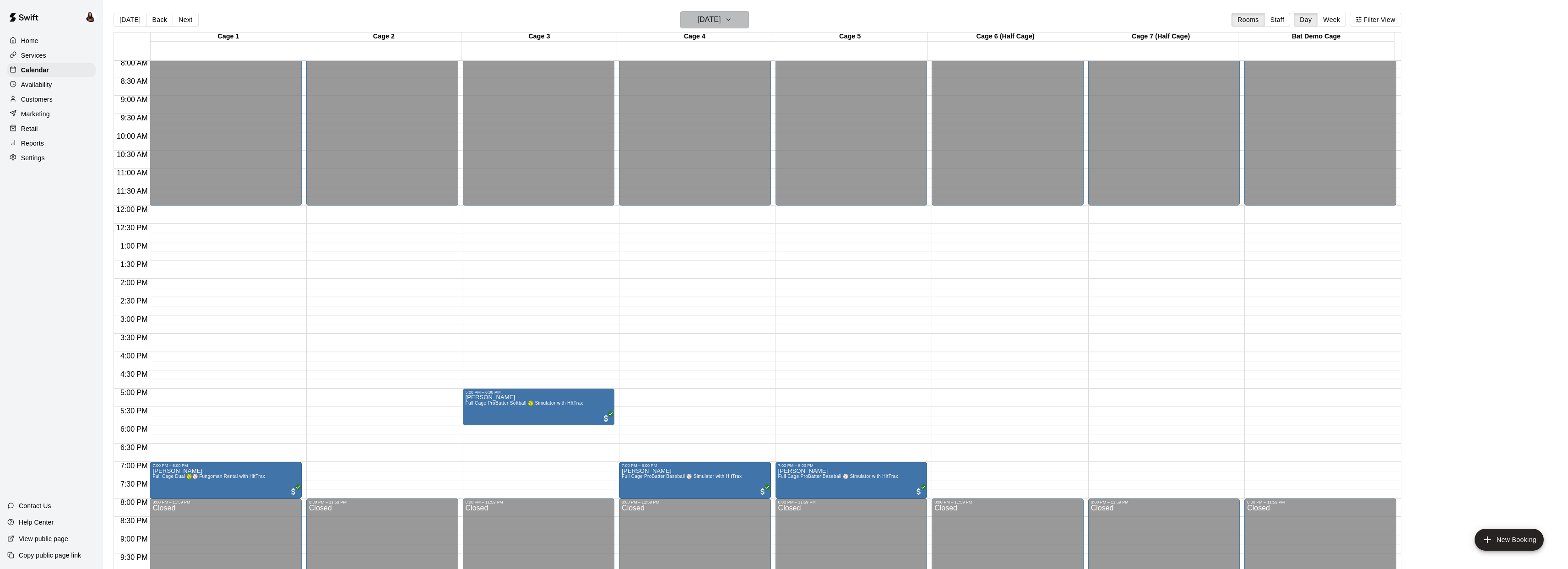
click at [710, 19] on h6 "Friday Oct 17" at bounding box center [709, 20] width 23 height 13
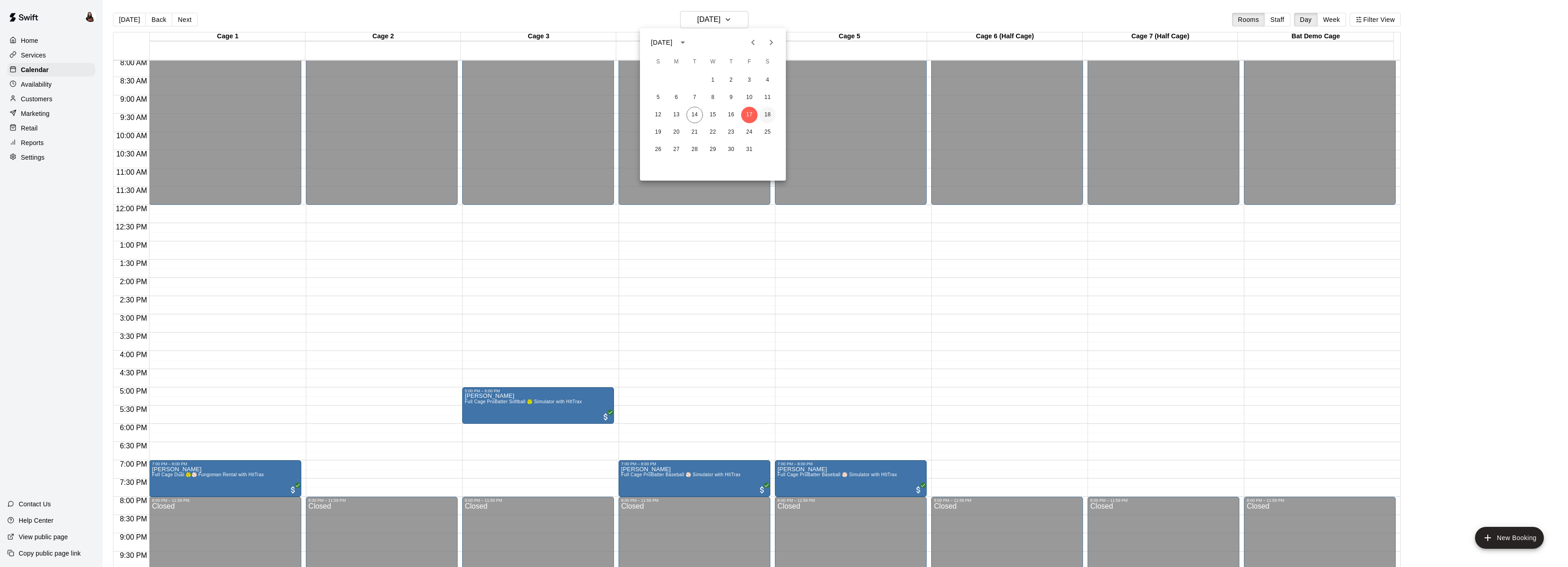
click at [763, 115] on button "18" at bounding box center [768, 114] width 16 height 16
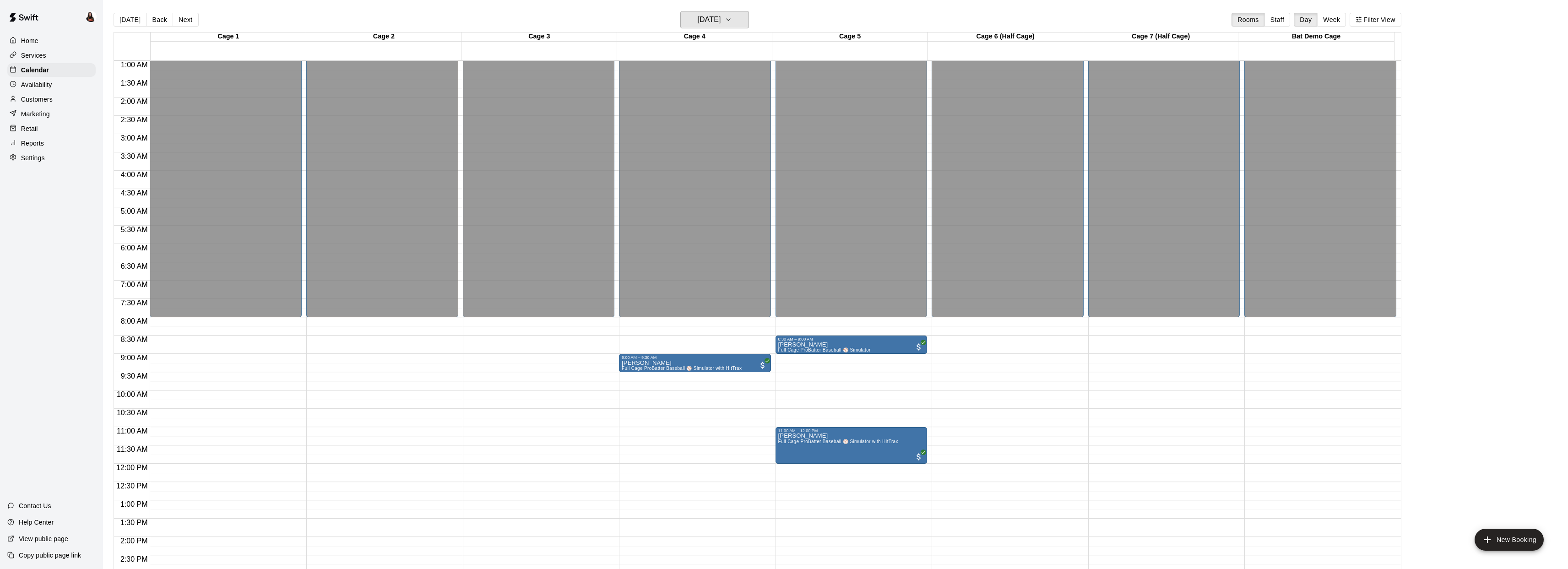
scroll to position [56, 0]
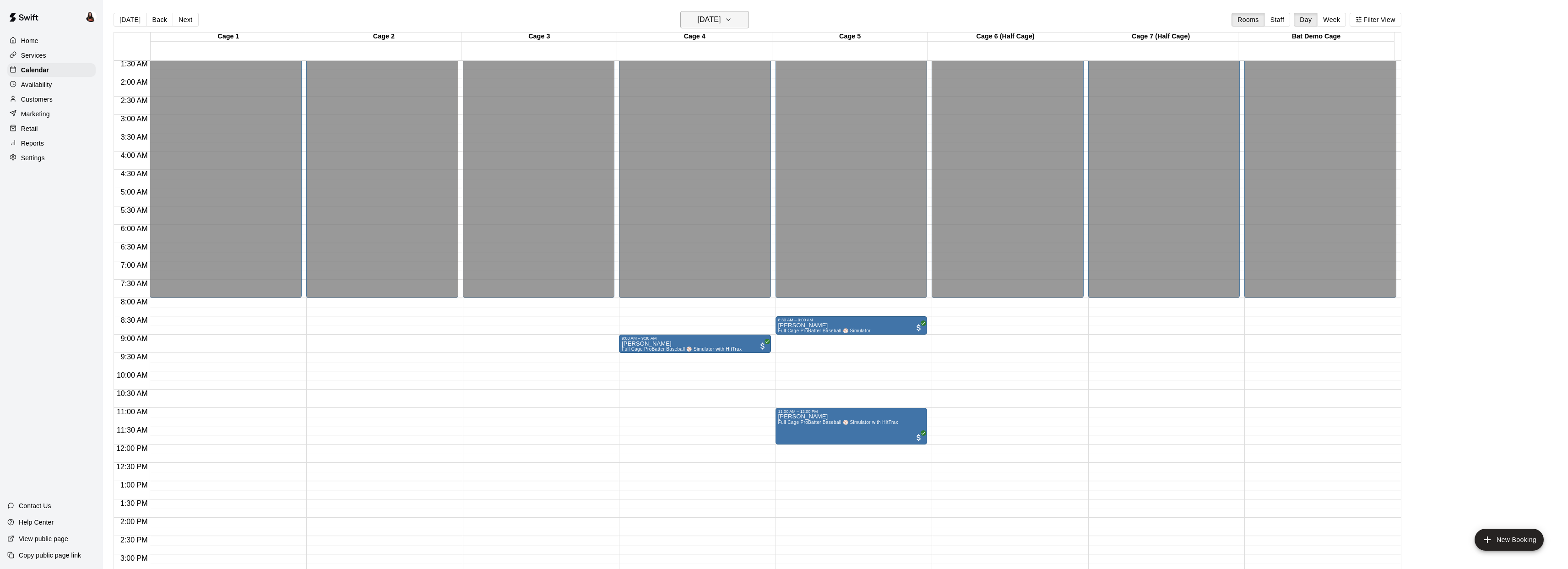
click at [721, 16] on h6 "Saturday Oct 18" at bounding box center [709, 20] width 23 height 13
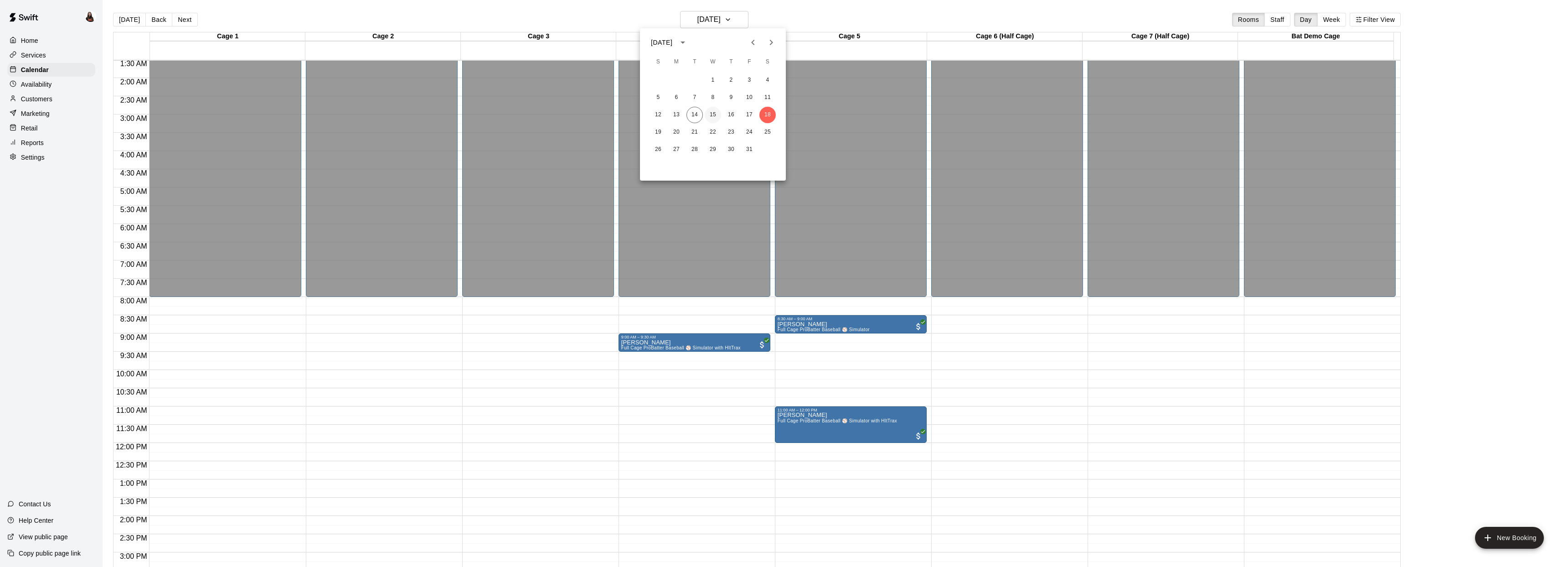
click at [707, 114] on button "15" at bounding box center [713, 114] width 16 height 16
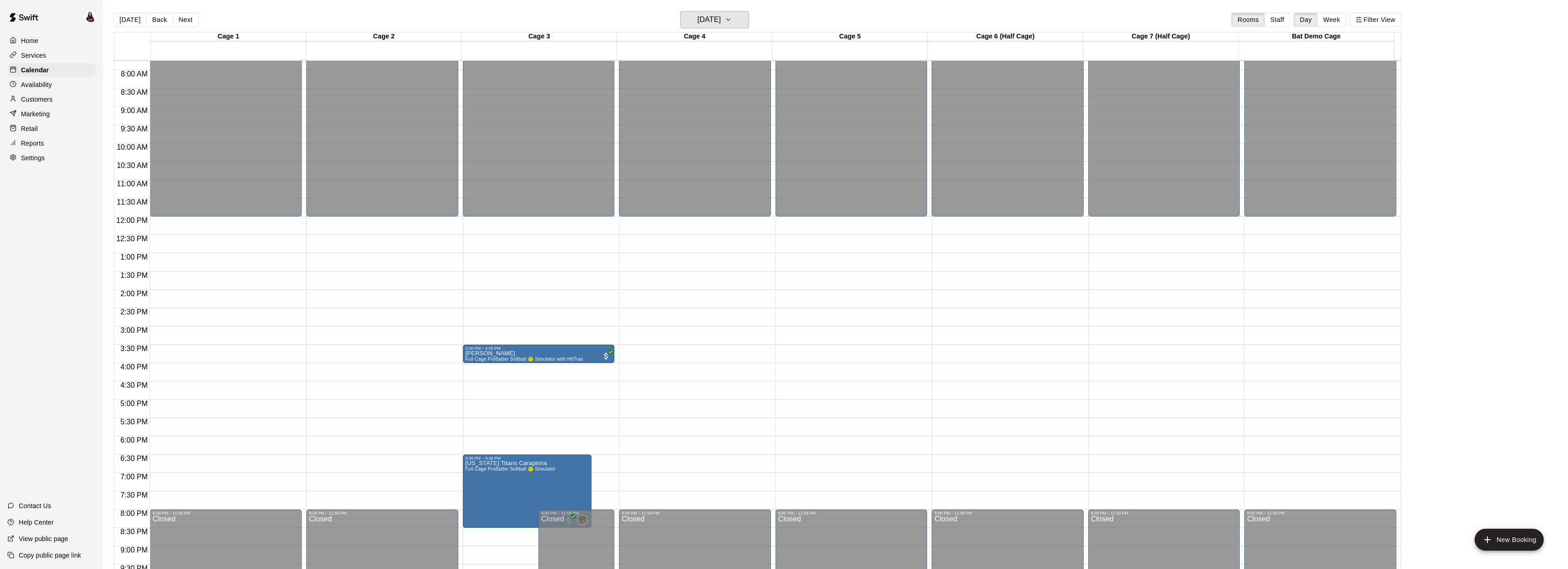
scroll to position [360, 0]
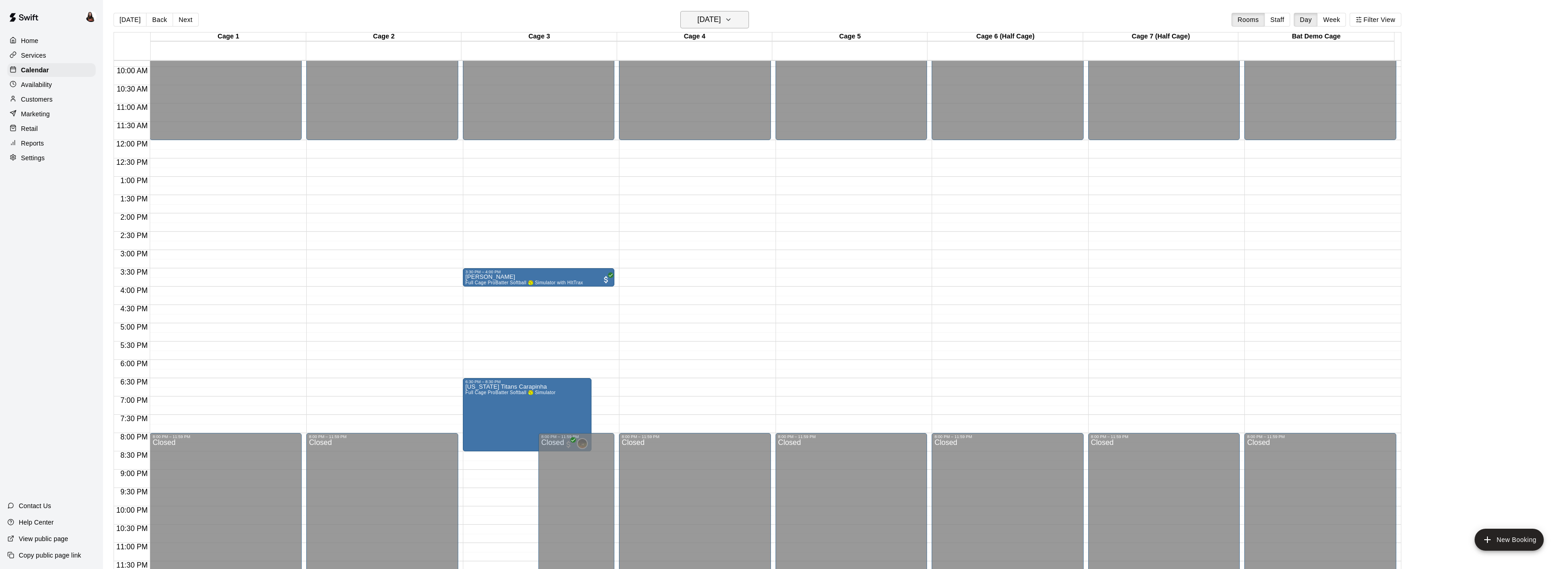
click at [721, 17] on h6 "Wednesday Oct 15" at bounding box center [709, 20] width 23 height 13
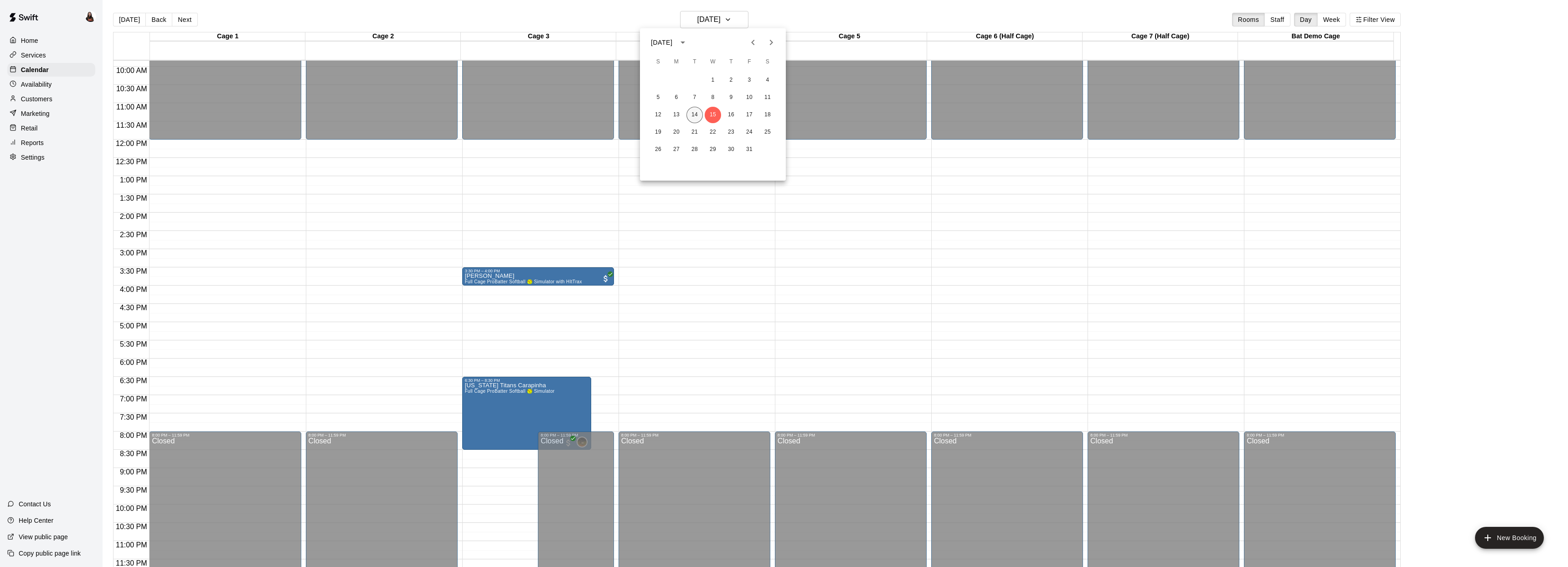
click at [695, 113] on button "14" at bounding box center [695, 114] width 16 height 16
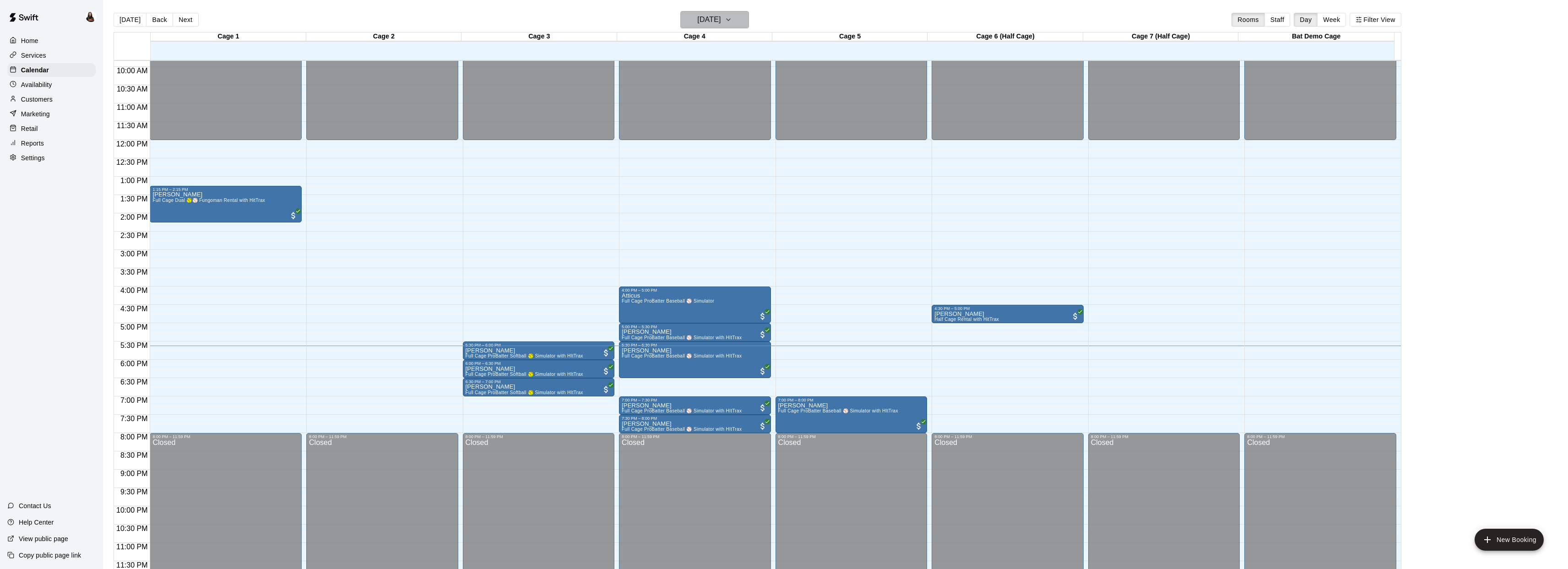
click at [720, 15] on h6 "[DATE]" at bounding box center [709, 20] width 23 height 13
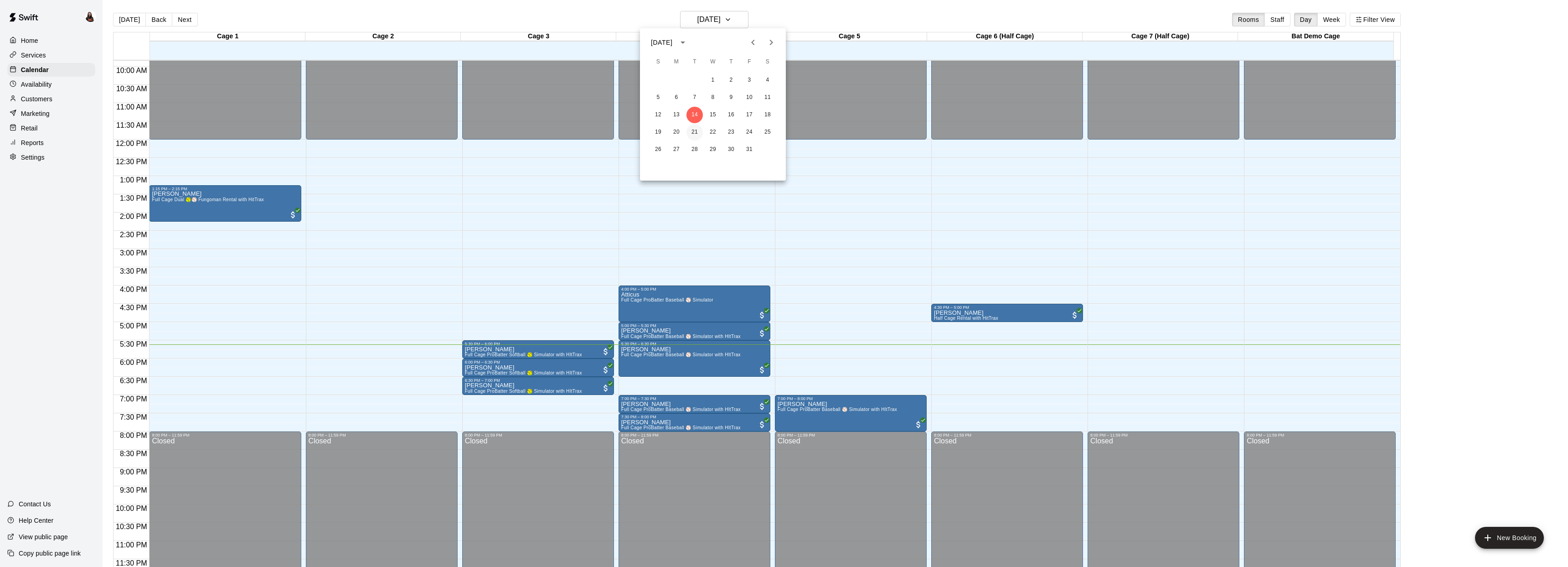
click at [698, 129] on button "21" at bounding box center [695, 132] width 16 height 16
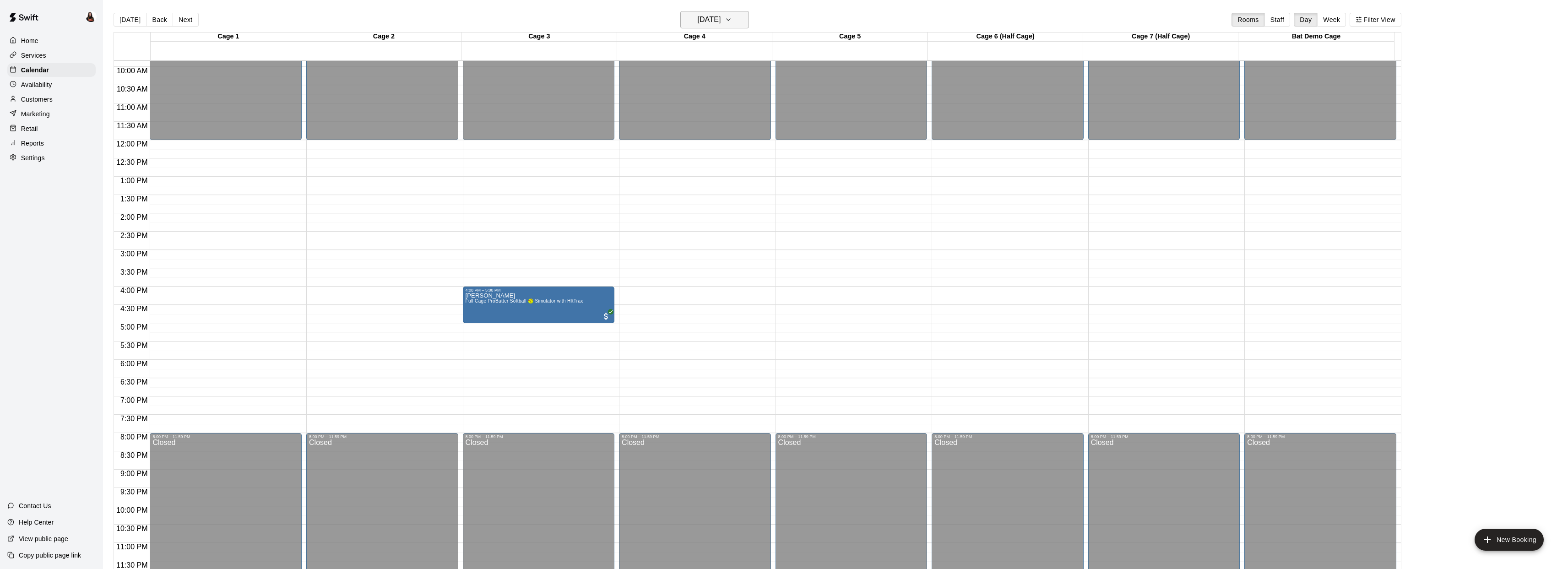
click at [714, 19] on h6 "Tuesday Oct 21" at bounding box center [709, 20] width 23 height 13
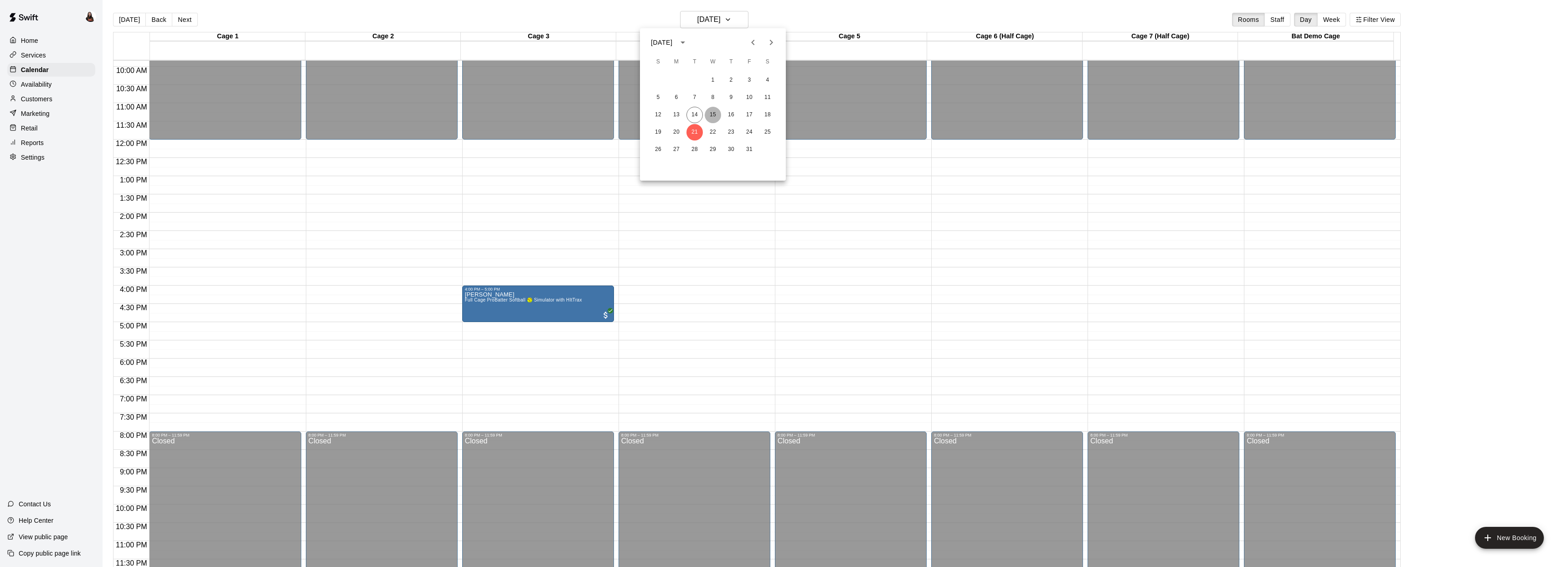
click at [712, 113] on button "15" at bounding box center [713, 114] width 16 height 16
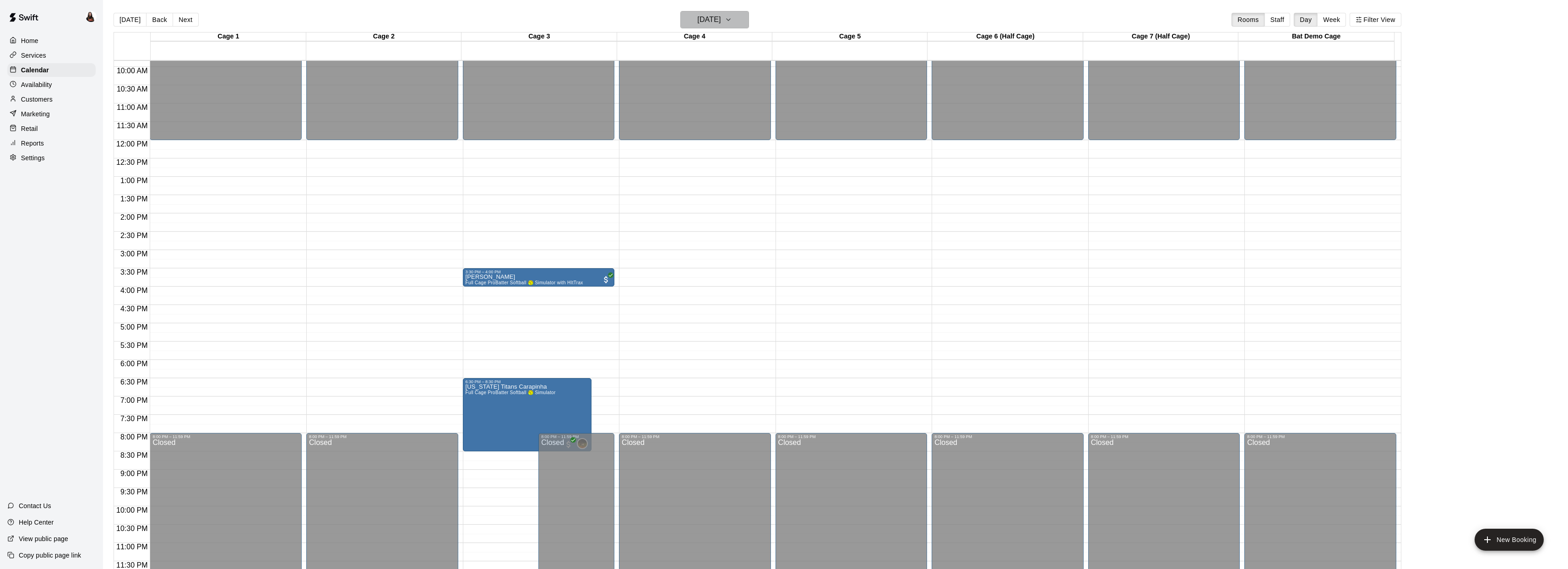
click at [711, 17] on h6 "Wednesday Oct 15" at bounding box center [709, 20] width 23 height 13
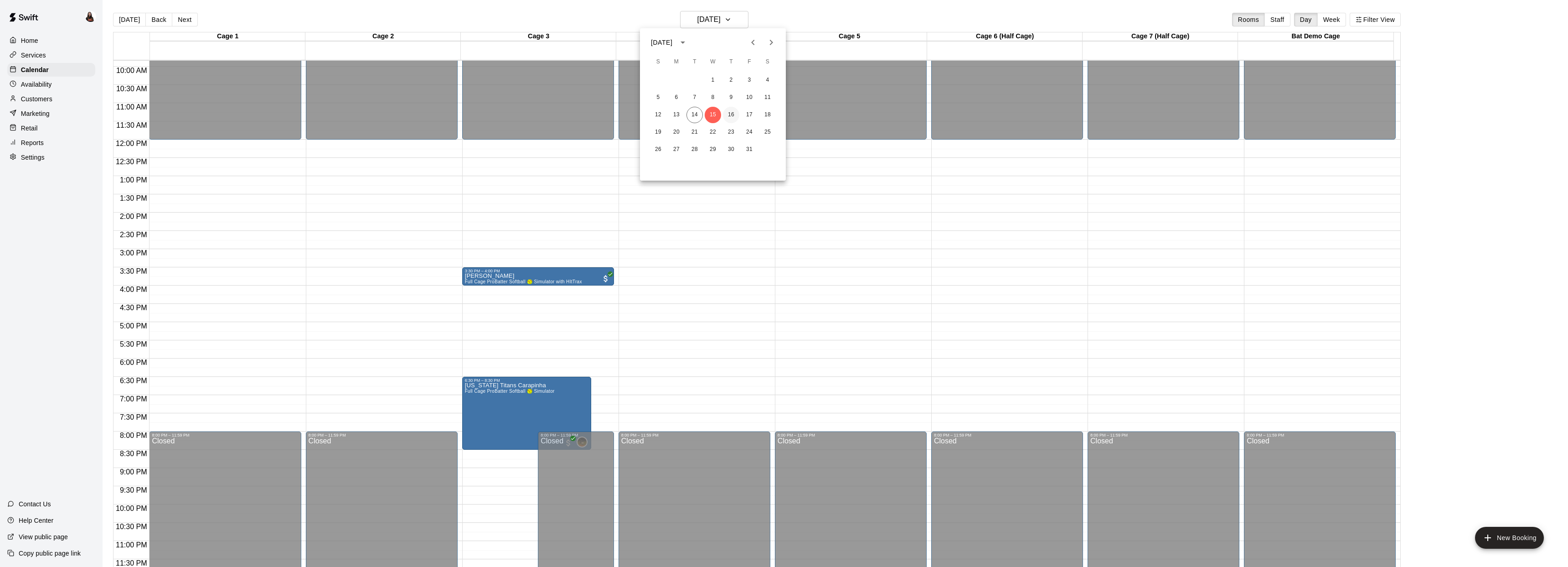
click at [734, 116] on button "16" at bounding box center [731, 114] width 16 height 16
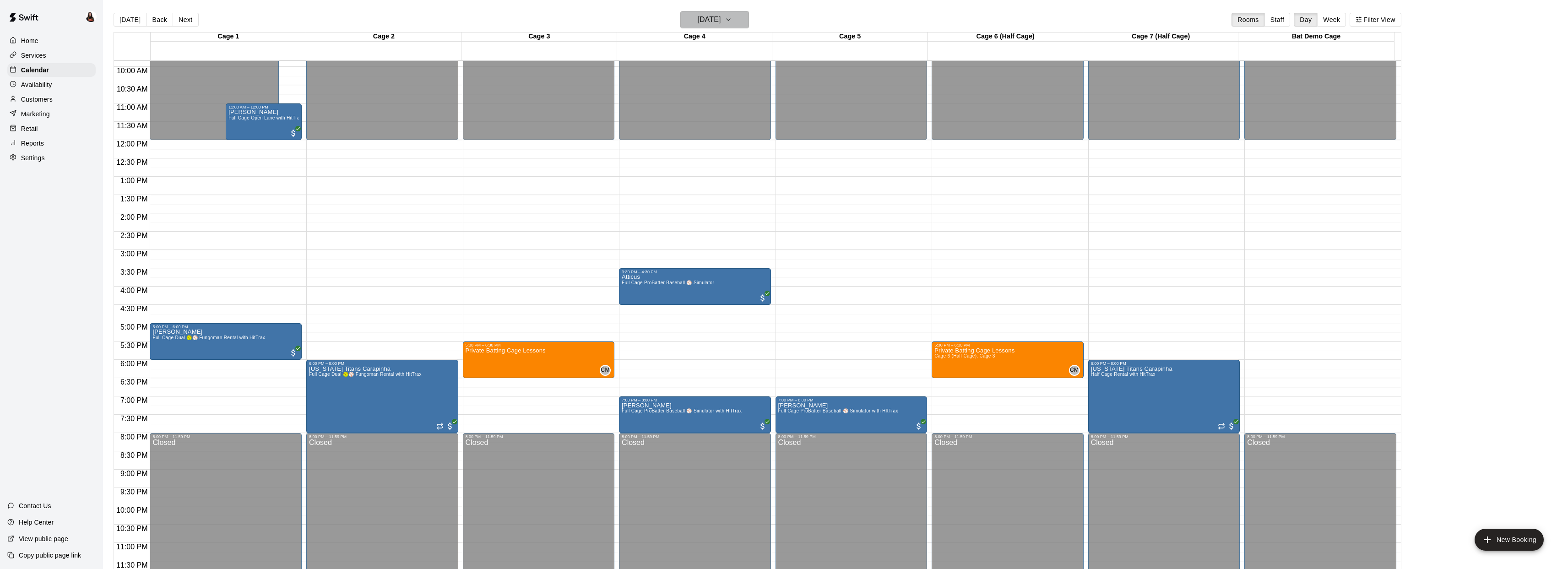
click at [697, 21] on h6 "Thursday Oct 16" at bounding box center [709, 20] width 23 height 13
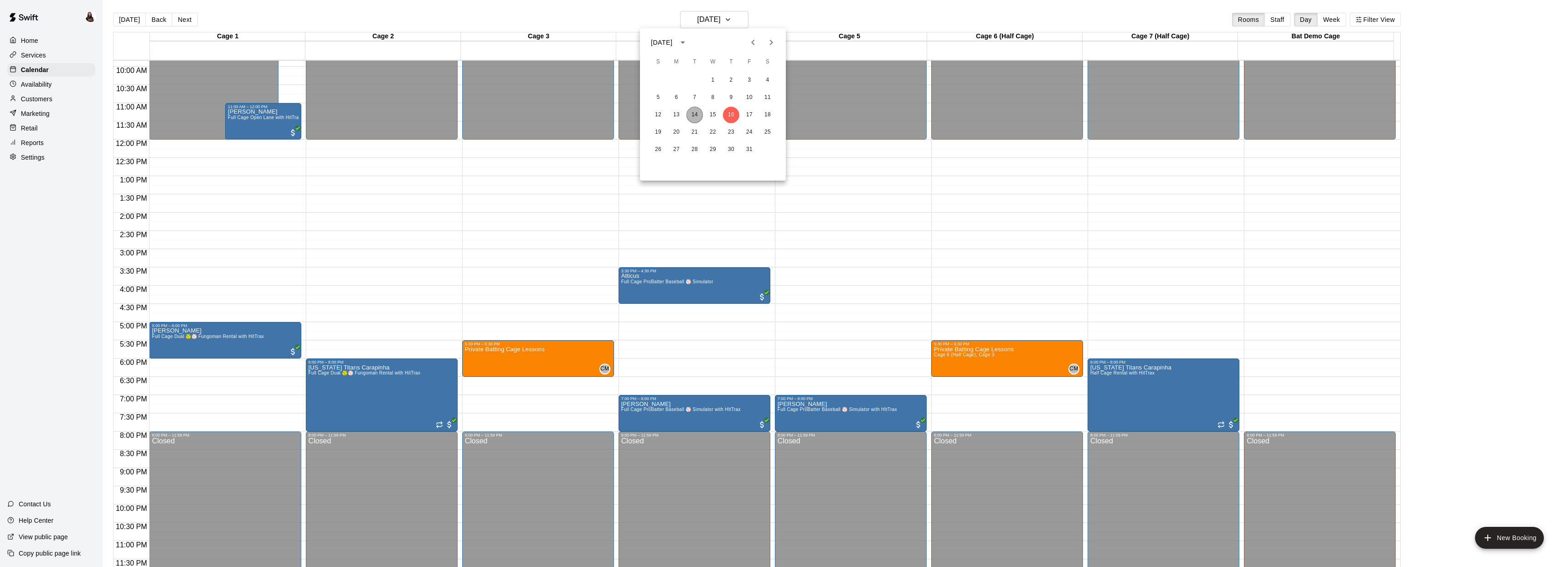
click at [696, 119] on button "14" at bounding box center [695, 114] width 16 height 16
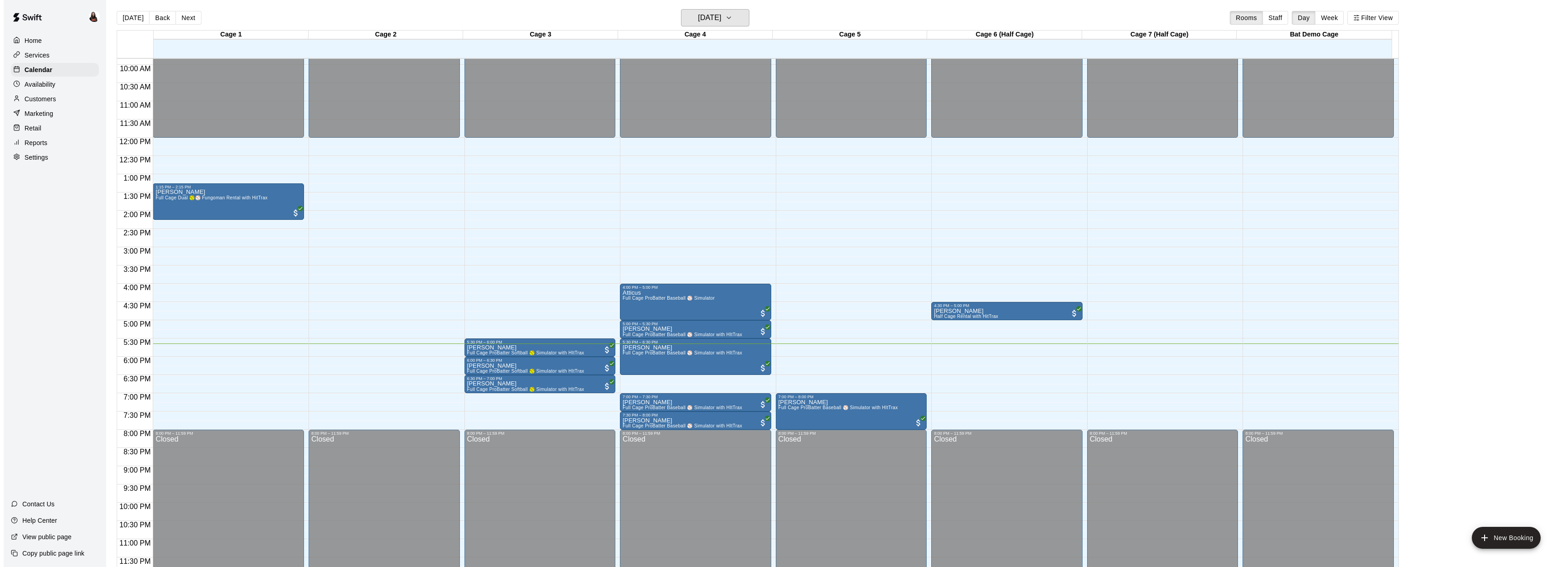
scroll to position [0, 0]
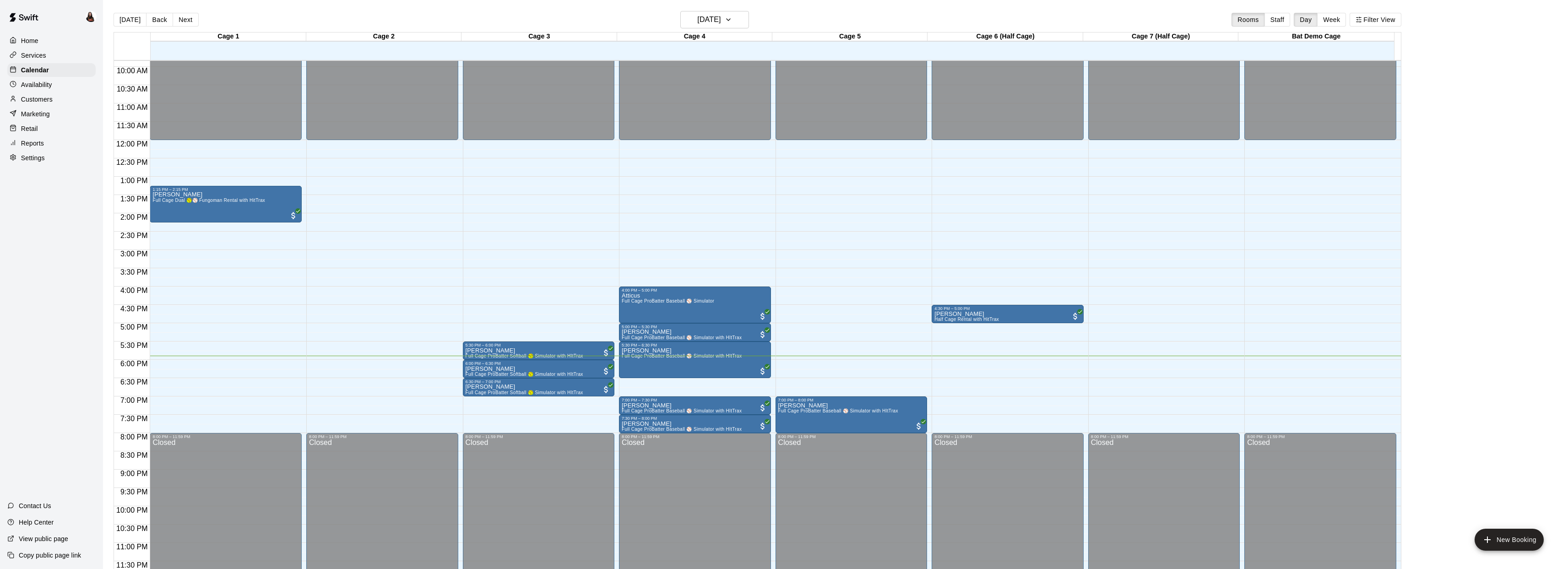
click at [196, 371] on div "12:00 AM – 12:00 PM Closed 1:15 PM – 2:15 PM Jake Espinoza Full Cage Dual 🥎⚾ Fu…" at bounding box center [226, 140] width 152 height 879
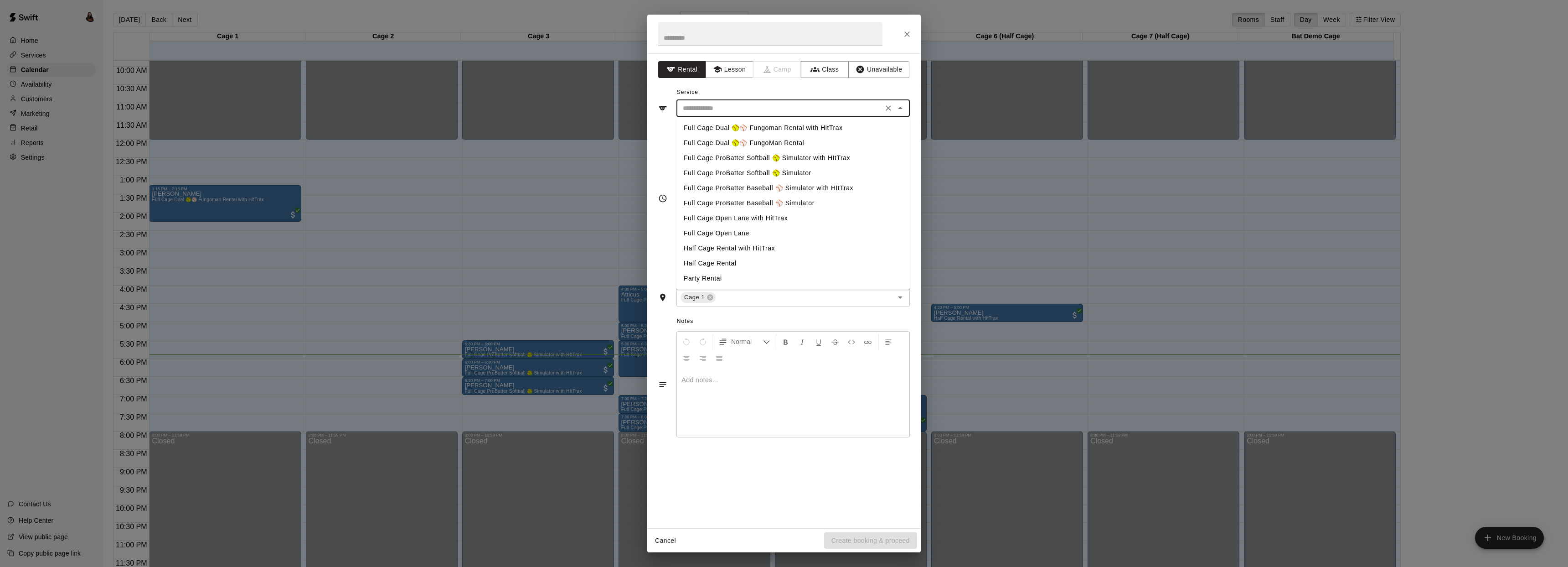
click at [734, 111] on input "text" at bounding box center [780, 108] width 201 height 12
click at [766, 141] on li "Full Cage Dual 🥎⚾ FungoMan Rental" at bounding box center [793, 143] width 233 height 15
type input "**********"
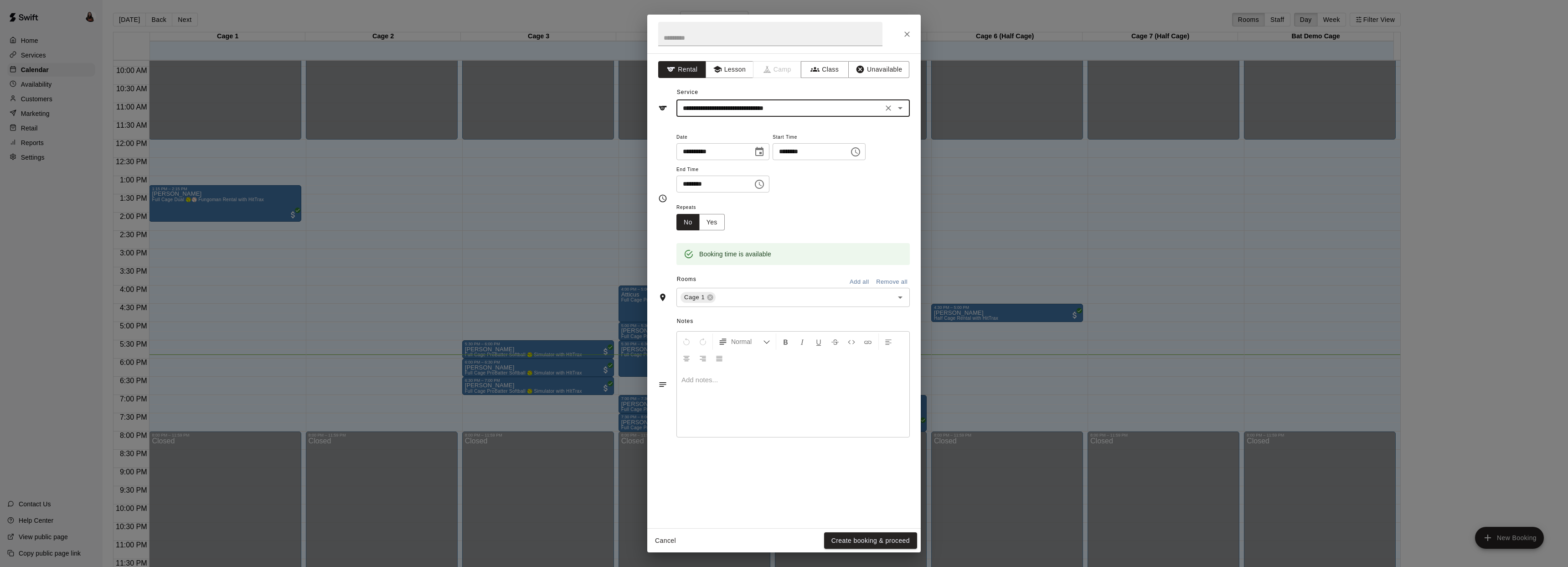
click at [858, 150] on icon "Choose time, selected time is 6:15 PM" at bounding box center [856, 152] width 2 height 4
click at [814, 166] on li "00" at bounding box center [814, 164] width 22 height 17
type input "********"
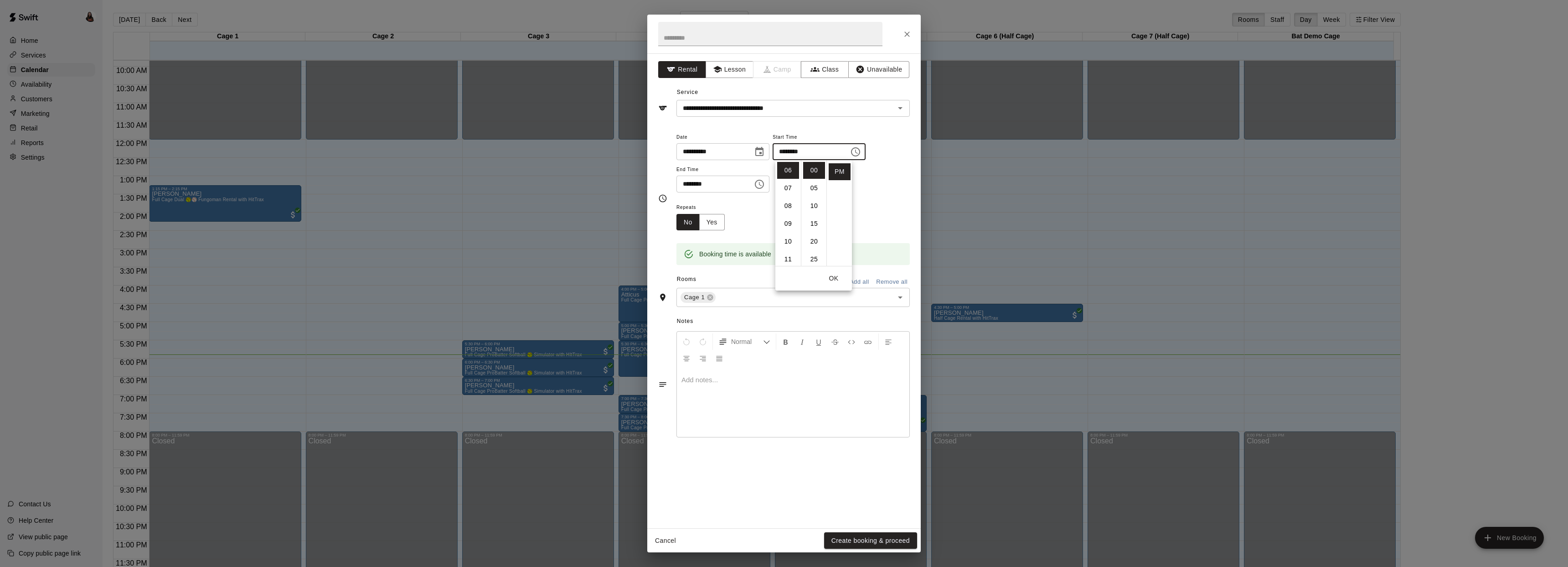
click at [761, 185] on icon "Choose time, selected time is 6:45 PM" at bounding box center [760, 184] width 2 height 4
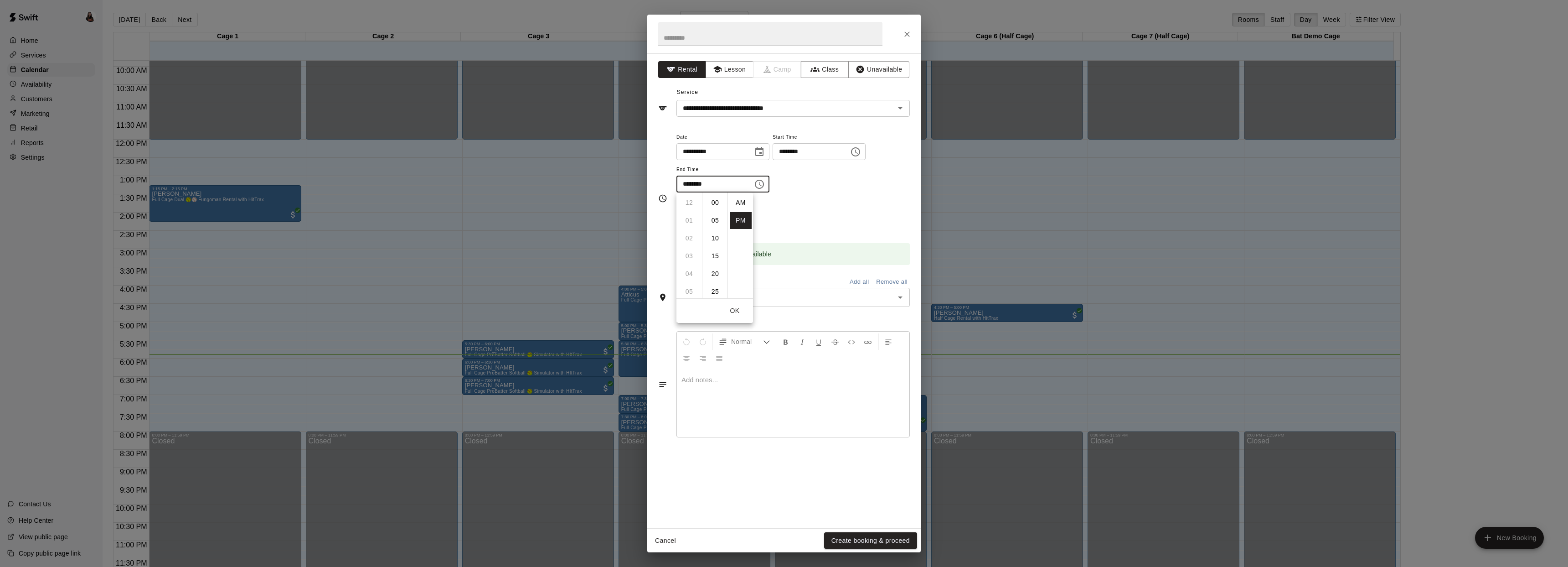
scroll to position [16, 0]
click at [691, 220] on li "07" at bounding box center [689, 220] width 22 height 17
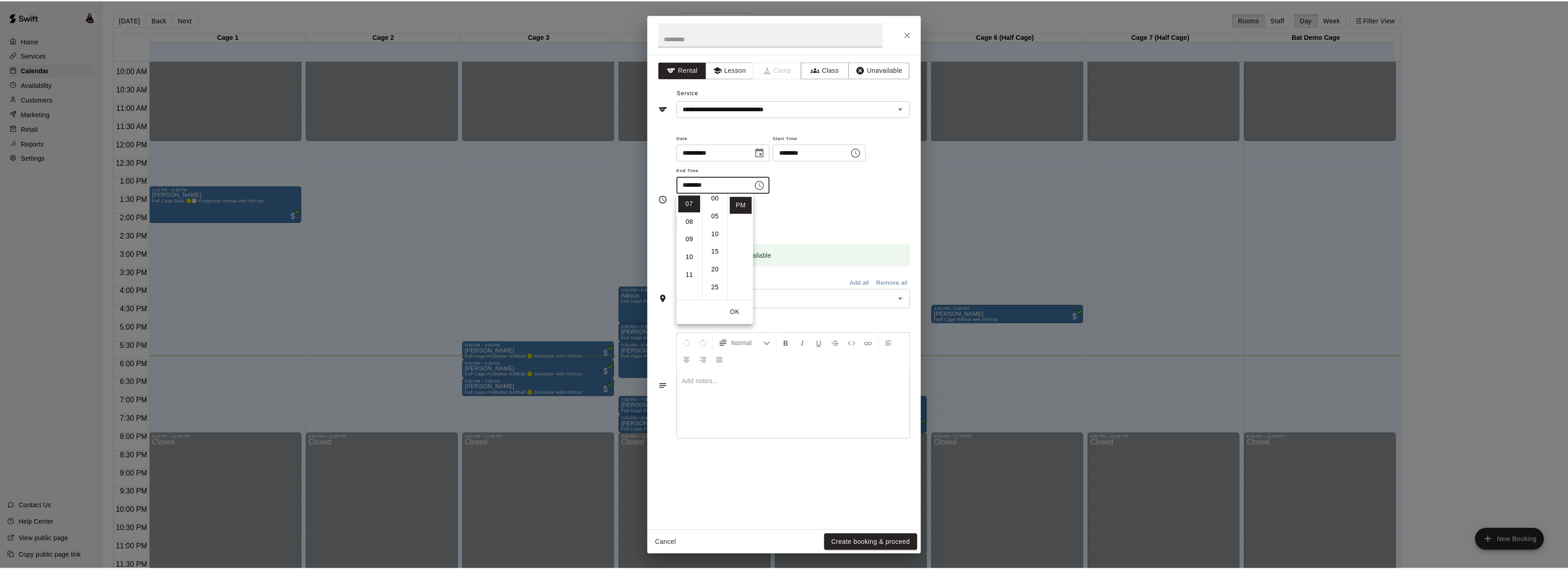
scroll to position [0, 0]
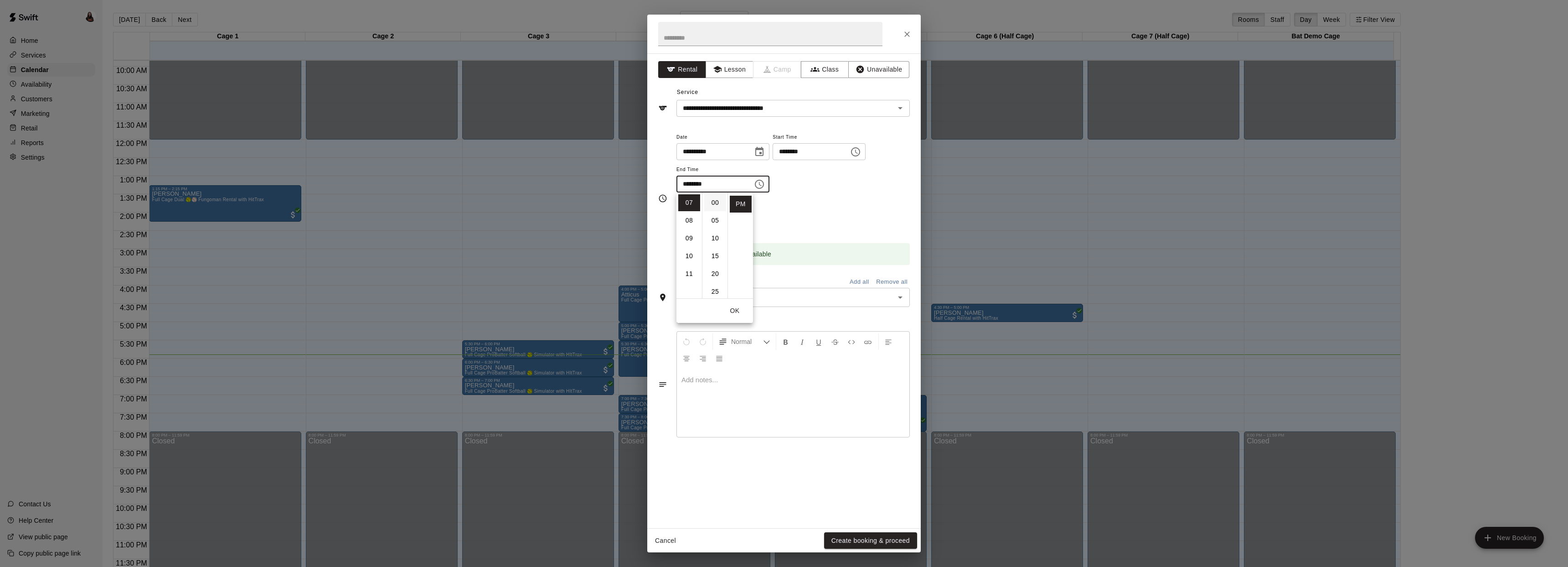
click at [715, 204] on li "00" at bounding box center [715, 203] width 22 height 17
type input "********"
click at [800, 215] on div "Repeats No Yes" at bounding box center [793, 216] width 233 height 29
click at [871, 542] on button "Create booking & proceed" at bounding box center [870, 541] width 93 height 17
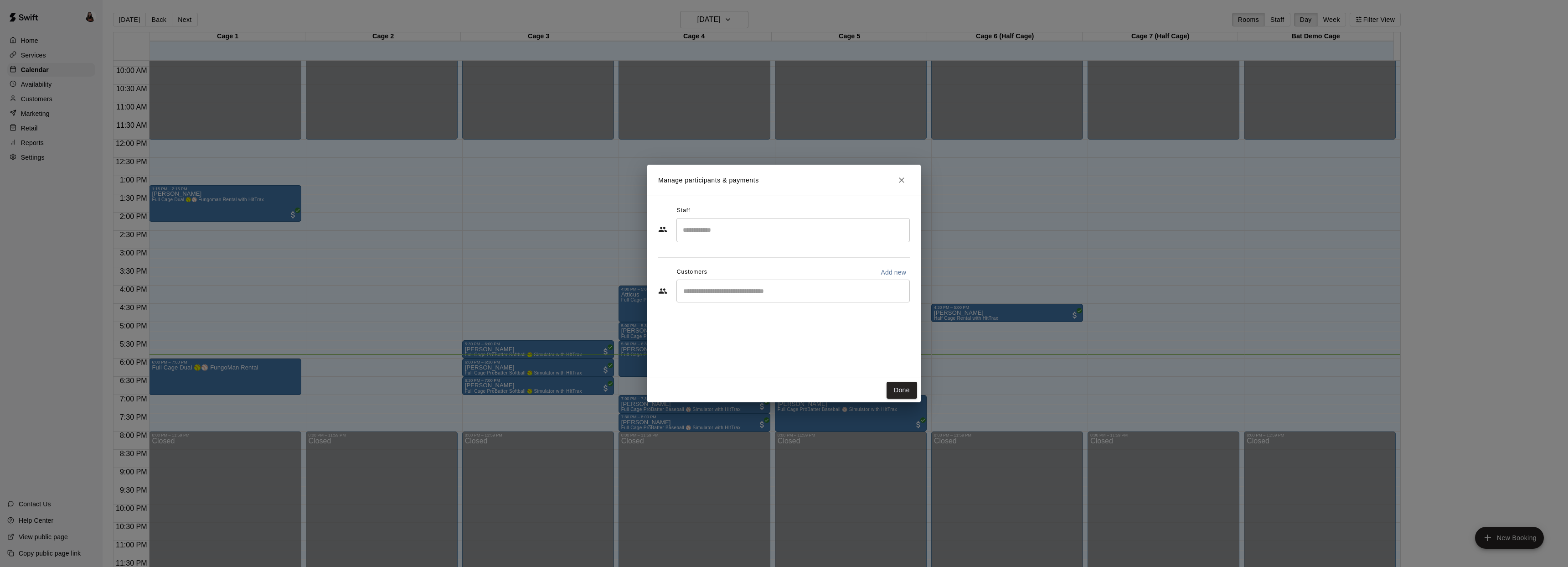
click at [723, 228] on input "Search staff" at bounding box center [793, 230] width 225 height 16
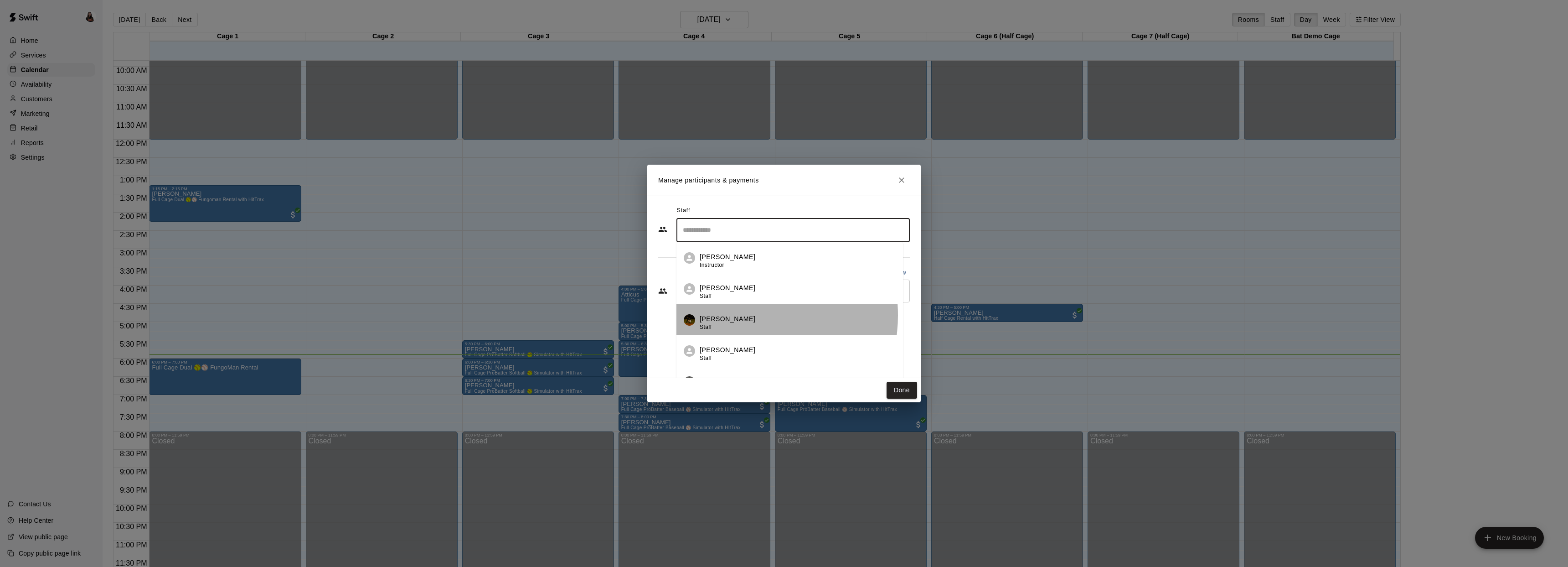
drag, startPoint x: 735, startPoint y: 315, endPoint x: 733, endPoint y: 309, distance: 6.3
click at [735, 315] on p "Grafton Stroup" at bounding box center [727, 319] width 55 height 10
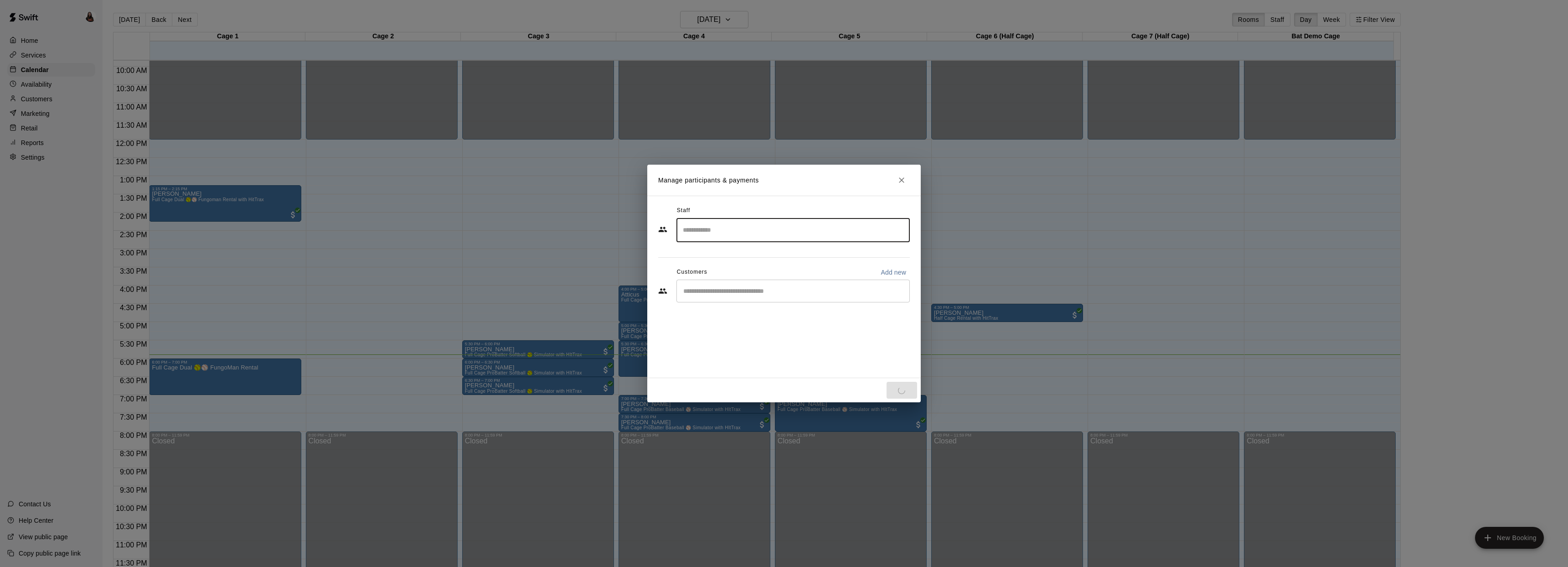
click at [724, 287] on input "Start typing to search customers..." at bounding box center [793, 291] width 225 height 9
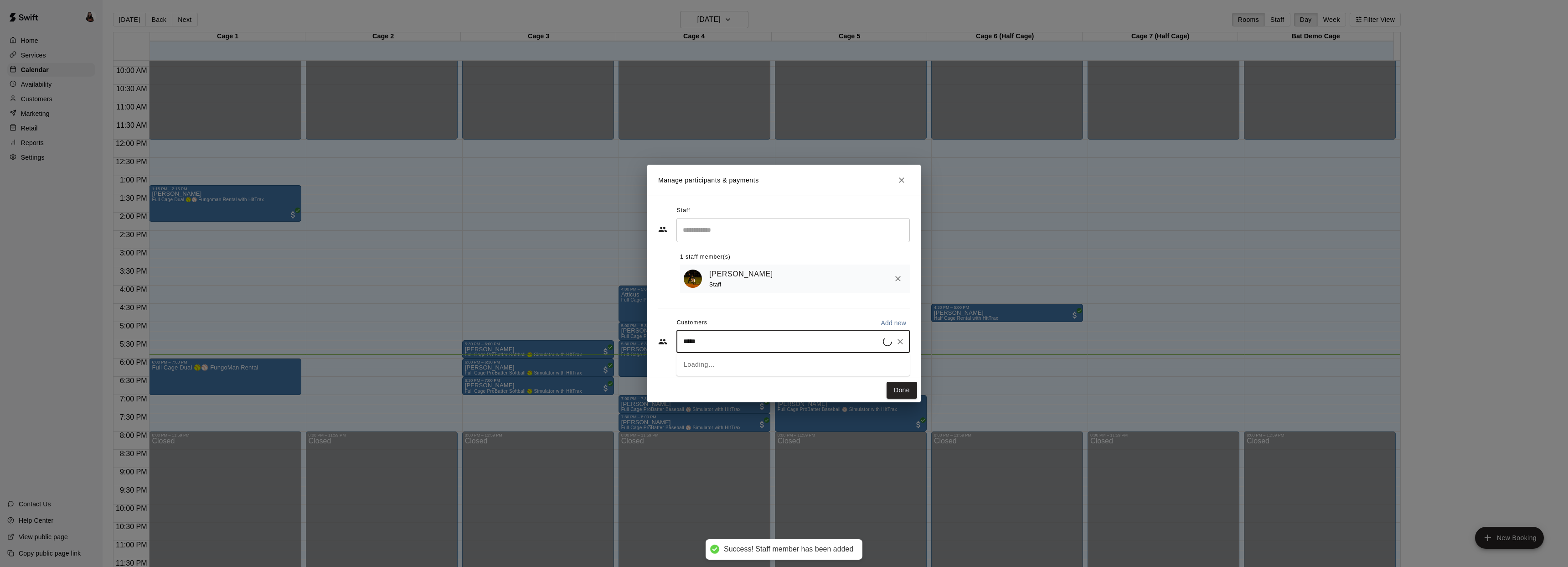
type input "******"
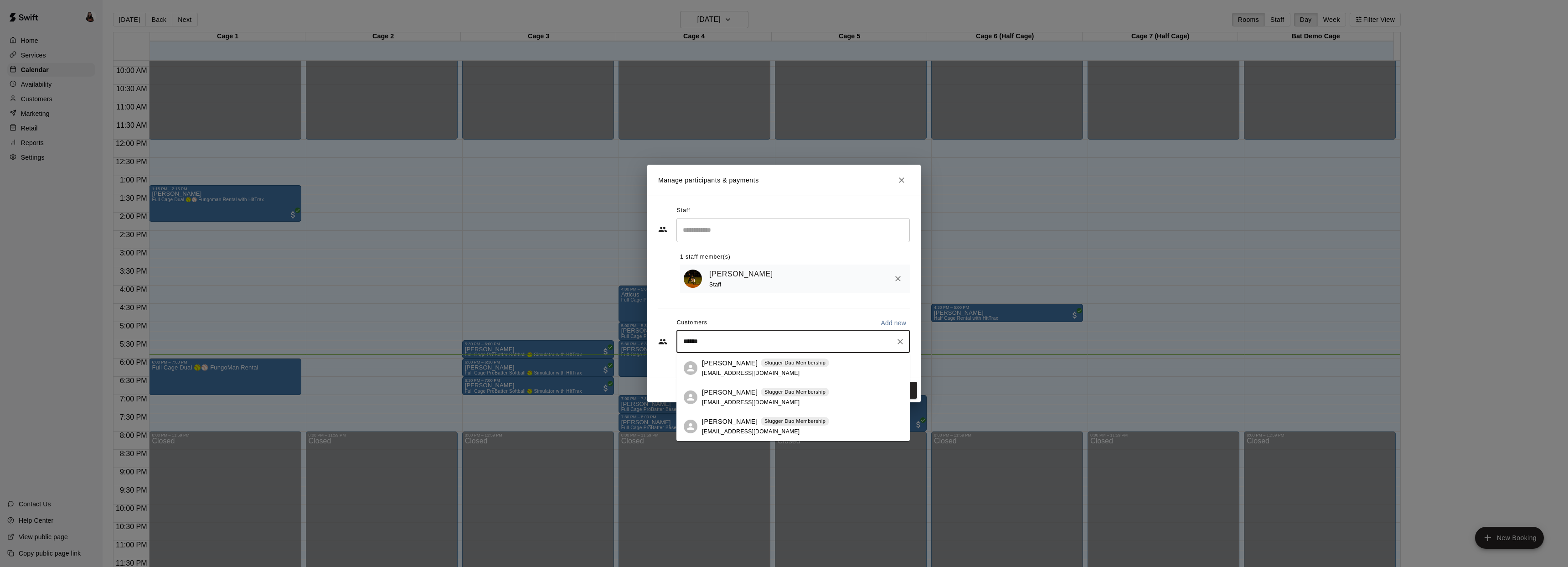
click at [730, 426] on div "Blake Silvers Slugger Duo Membership jd.silvers75@gmail.com" at bounding box center [765, 426] width 127 height 19
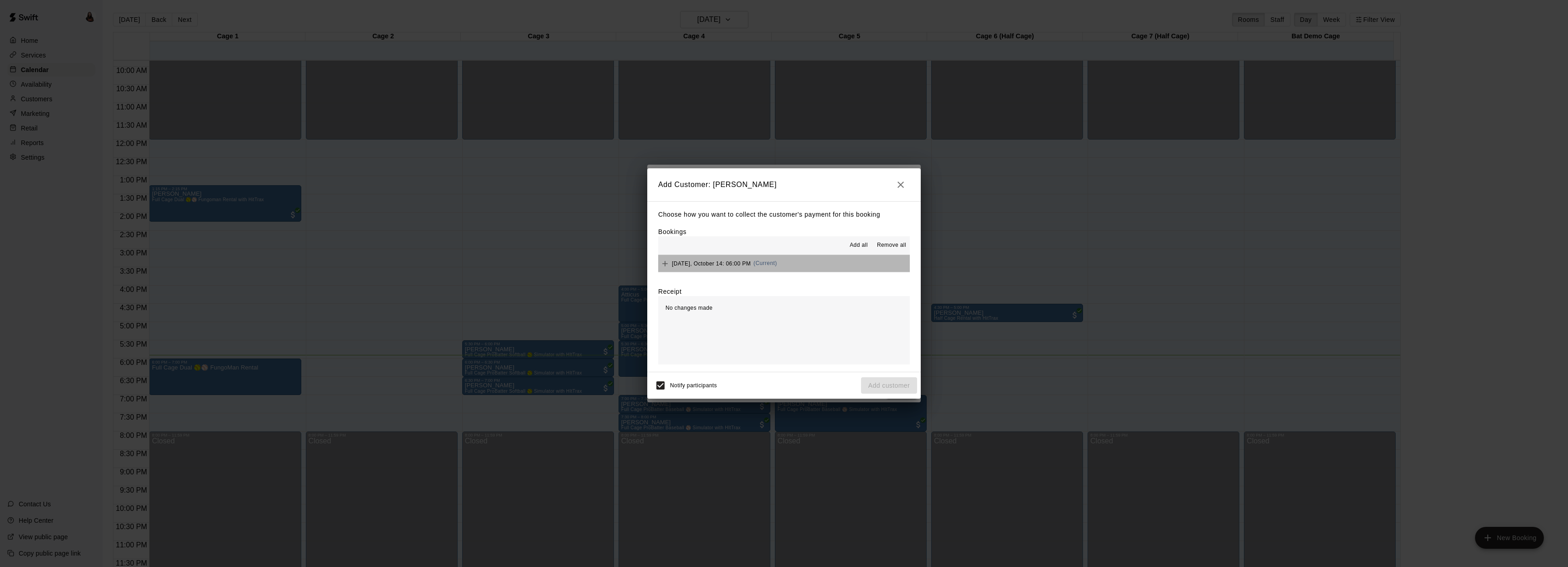
click at [855, 266] on button "Tuesday, October 14: 06:00 PM (Current)" at bounding box center [783, 264] width 251 height 17
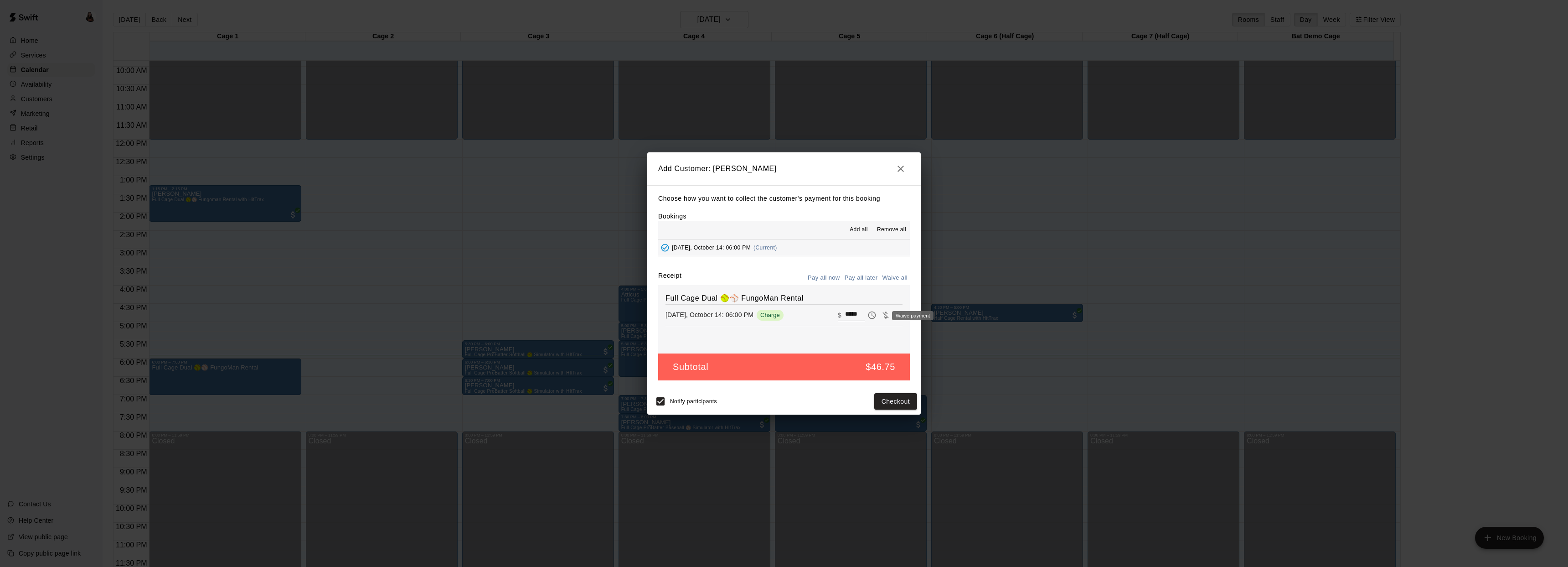
click at [883, 318] on icon "Waive payment" at bounding box center [886, 314] width 6 height 7
type input "*"
click at [880, 402] on button "Add customer" at bounding box center [889, 401] width 56 height 17
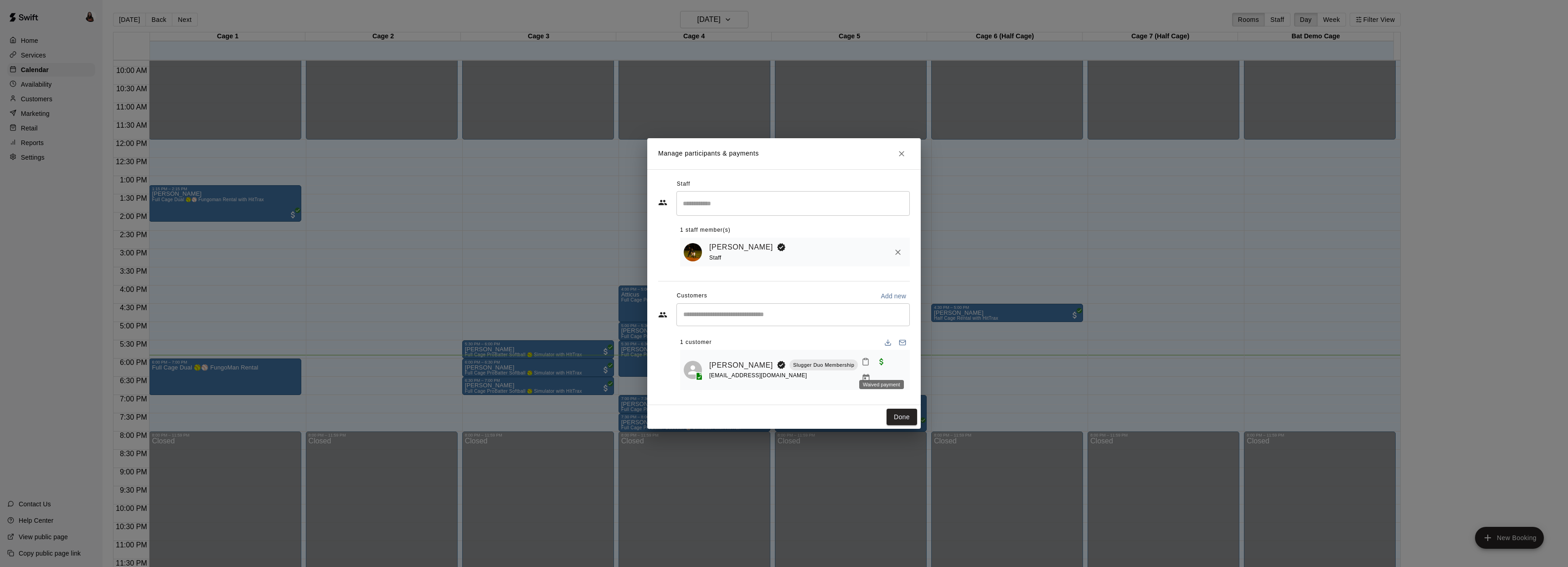
click at [881, 365] on span "Waived payment" at bounding box center [881, 361] width 16 height 8
click at [880, 365] on span "Waived payment" at bounding box center [881, 361] width 16 height 8
click at [901, 413] on button "Done" at bounding box center [901, 417] width 30 height 17
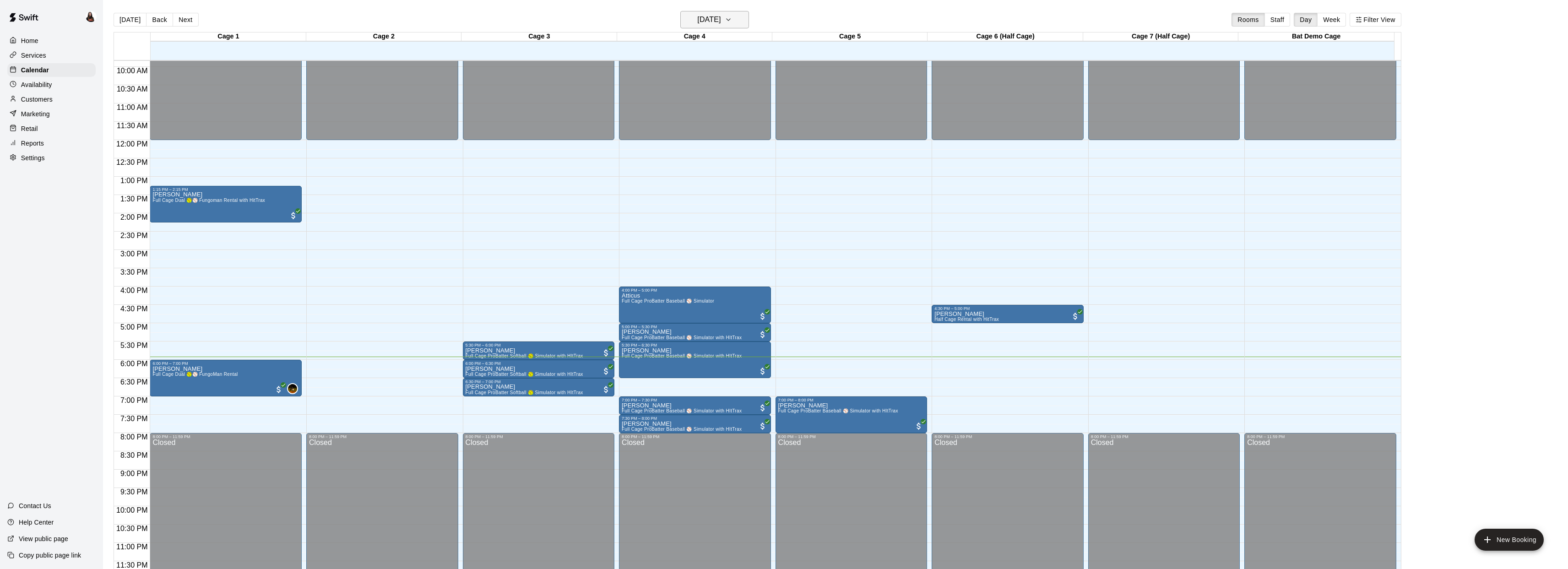
click at [721, 20] on h6 "[DATE]" at bounding box center [709, 20] width 23 height 13
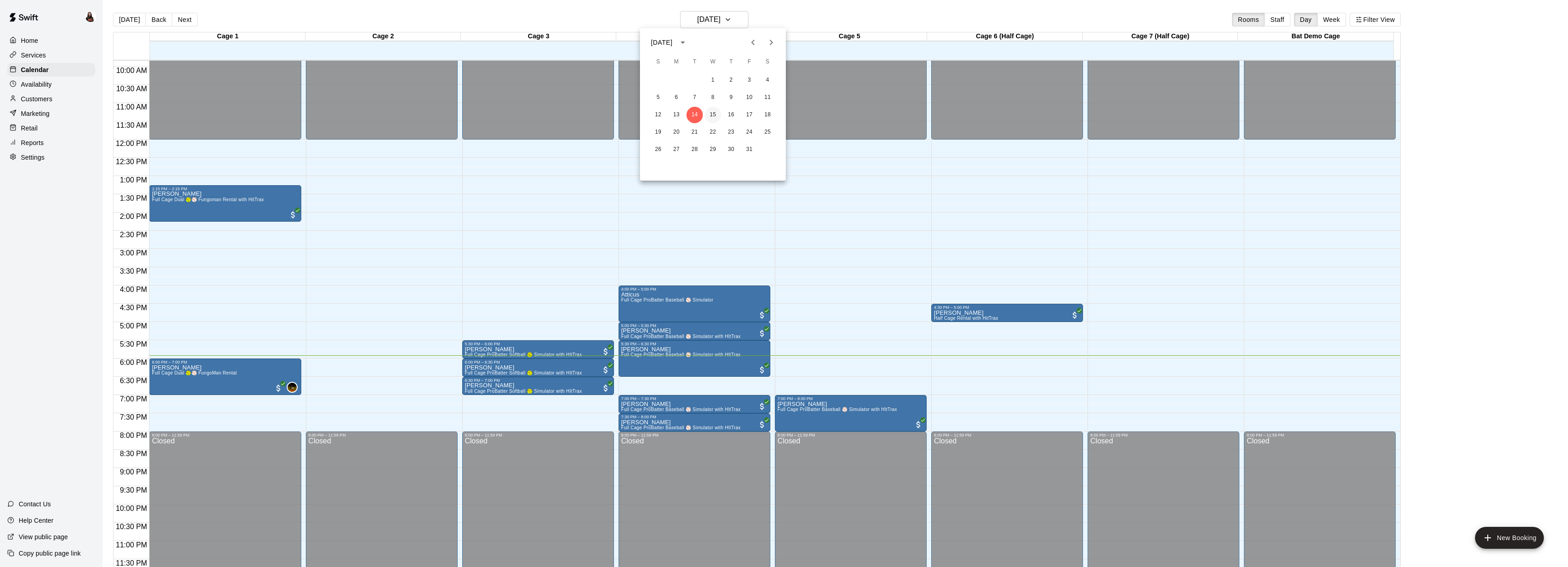
click at [713, 113] on button "15" at bounding box center [713, 114] width 16 height 16
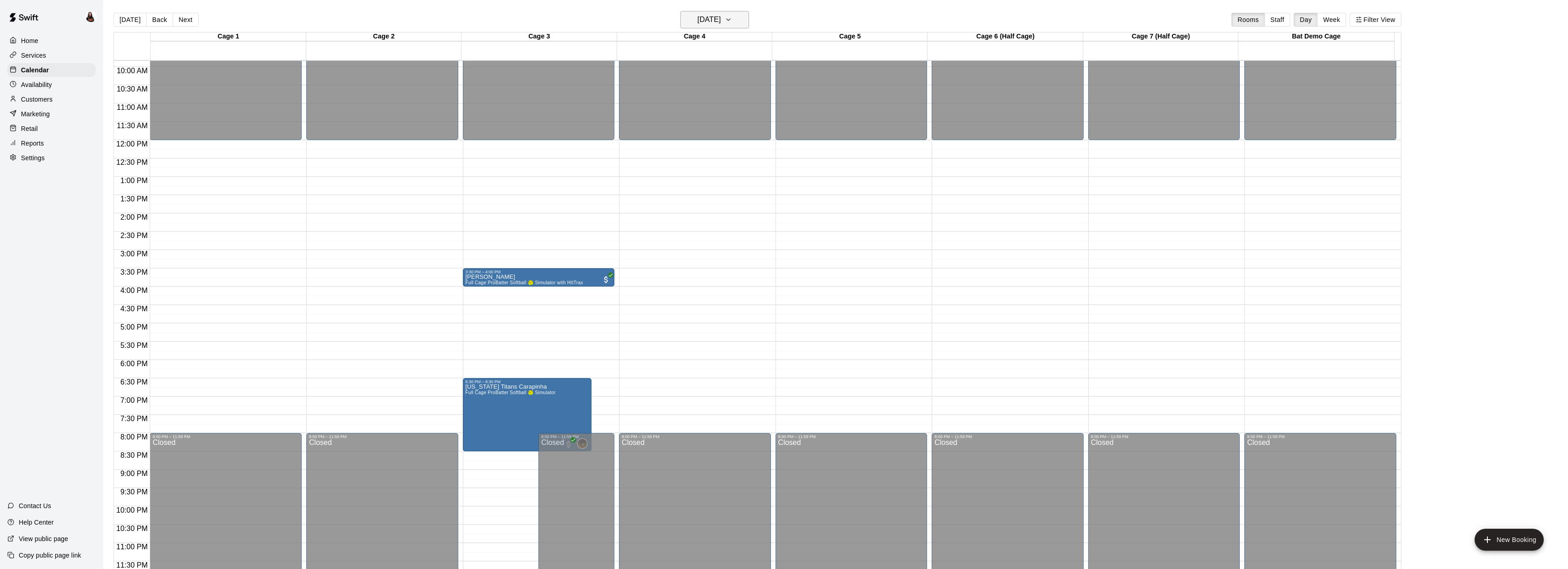
click at [721, 19] on h6 "Wednesday Oct 15" at bounding box center [709, 20] width 23 height 13
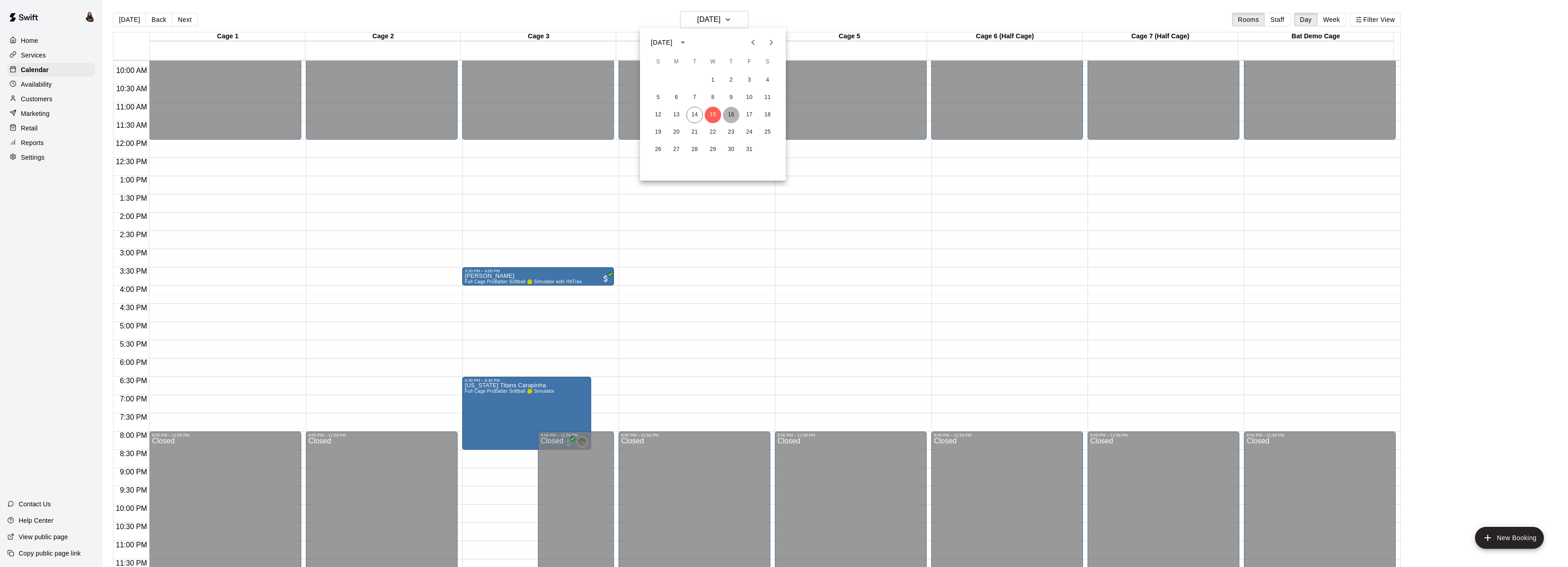
click at [734, 113] on button "16" at bounding box center [731, 114] width 16 height 16
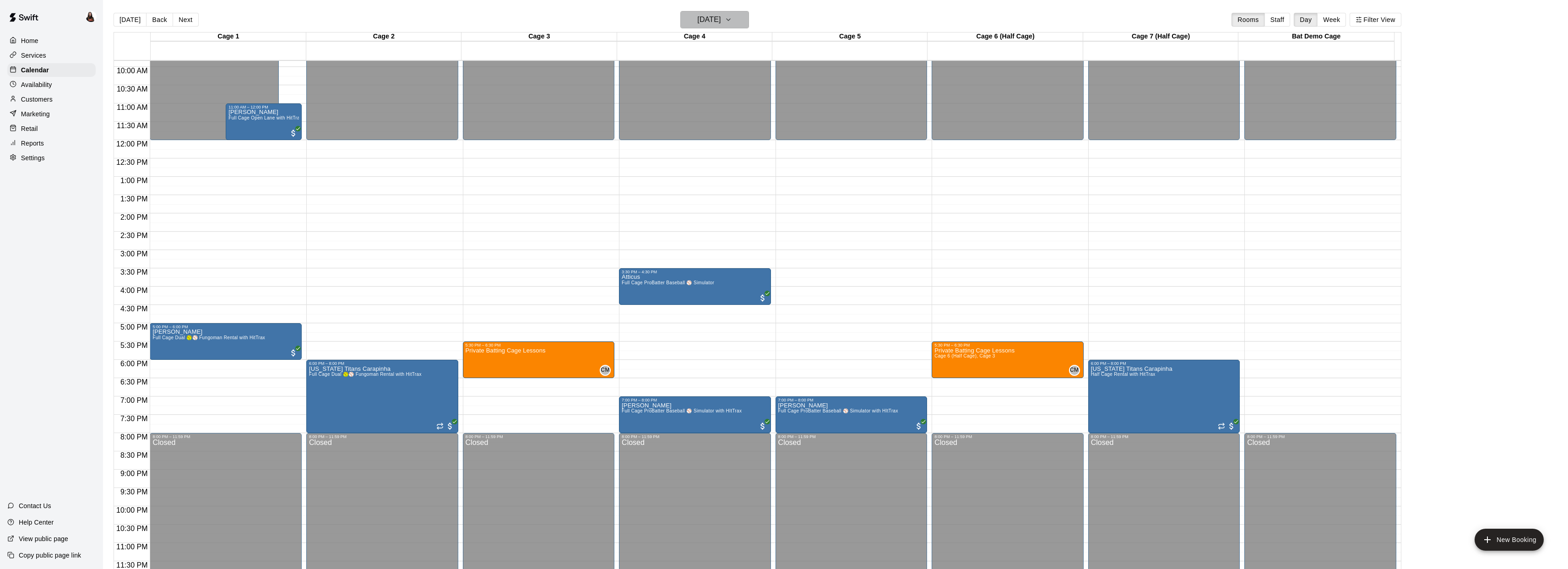
click at [721, 18] on h6 "Thursday Oct 16" at bounding box center [709, 20] width 23 height 13
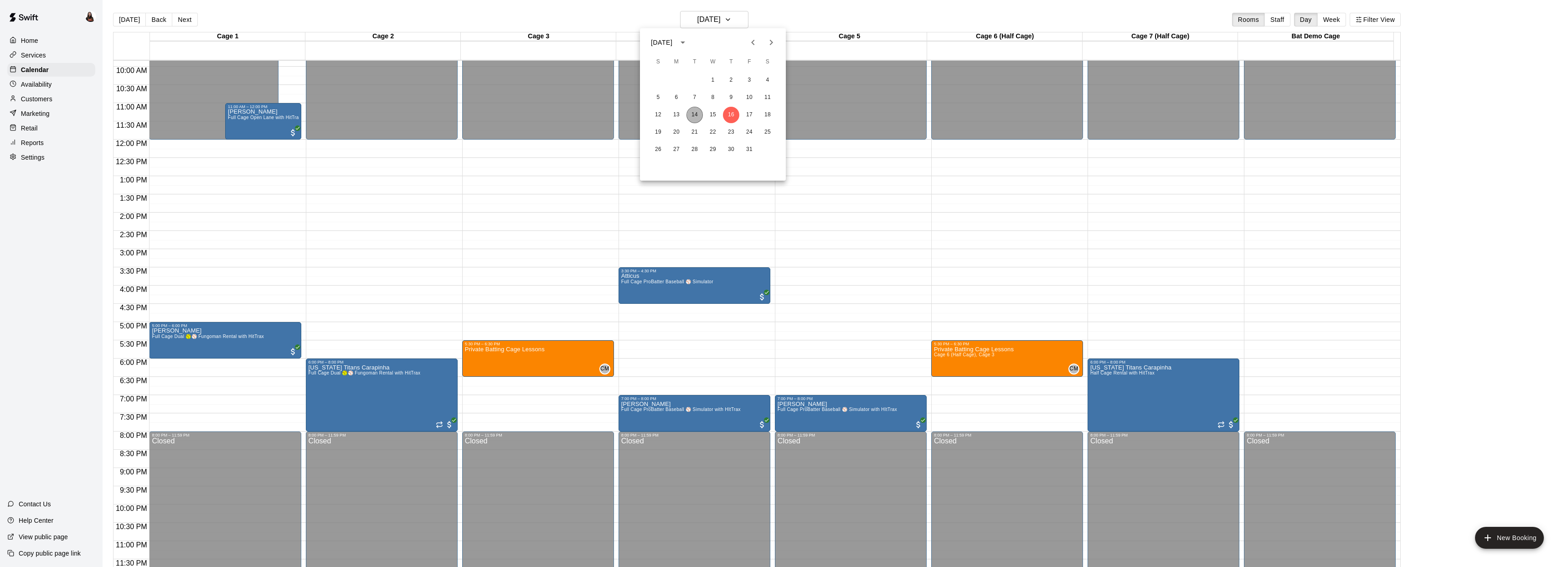
click at [700, 114] on button "14" at bounding box center [695, 114] width 16 height 16
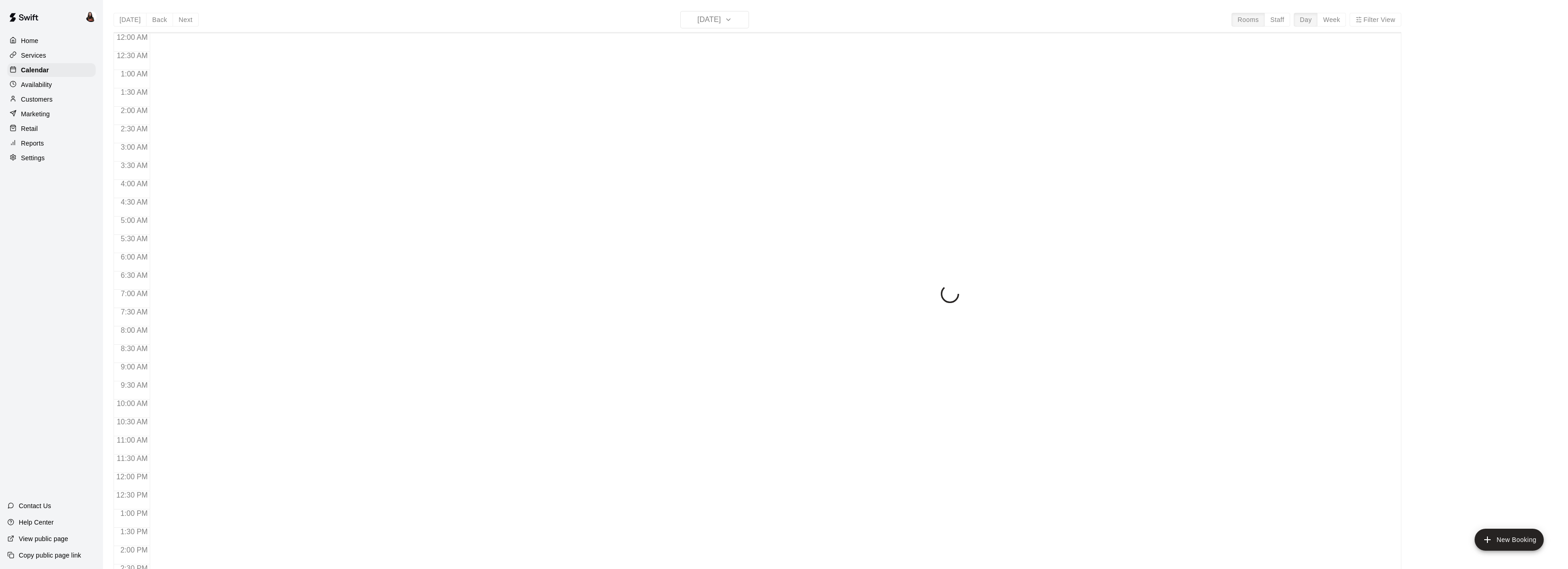
scroll to position [332, 0]
